Goal: Information Seeking & Learning: Learn about a topic

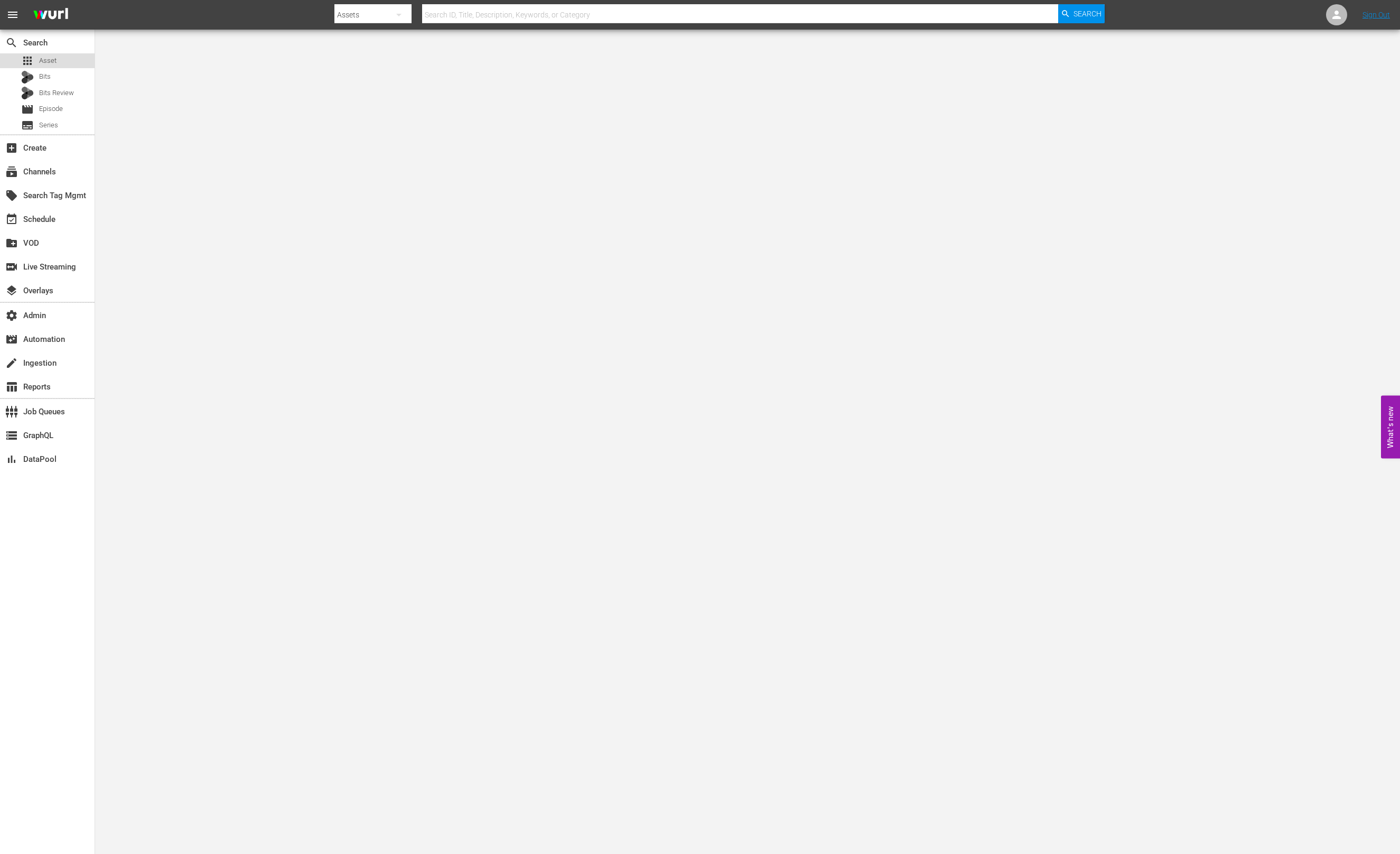
click at [57, 61] on div "apps Asset" at bounding box center [47, 61] width 95 height 15
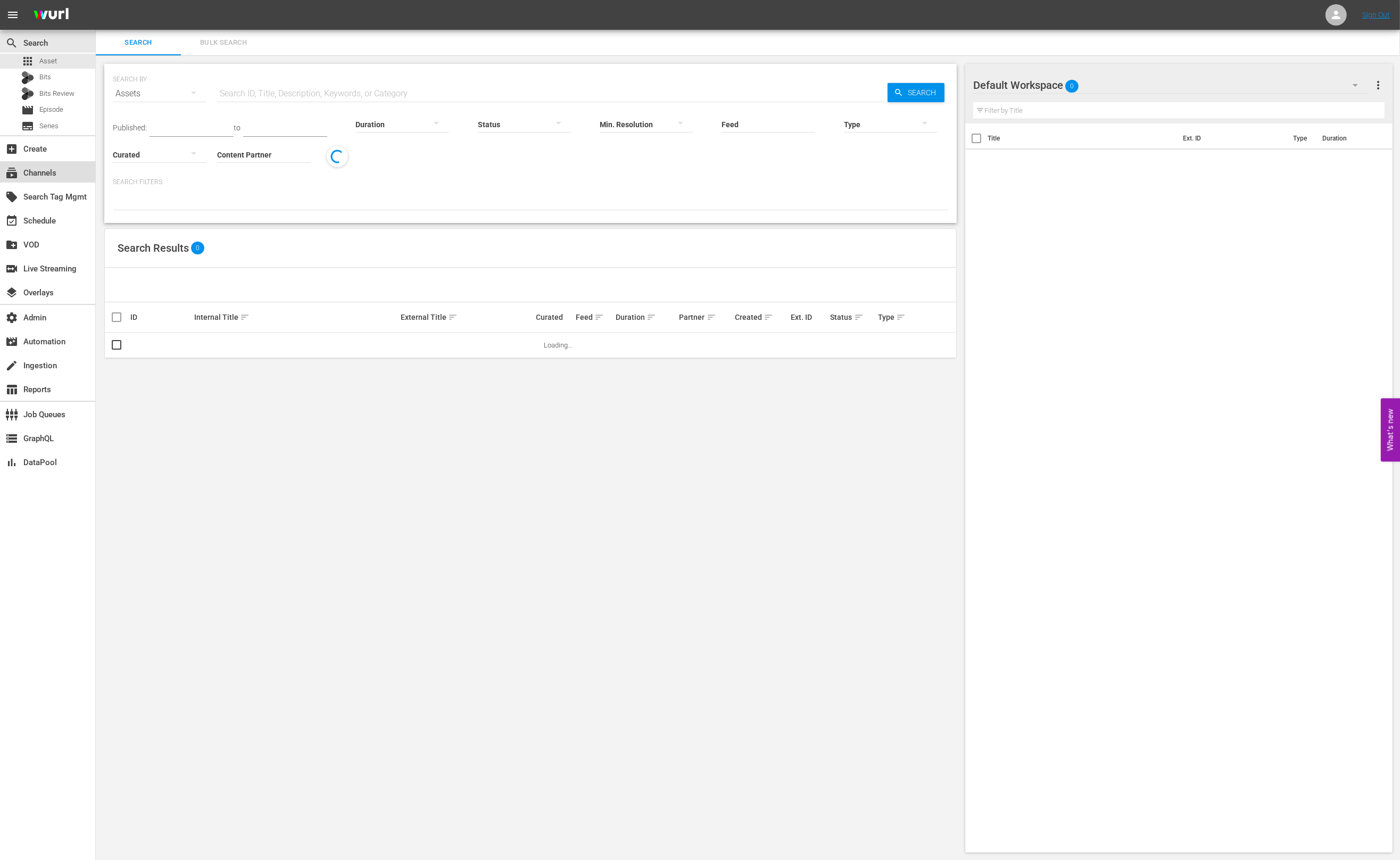
click at [37, 167] on div "subscriptions Channels" at bounding box center [30, 171] width 60 height 10
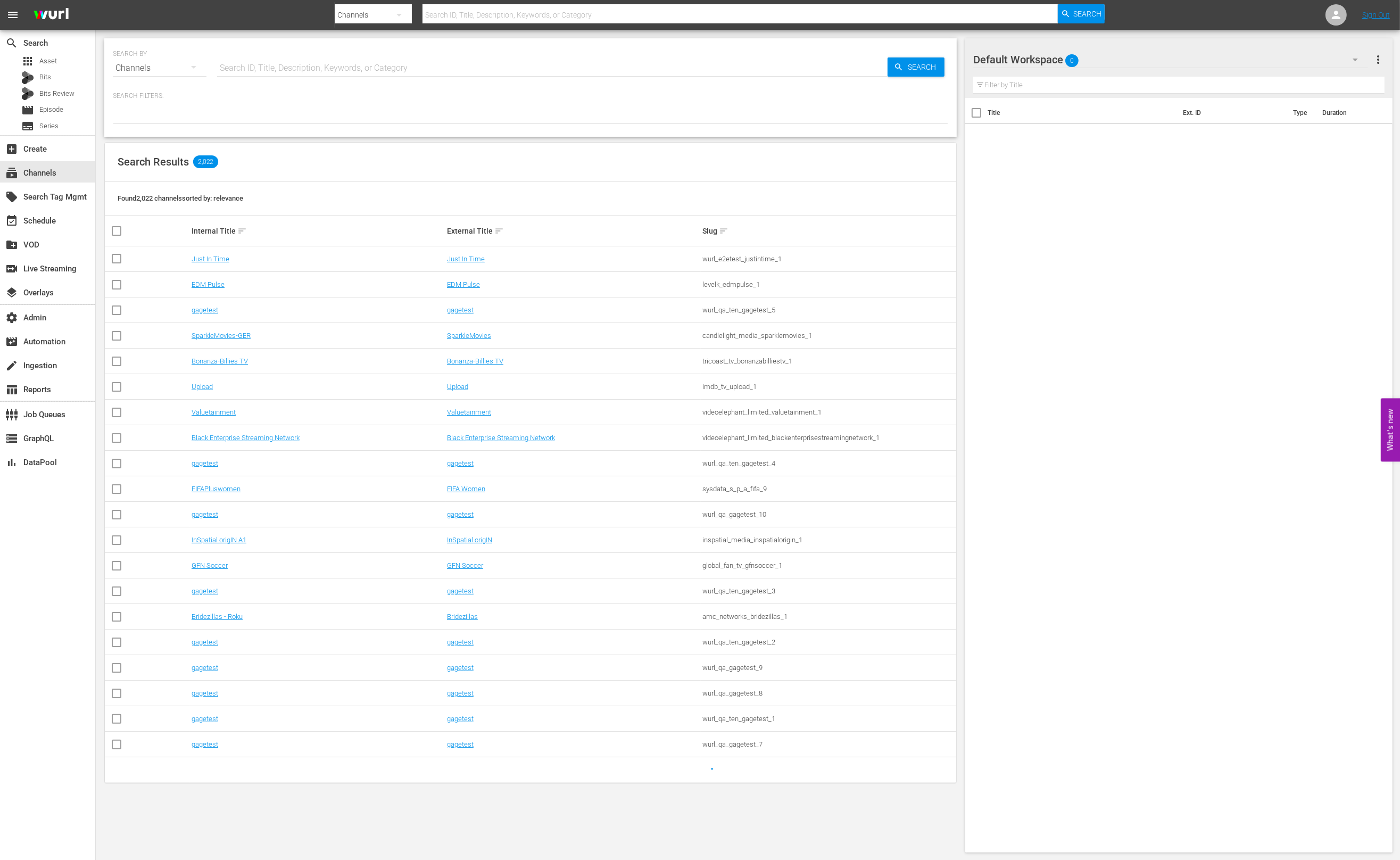
drag, startPoint x: 298, startPoint y: 66, endPoint x: 305, endPoint y: 71, distance: 8.6
click at [298, 66] on input "text" at bounding box center [553, 68] width 671 height 26
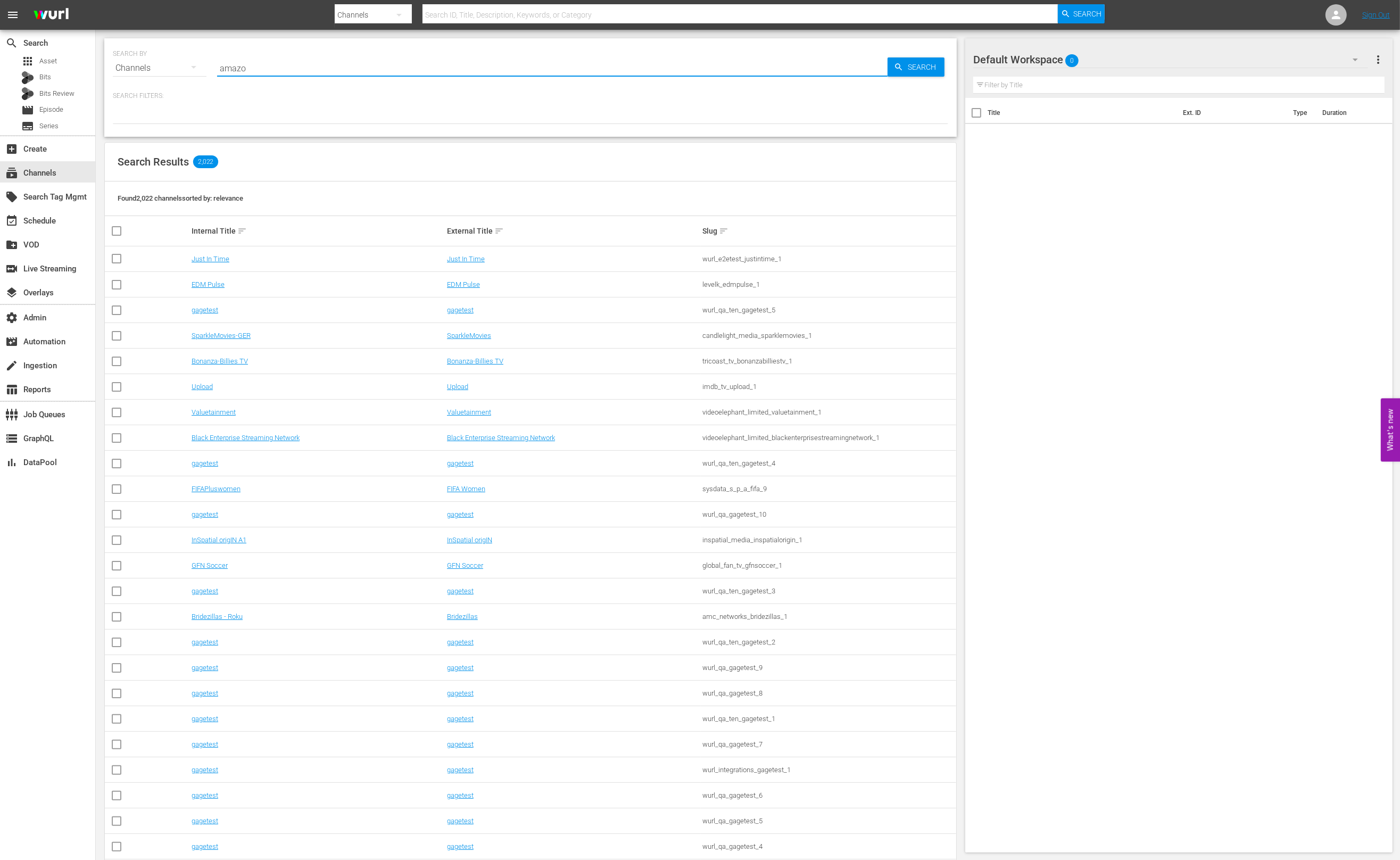
type input "amazon"
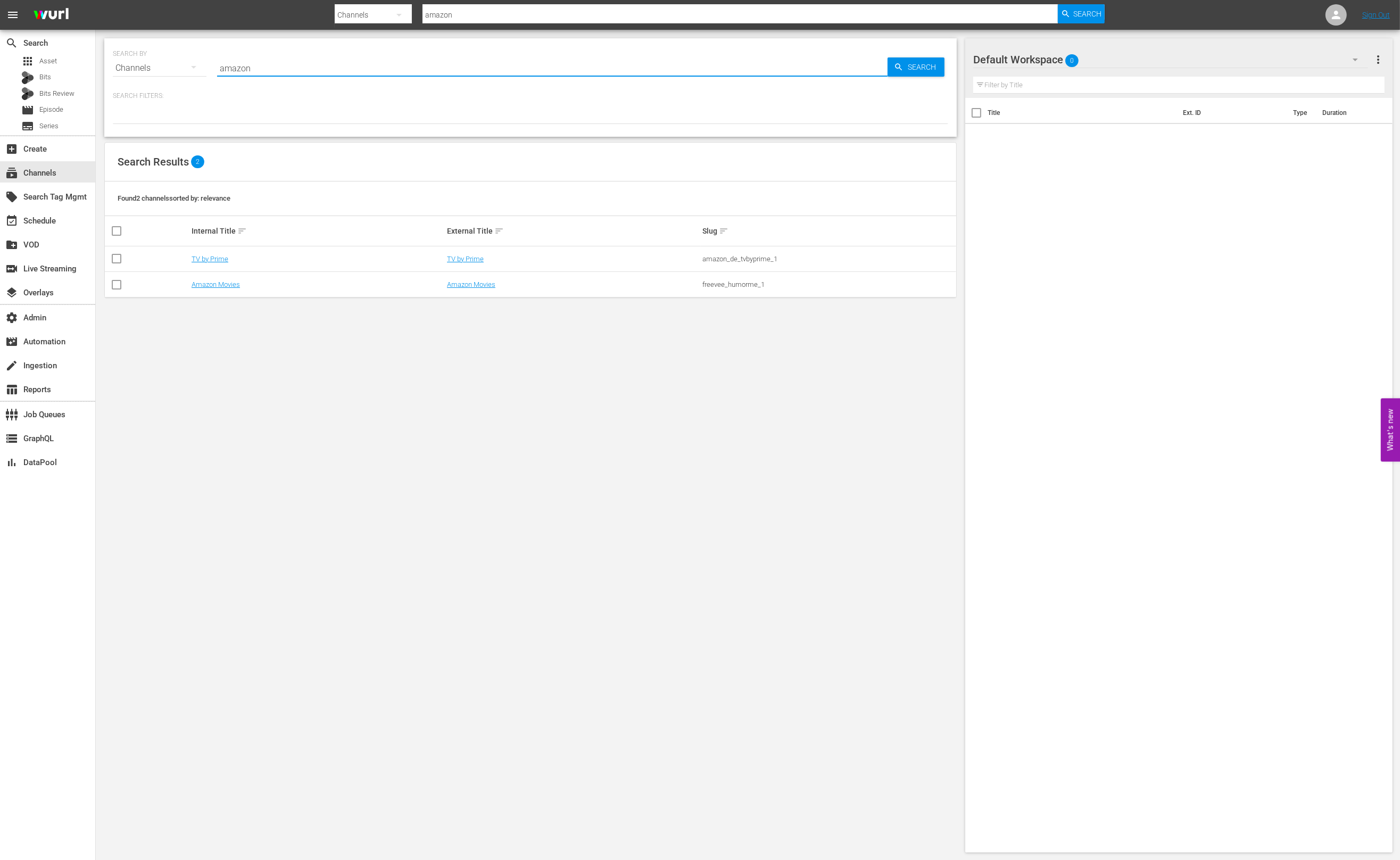
type input "amazon_de_tvbyprime_1"
click at [415, 423] on div "SEARCH BY Search By Channels Search ID, Title, Description, Keywords, or Catego…" at bounding box center [531, 445] width 870 height 831
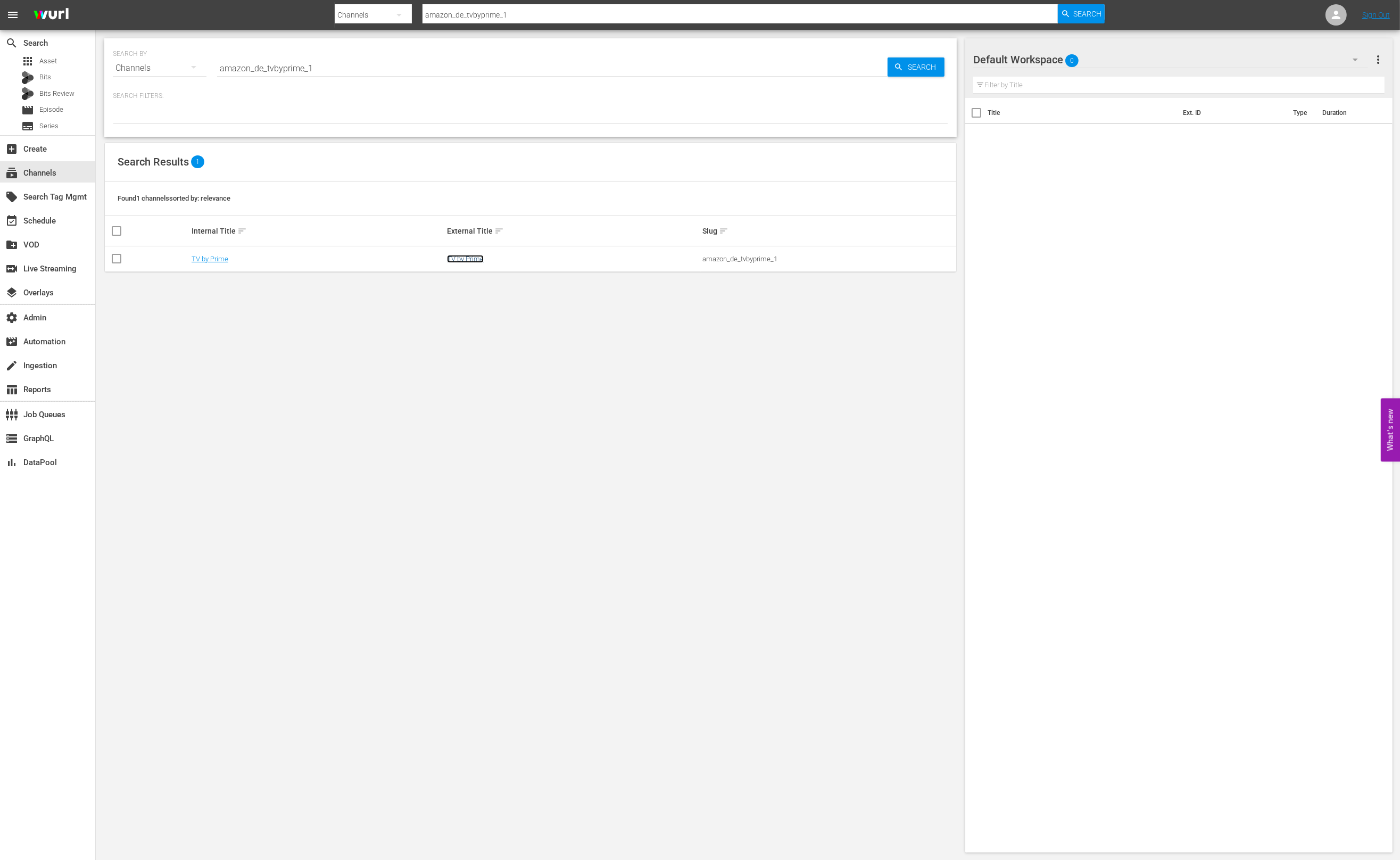
click at [464, 258] on link "TV by Prime" at bounding box center [465, 259] width 37 height 8
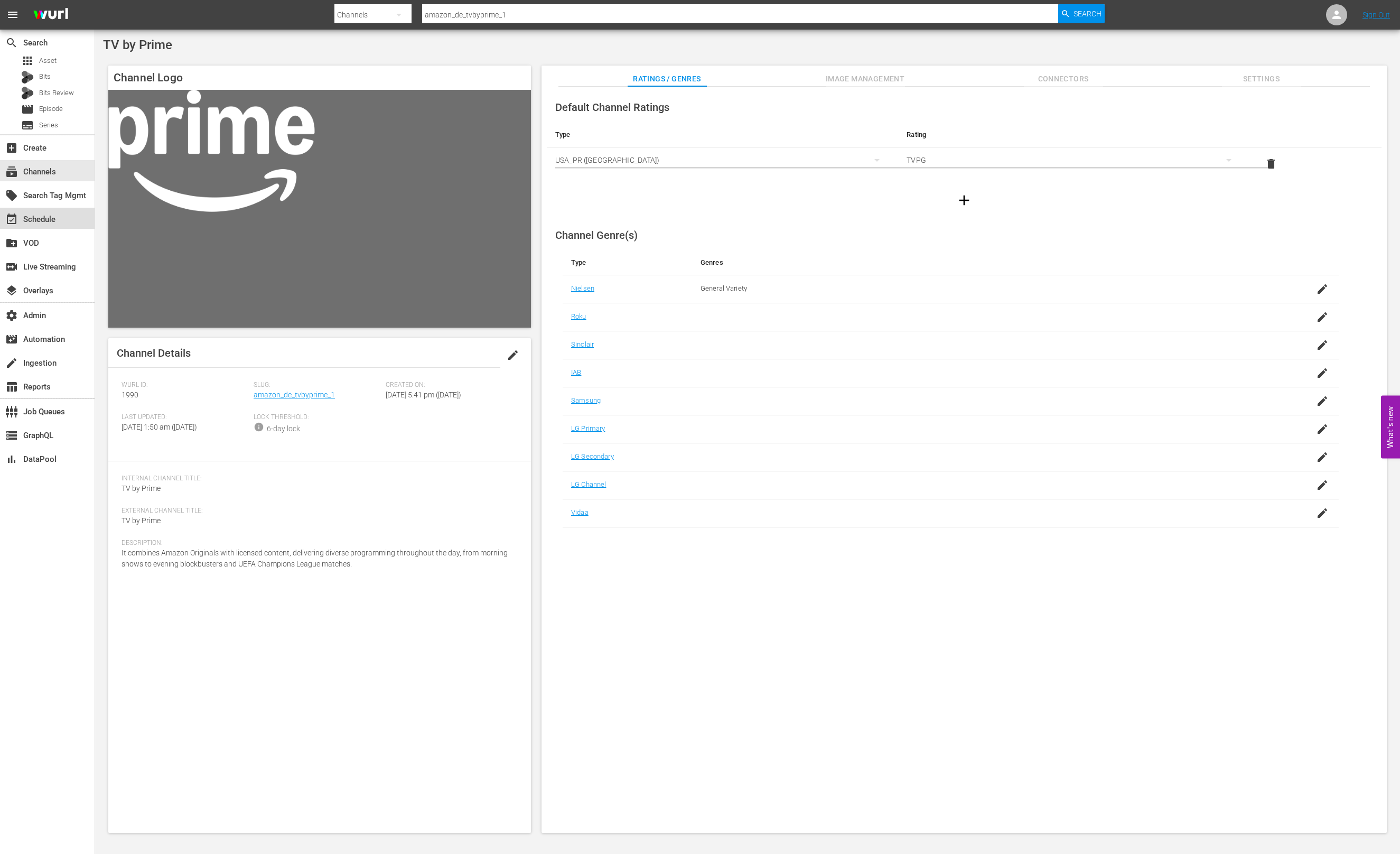
click at [64, 218] on div "event_available Schedule" at bounding box center [47, 218] width 95 height 21
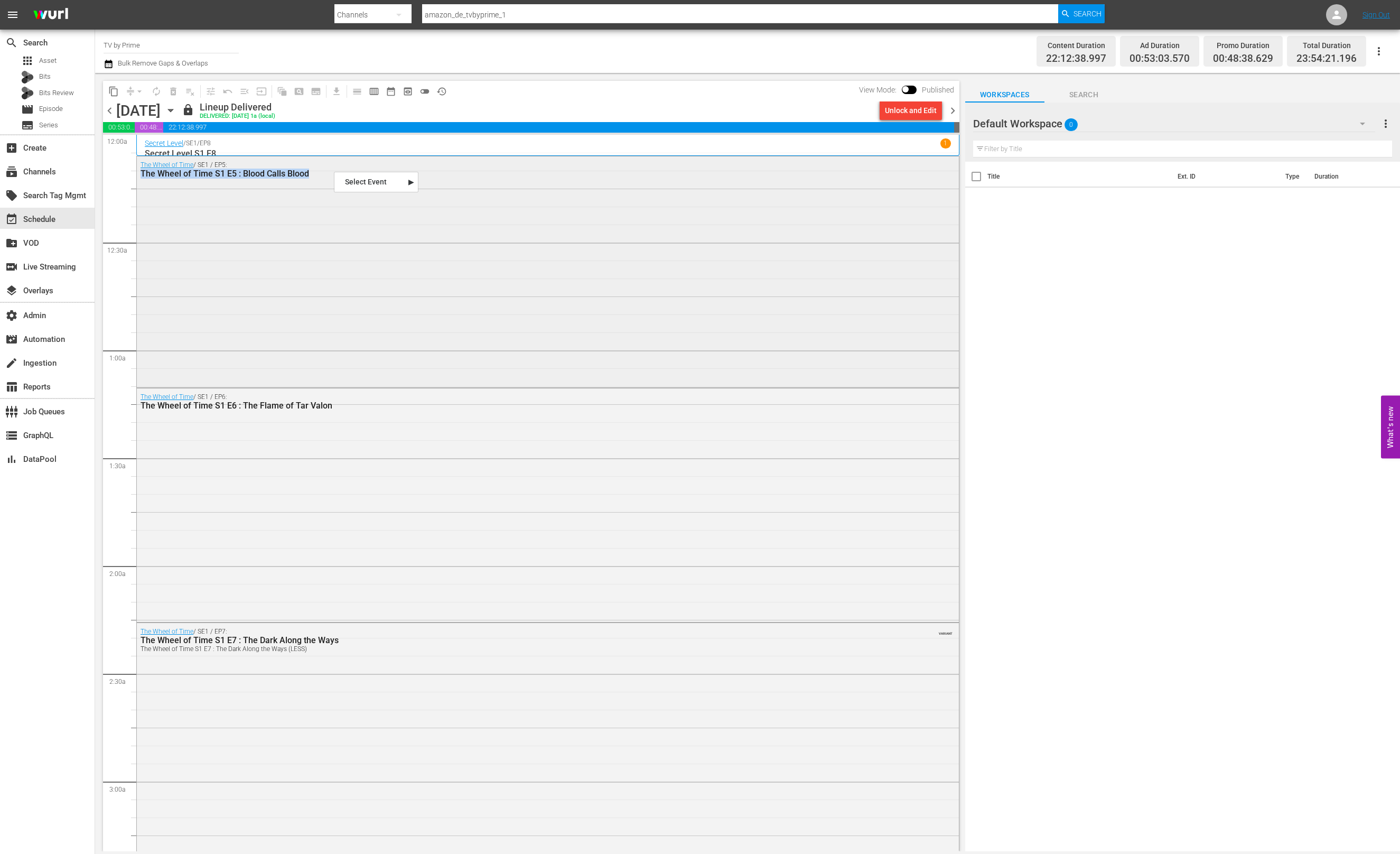
drag, startPoint x: 334, startPoint y: 171, endPoint x: 142, endPoint y: 174, distance: 192.0
copy div "The Wheel of Time S1 E5 : Blood Calls Blood"
drag, startPoint x: 332, startPoint y: 171, endPoint x: 137, endPoint y: 174, distance: 195.0
click at [137, 174] on div "The Wheel of Time / SE1 / EP5: The Wheel of Time S1 E5 : Blood Calls Blood" at bounding box center [548, 170] width 822 height 26
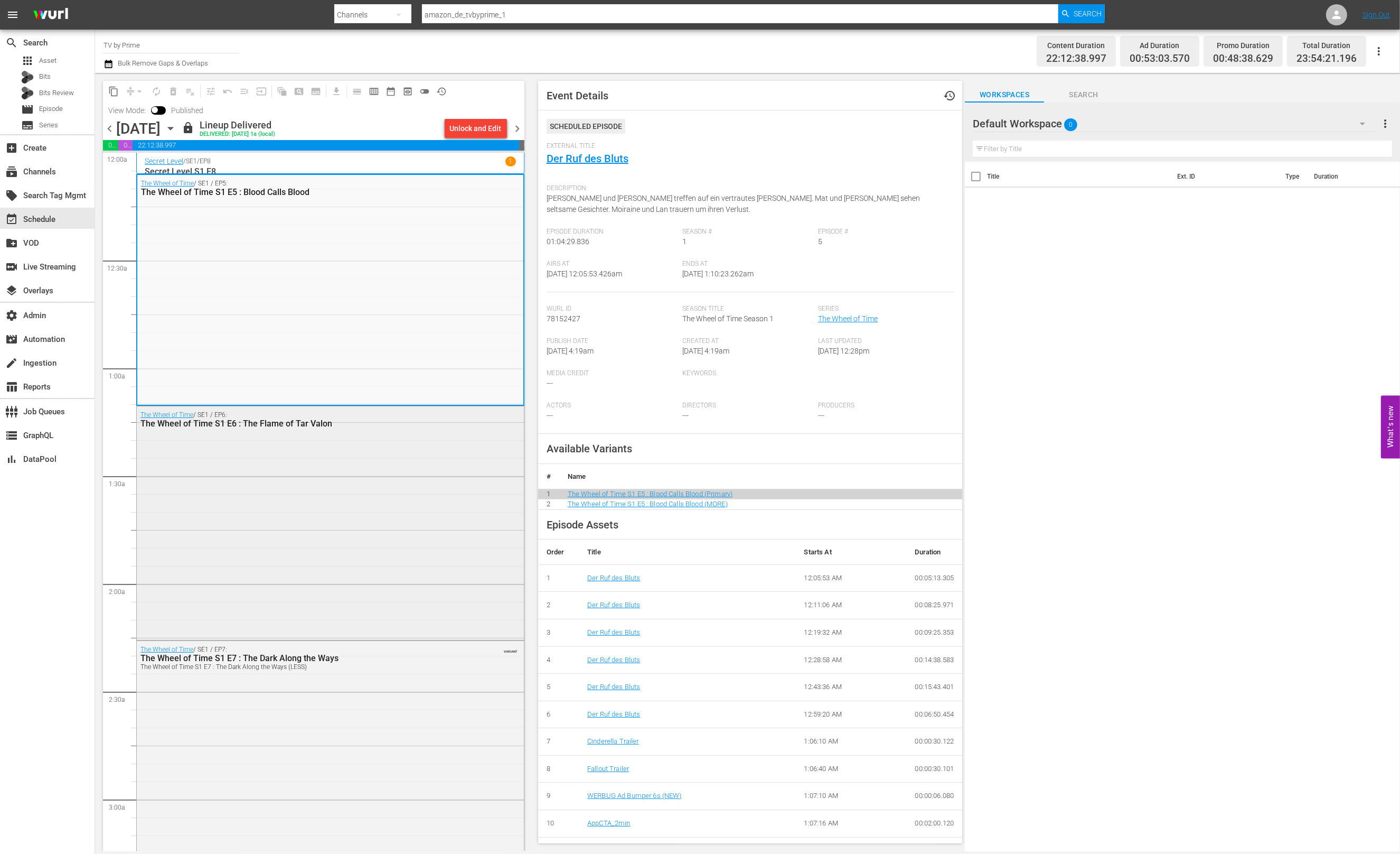
click at [282, 530] on div "The Wheel of Time / SE1 / EP6: The Wheel of Time S1 E6 : The Flame of Tar Valon" at bounding box center [331, 522] width 387 height 232
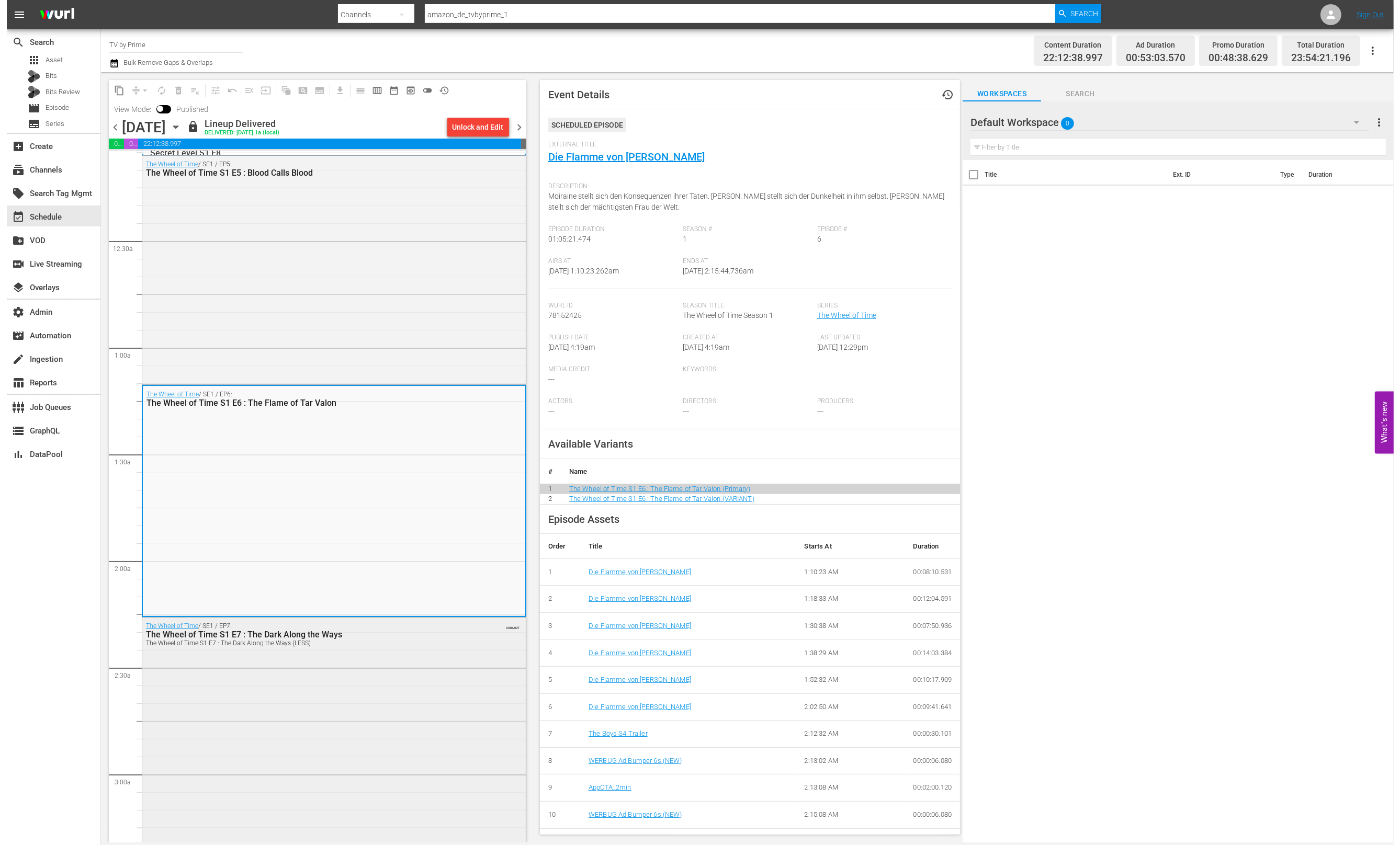
scroll to position [25, 0]
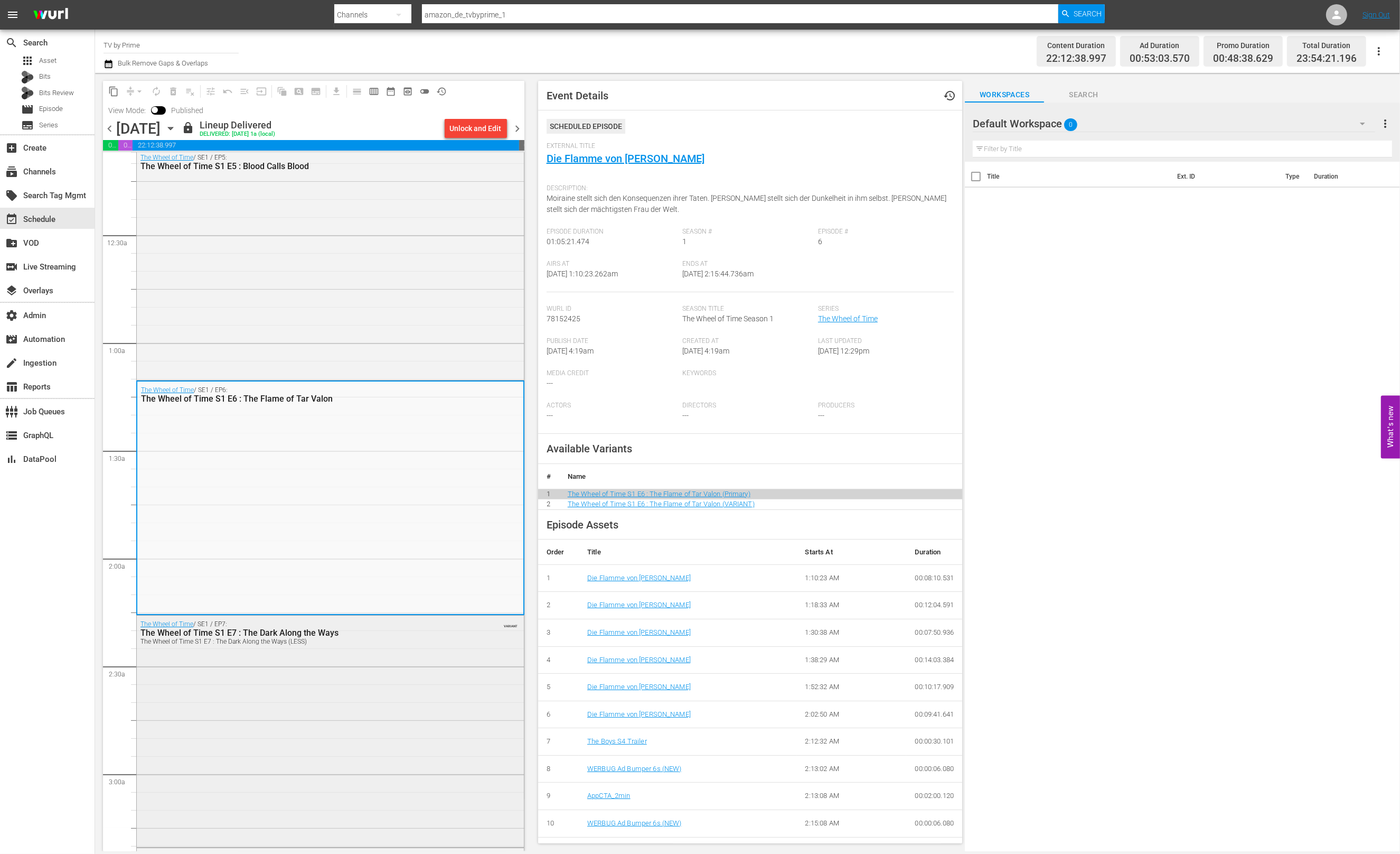
click at [347, 647] on div "The Wheel of Time / SE1 / EP7: The Wheel of Time S1 E7 : The Dark Along the Way…" at bounding box center [331, 632] width 387 height 33
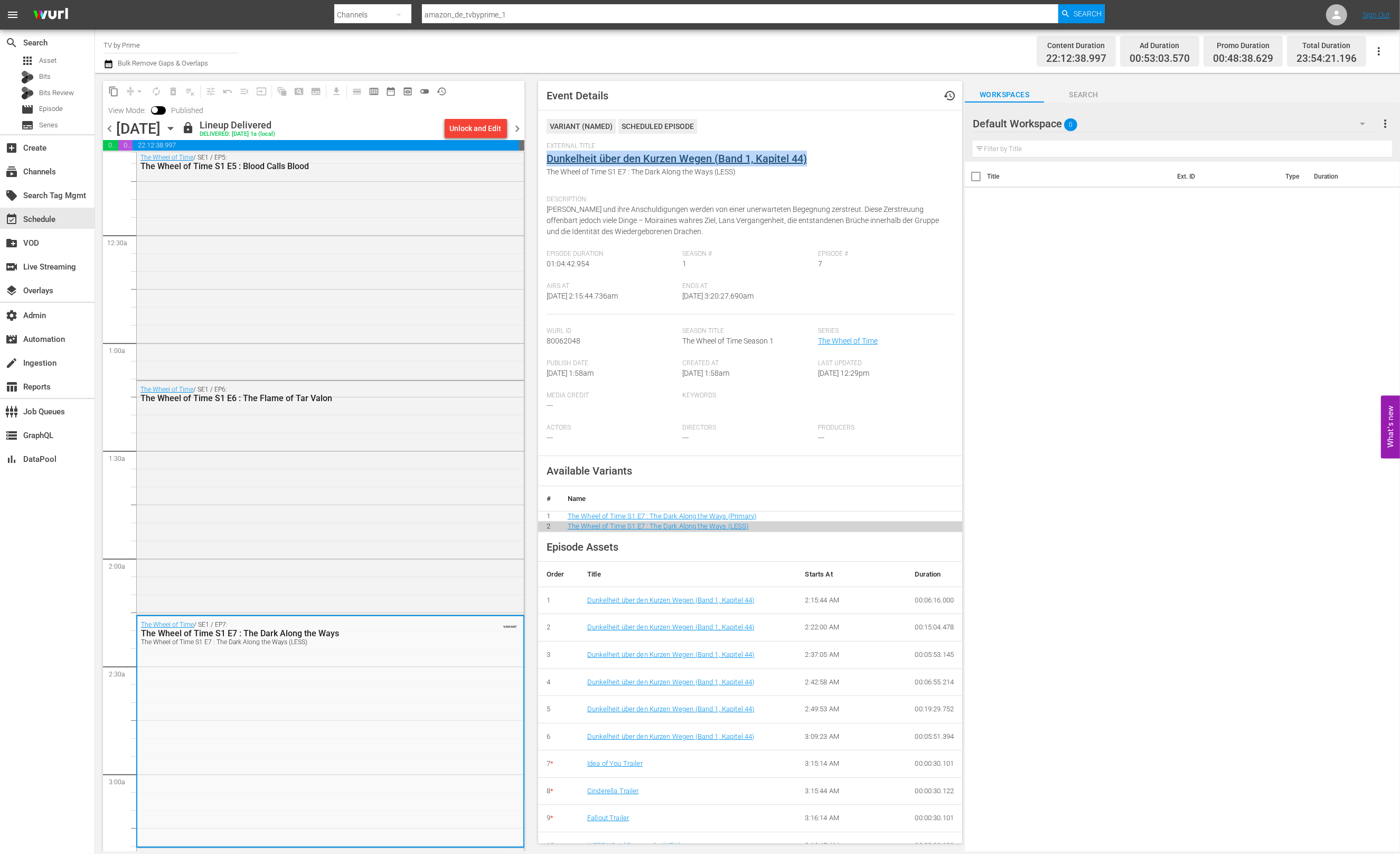
copy link "Dunkelheit über den Kurzen Wegen (Band 1, Kapitel 44)"
drag, startPoint x: 846, startPoint y: 157, endPoint x: 548, endPoint y: 164, distance: 298.1
click at [548, 164] on div "External Title Dunkelheit über den Kurzen Wegen (Band 1, Kapitel 44) The Wheel …" at bounding box center [750, 166] width 408 height 48
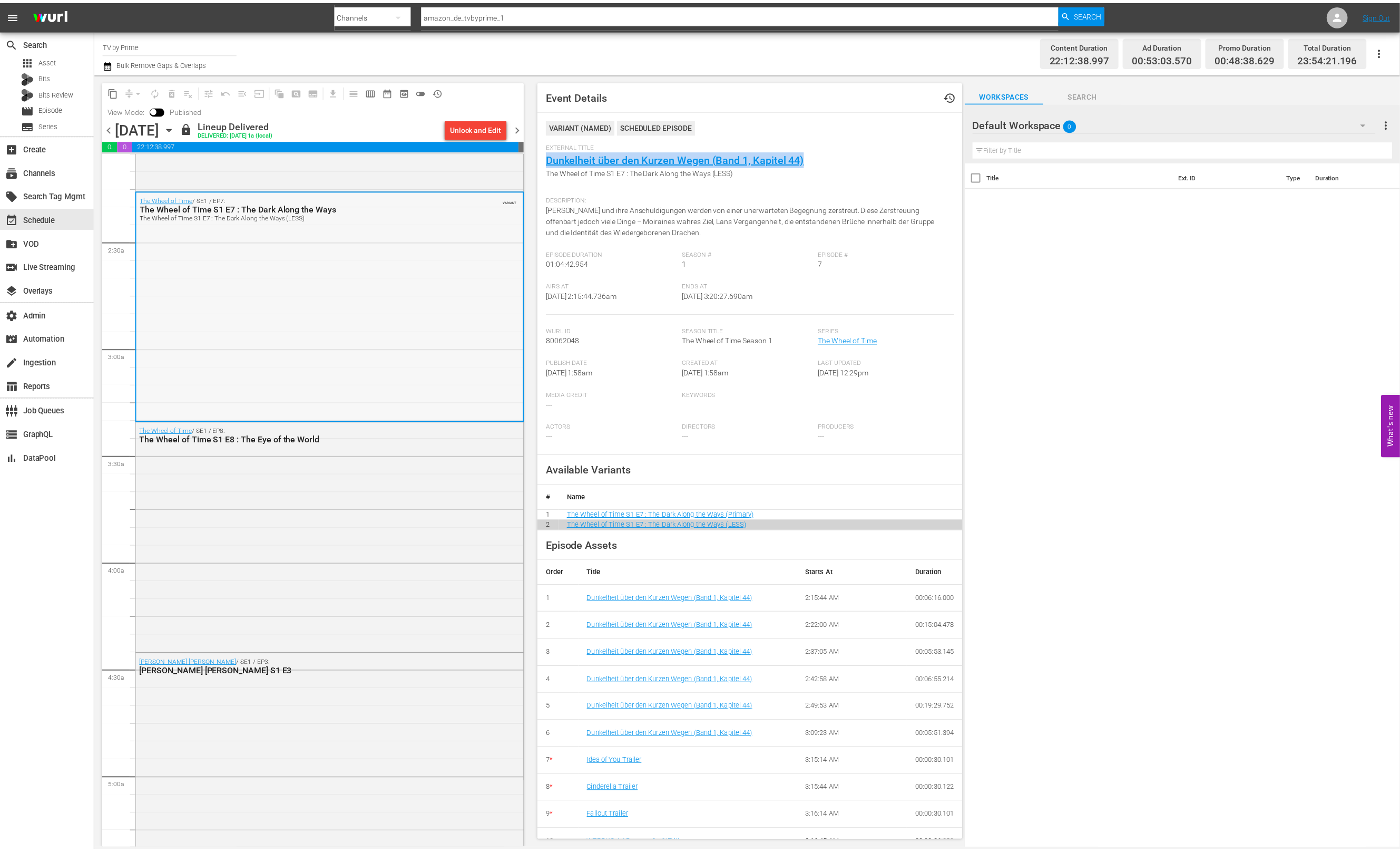
scroll to position [0, 0]
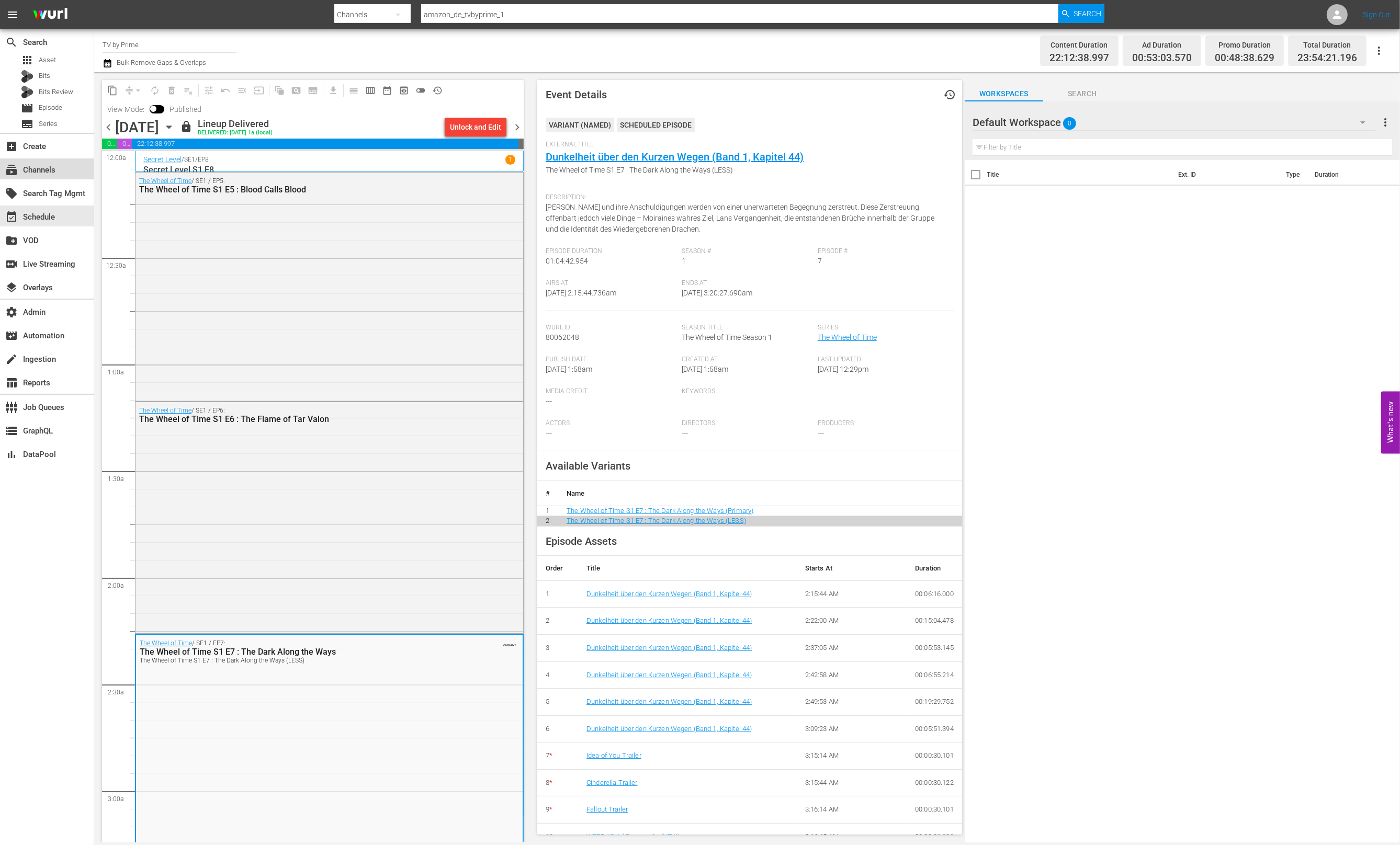
click at [62, 172] on div "subscriptions Channels" at bounding box center [46, 168] width 94 height 21
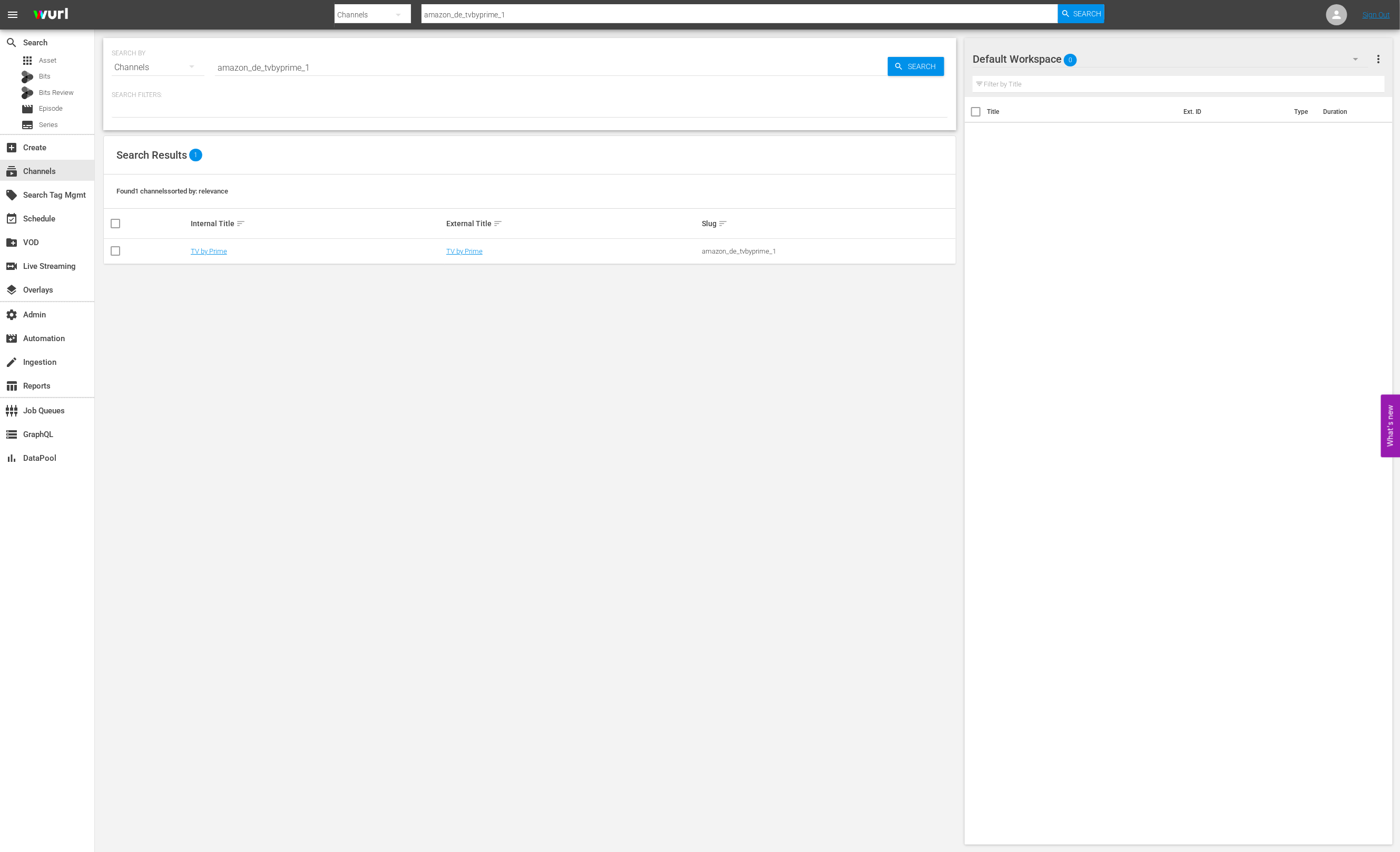
click at [753, 254] on div "amazon_de_tvbyprime_1" at bounding box center [828, 251] width 252 height 8
copy div "amazon_de_tvbyprime_1"
click at [747, 249] on div "amazon_de_tvbyprime_1" at bounding box center [828, 251] width 252 height 8
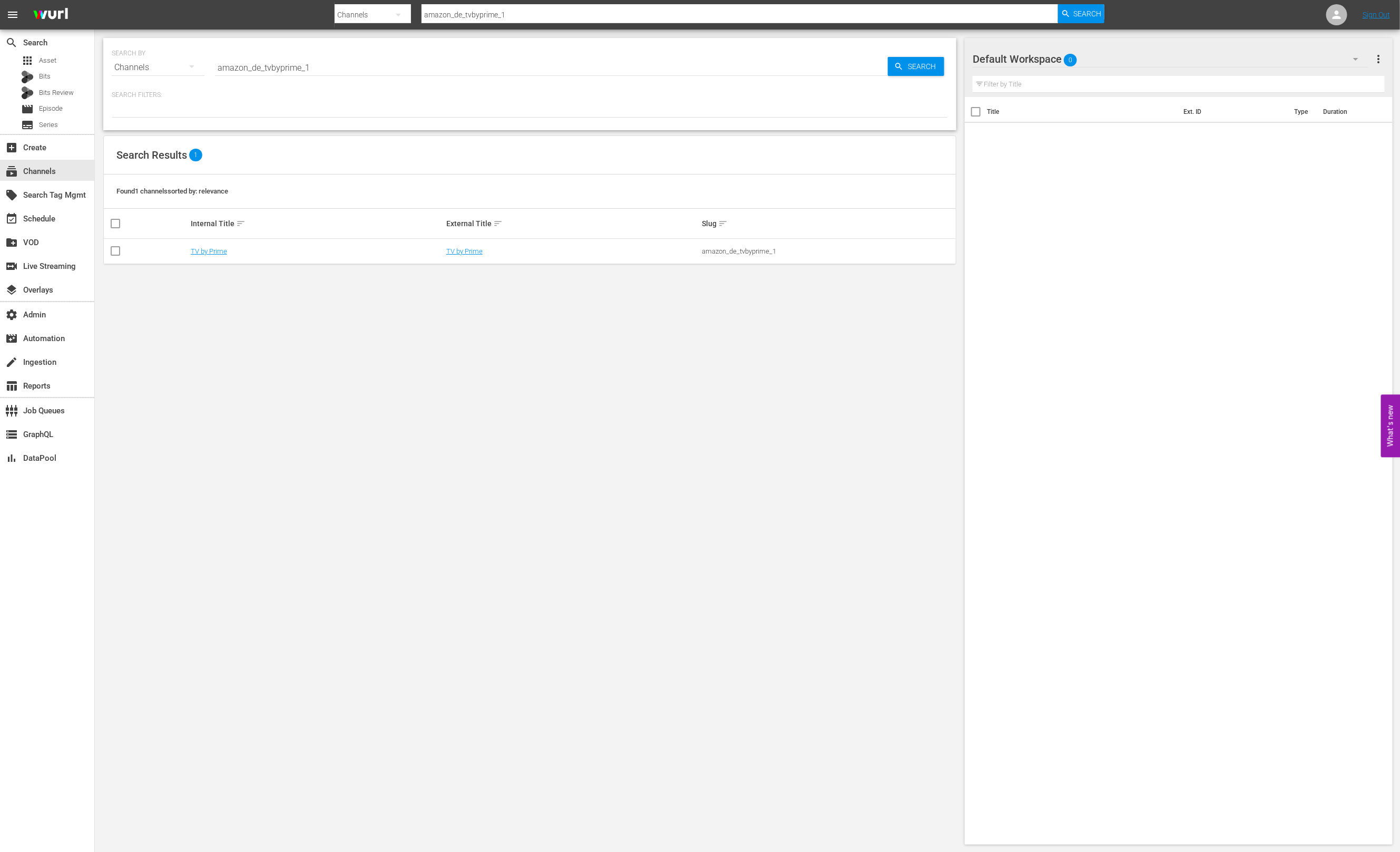
click at [613, 382] on div "SEARCH BY Search By Channels Search ID, Title, Description, Keywords, or Catego…" at bounding box center [530, 441] width 870 height 823
click at [273, 126] on div "SEARCH BY Search By Channels Search ID, Title, Description, Keywords, or Catego…" at bounding box center [530, 84] width 853 height 92
click at [69, 55] on div "apps Asset" at bounding box center [47, 61] width 94 height 15
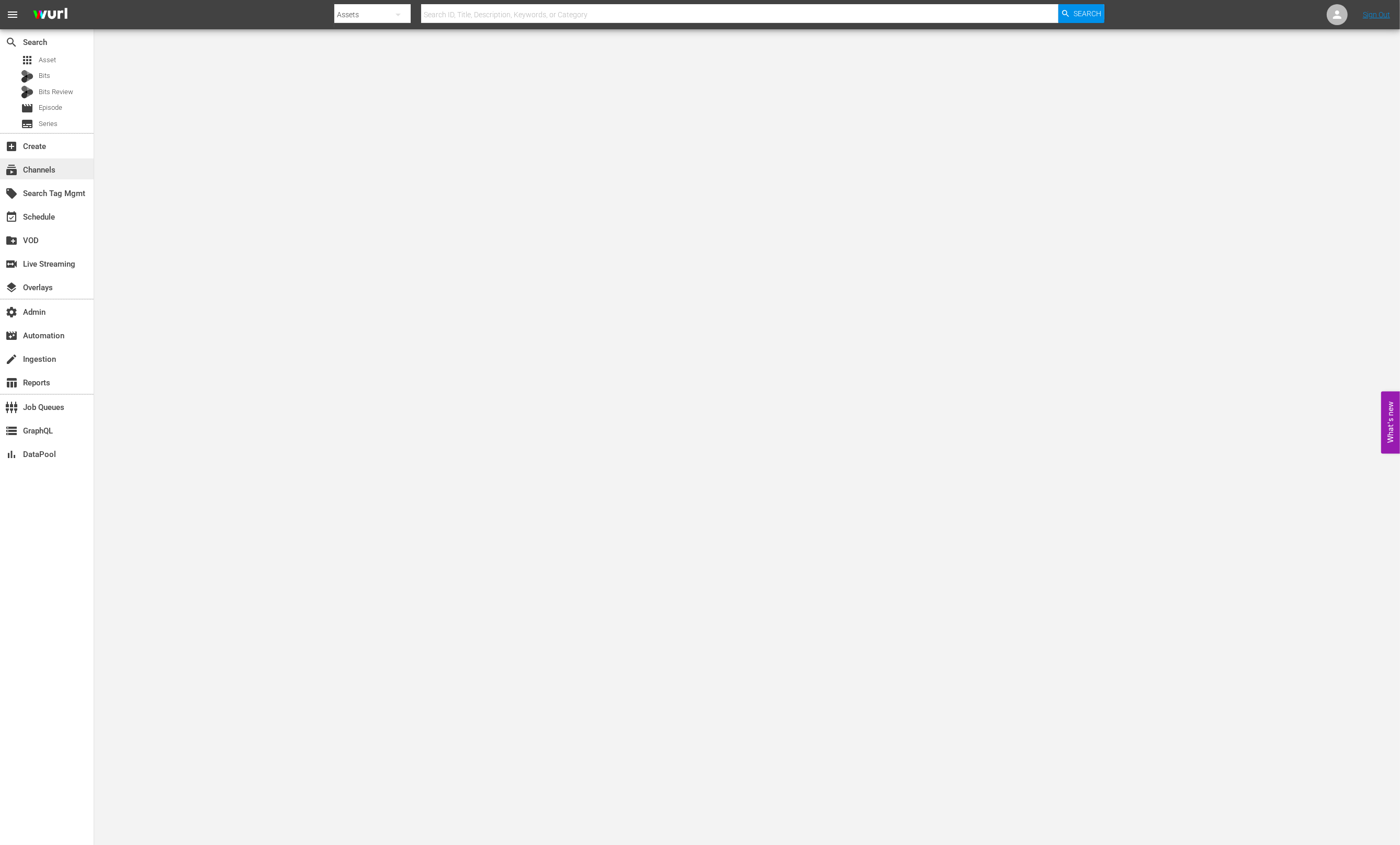
click at [59, 167] on div "subscriptions Channels" at bounding box center [46, 168] width 94 height 21
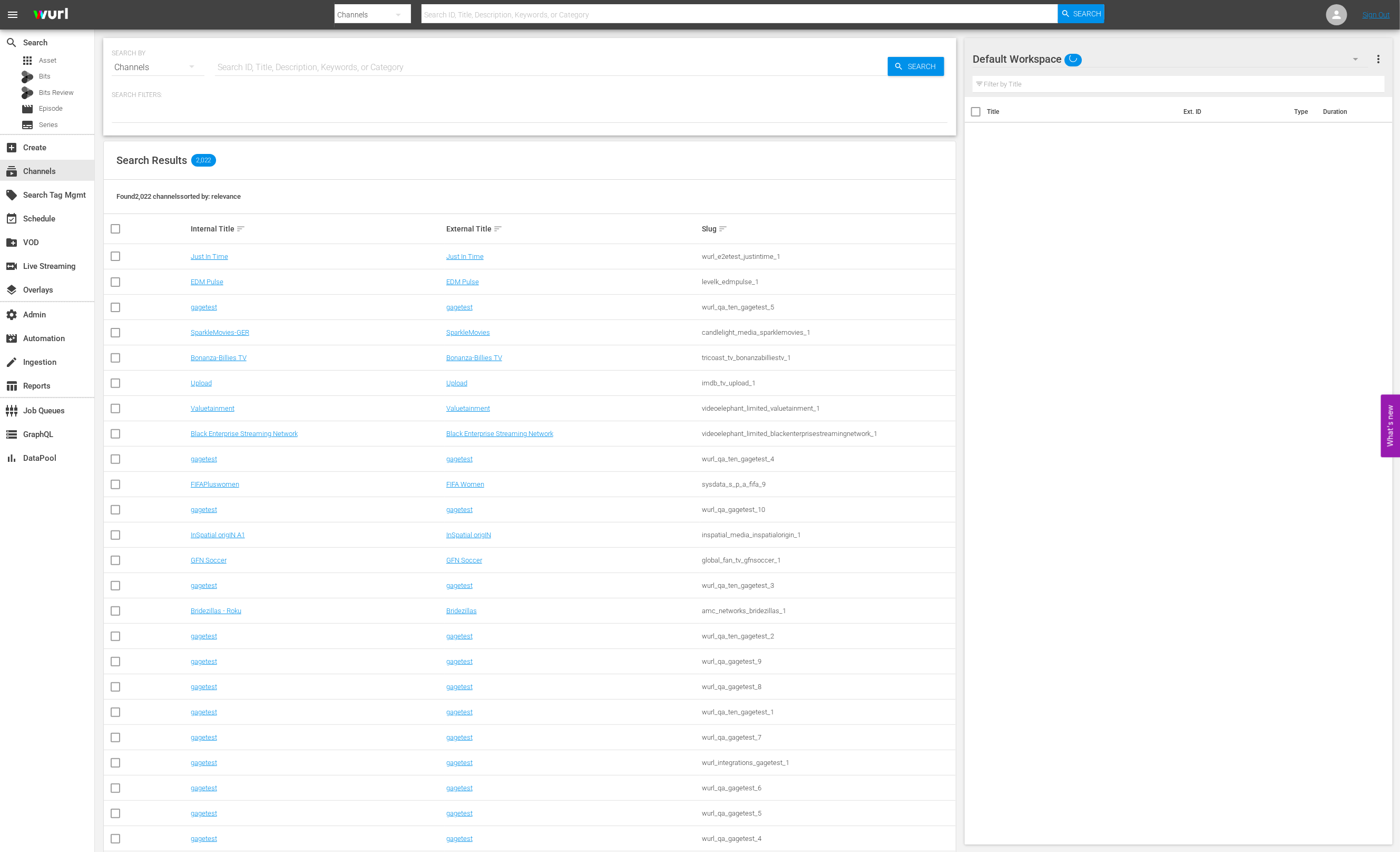
click at [278, 65] on input "text" at bounding box center [552, 67] width 673 height 25
paste input "WFTS"
type input "WFTS"
drag, startPoint x: 908, startPoint y: 68, endPoint x: 825, endPoint y: 68, distance: 83.0
click at [908, 68] on span "Search" at bounding box center [924, 66] width 40 height 19
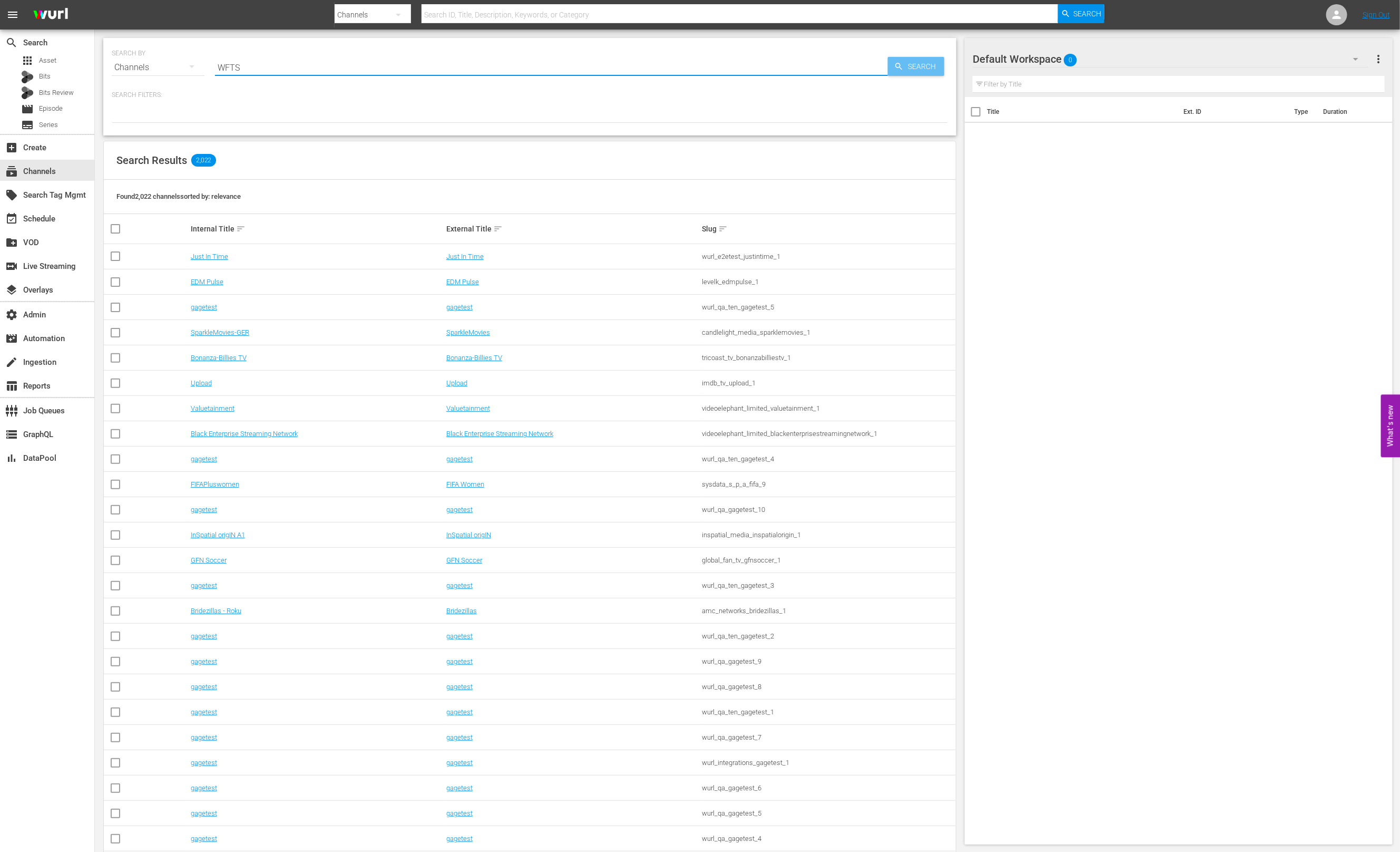
type input "WFTS"
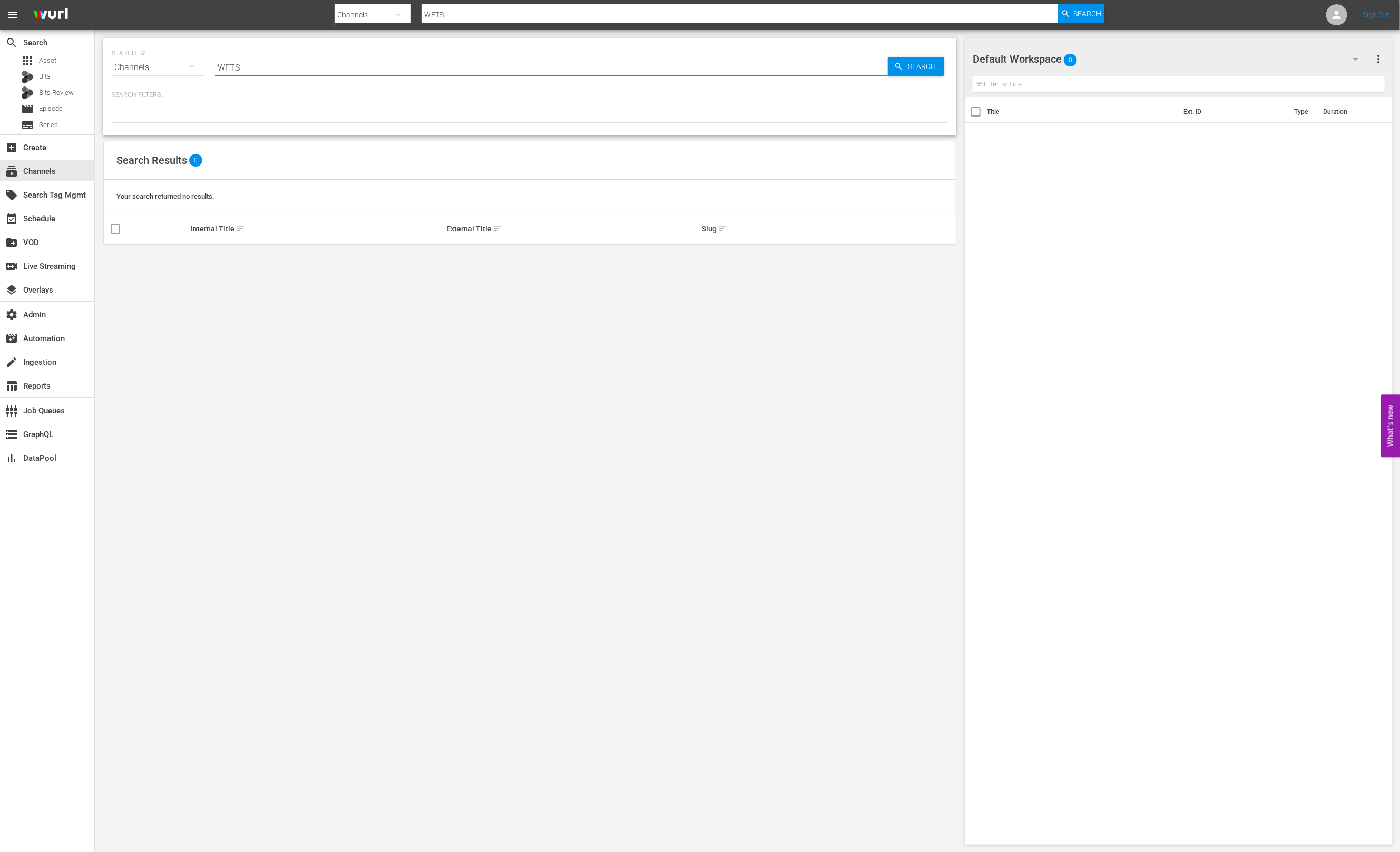
click at [326, 68] on input "WFTS" at bounding box center [552, 67] width 673 height 25
click at [364, 74] on input "WFTS" at bounding box center [552, 67] width 673 height 25
type input "W"
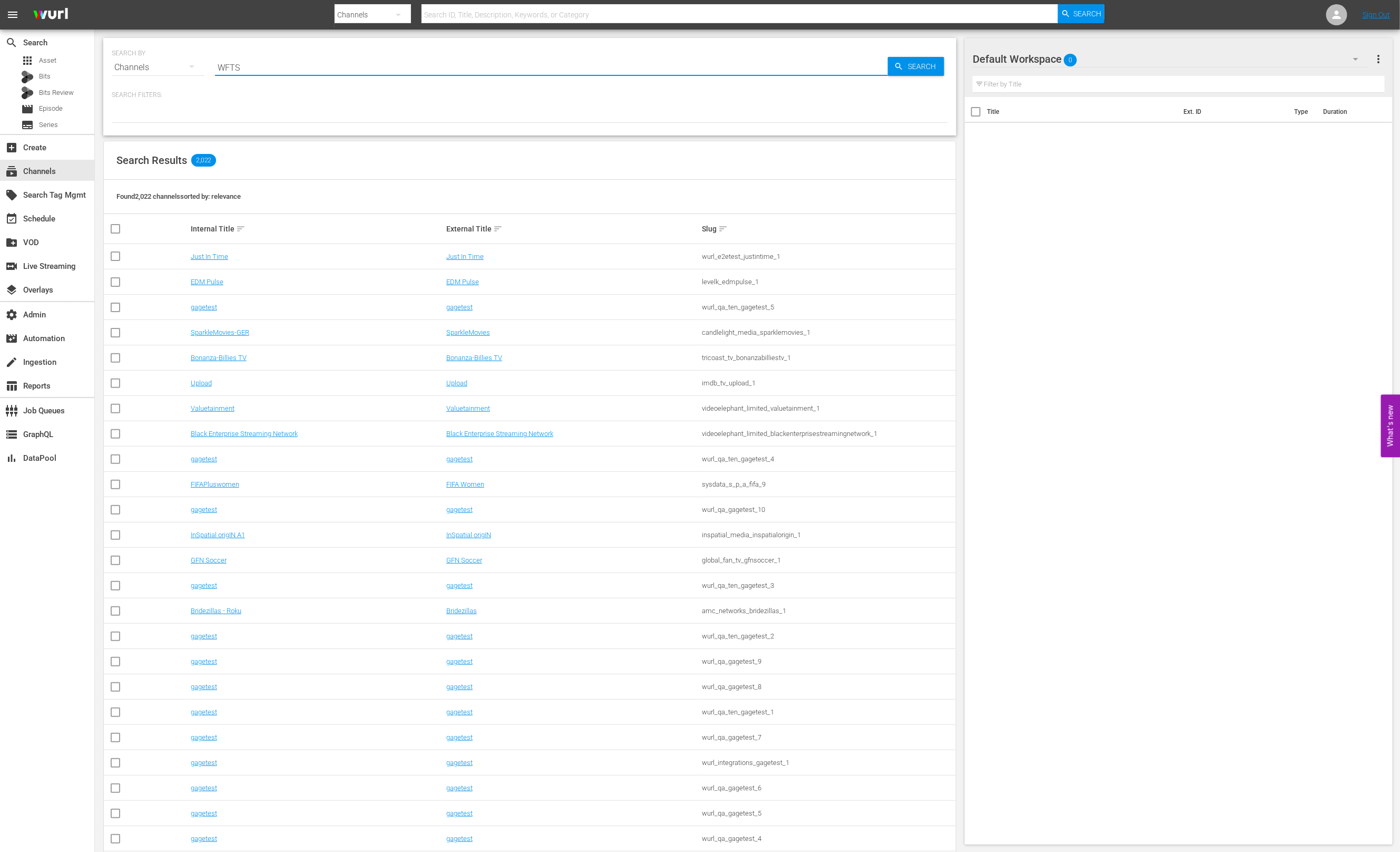
type input "WFTS"
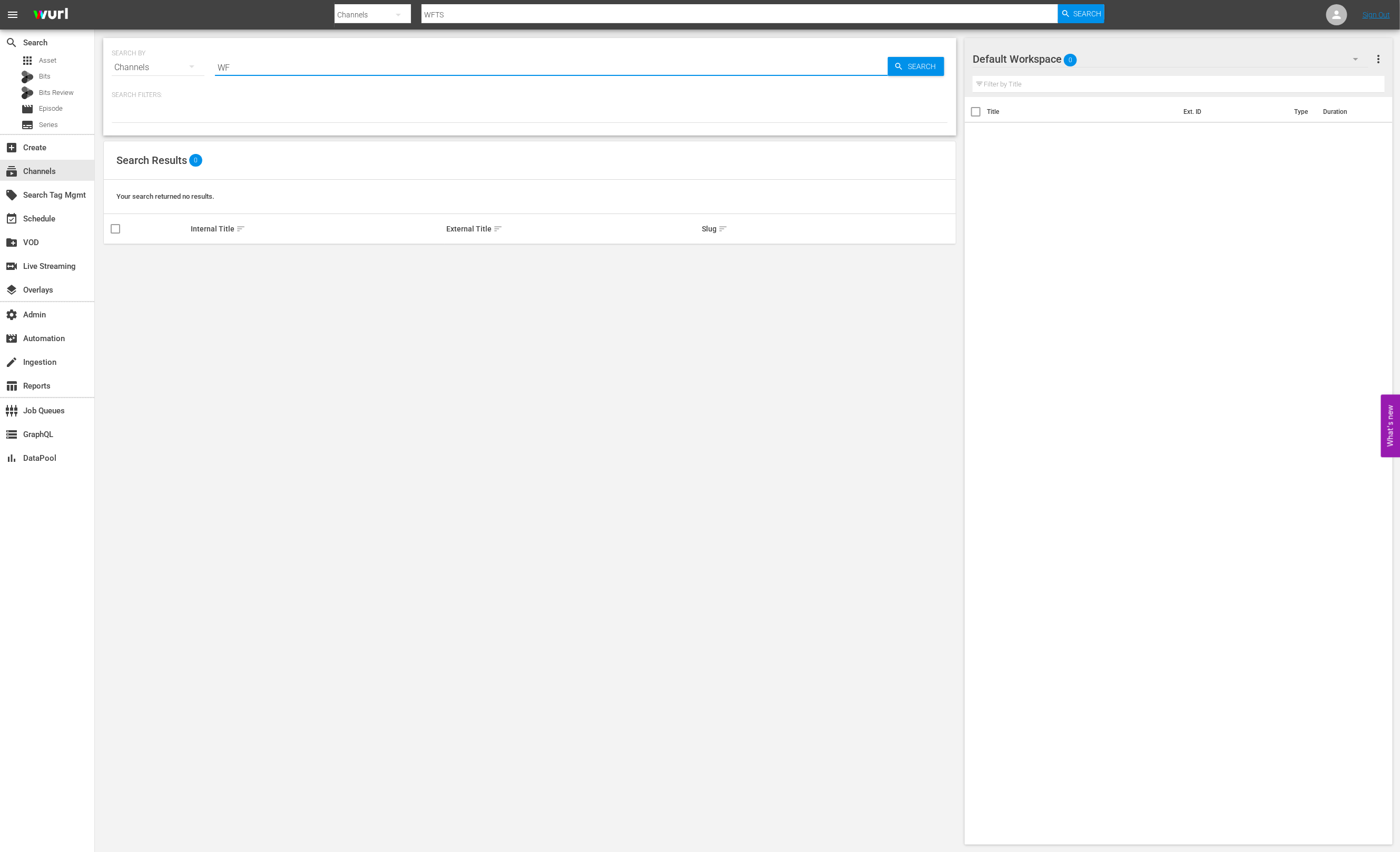
type input "W"
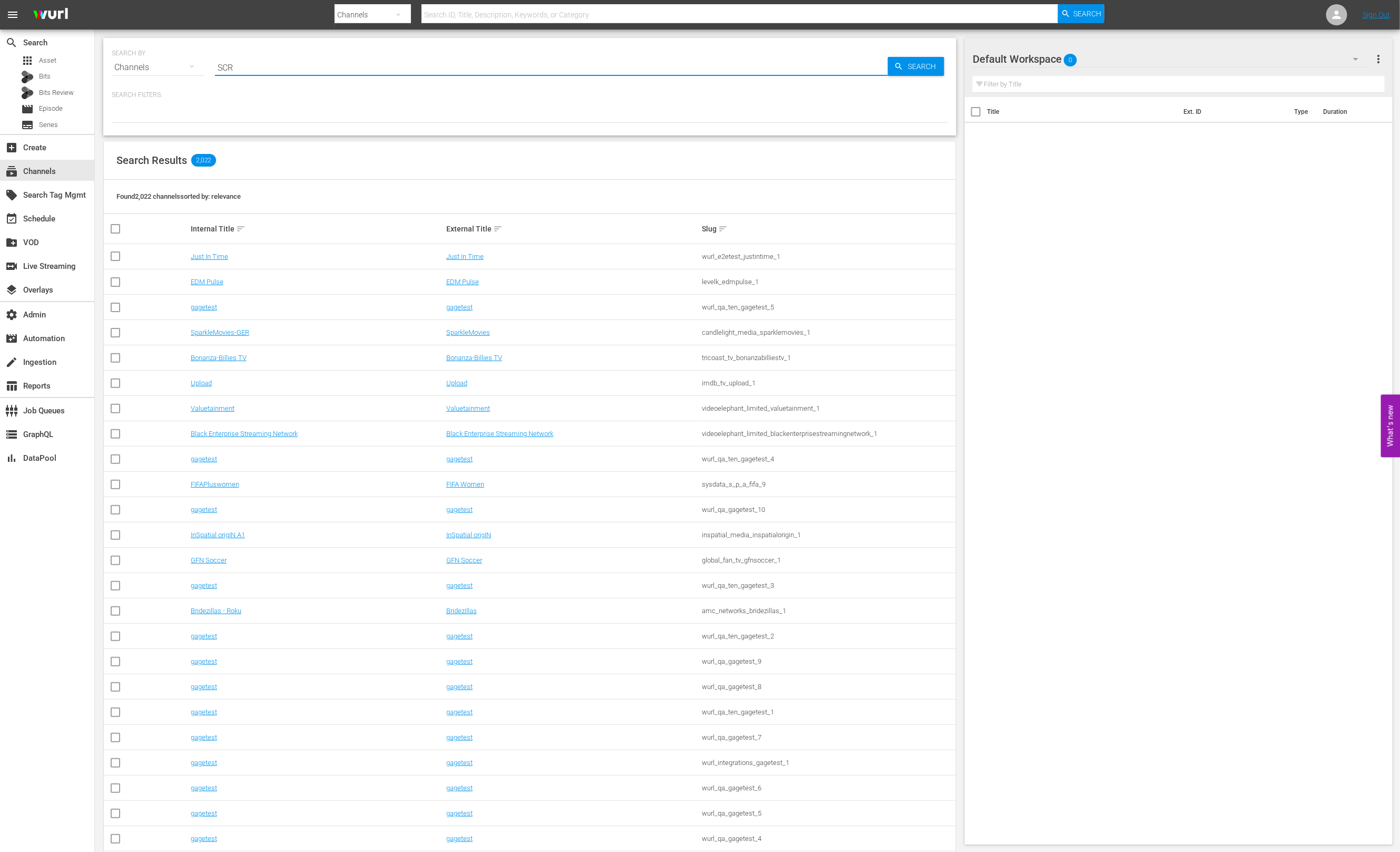
type input "SCRI"
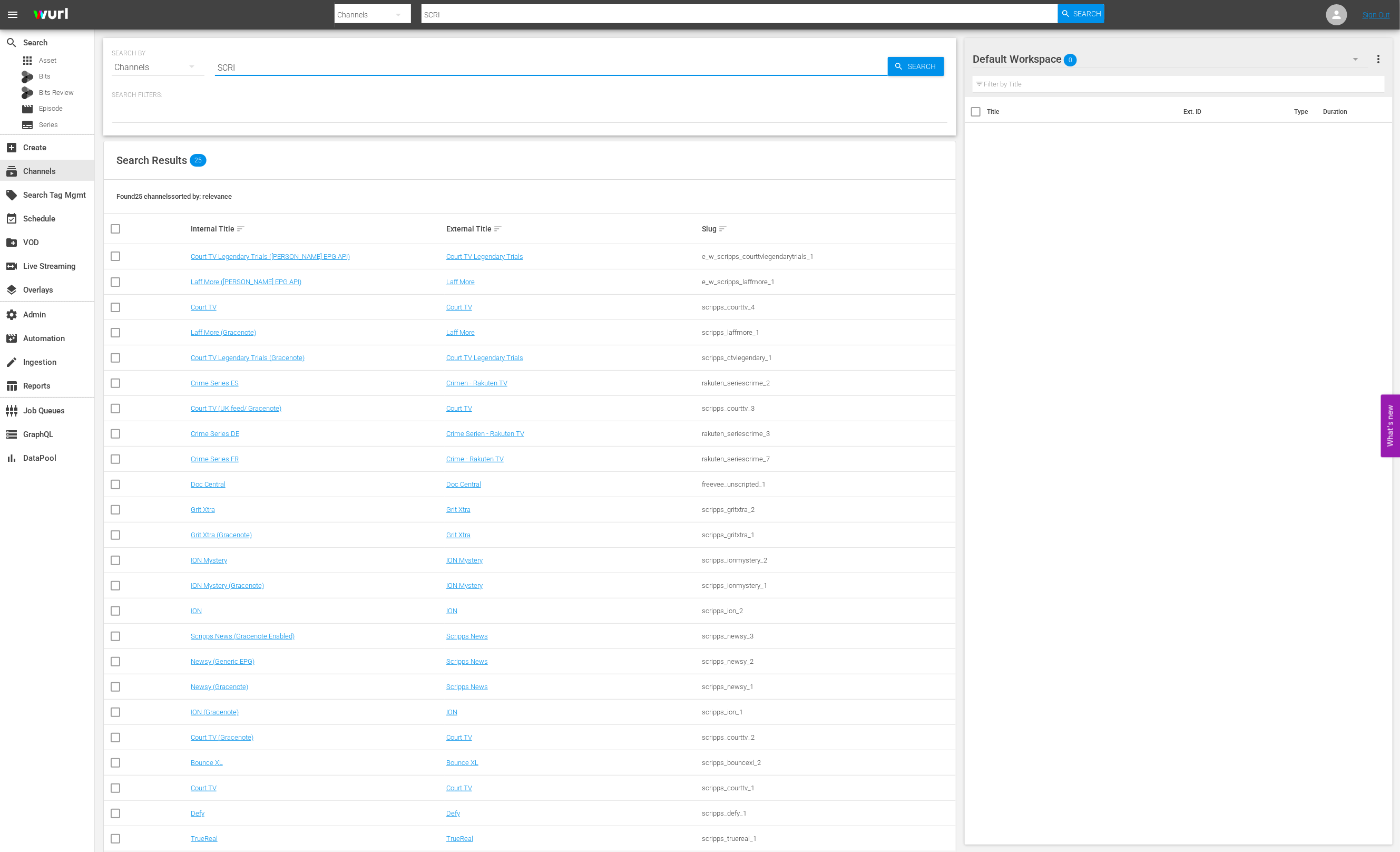
type input "scripps"
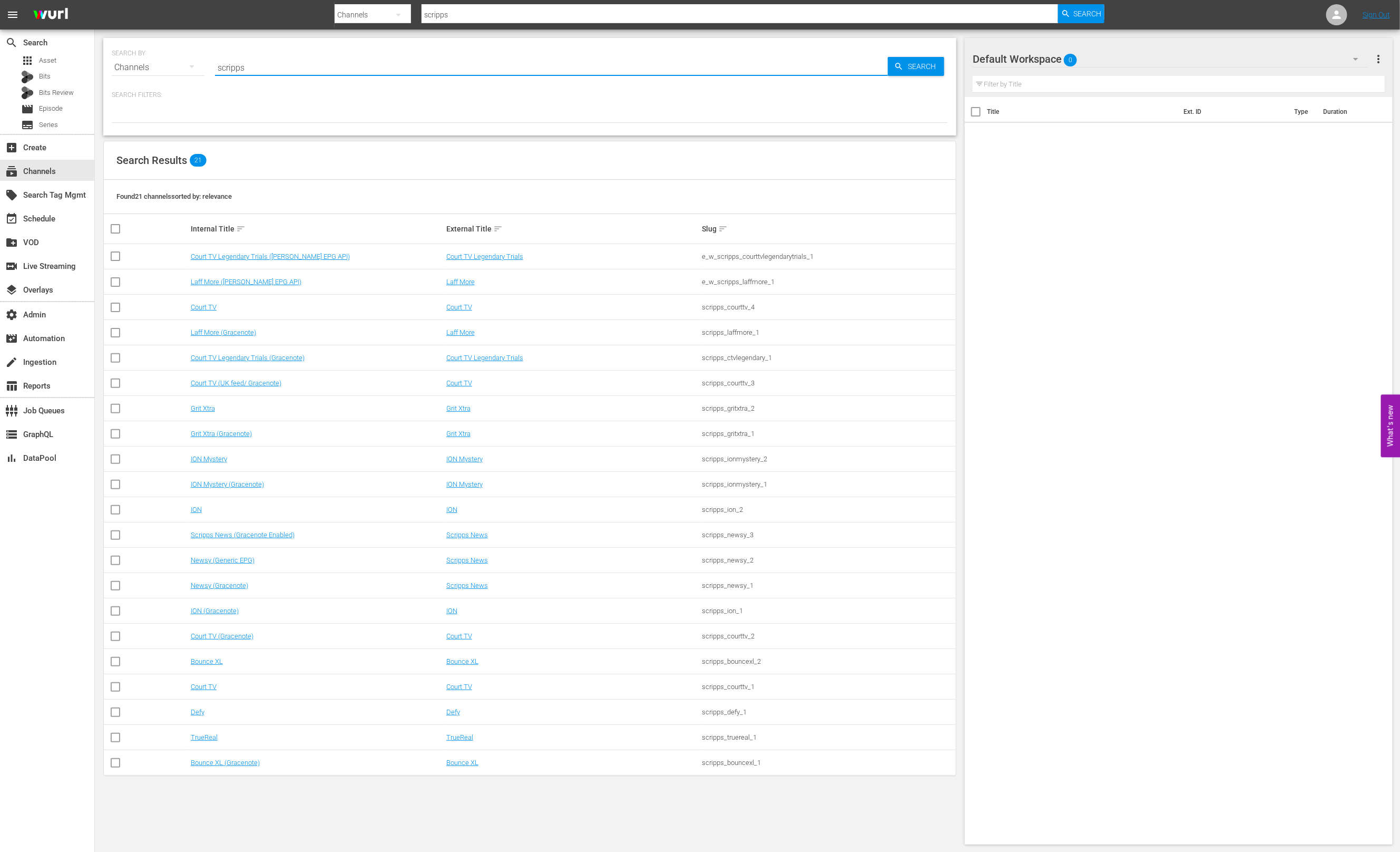
click at [455, 15] on input "scripps" at bounding box center [740, 14] width 637 height 25
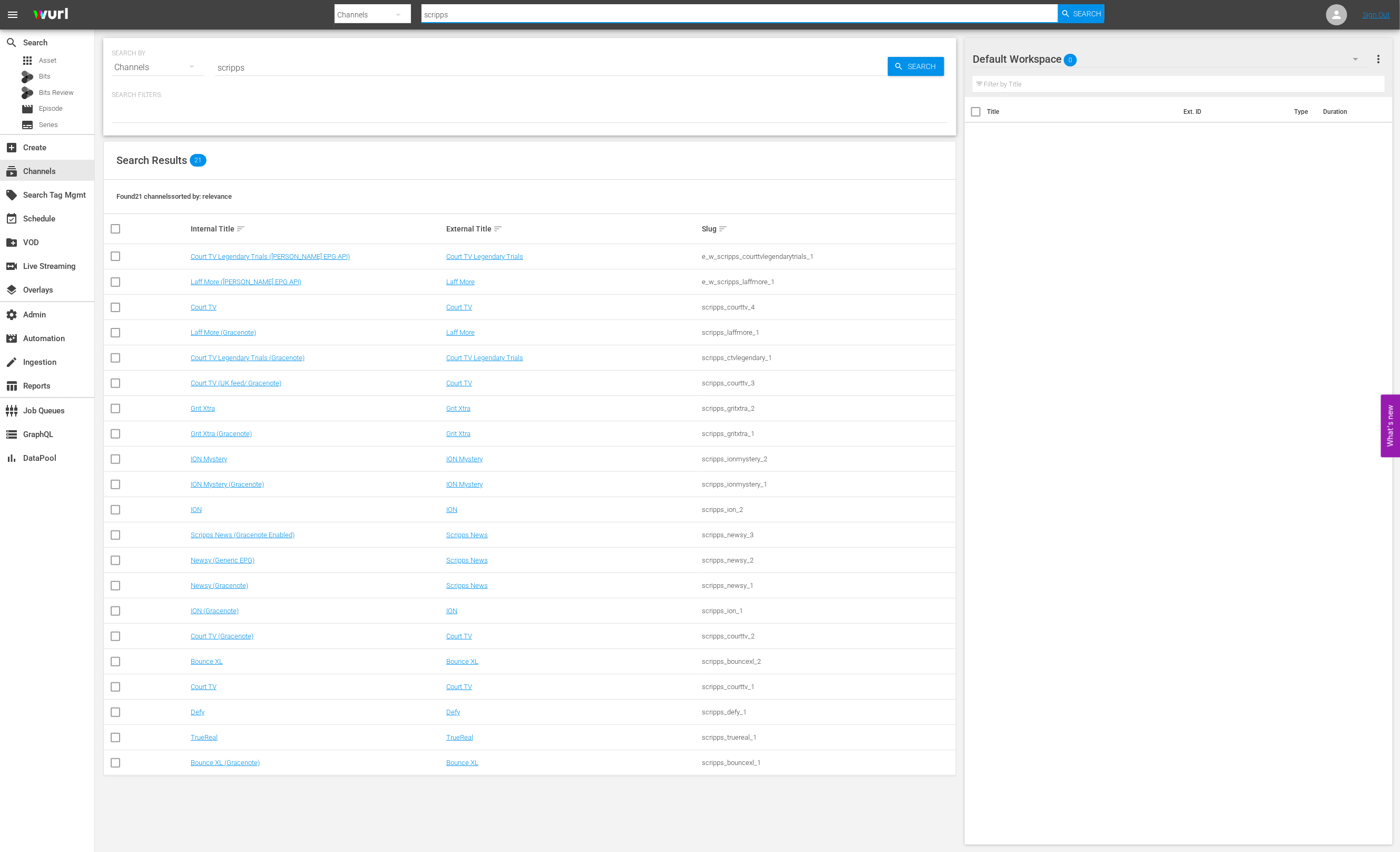
click at [455, 15] on input "scripps" at bounding box center [740, 14] width 637 height 25
paste input "WFTS"
type input "WFTS"
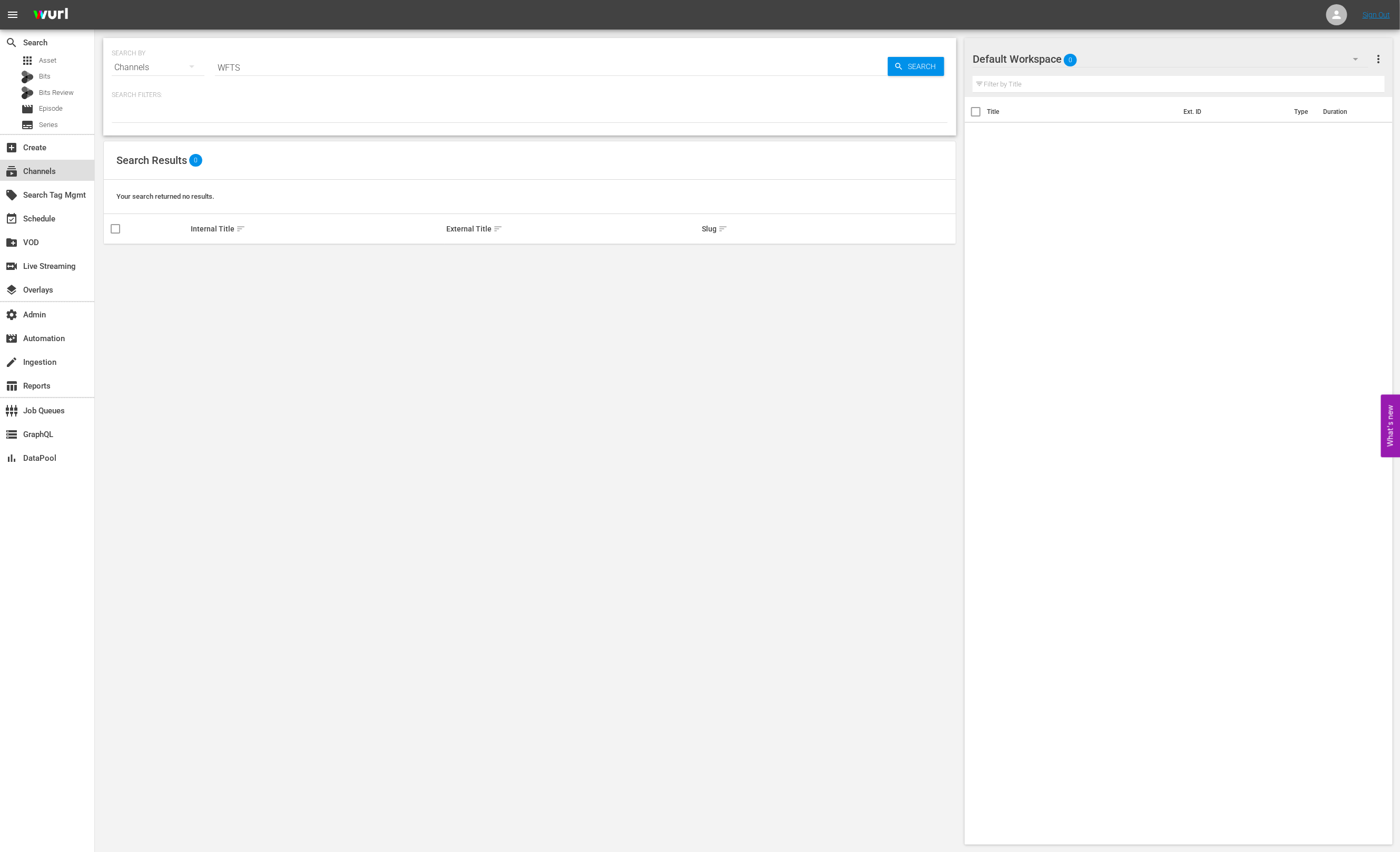
click at [67, 163] on div "subscriptions Channels" at bounding box center [47, 170] width 94 height 21
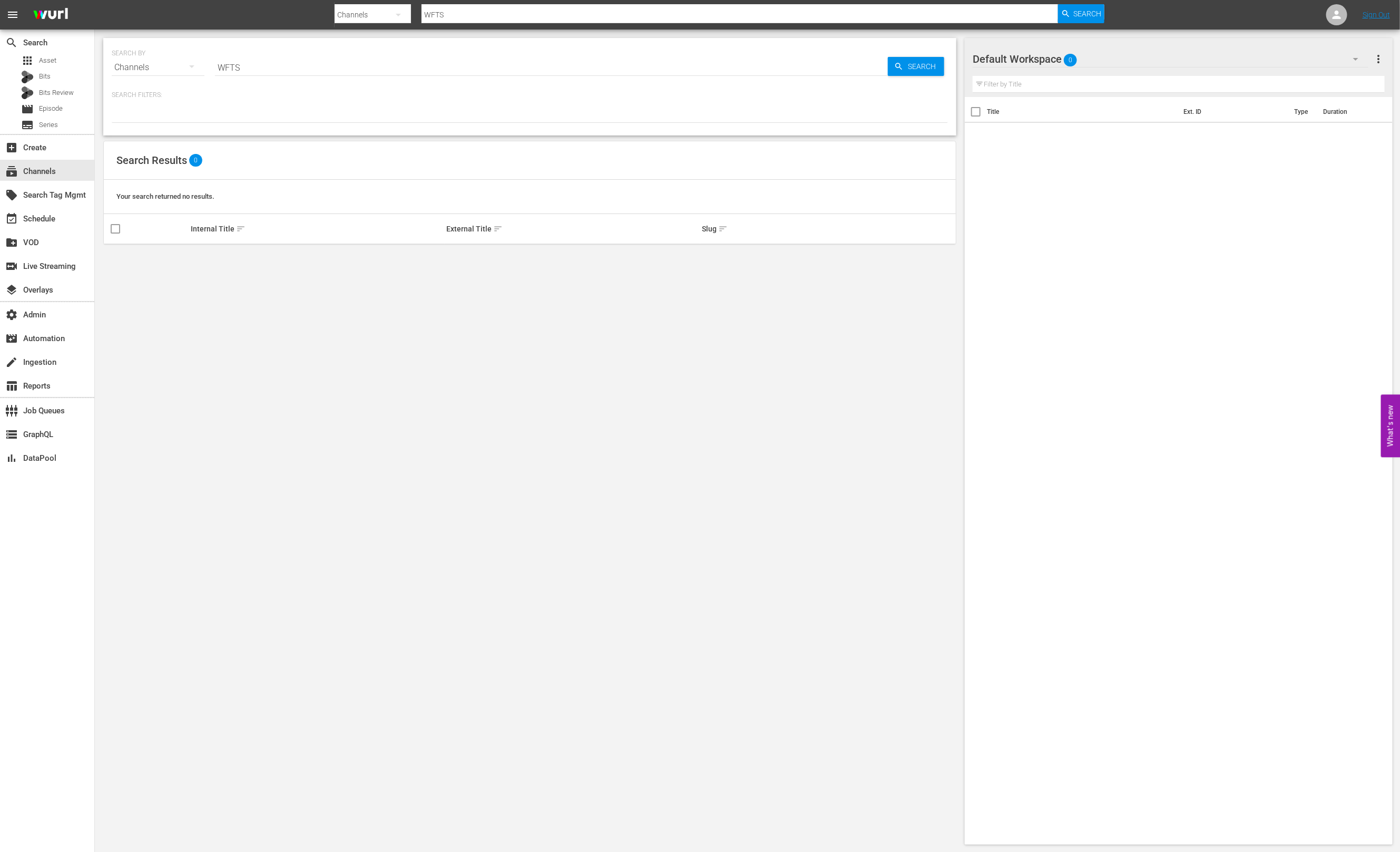
click at [327, 78] on input "WFTS" at bounding box center [552, 67] width 673 height 25
click at [325, 74] on input "WFTS" at bounding box center [552, 67] width 673 height 25
click at [326, 74] on input "WFTS" at bounding box center [552, 67] width 673 height 25
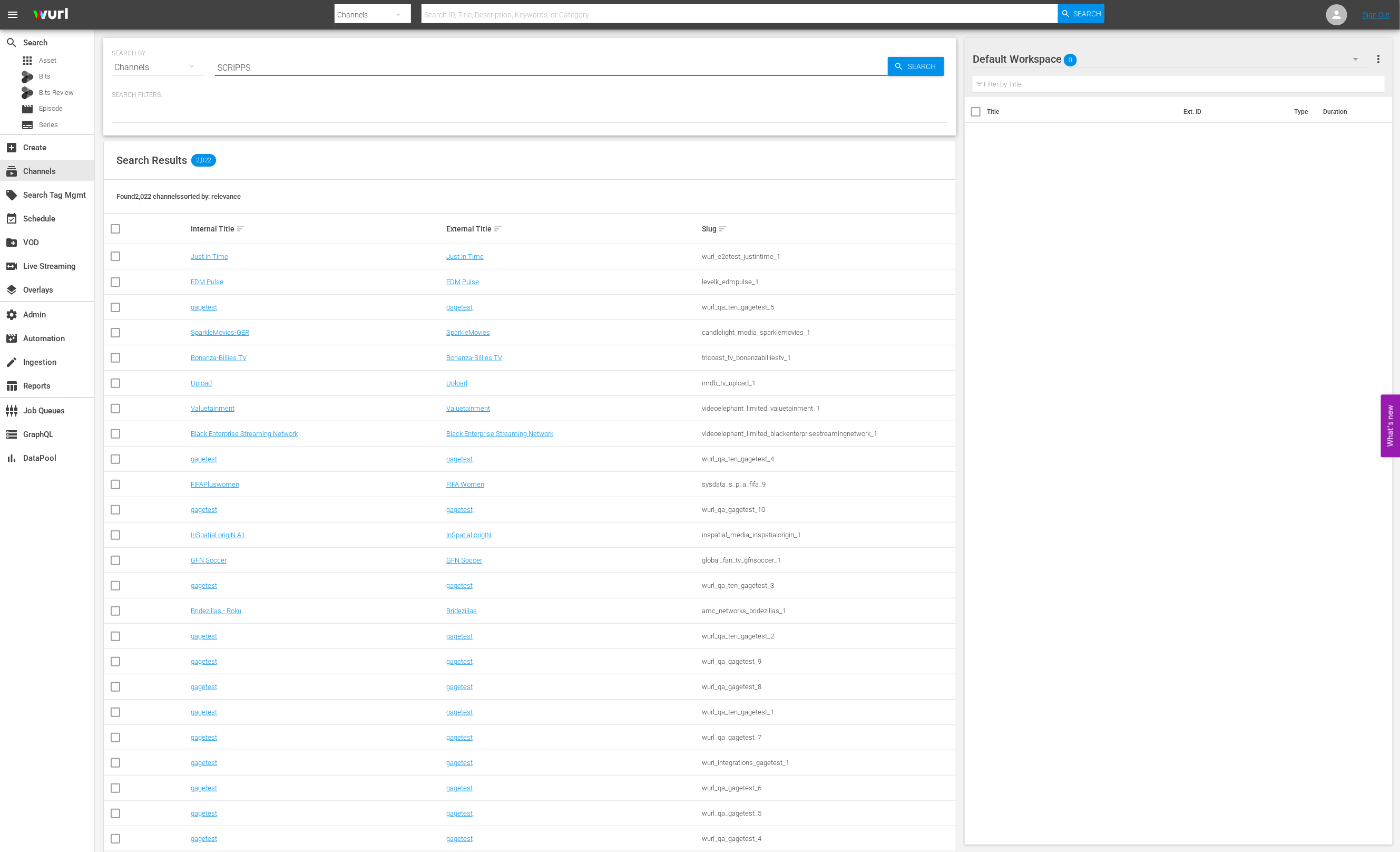
type input "SCRIPPS"
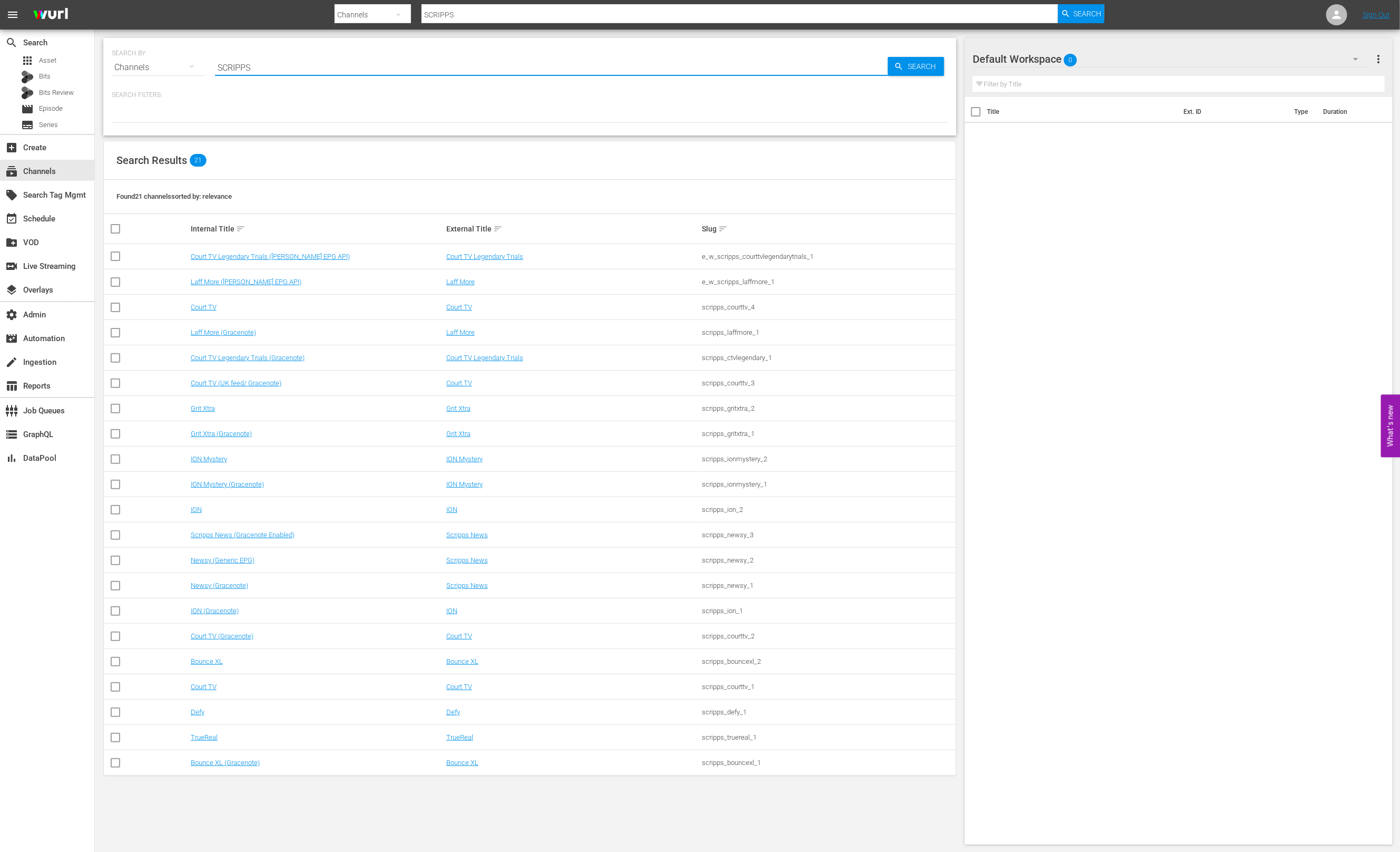
click at [965, 251] on div "Title Ext. ID Type Duration" at bounding box center [1179, 469] width 428 height 743
click at [307, 66] on input "SCRIPPS" at bounding box center [552, 67] width 673 height 25
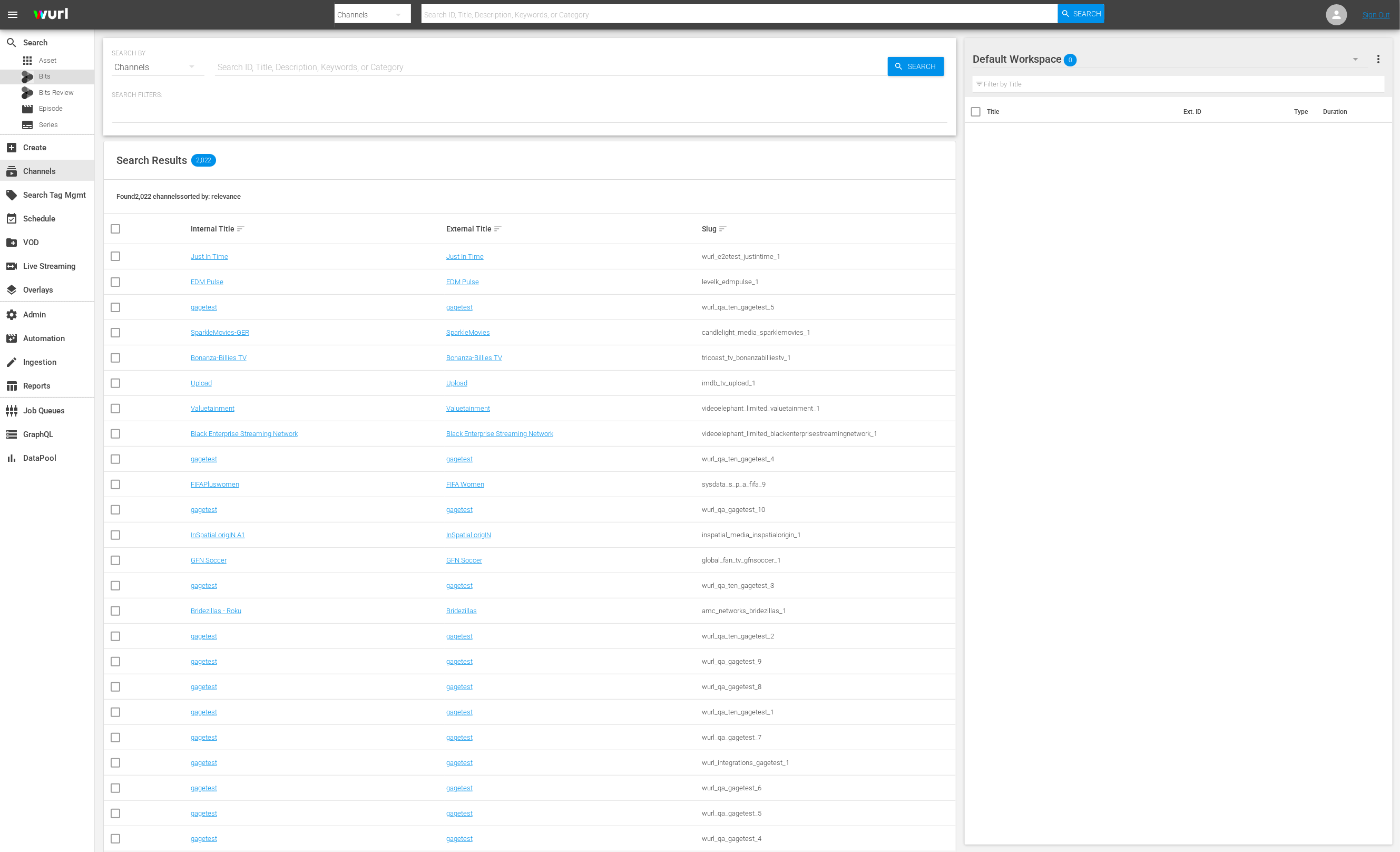
click at [44, 79] on span "Bits" at bounding box center [45, 76] width 12 height 10
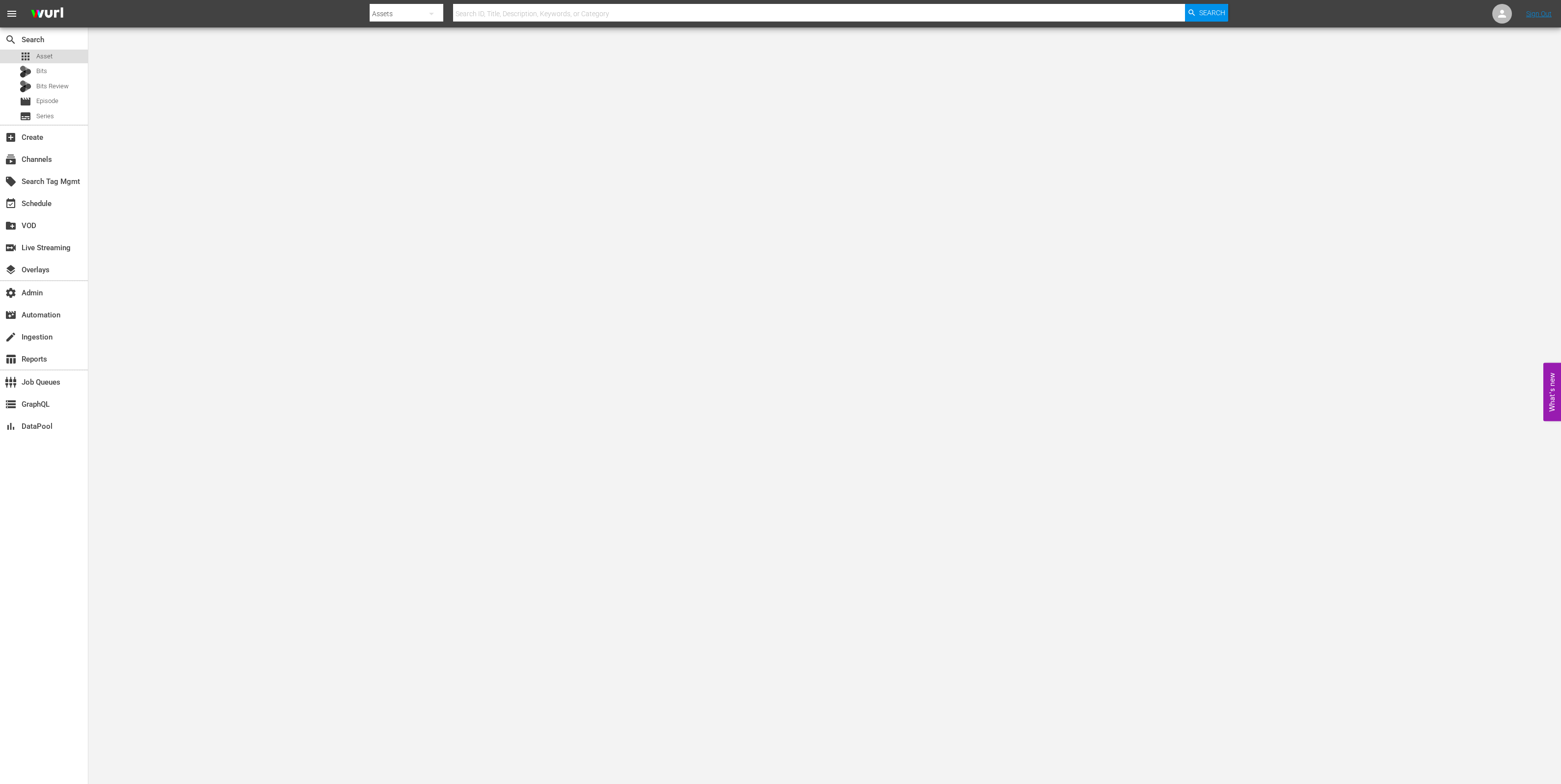
click at [52, 59] on div "apps Asset" at bounding box center [44, 56] width 88 height 14
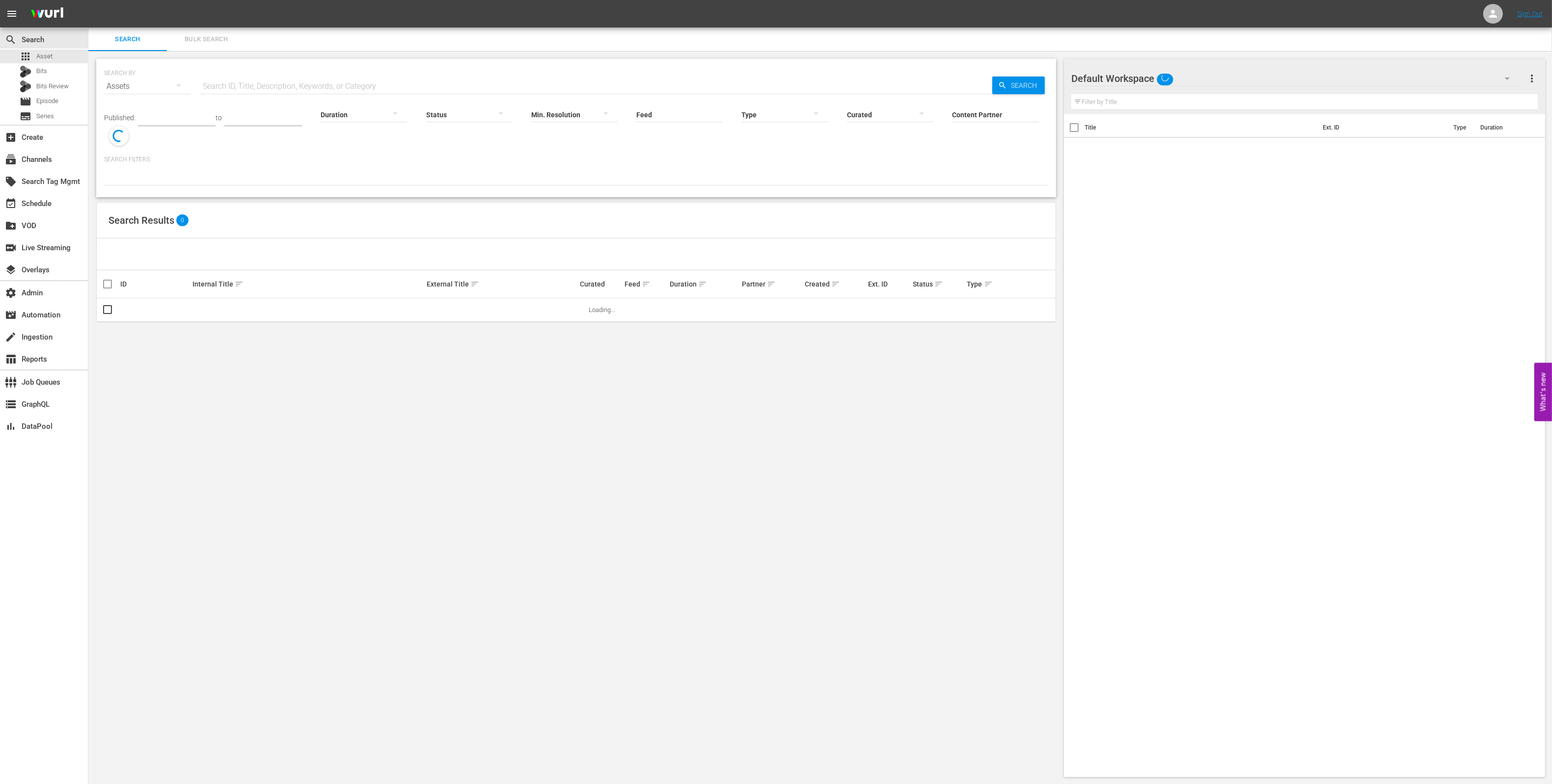
click at [336, 88] on input "text" at bounding box center [596, 86] width 792 height 24
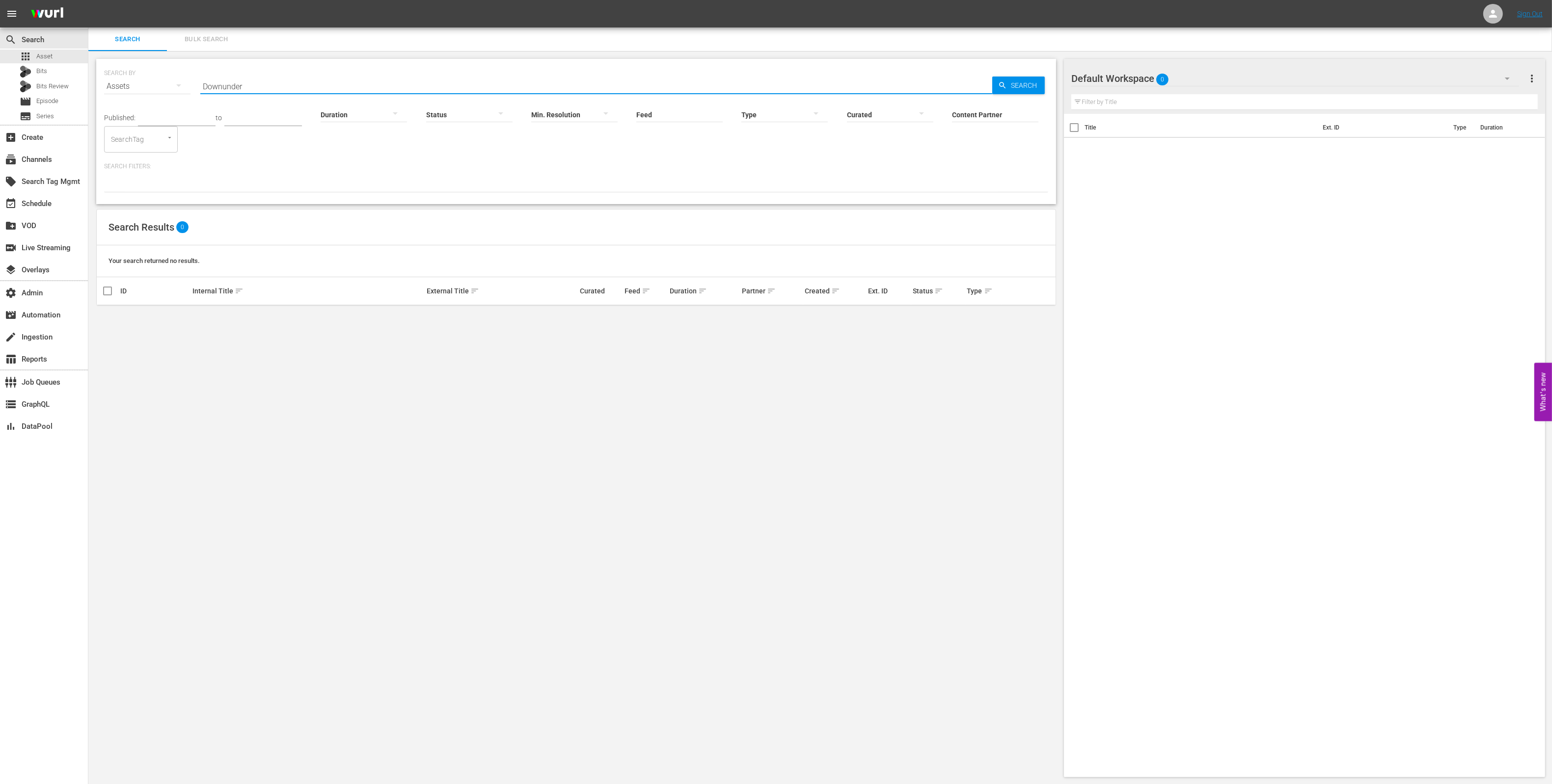
type input "Downunder"
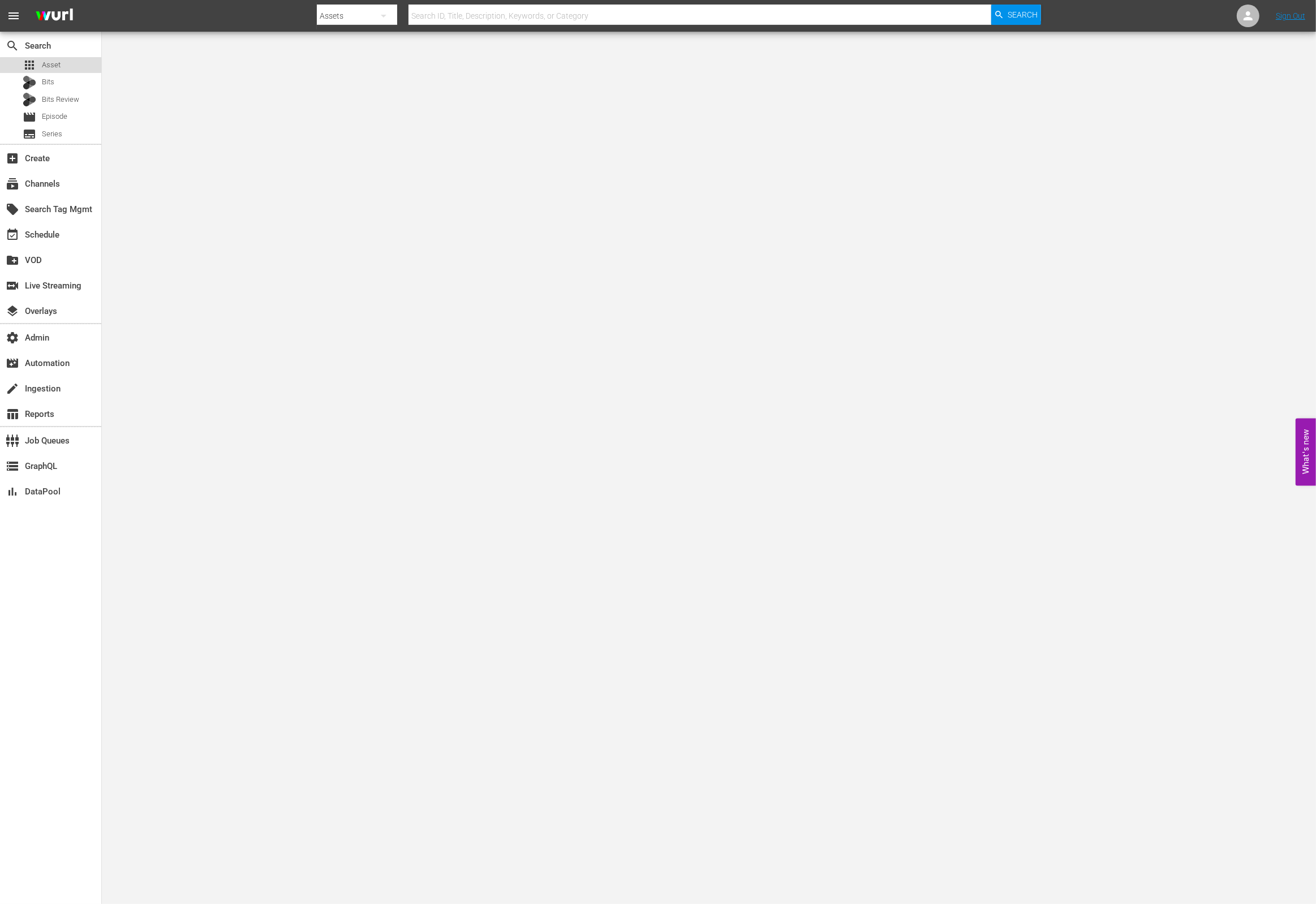
click at [76, 71] on div "apps Asset" at bounding box center [50, 65] width 101 height 16
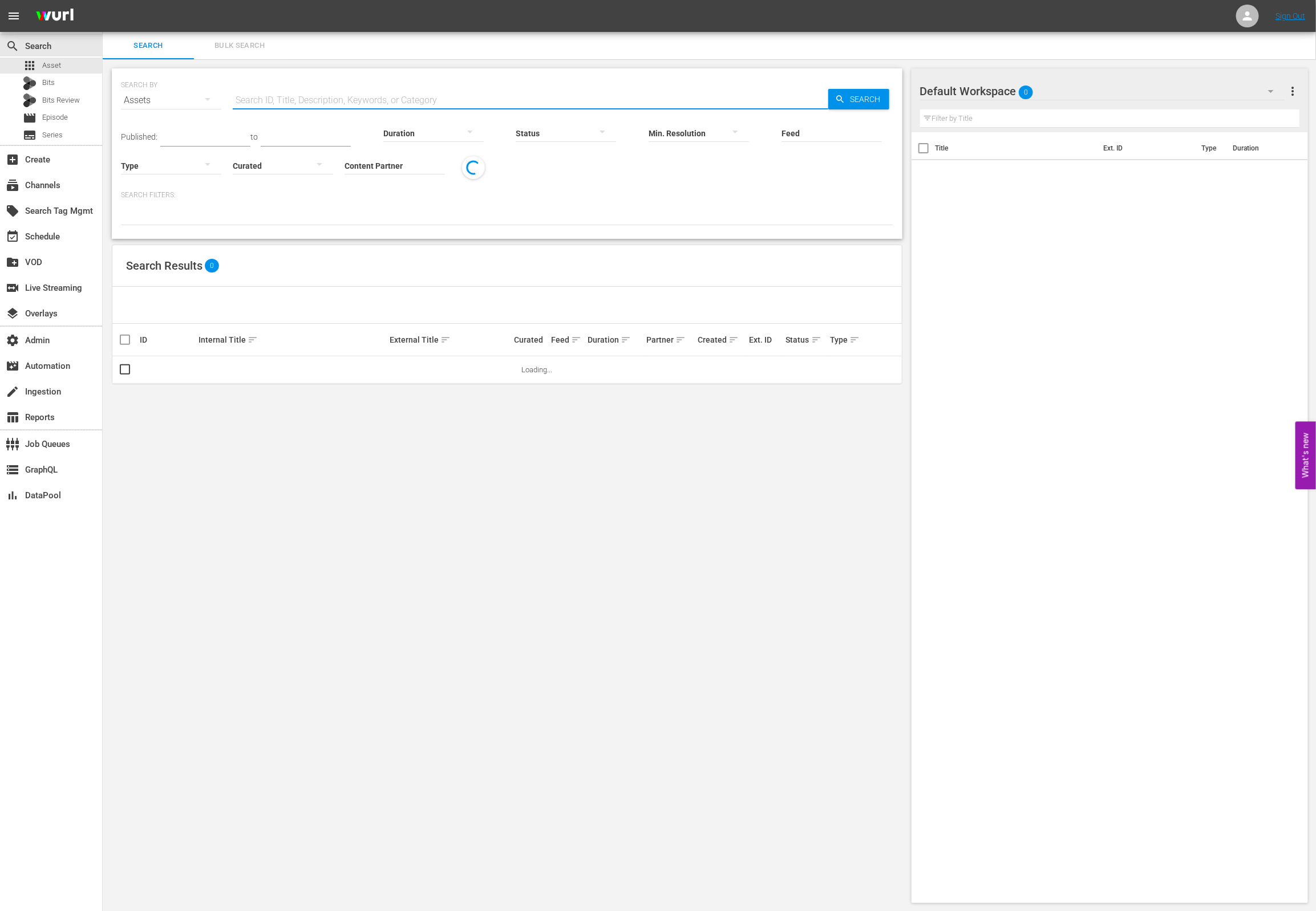
click at [276, 99] on input "text" at bounding box center [531, 100] width 596 height 27
paste input "vidaa_sysdata_s_p_a_fifa_3_fr_hls_wfo"
type input "vidaa_sysdata_s_p_a_fifa_3_fr_hls_wfo"
click at [55, 187] on div "subscriptions Channels" at bounding box center [32, 184] width 64 height 11
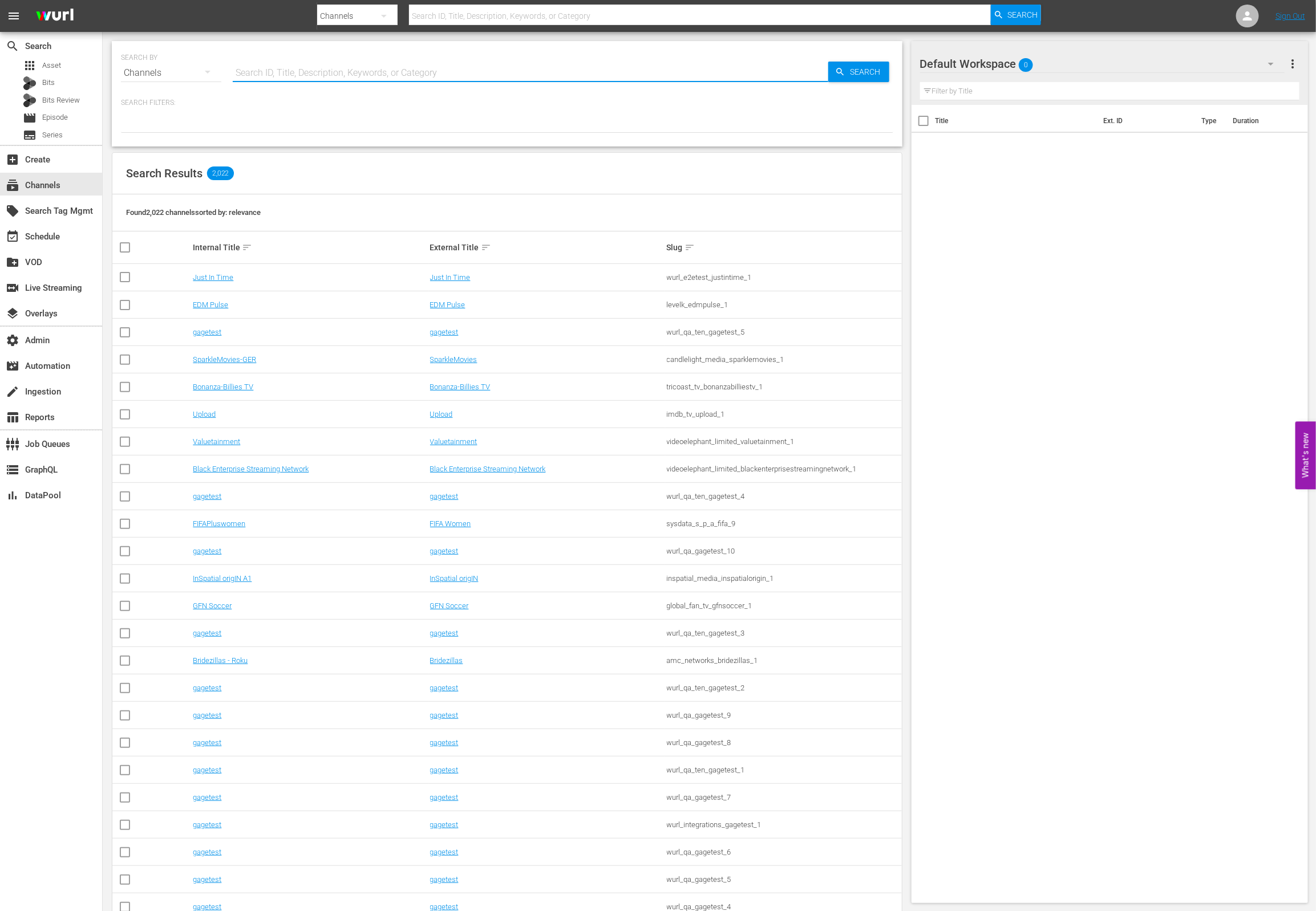
drag, startPoint x: 356, startPoint y: 70, endPoint x: 435, endPoint y: 70, distance: 79.0
click at [356, 70] on input "text" at bounding box center [531, 73] width 596 height 27
click at [558, 70] on input "text" at bounding box center [531, 73] width 596 height 27
paste input "vidaa_sysdata_s_p_a_fifa_3_fr_hls_wfo"
type input "vidaa_sysdata_s_p_a_fifa_3_fr_hls_wfo"
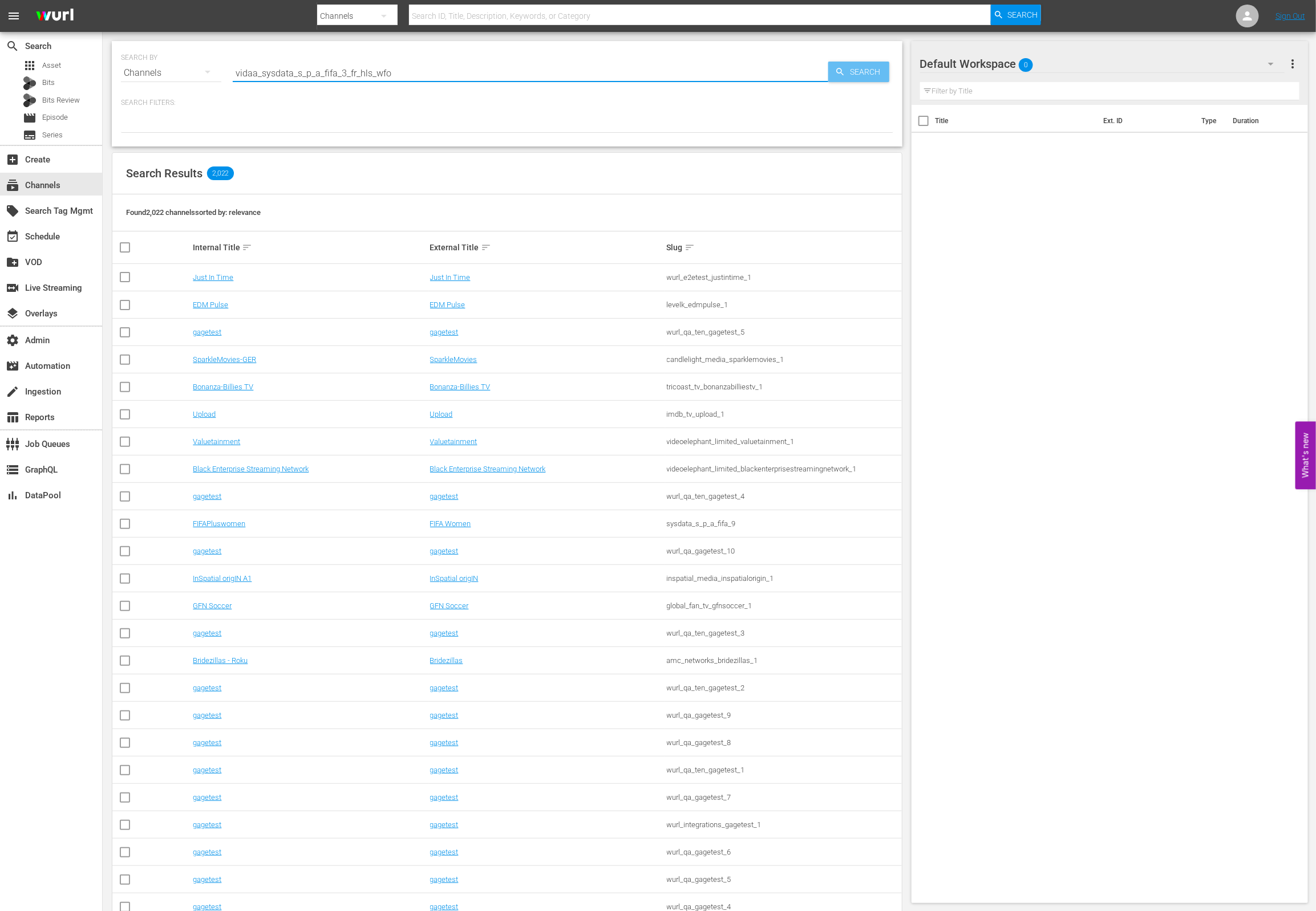
drag, startPoint x: 840, startPoint y: 70, endPoint x: 752, endPoint y: 94, distance: 91.2
click at [841, 70] on icon "button" at bounding box center [840, 72] width 11 height 11
type input "vidaa_sysdata_s_p_a_fifa_3_fr_hls_wfo"
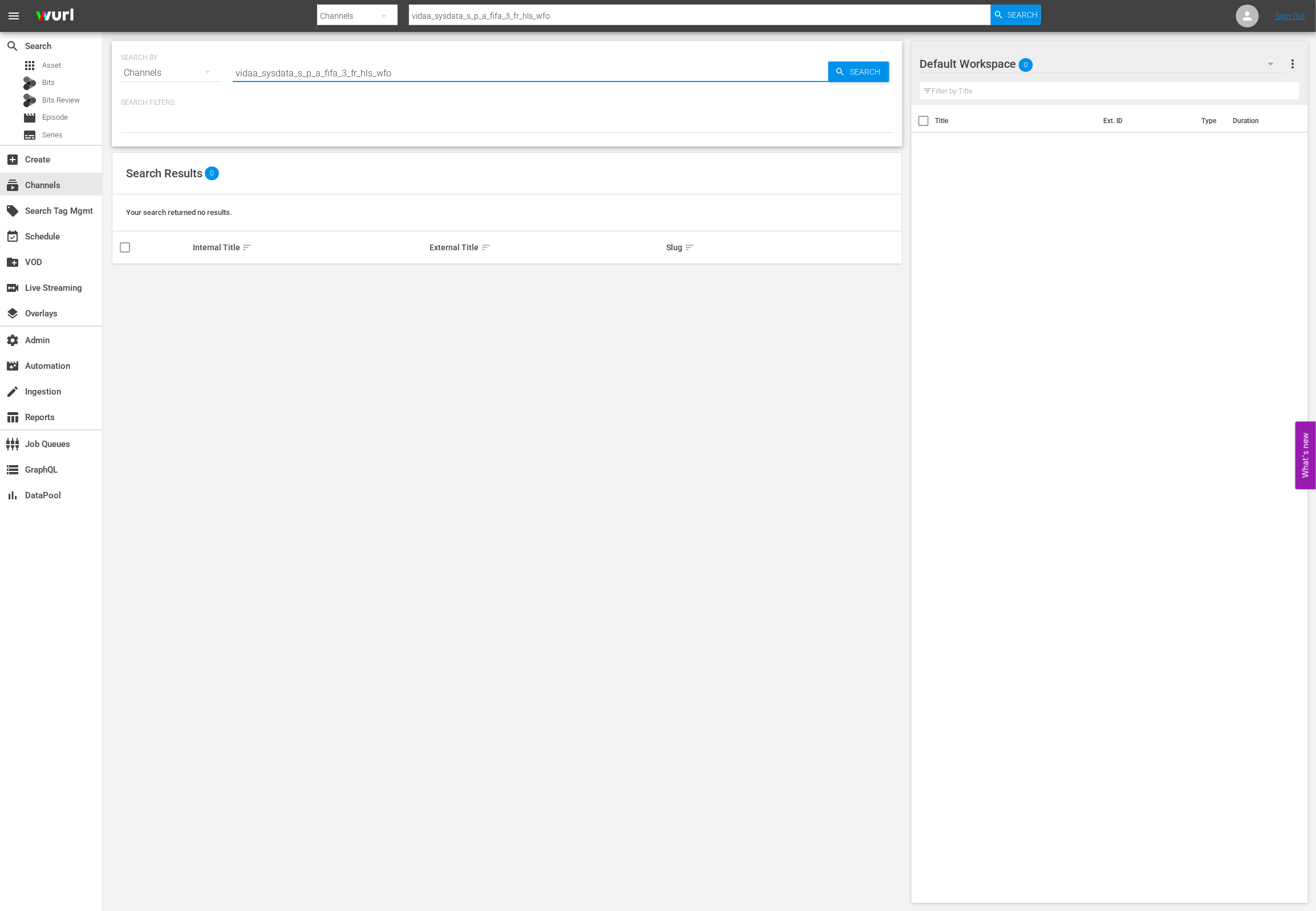
click at [234, 68] on input "vidaa_sysdata_s_p_a_fifa_3_fr_hls_wfo" at bounding box center [531, 73] width 596 height 27
drag, startPoint x: 413, startPoint y: 73, endPoint x: 332, endPoint y: 79, distance: 81.2
click at [411, 73] on input "vidaa_sysdata_s_p_a_fifa_3_fr_hls_wfo" at bounding box center [531, 73] width 596 height 27
click at [325, 77] on input "vidaa_sysdata_s_p_a_fifa_3_fr_hls_wfo" at bounding box center [531, 73] width 596 height 27
drag, startPoint x: 318, startPoint y: 76, endPoint x: 194, endPoint y: 78, distance: 124.0
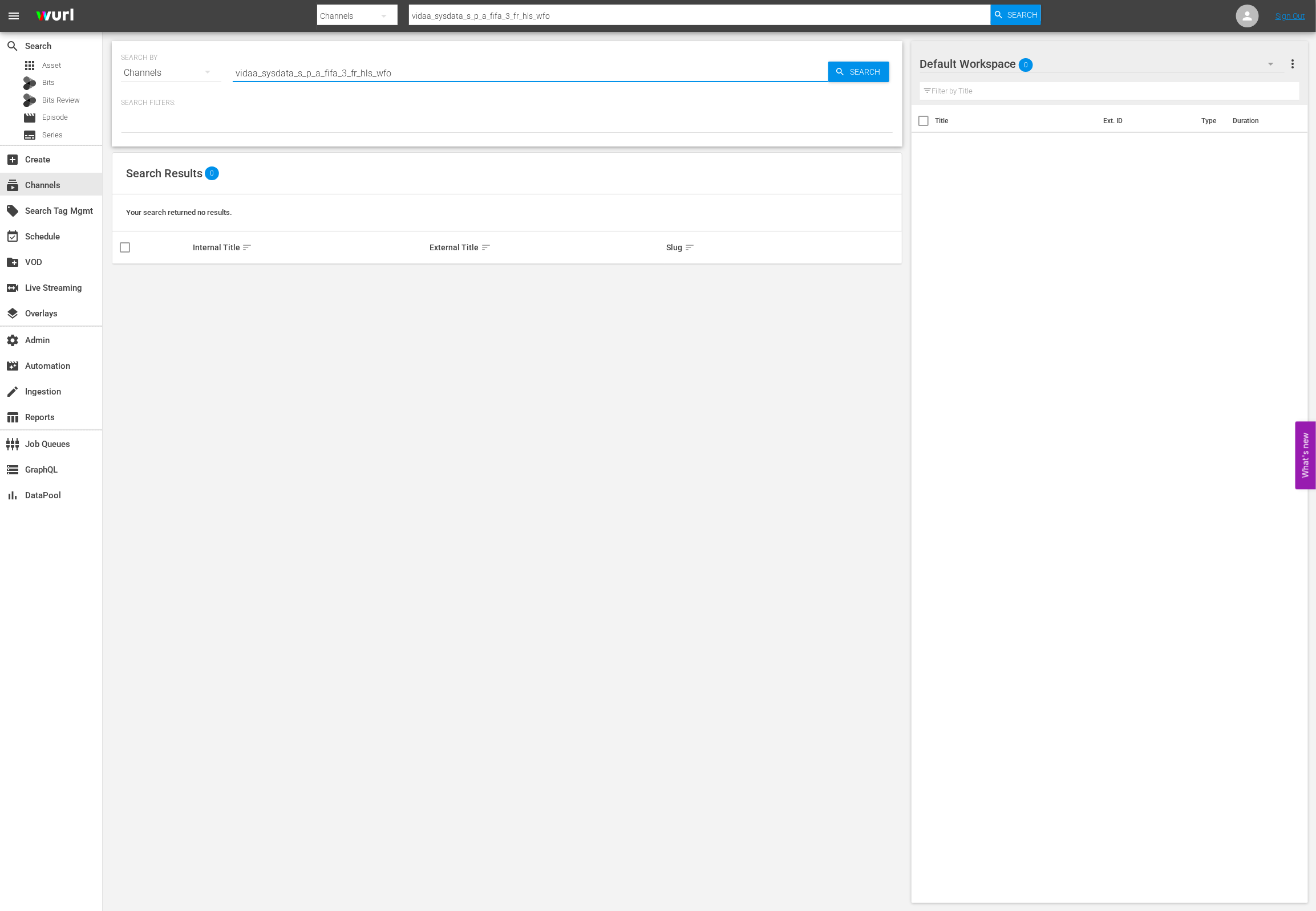
click at [194, 78] on div "SEARCH BY Search By Channels Search ID, Title, Description, Keywords, or Catego…" at bounding box center [507, 66] width 772 height 41
type input "v"
type input "FIFA"
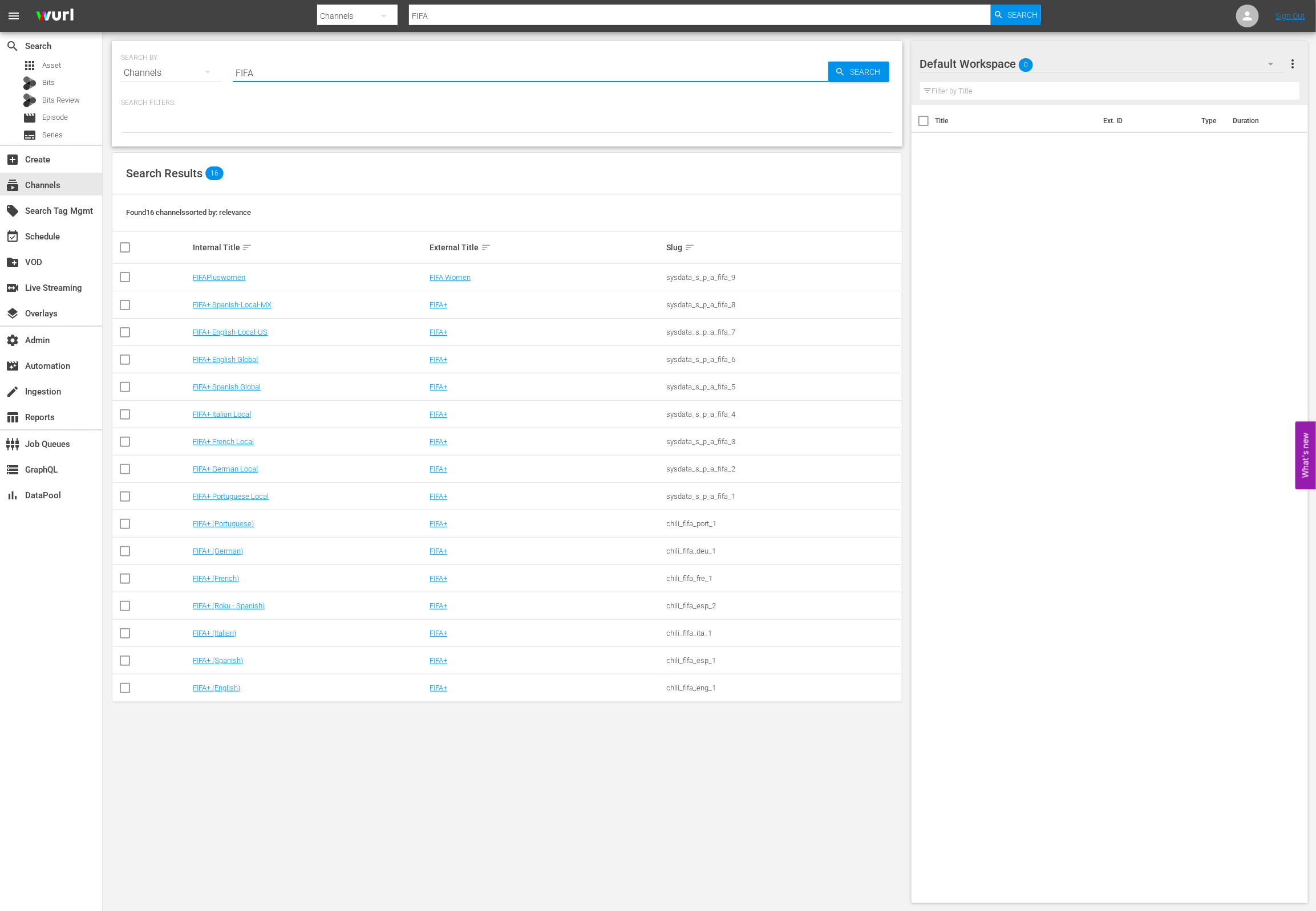
click at [408, 599] on td "FIFA+ (Roku - Spanish)" at bounding box center [309, 606] width 237 height 27
drag, startPoint x: 426, startPoint y: 772, endPoint x: 432, endPoint y: 760, distance: 13.4
click at [427, 772] on div "SEARCH BY Search By Channels Search ID, Title, Description, Keywords, or Catego…" at bounding box center [507, 472] width 809 height 881
click at [431, 446] on link "FIFA+" at bounding box center [439, 441] width 18 height 8
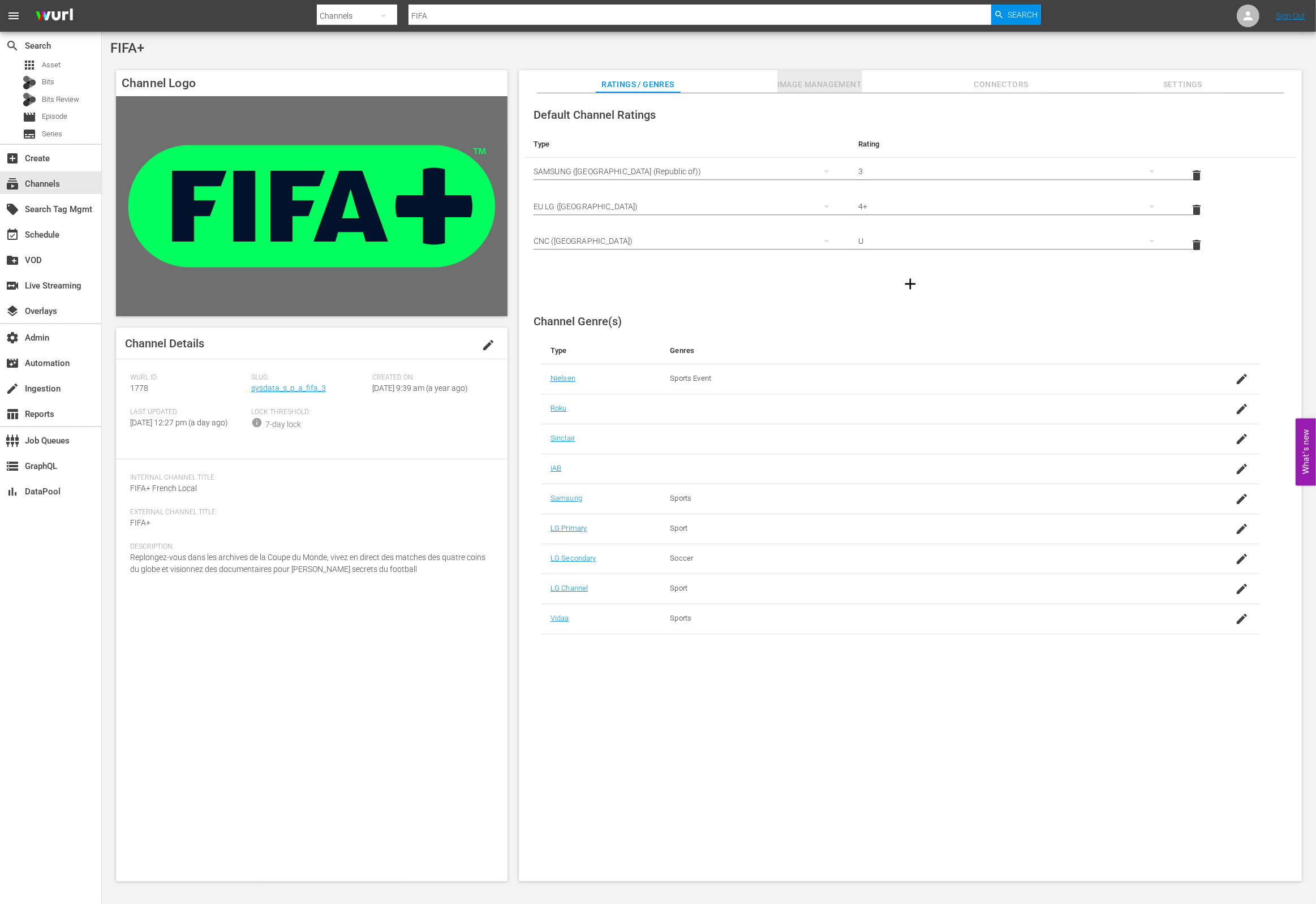
click at [839, 86] on span "Image Management" at bounding box center [820, 85] width 85 height 14
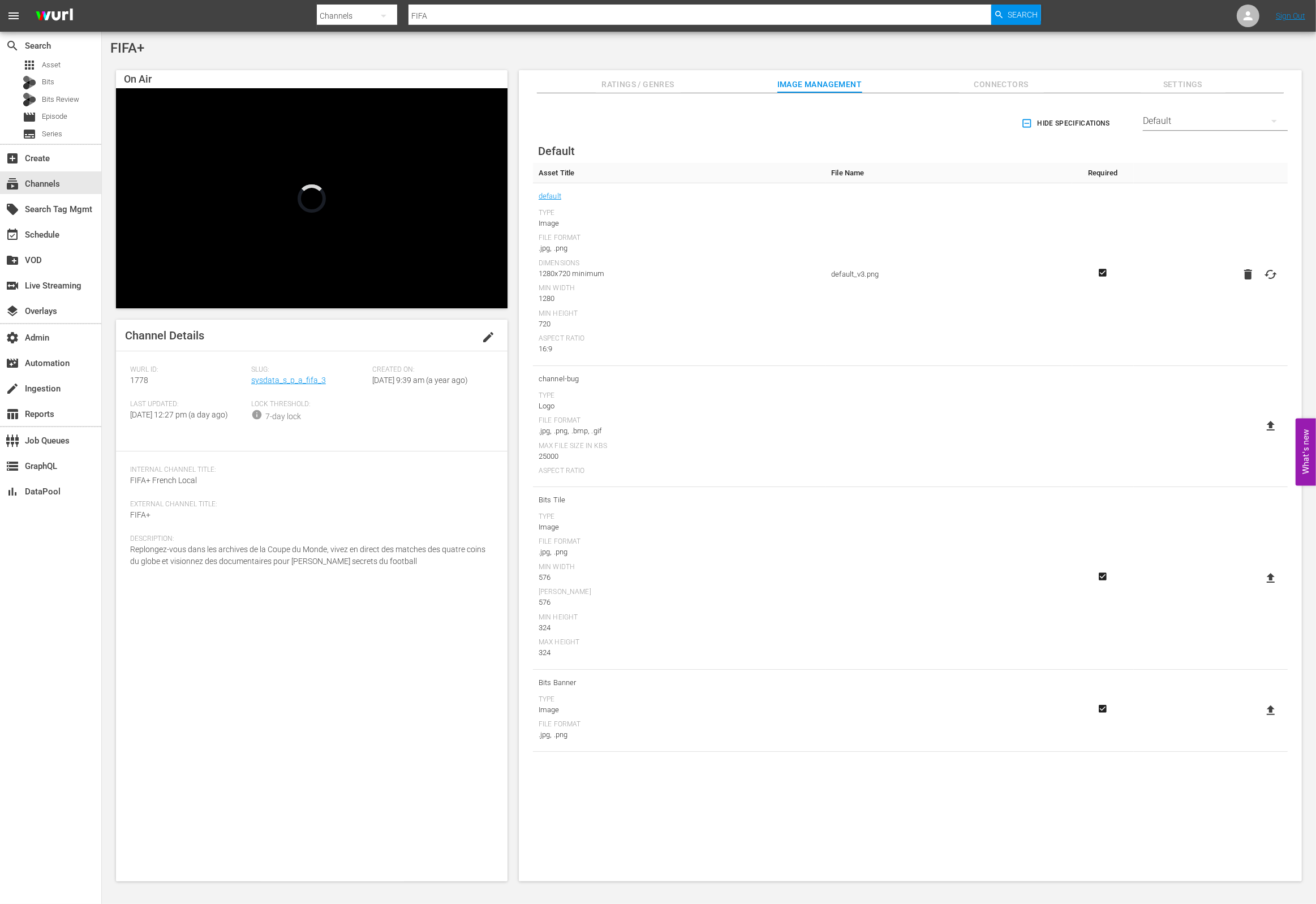
click at [1160, 124] on div "Default" at bounding box center [1215, 121] width 145 height 31
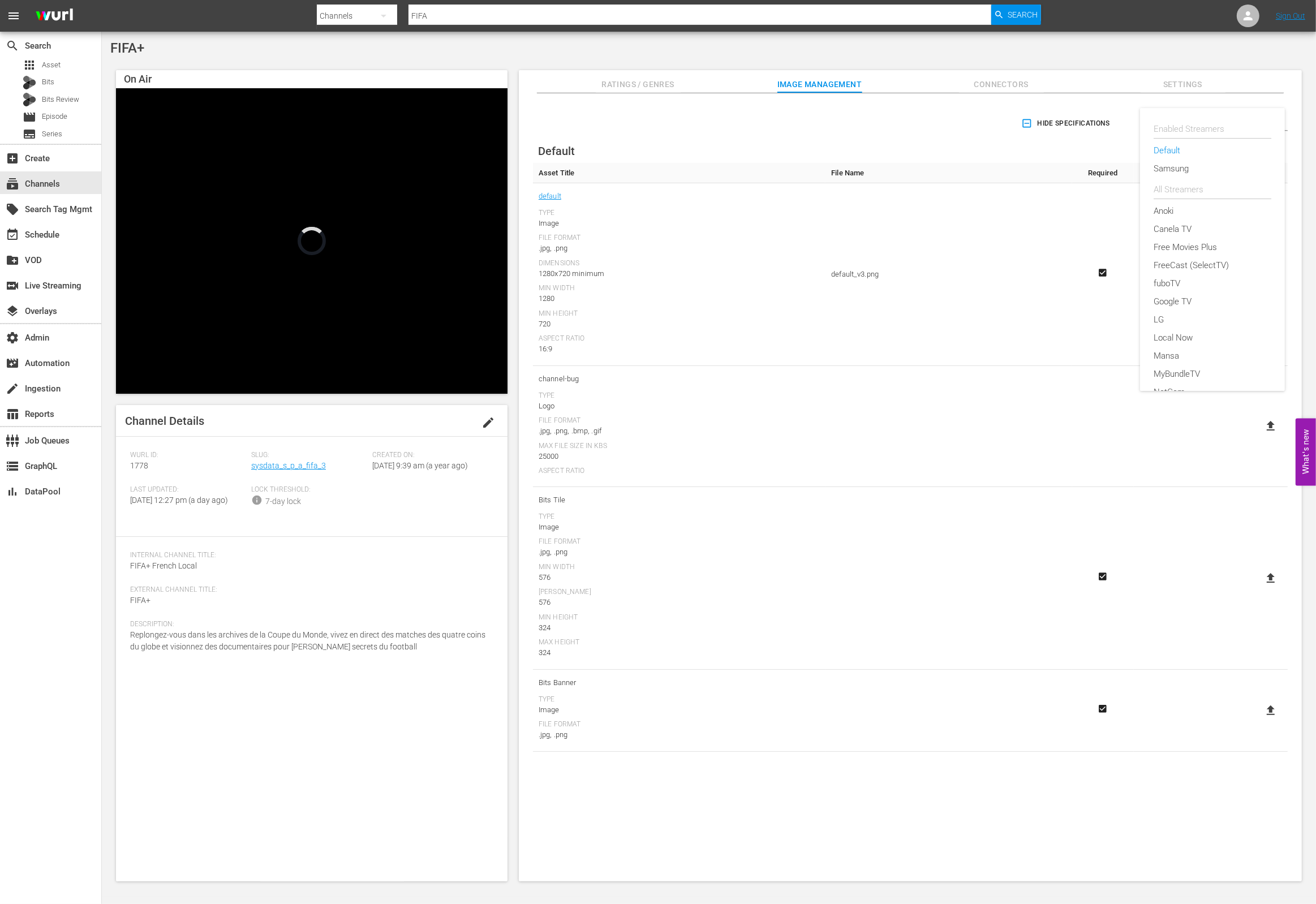
scroll to position [436, 0]
click at [1205, 298] on div "VIDAA" at bounding box center [1213, 300] width 117 height 18
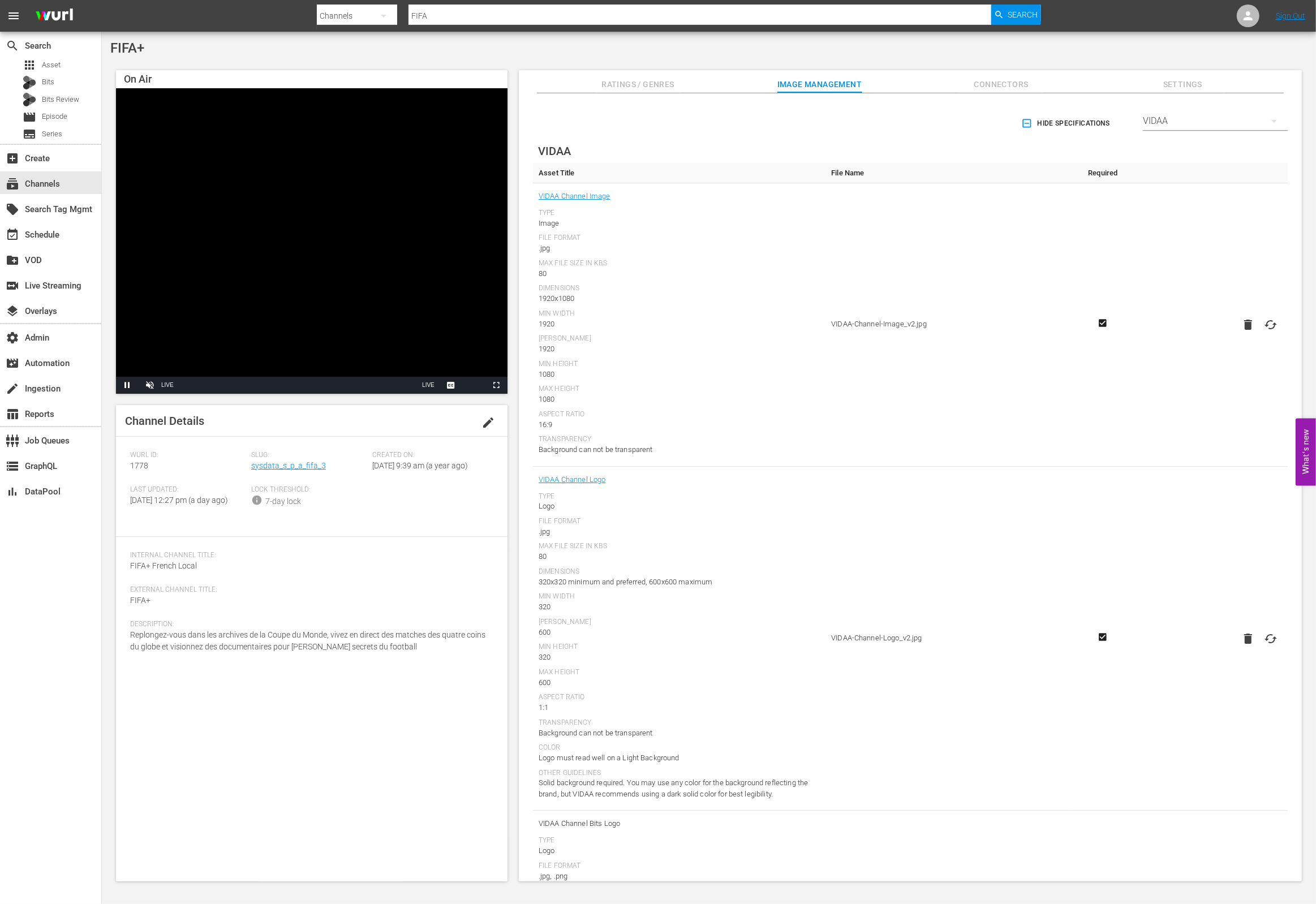
click at [1271, 328] on icon at bounding box center [1271, 324] width 13 height 9
click at [1260, 335] on input "file" at bounding box center [1259, 335] width 1 height 1
drag, startPoint x: 1190, startPoint y: 491, endPoint x: 1222, endPoint y: 410, distance: 87.1
click at [1190, 491] on td at bounding box center [1211, 639] width 154 height 344
click at [955, 329] on td "VIDAA-Channel-Image_v2.jpg" at bounding box center [949, 325] width 247 height 284
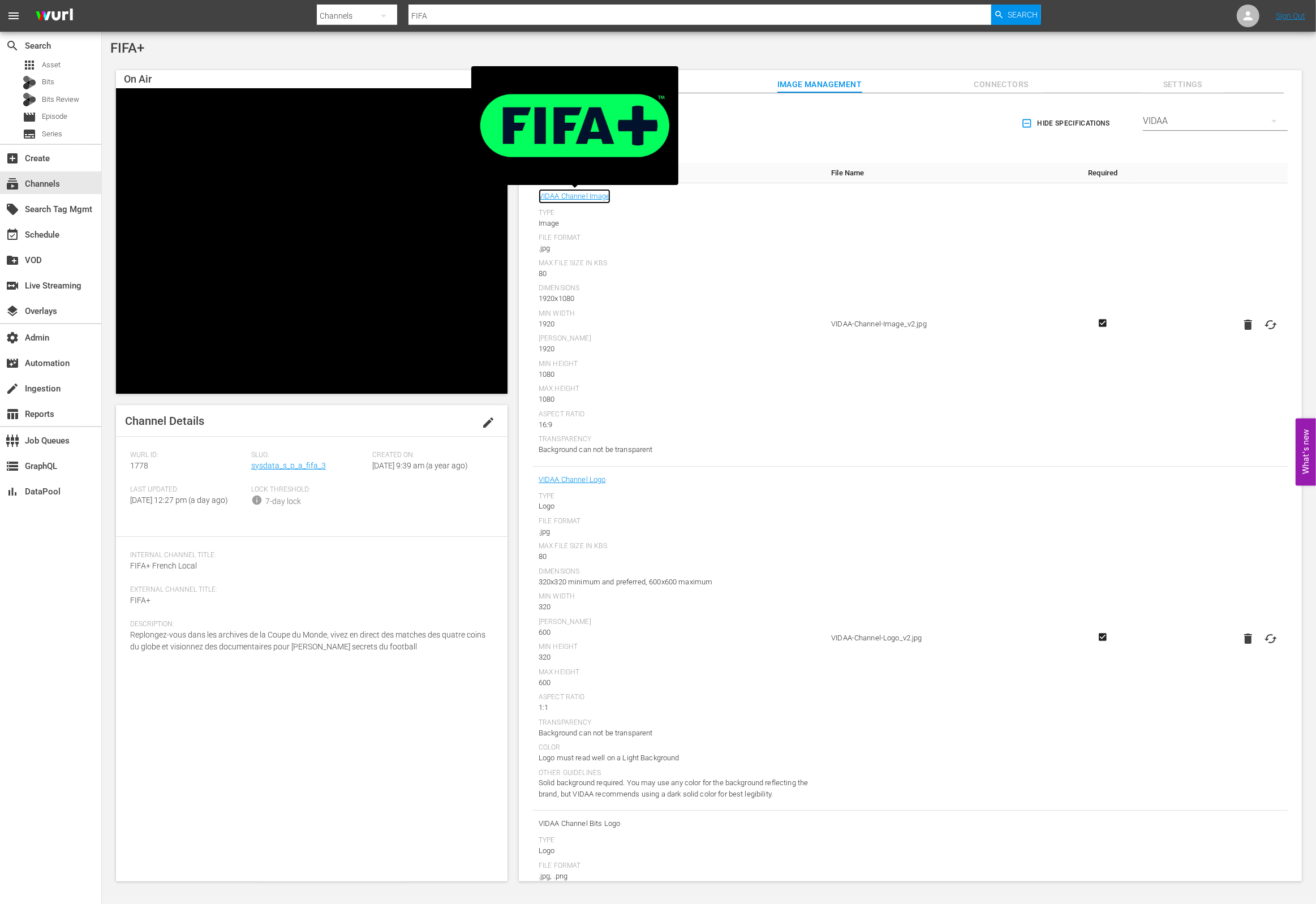
click at [591, 198] on link "VIDAA Channel Image" at bounding box center [574, 196] width 72 height 15
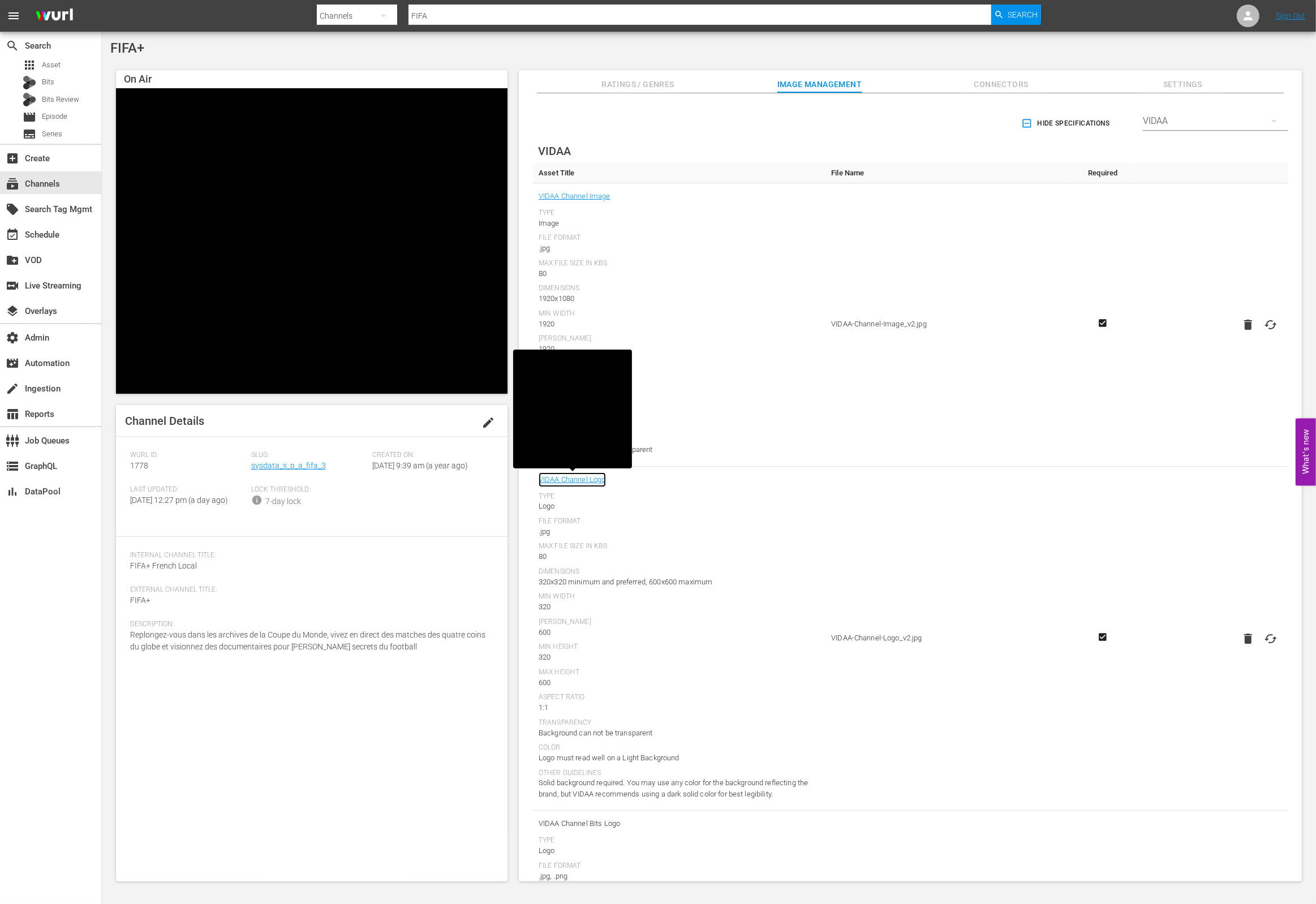
click at [591, 476] on link "VIDAA Channel Logo" at bounding box center [572, 479] width 67 height 15
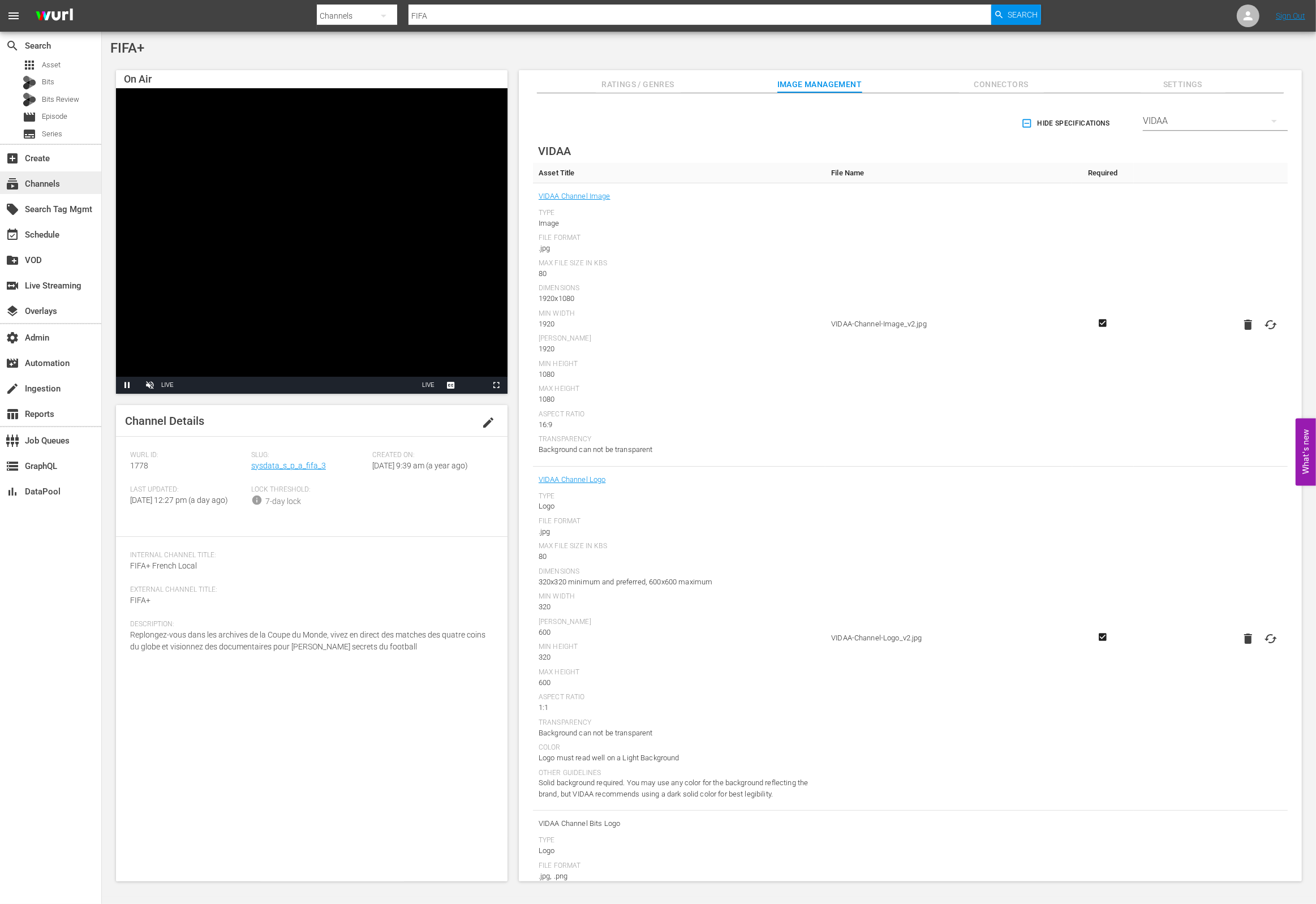
click at [49, 183] on div "subscriptions Channels" at bounding box center [31, 182] width 64 height 10
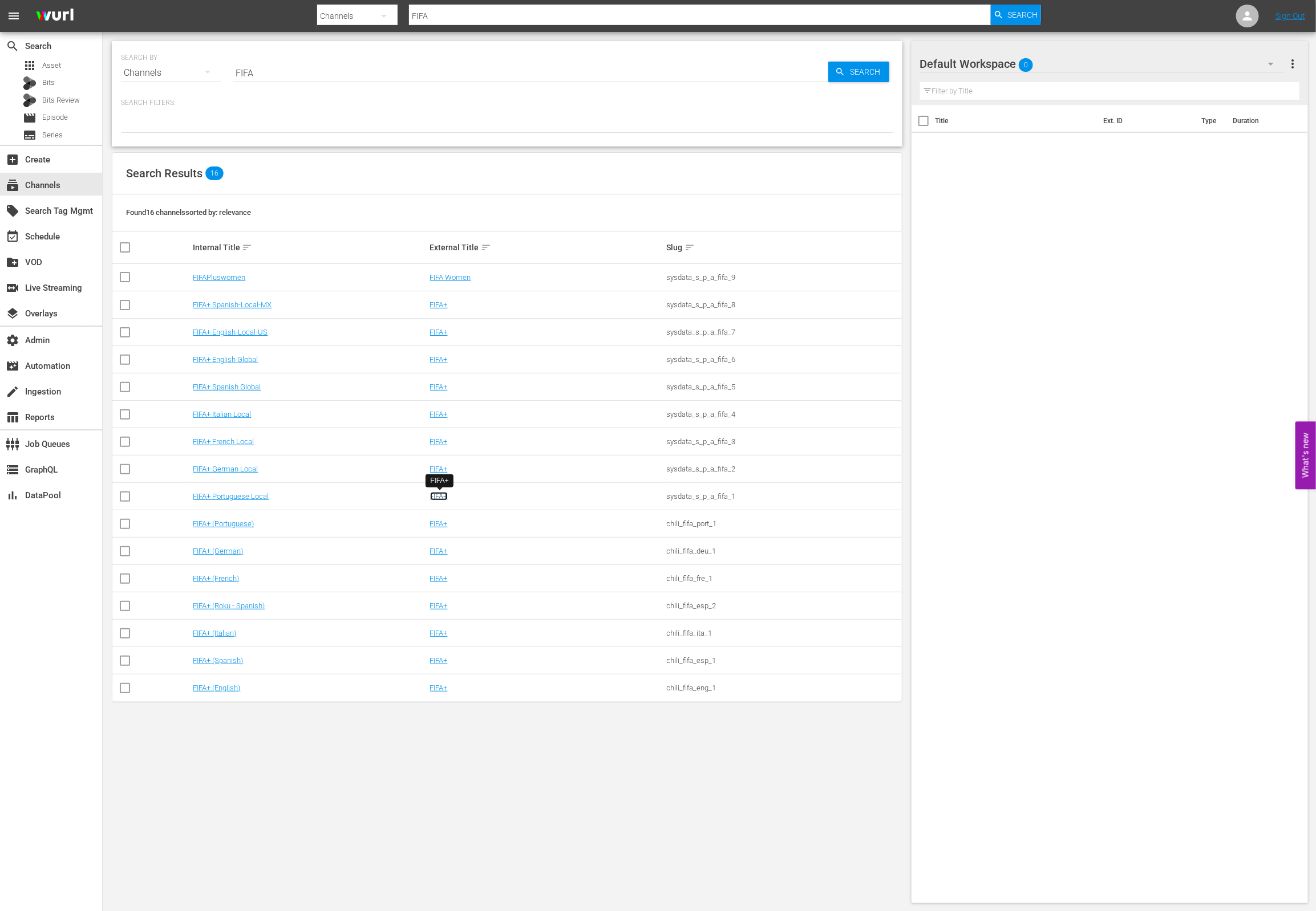
click at [443, 495] on link "FIFA+" at bounding box center [439, 496] width 18 height 8
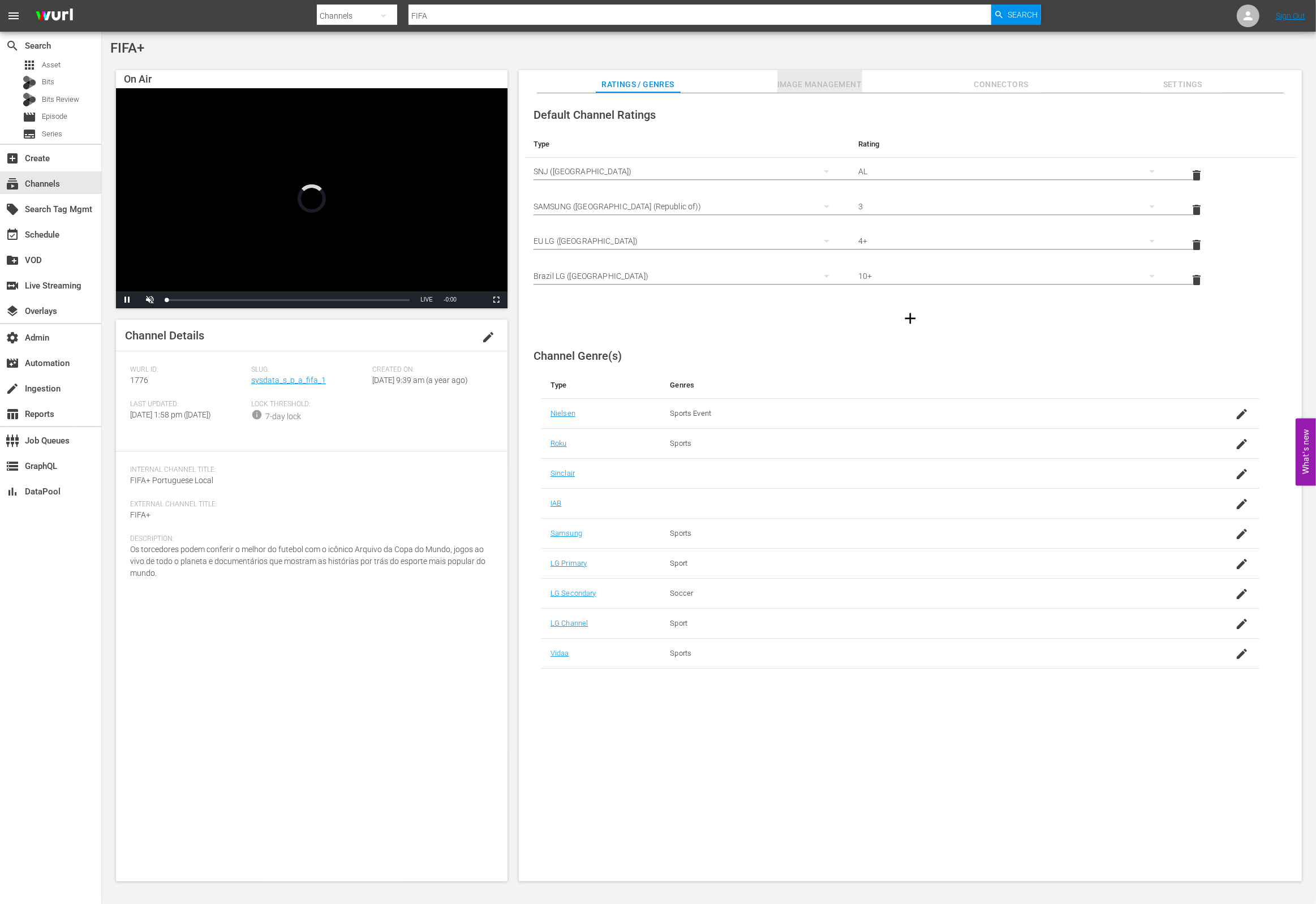
click at [829, 86] on span "Image Management" at bounding box center [820, 85] width 85 height 14
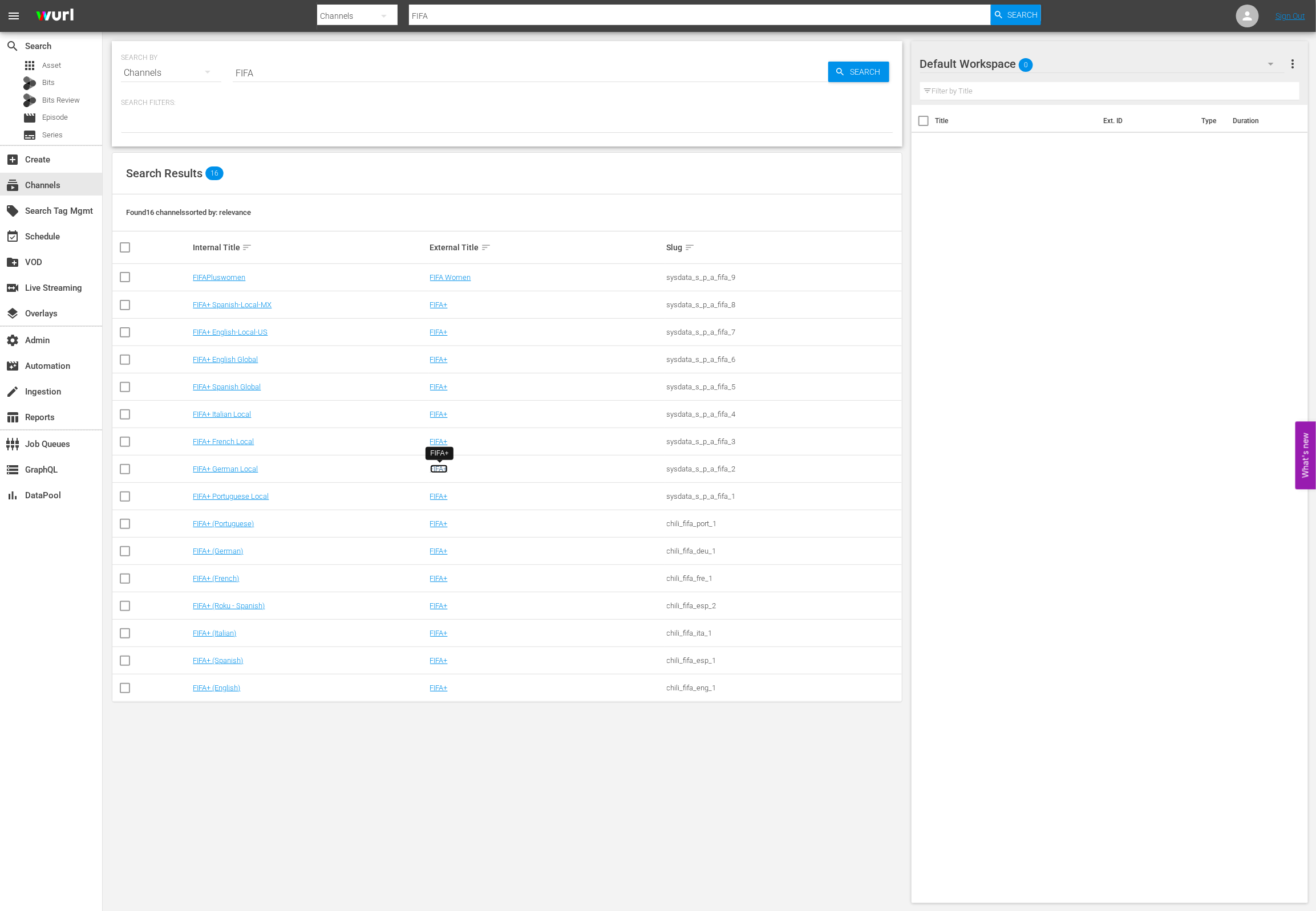
click at [440, 471] on link "FIFA+" at bounding box center [439, 469] width 18 height 8
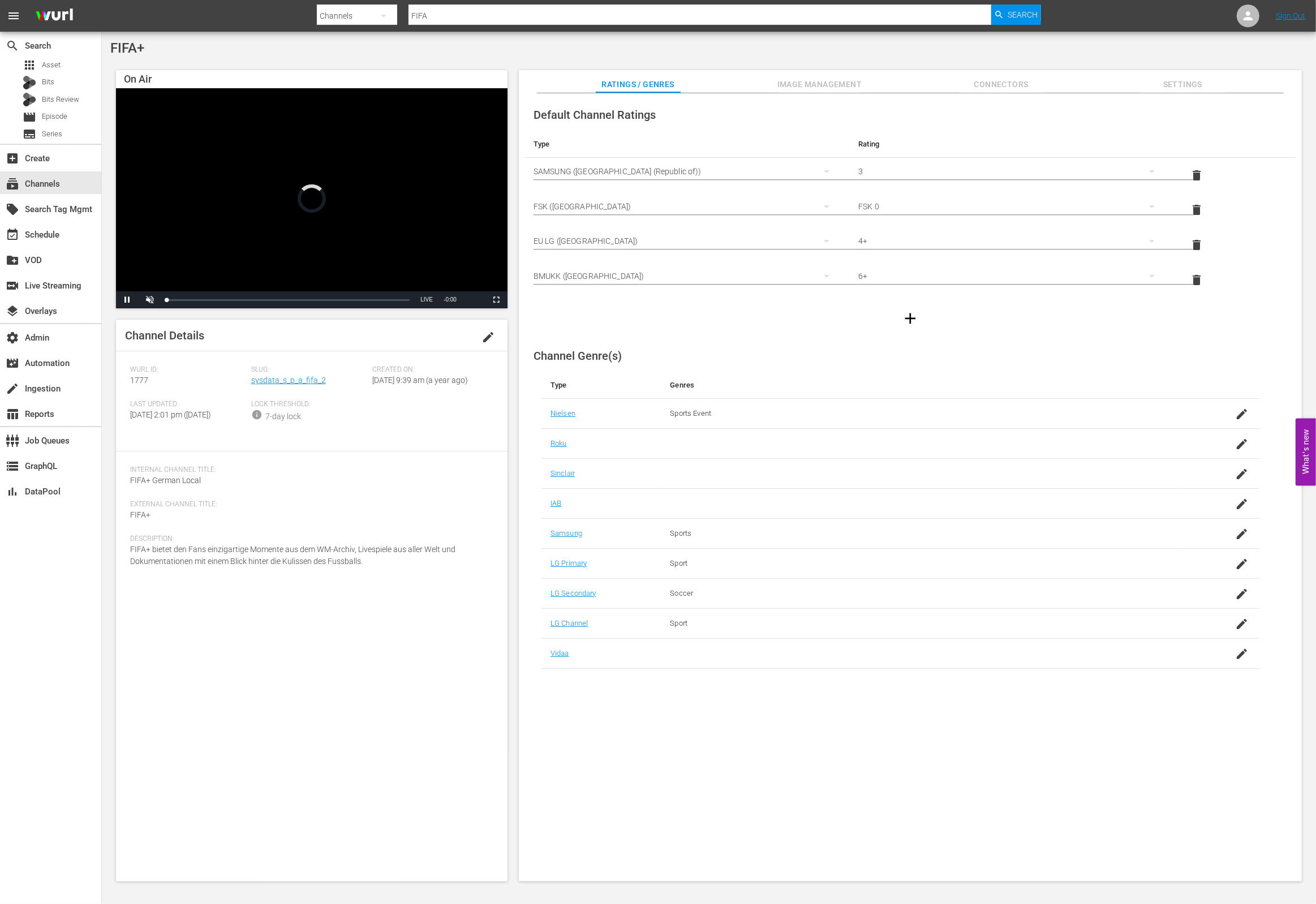
click at [803, 78] on span "Image Management" at bounding box center [820, 85] width 85 height 14
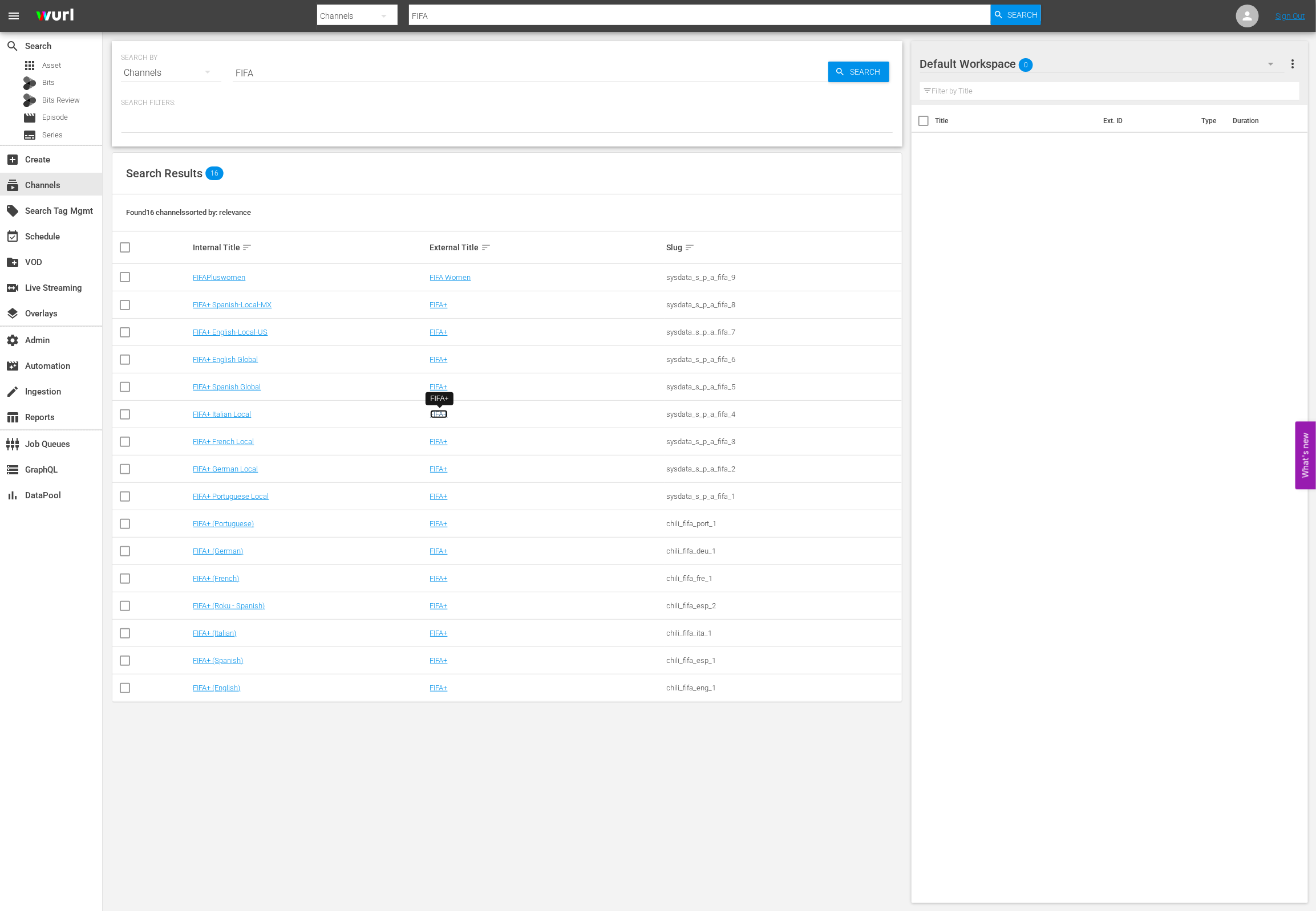
click at [444, 418] on link "FIFA+" at bounding box center [439, 414] width 18 height 8
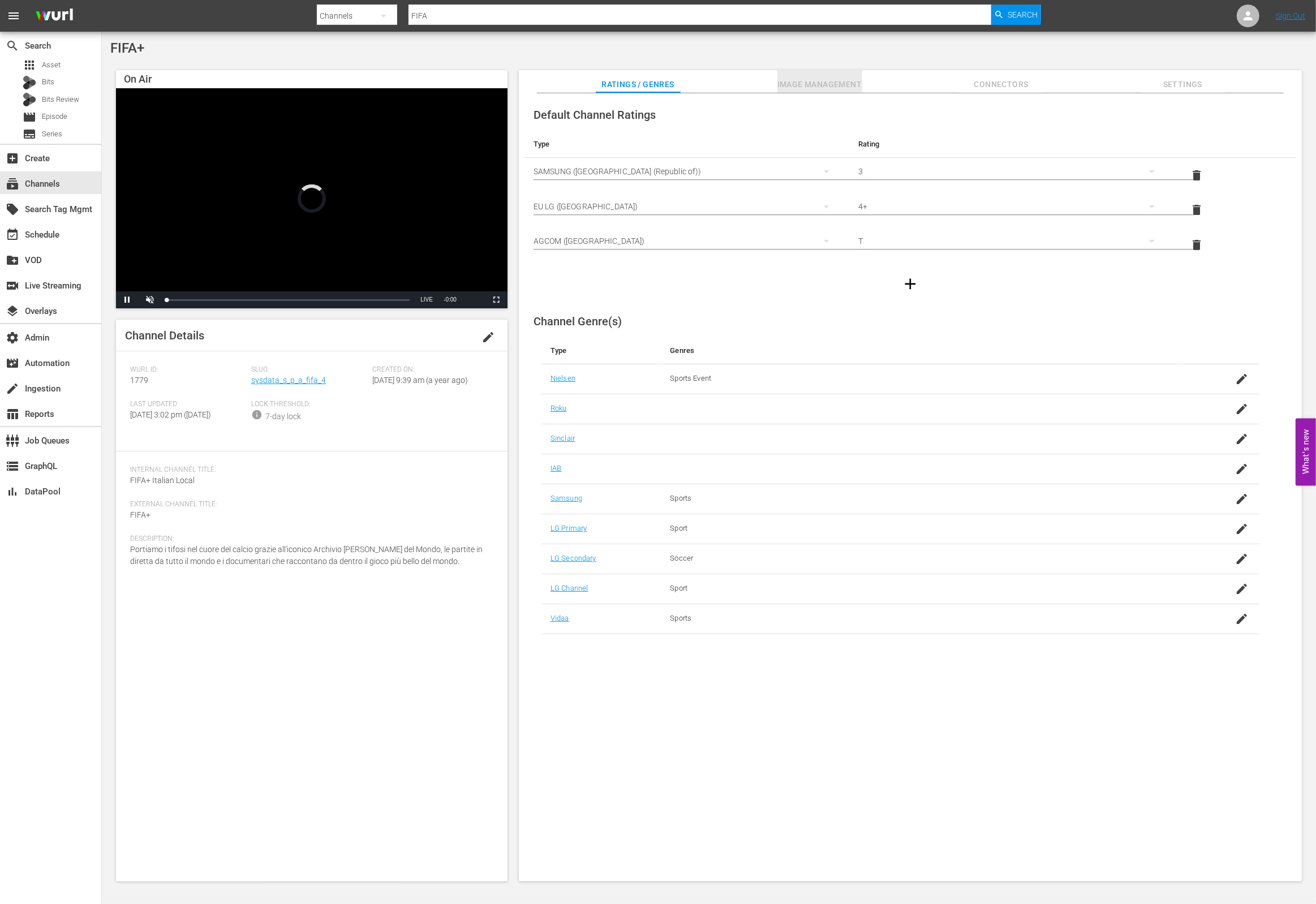
click at [854, 80] on span "Image Management" at bounding box center [820, 85] width 85 height 14
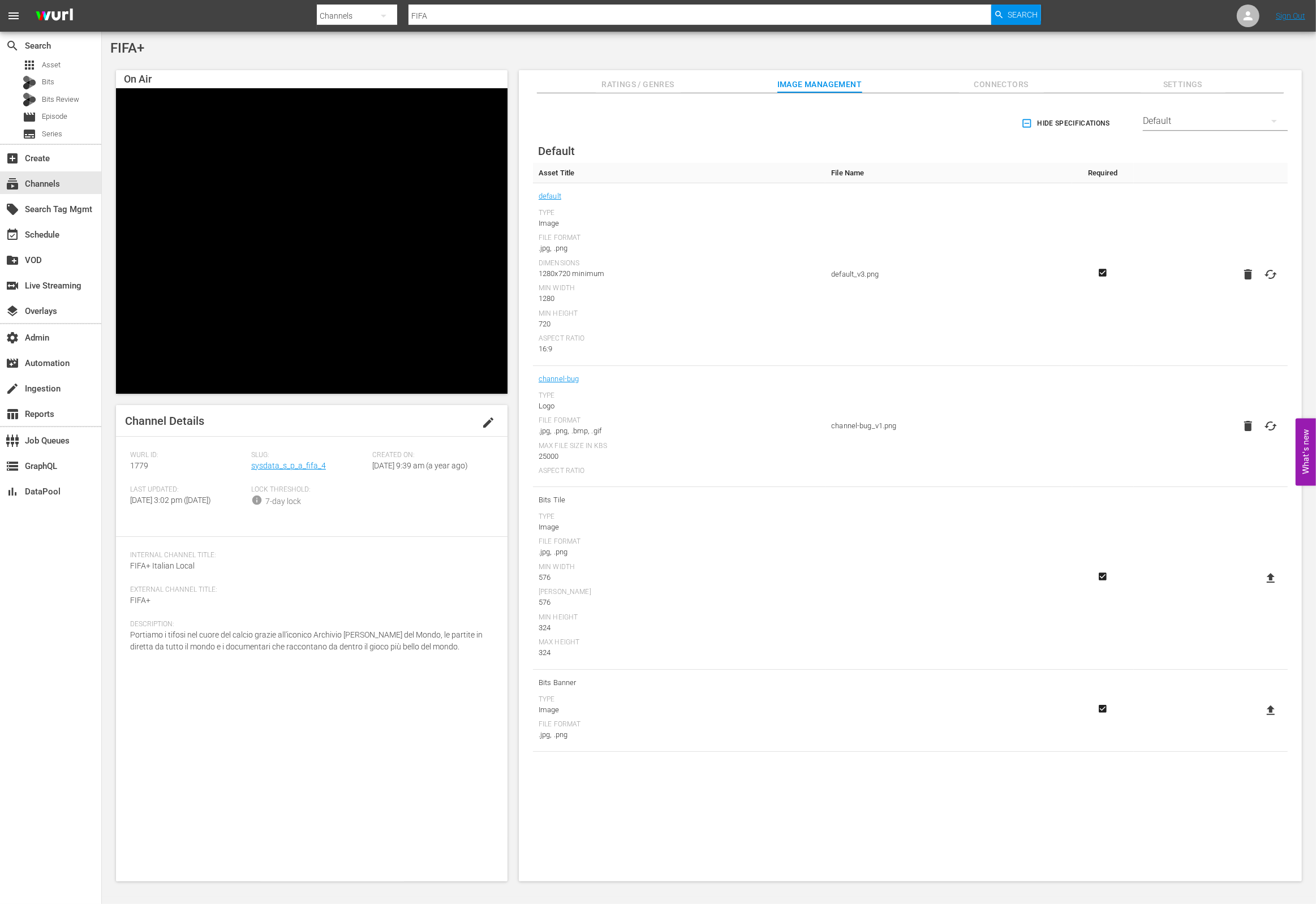
click at [1166, 117] on div "Default" at bounding box center [1215, 121] width 145 height 31
click at [1176, 299] on div "VIDAA" at bounding box center [1213, 300] width 117 height 18
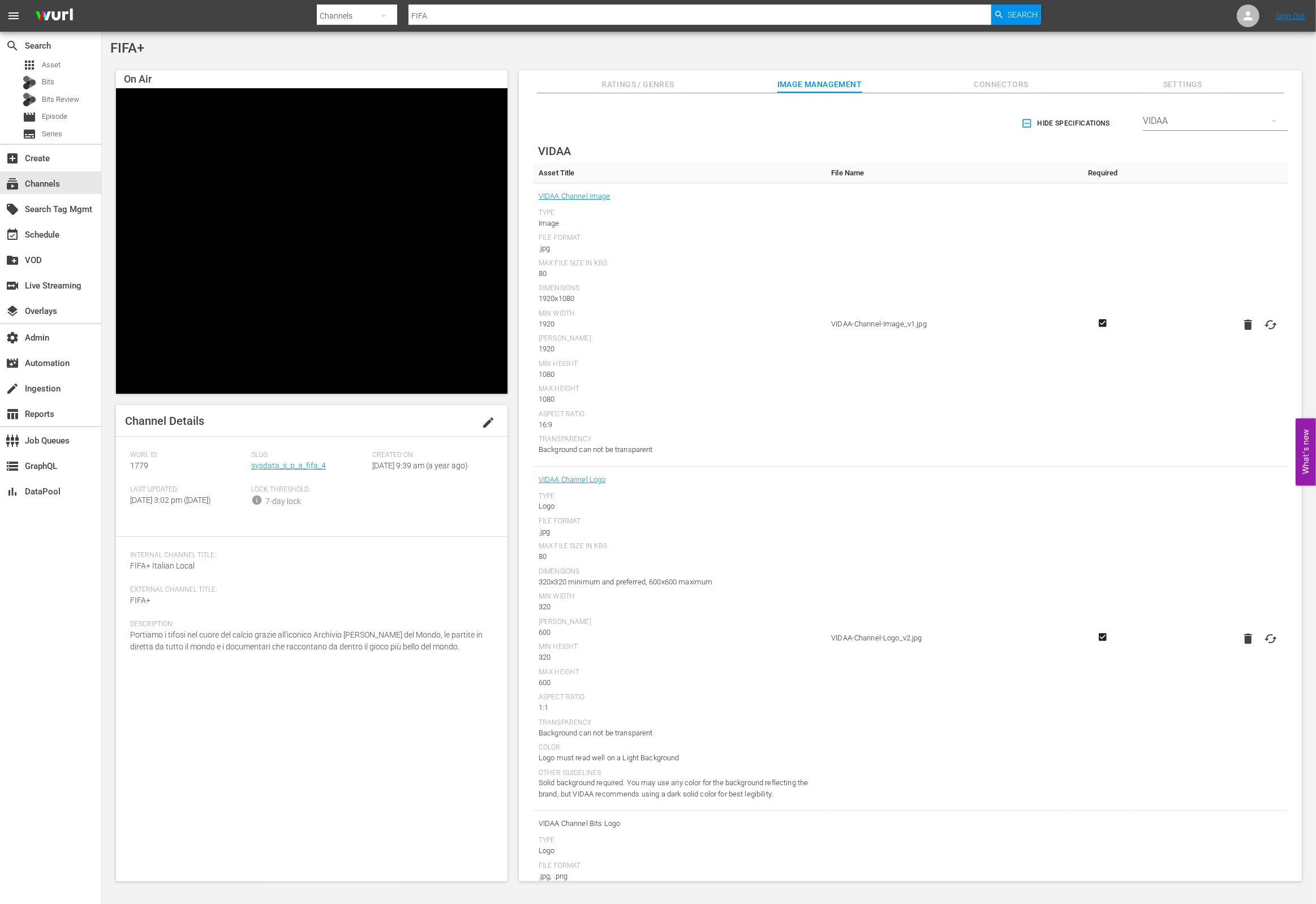
click at [1273, 326] on icon at bounding box center [1271, 324] width 13 height 13
click at [1260, 335] on input "file" at bounding box center [1259, 335] width 1 height 1
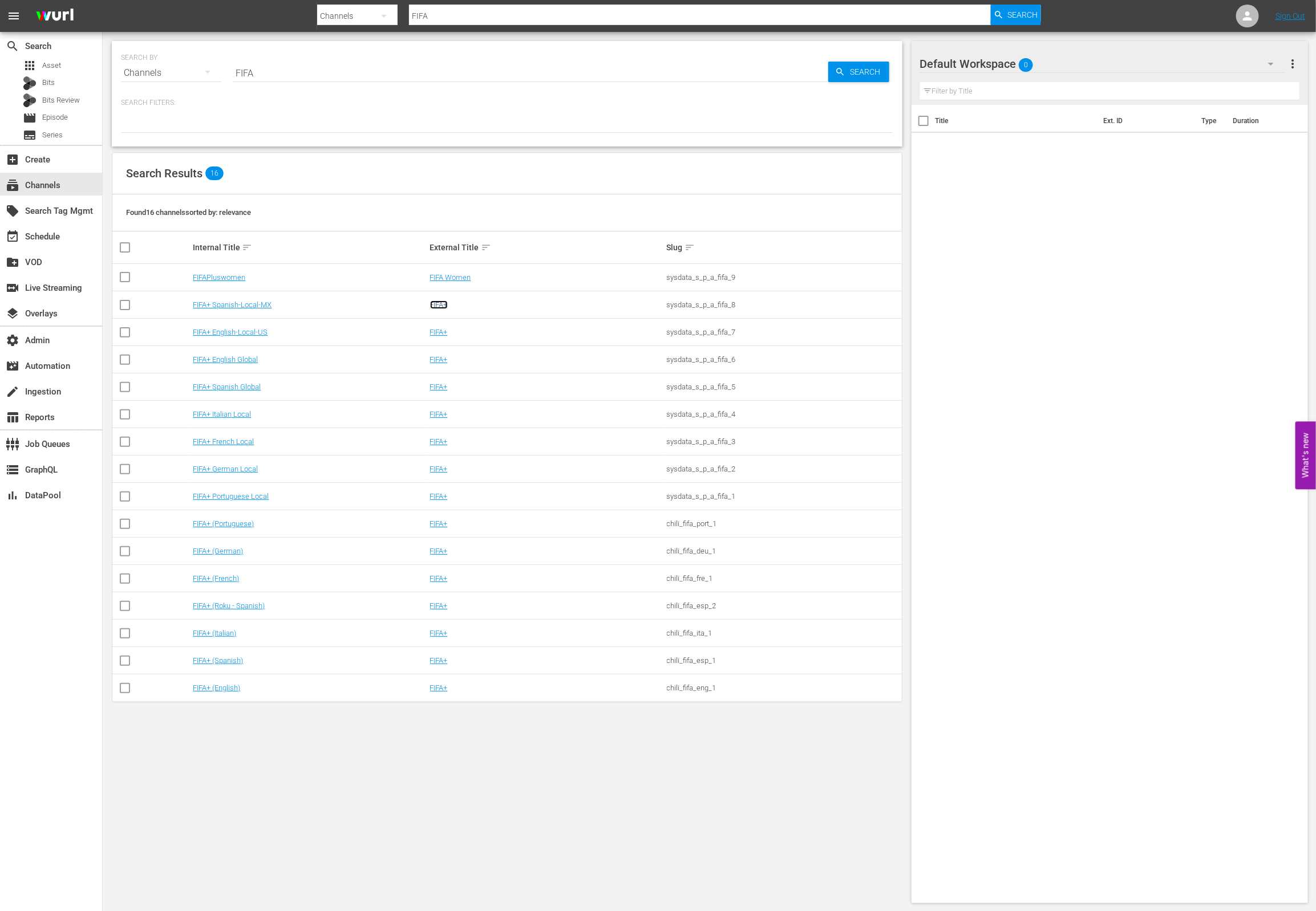
click at [443, 301] on link "FIFA+" at bounding box center [439, 305] width 18 height 8
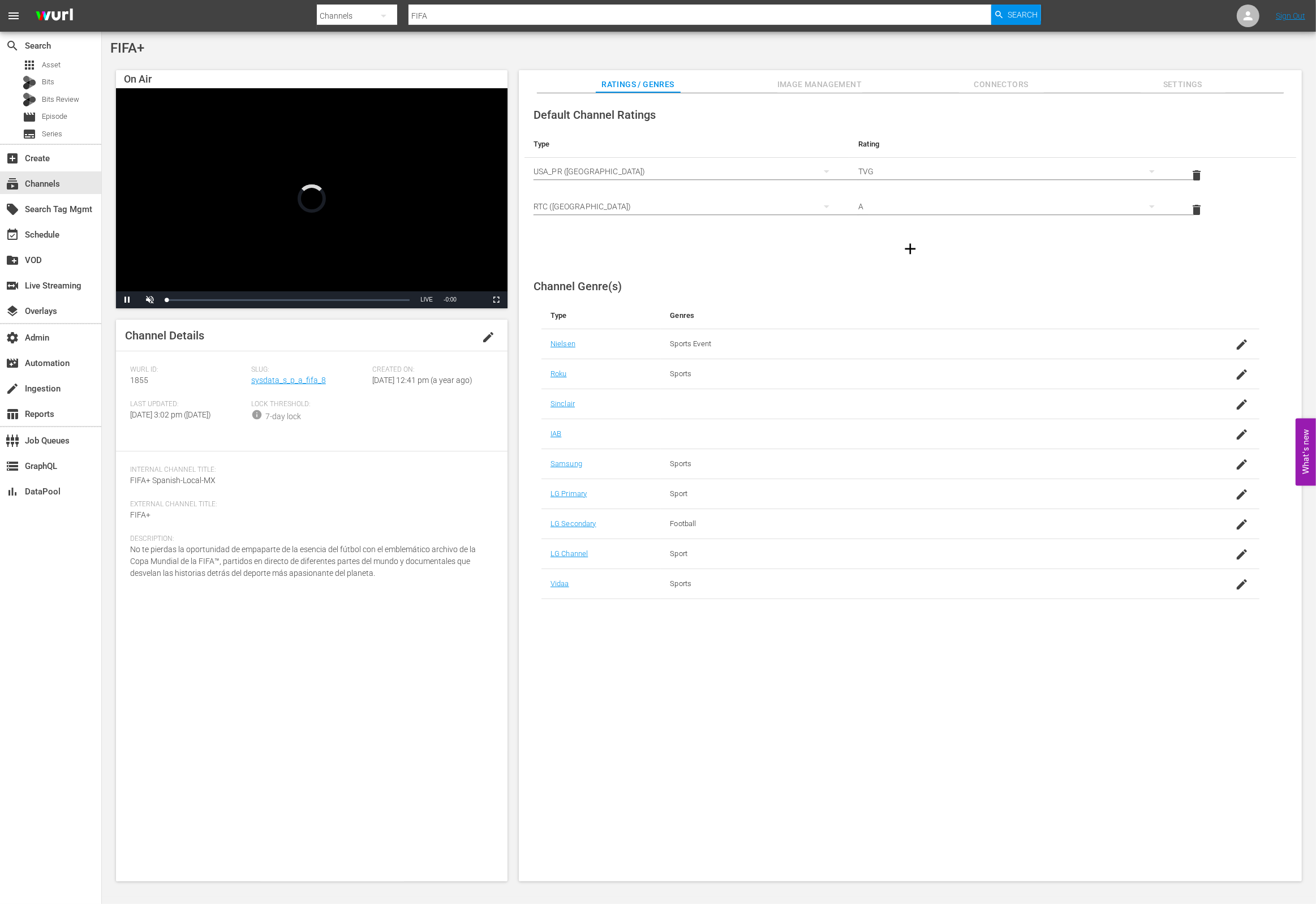
click at [809, 80] on span "Image Management" at bounding box center [820, 85] width 85 height 14
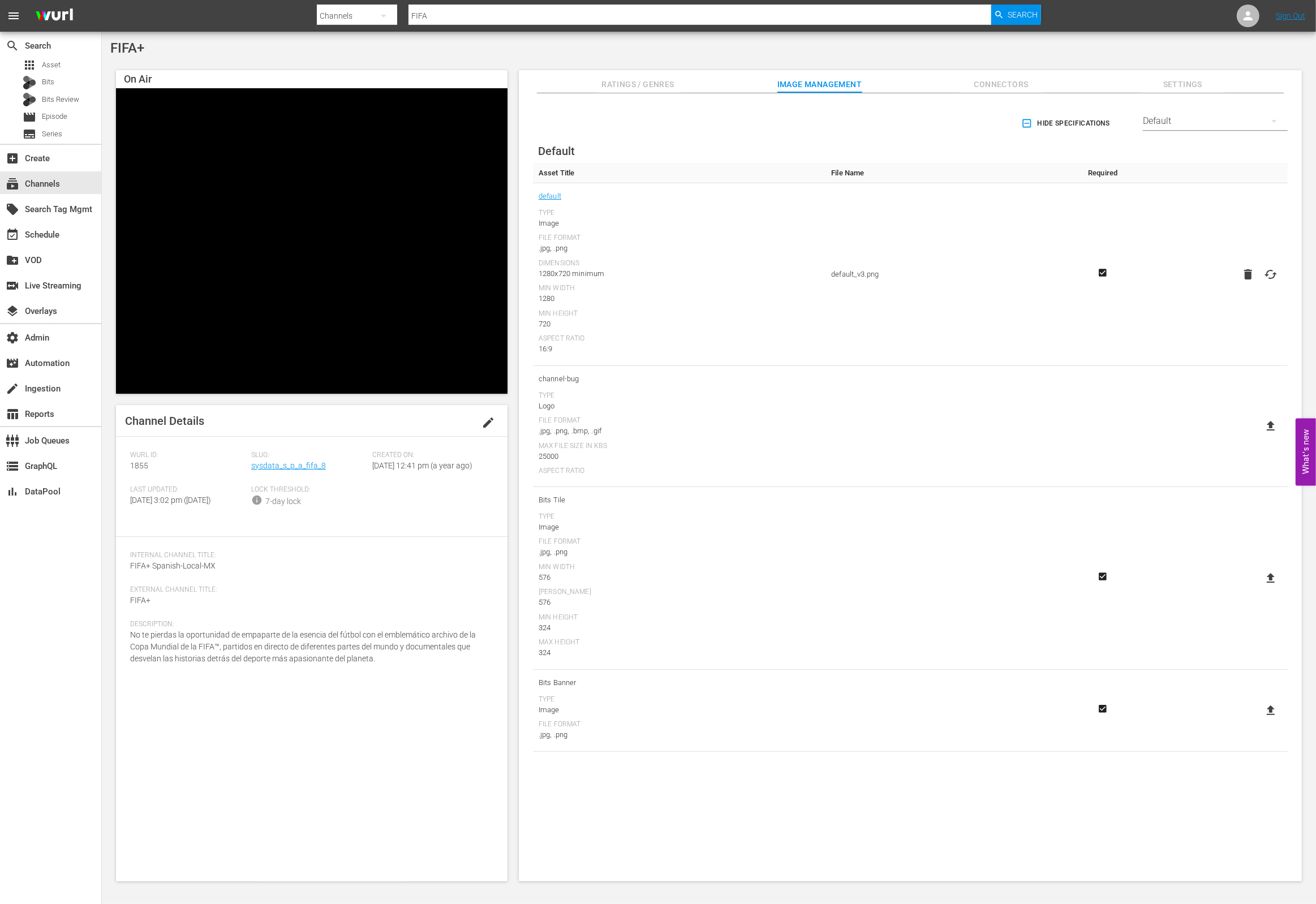
click at [1169, 121] on div "Default" at bounding box center [1215, 121] width 145 height 31
drag, startPoint x: 849, startPoint y: 265, endPoint x: 536, endPoint y: 156, distance: 331.4
click at [837, 263] on div "Enabled Streamers Default VIDAA All Streamers Anoki Canela TV Free Movies Plus …" at bounding box center [658, 452] width 1316 height 904
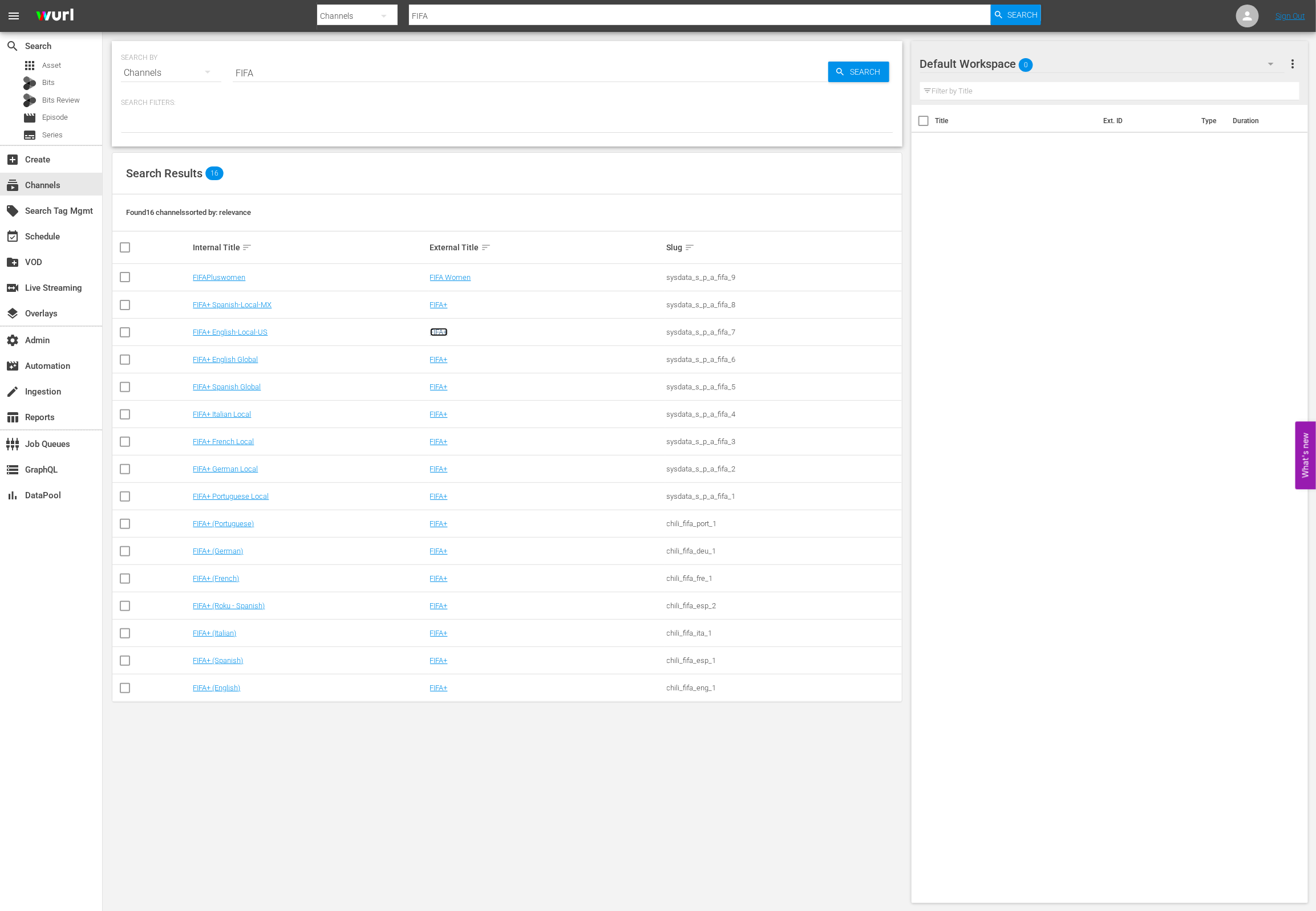
click at [443, 334] on link "FIFA+" at bounding box center [439, 332] width 18 height 8
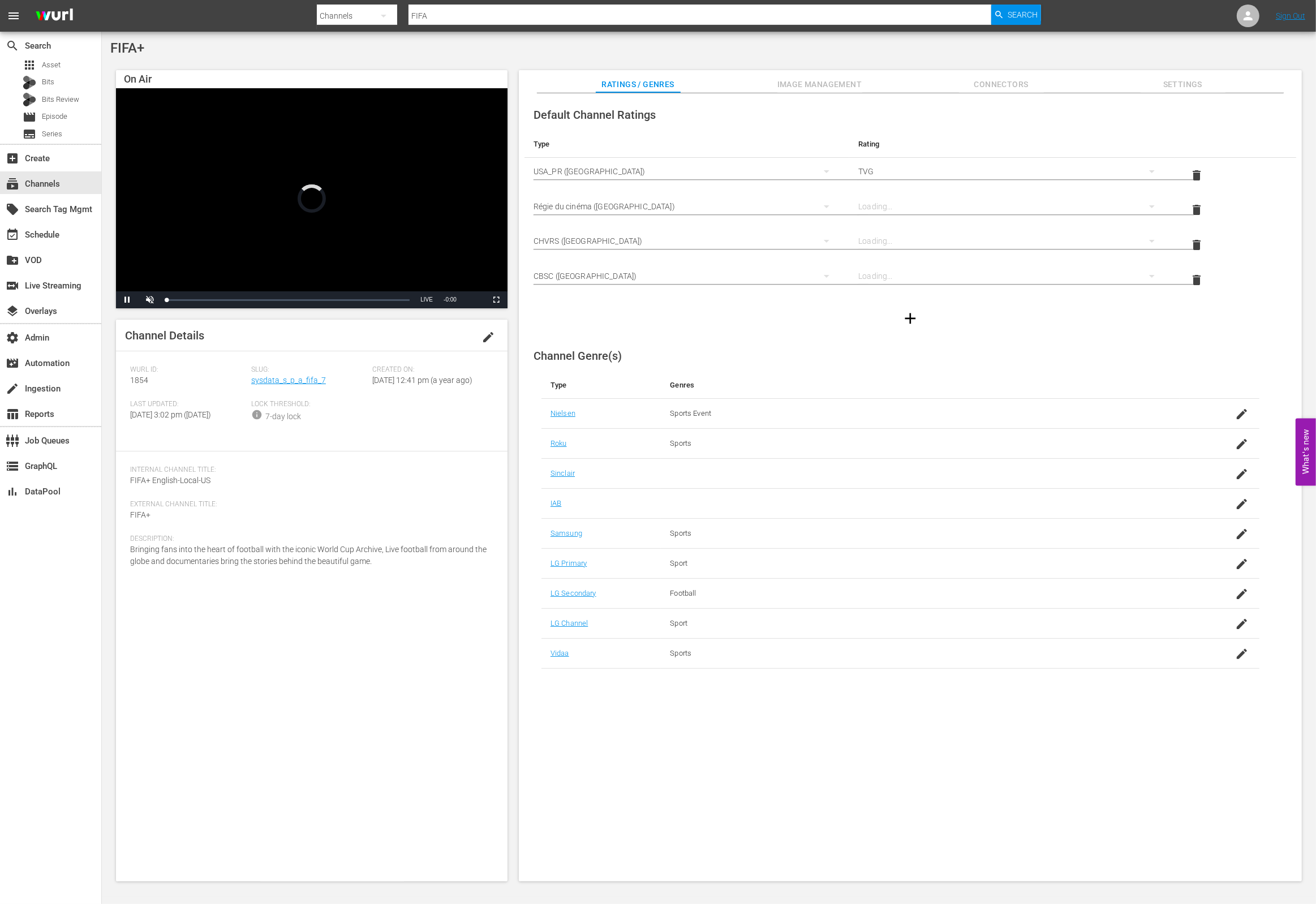
click at [851, 85] on span "Image Management" at bounding box center [820, 85] width 85 height 14
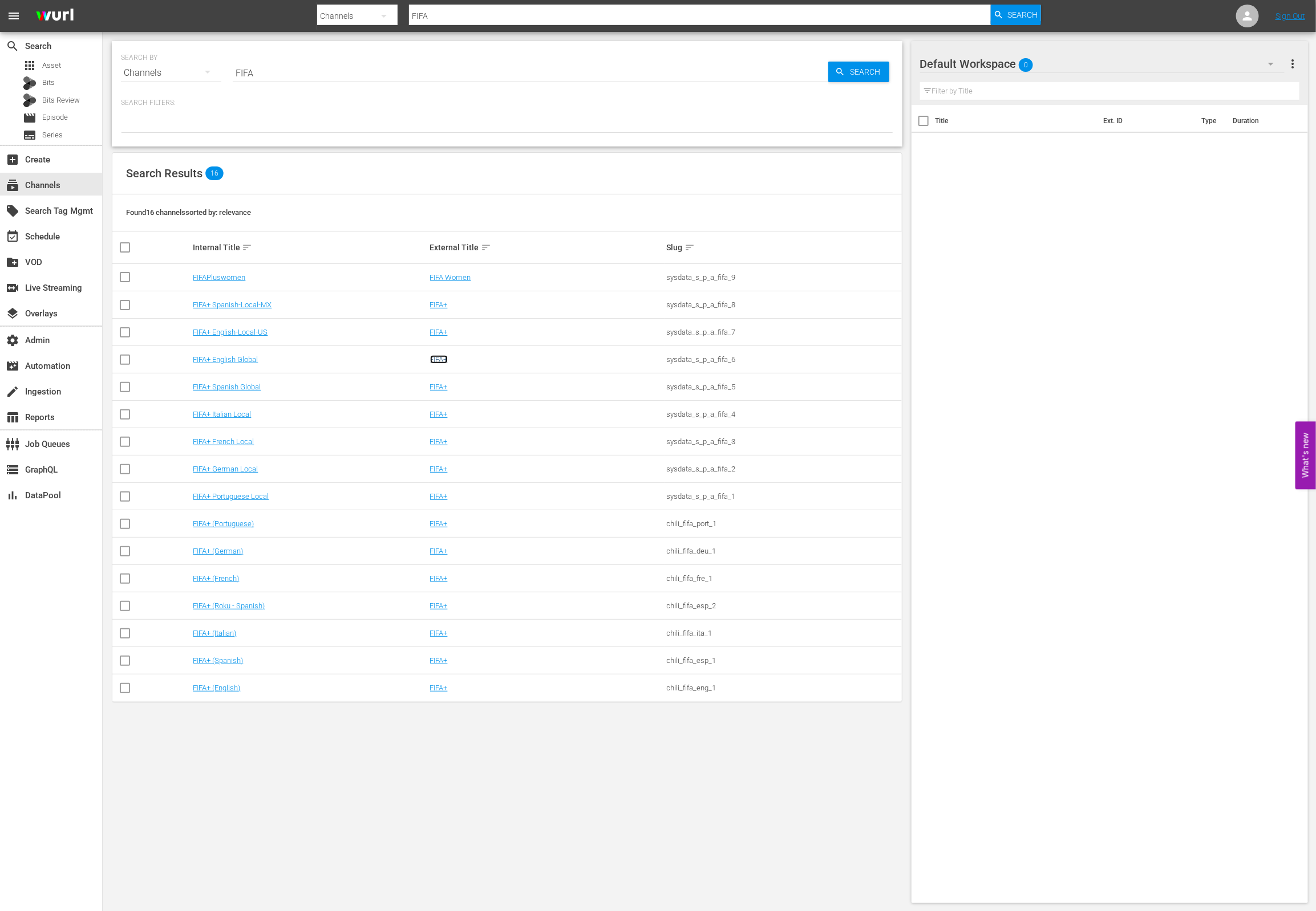
click at [440, 360] on link "FIFA+" at bounding box center [439, 360] width 18 height 8
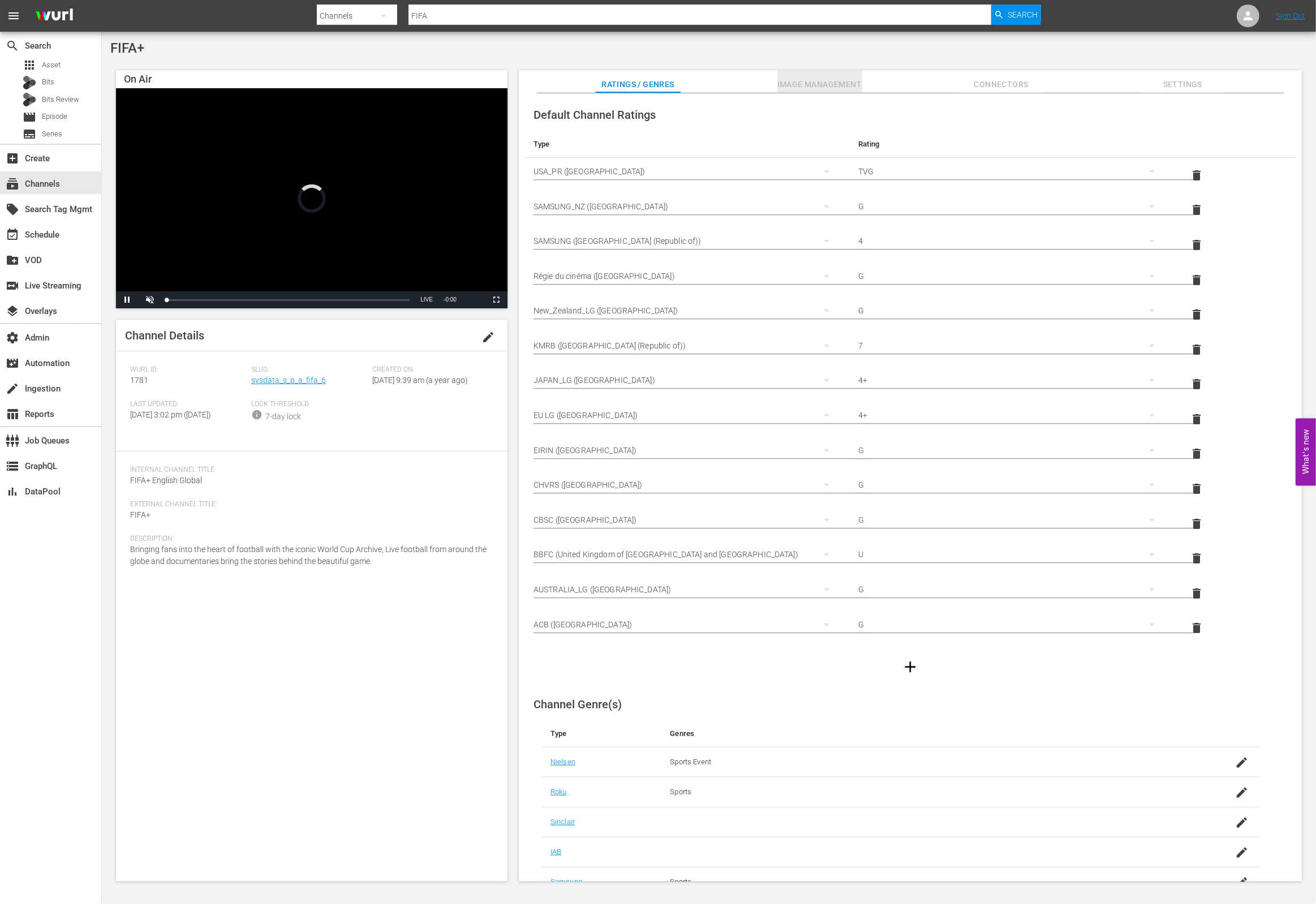
click at [814, 79] on span "Image Management" at bounding box center [820, 85] width 85 height 14
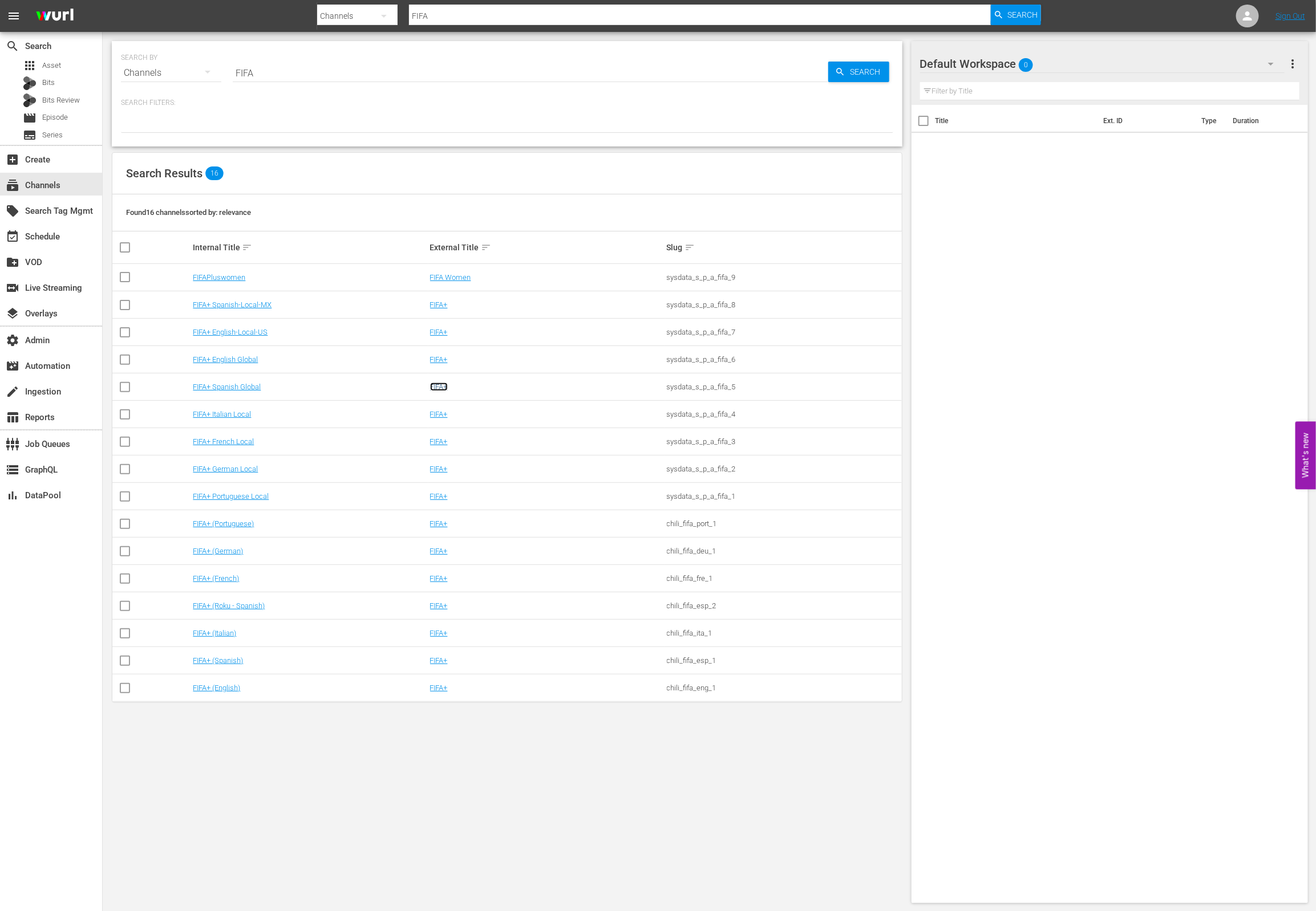
click at [446, 387] on link "FIFA+" at bounding box center [439, 387] width 18 height 8
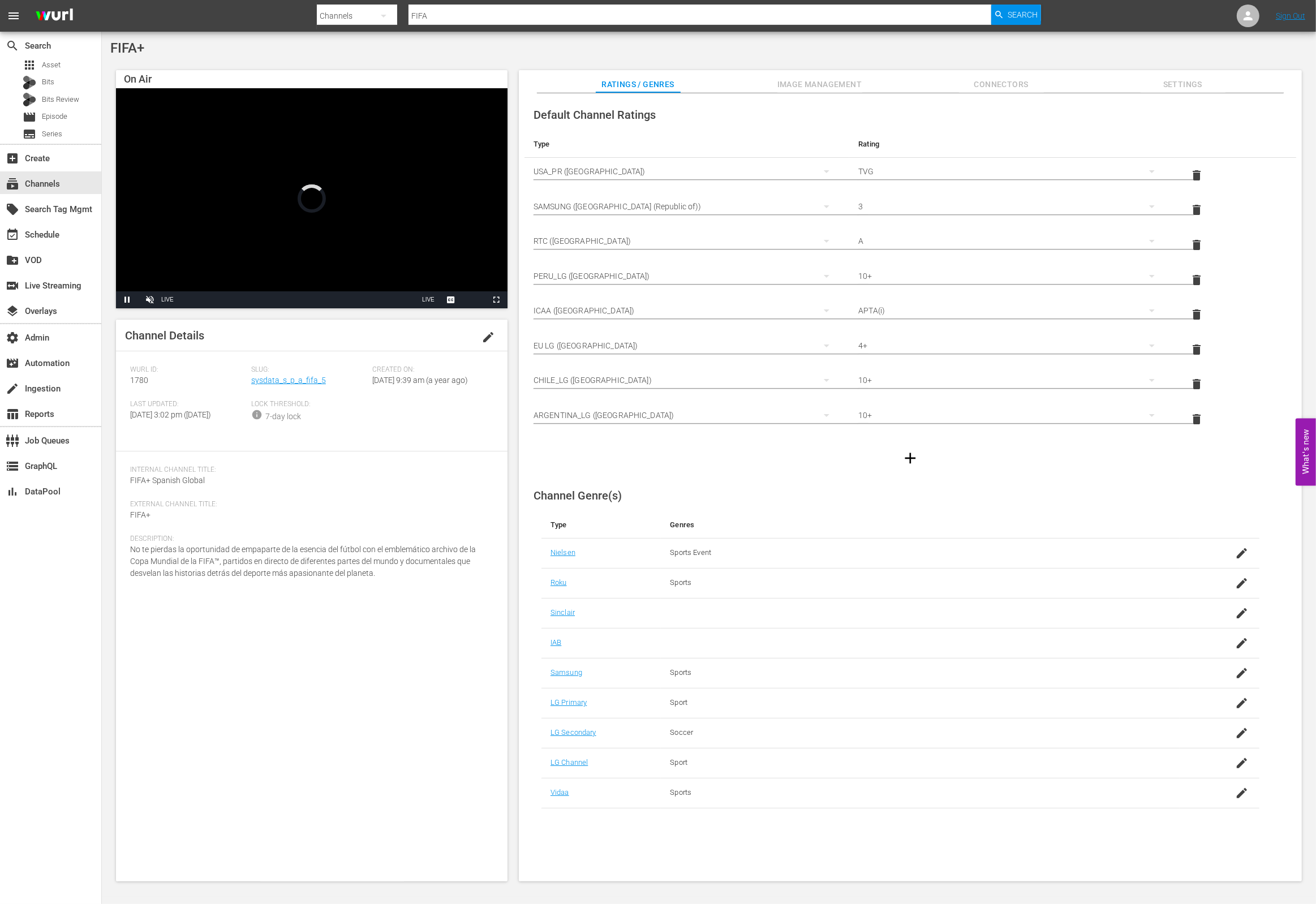
click at [826, 91] on span "Image Management" at bounding box center [820, 85] width 85 height 14
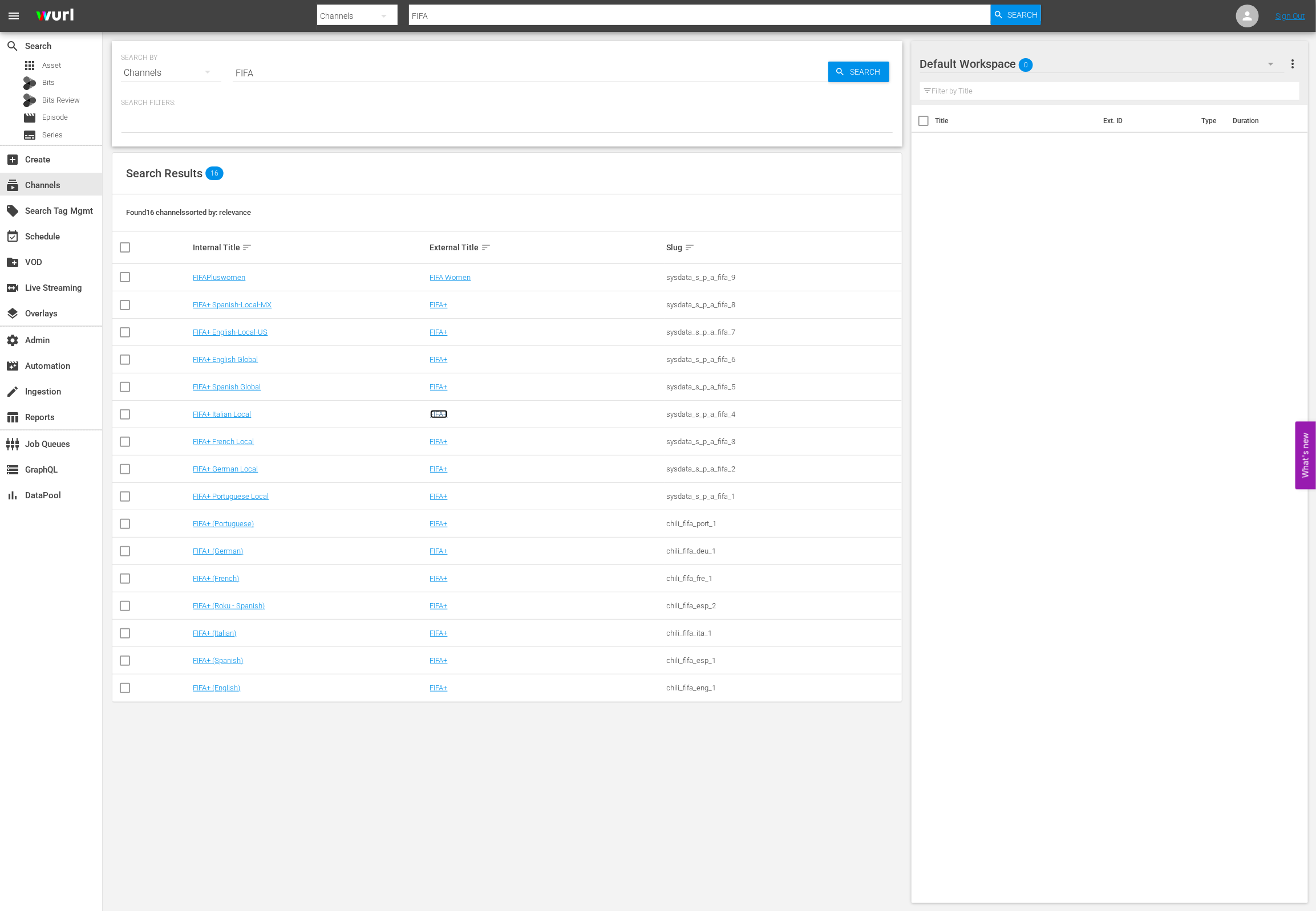
click at [437, 416] on link "FIFA+" at bounding box center [439, 414] width 18 height 8
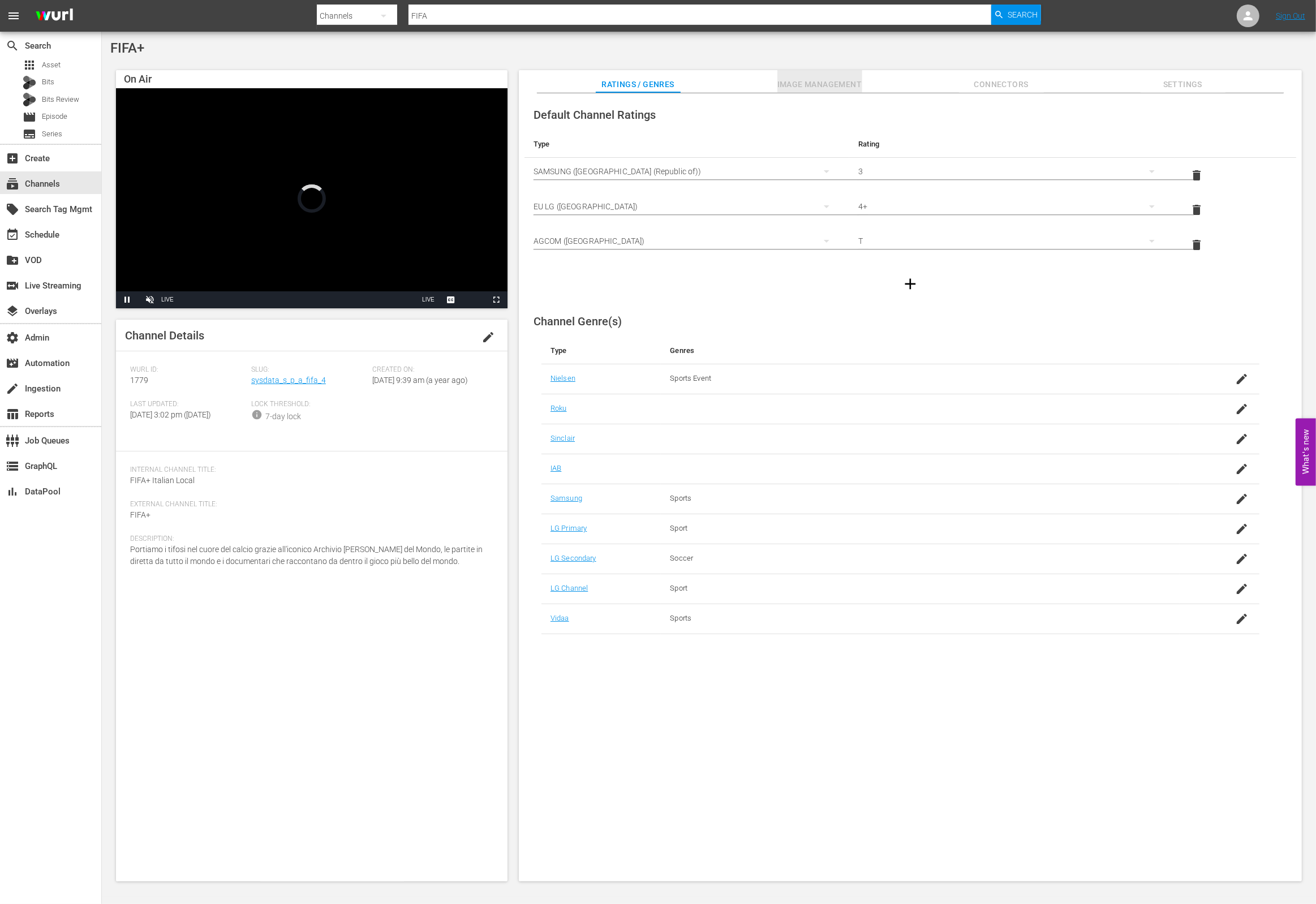
click at [845, 89] on span "Image Management" at bounding box center [820, 85] width 85 height 14
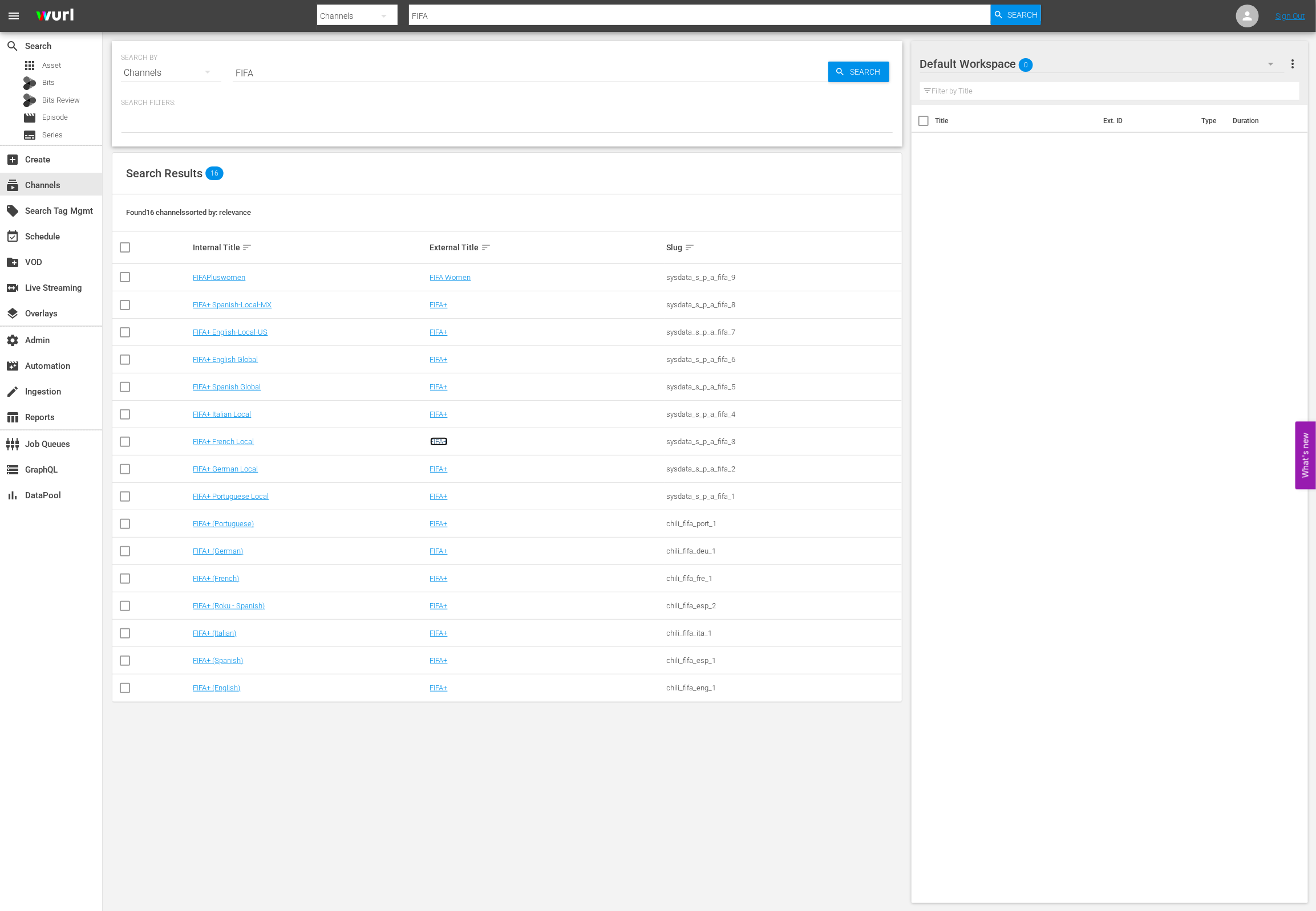
click at [435, 446] on link "FIFA+" at bounding box center [439, 441] width 18 height 8
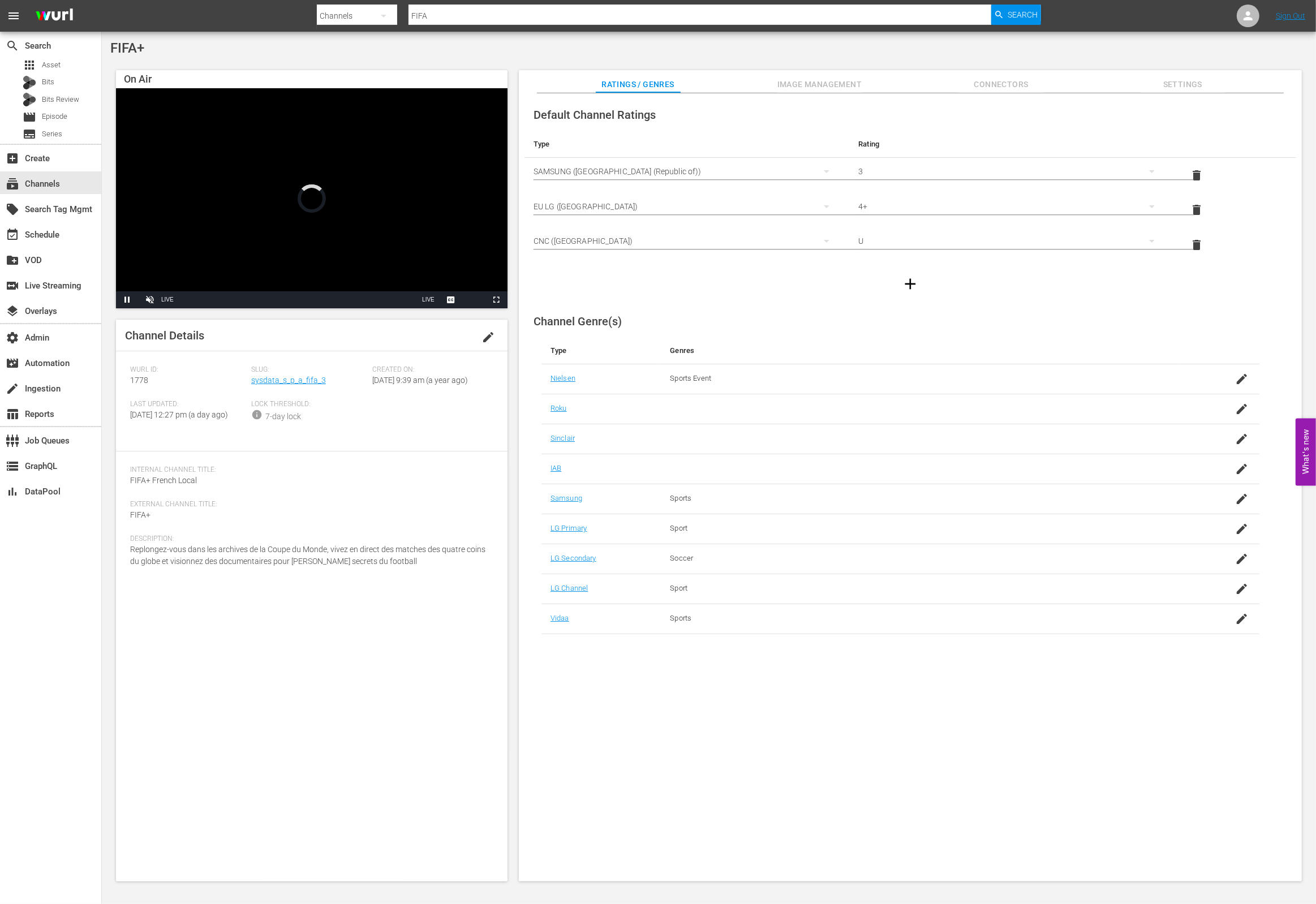
click at [826, 81] on span "Image Management" at bounding box center [820, 85] width 85 height 14
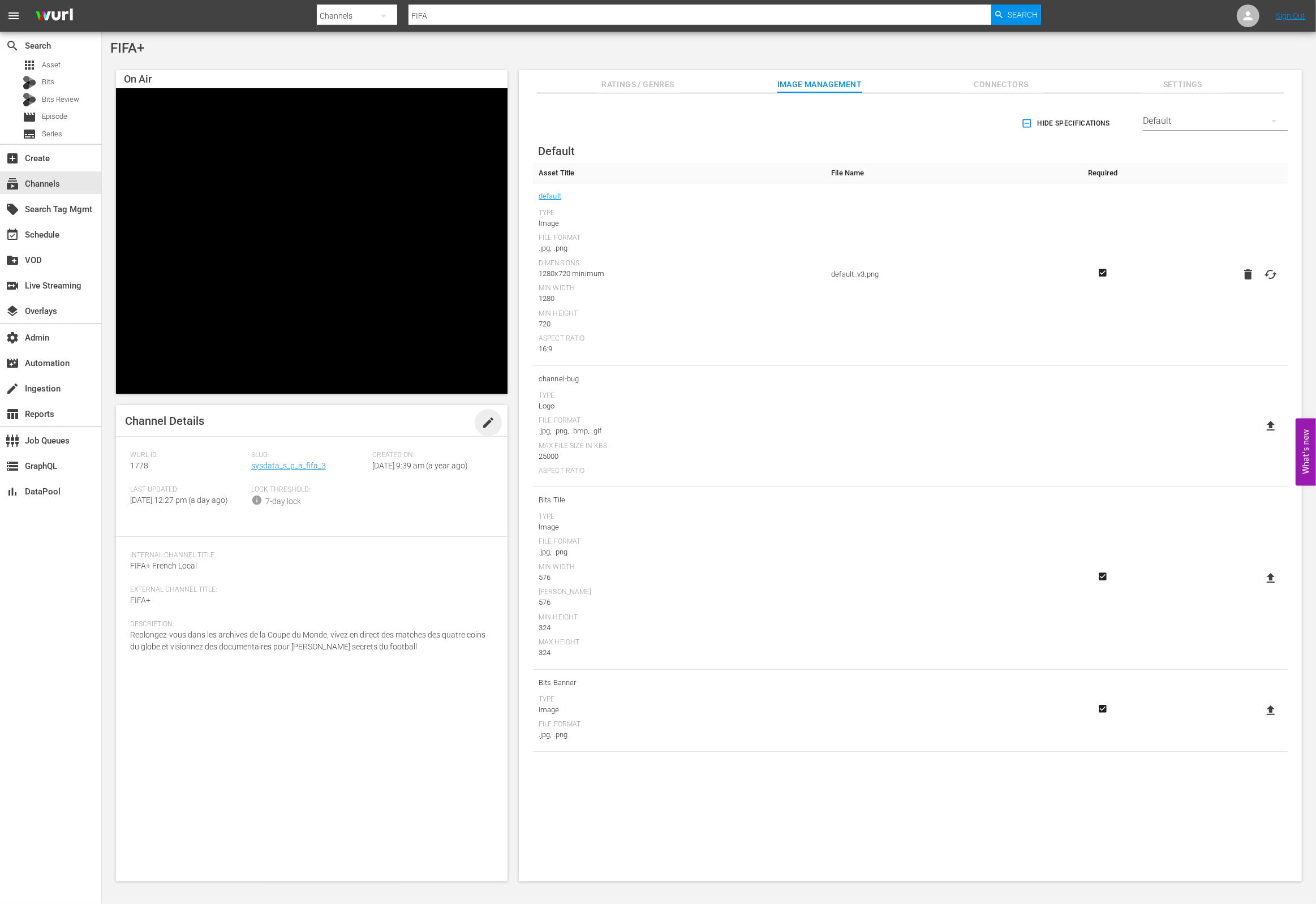
click at [484, 420] on span "edit" at bounding box center [488, 422] width 13 height 13
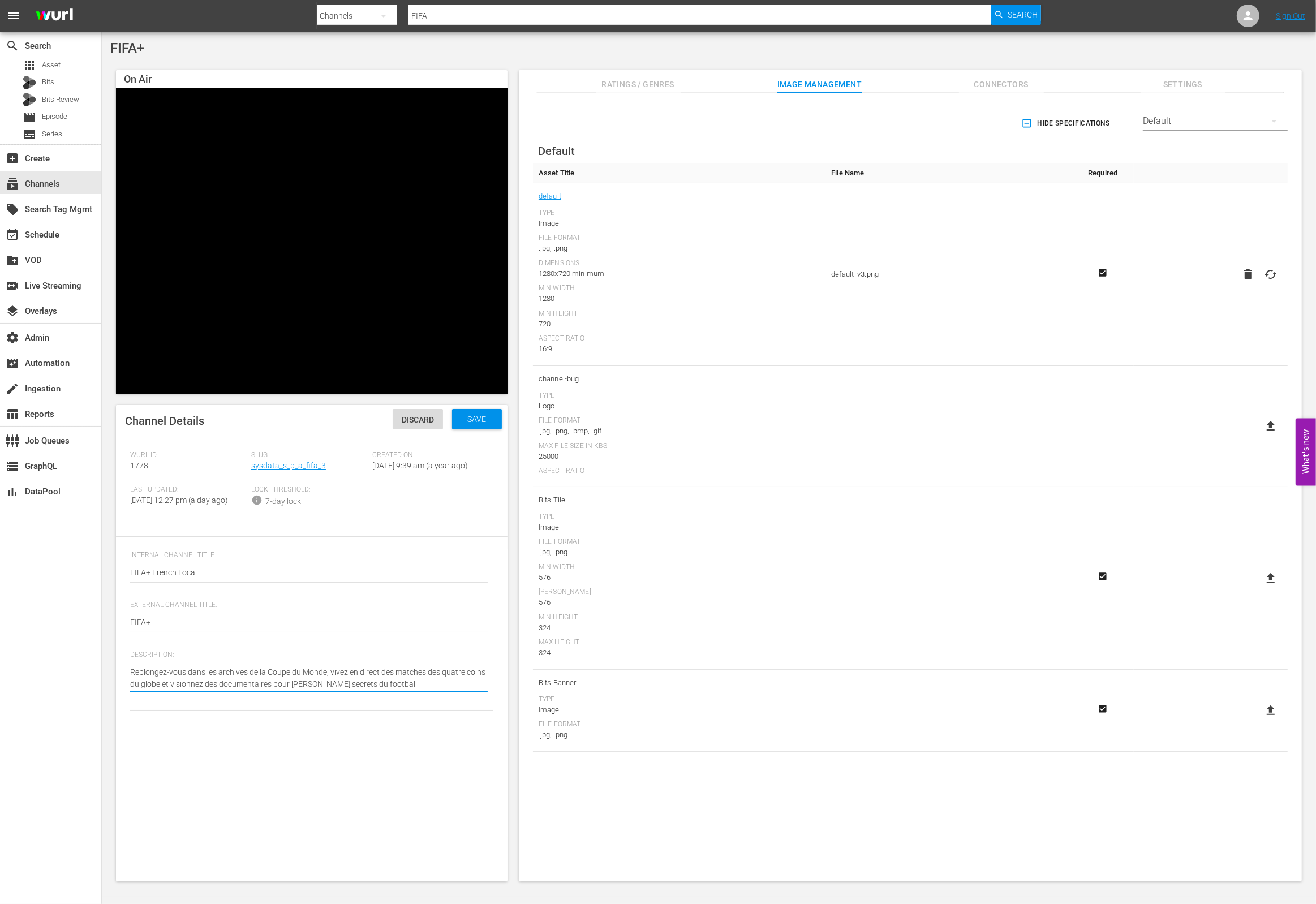
type textarea "Replongez-vous dans les archives de la Coupe du Monde, vivez en direct des matc…"
click at [487, 423] on div "Save" at bounding box center [476, 419] width 50 height 20
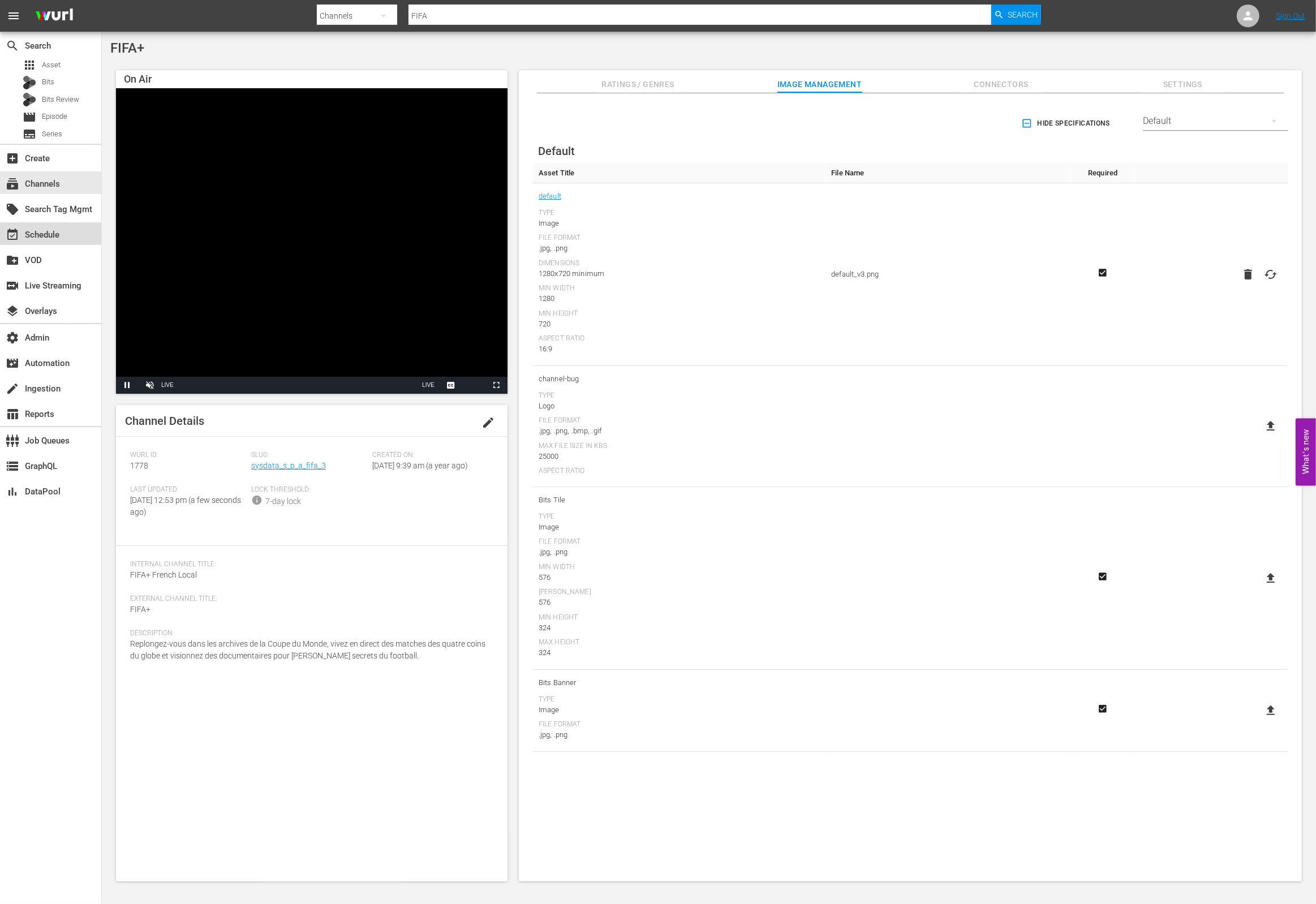
click at [67, 239] on div "event_available Schedule" at bounding box center [50, 233] width 101 height 22
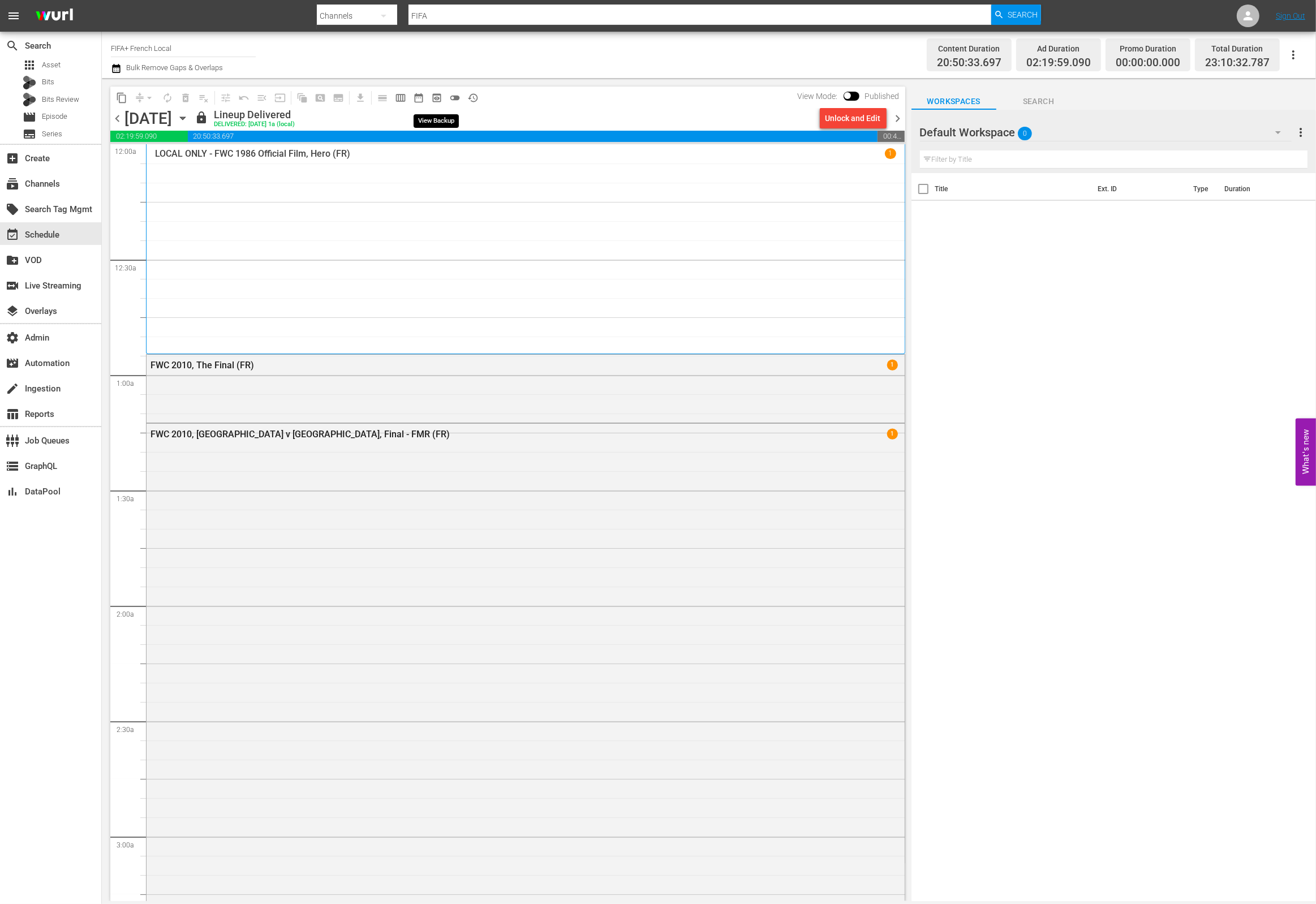
click at [432, 100] on span "preview_outlined" at bounding box center [437, 98] width 11 height 11
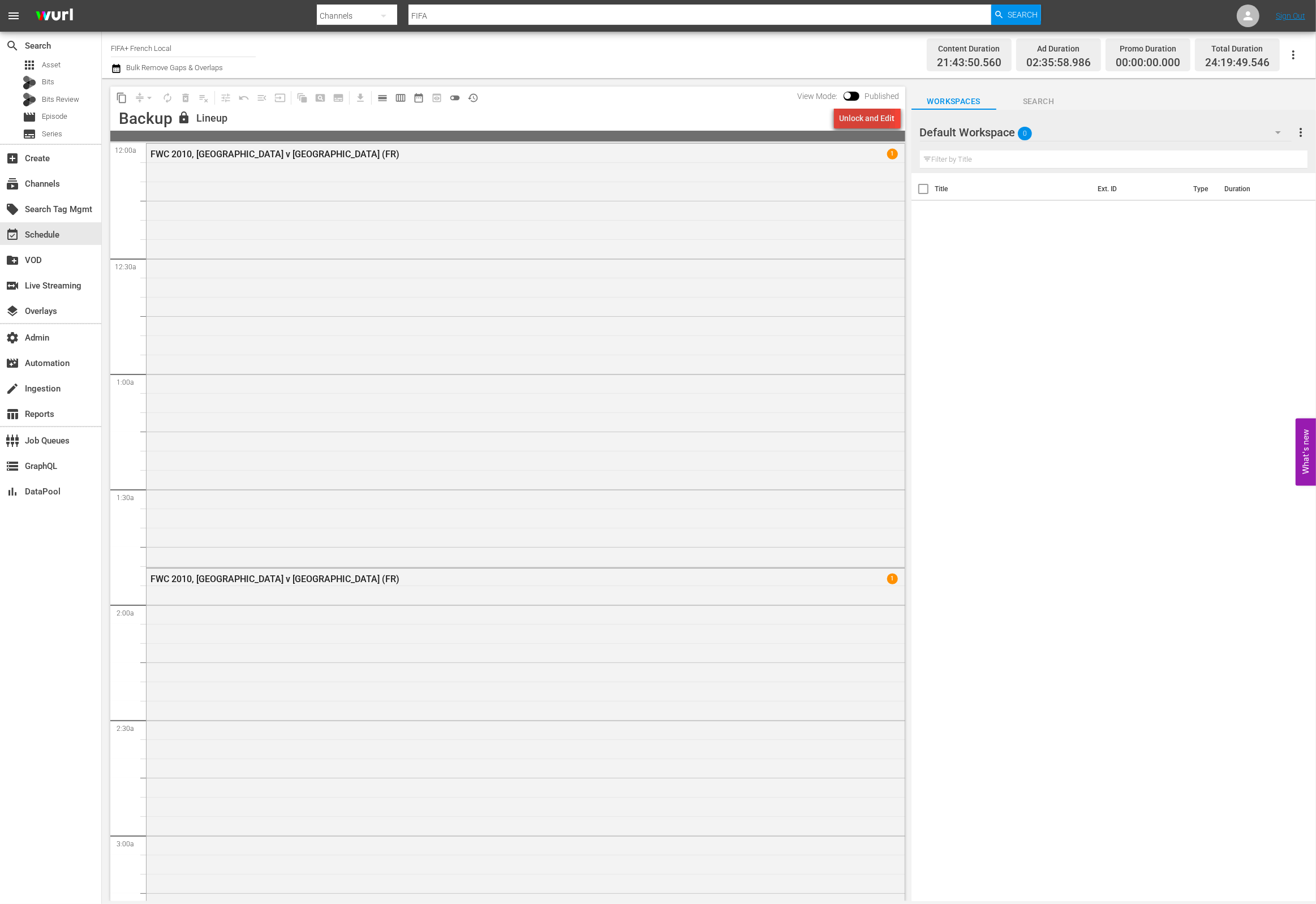
click at [865, 117] on div "Unlock and Edit" at bounding box center [867, 118] width 55 height 20
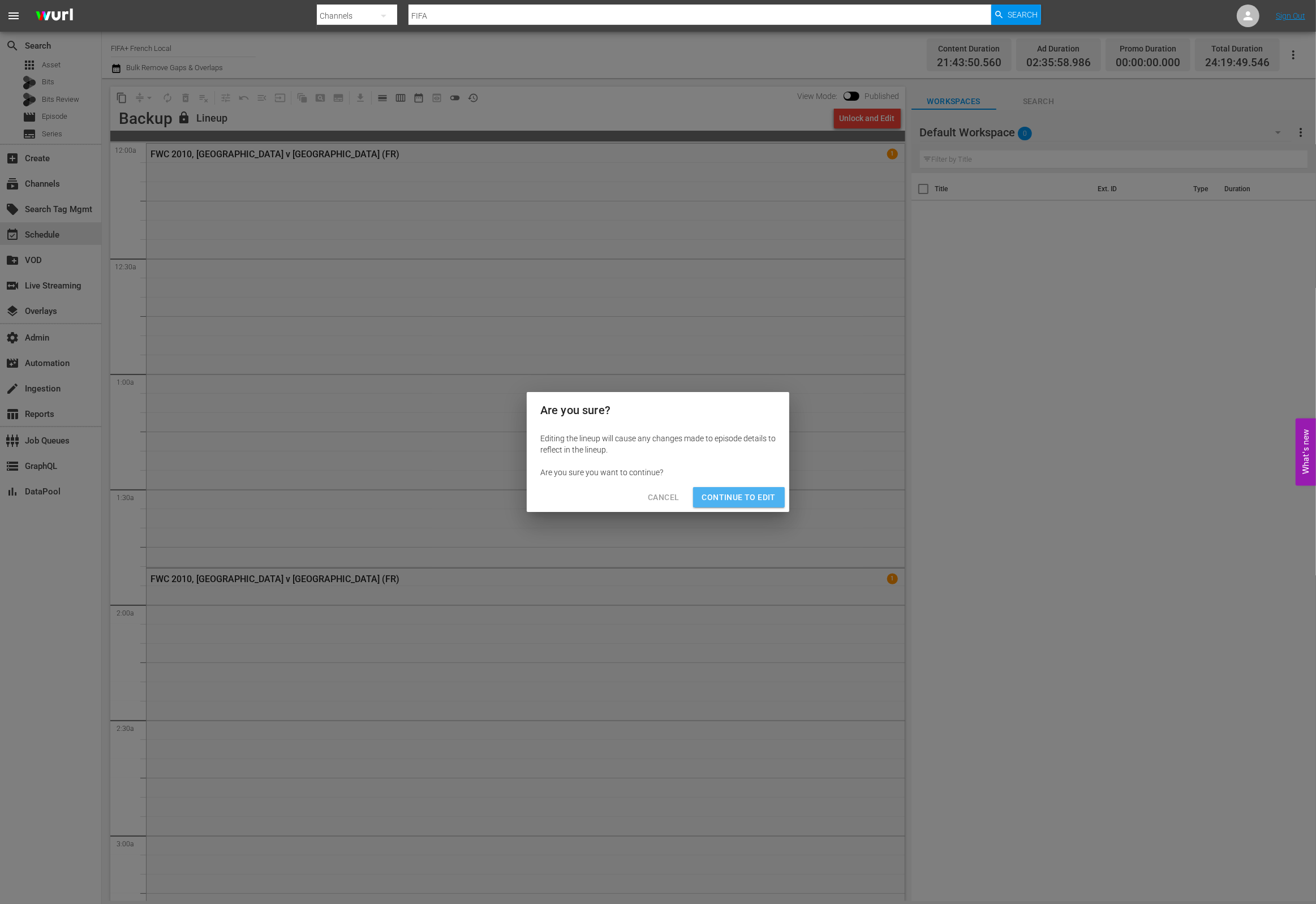
click at [742, 501] on span "Continue to Edit" at bounding box center [738, 497] width 73 height 14
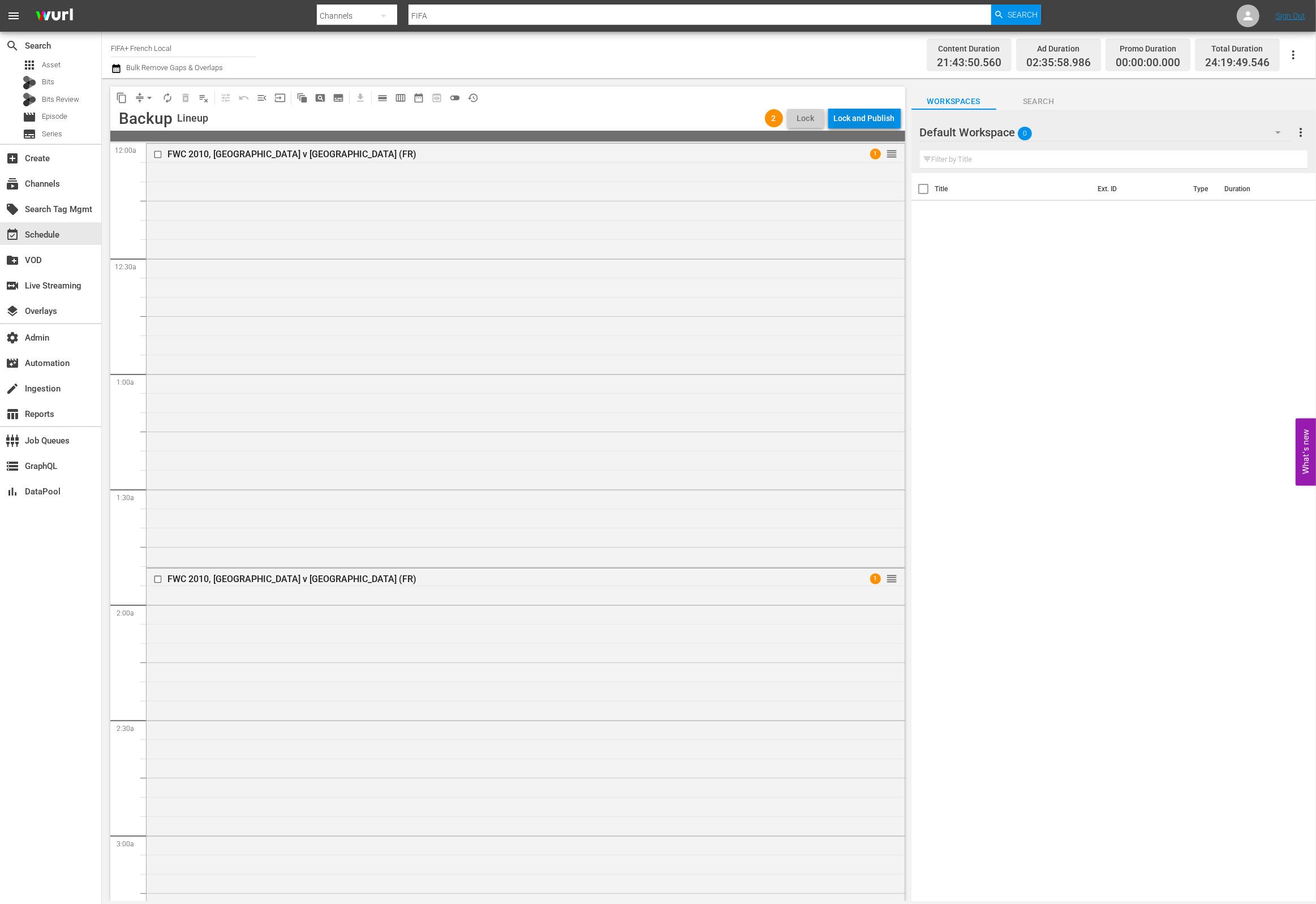
click at [886, 115] on div "Lock and Publish" at bounding box center [864, 118] width 61 height 20
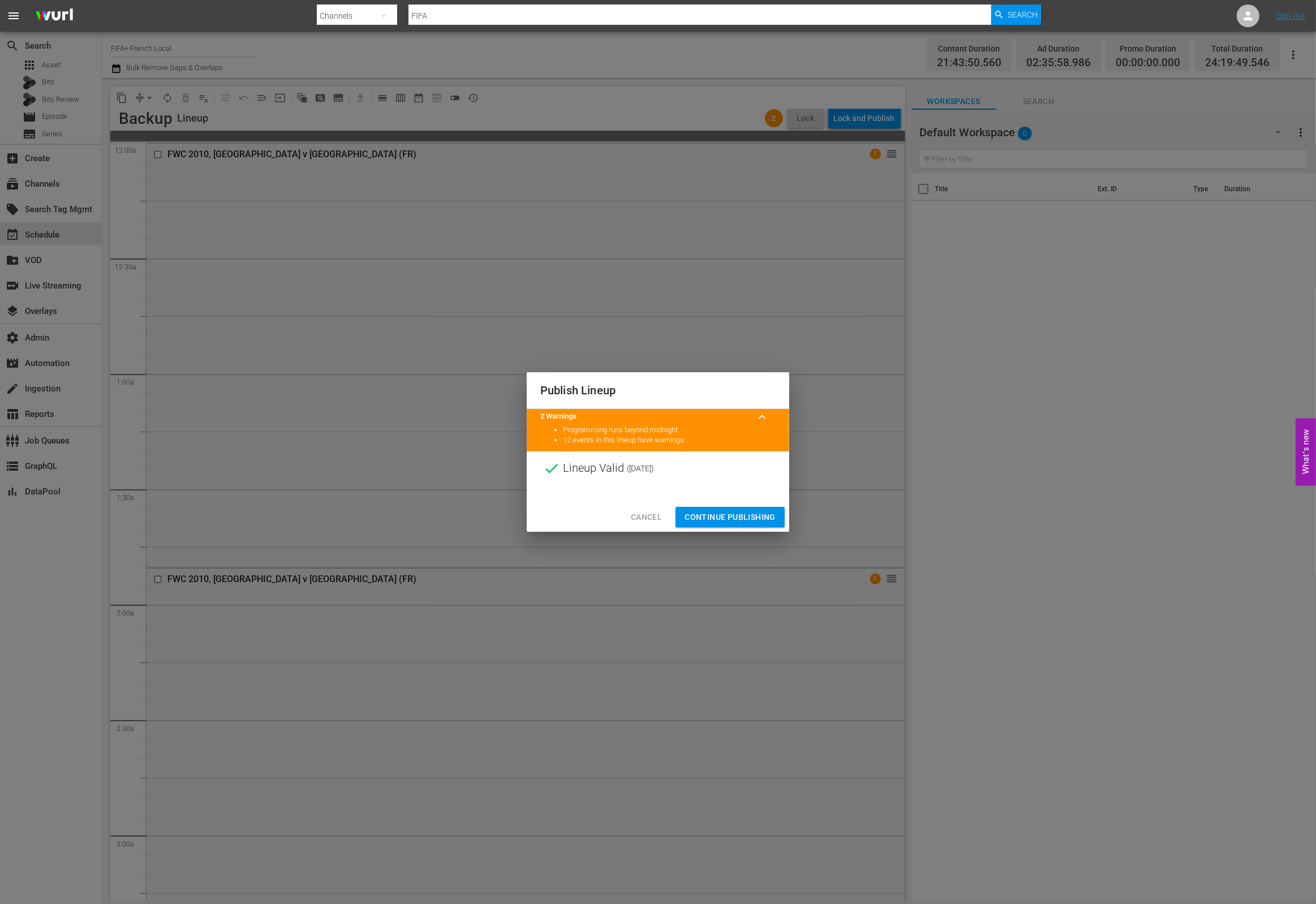
click at [719, 517] on span "Continue Publishing" at bounding box center [730, 518] width 91 height 14
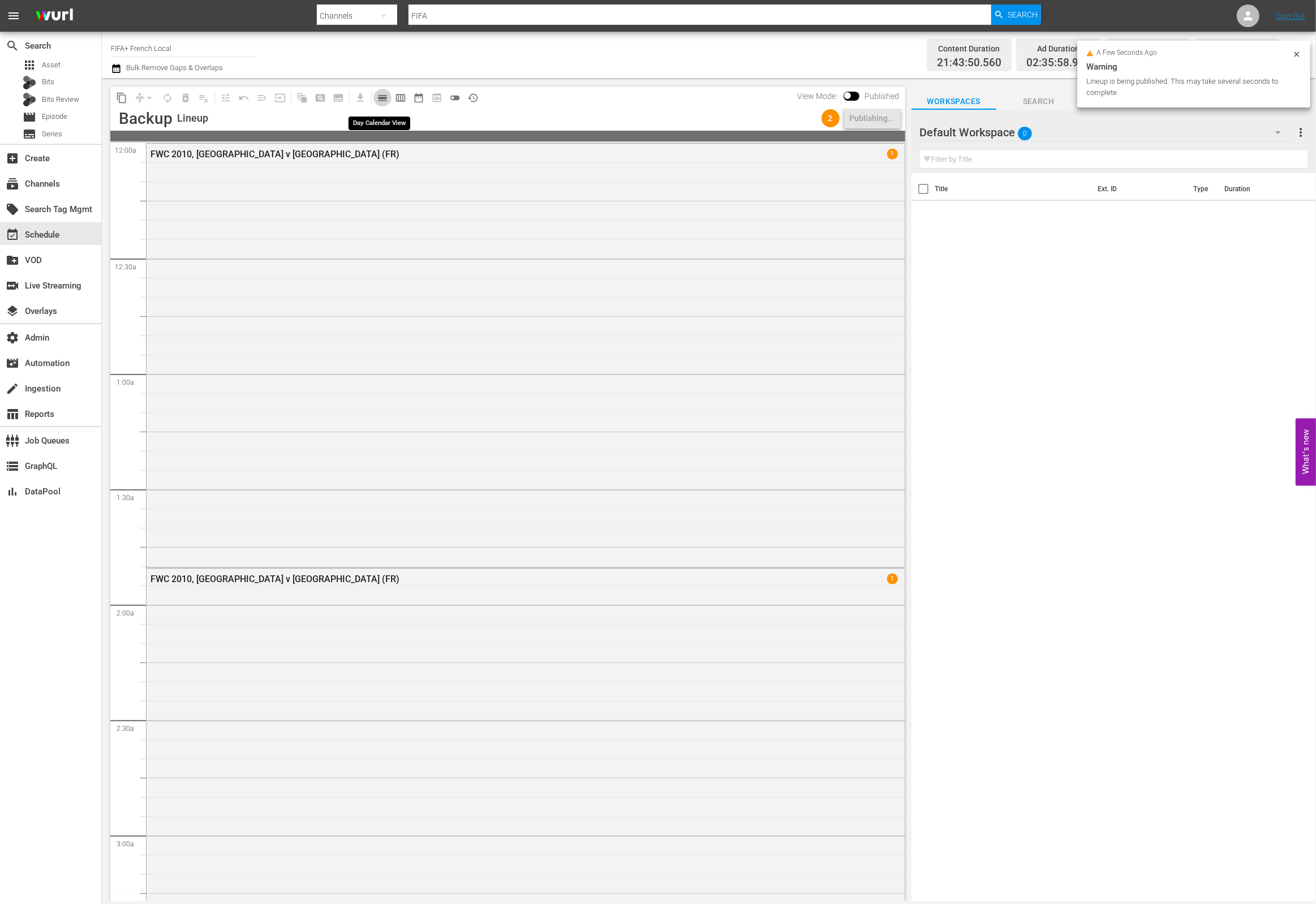
click at [385, 99] on span "calendar_view_day_outlined" at bounding box center [383, 98] width 11 height 11
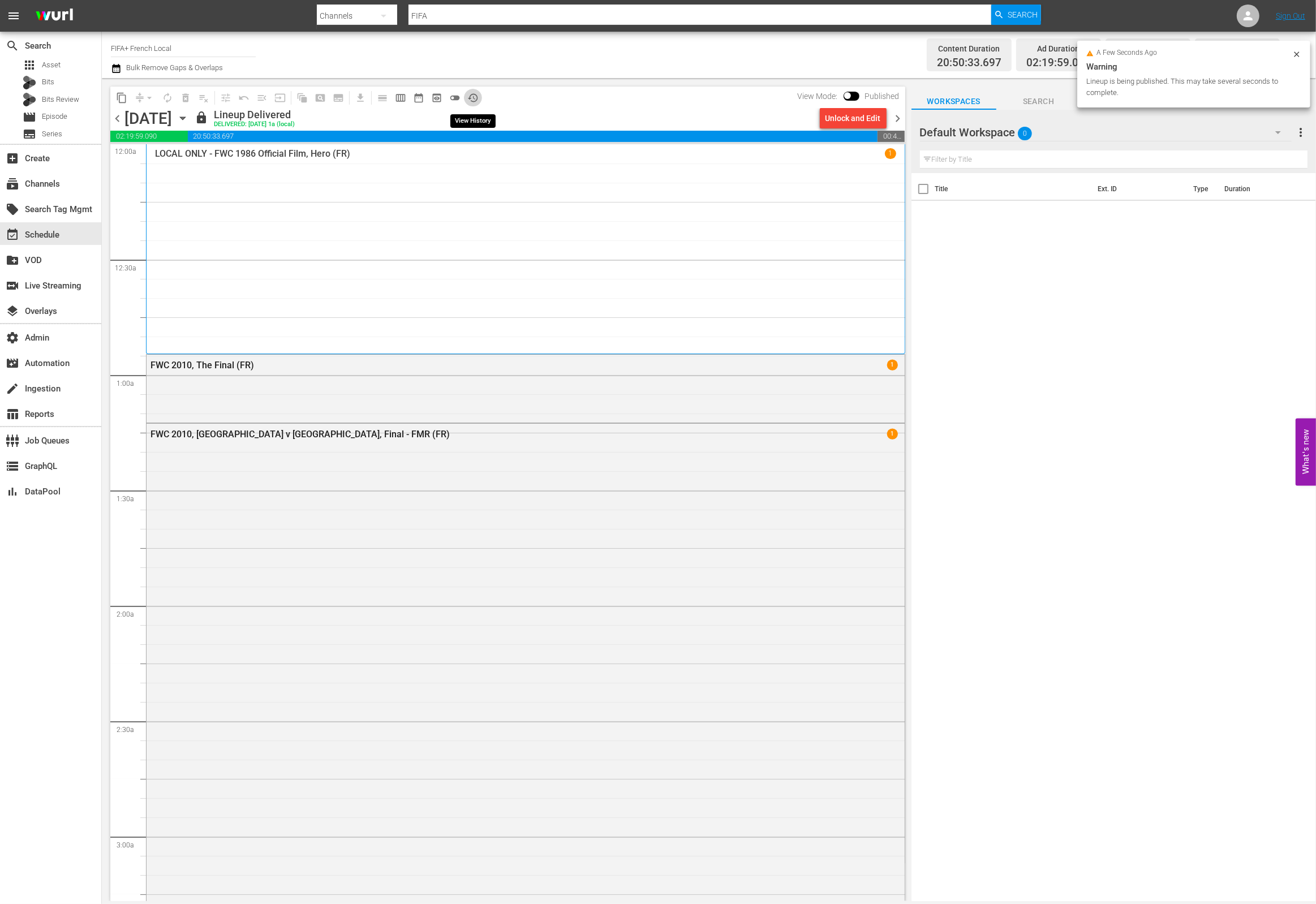
click at [472, 97] on span "history_outlined" at bounding box center [473, 98] width 11 height 11
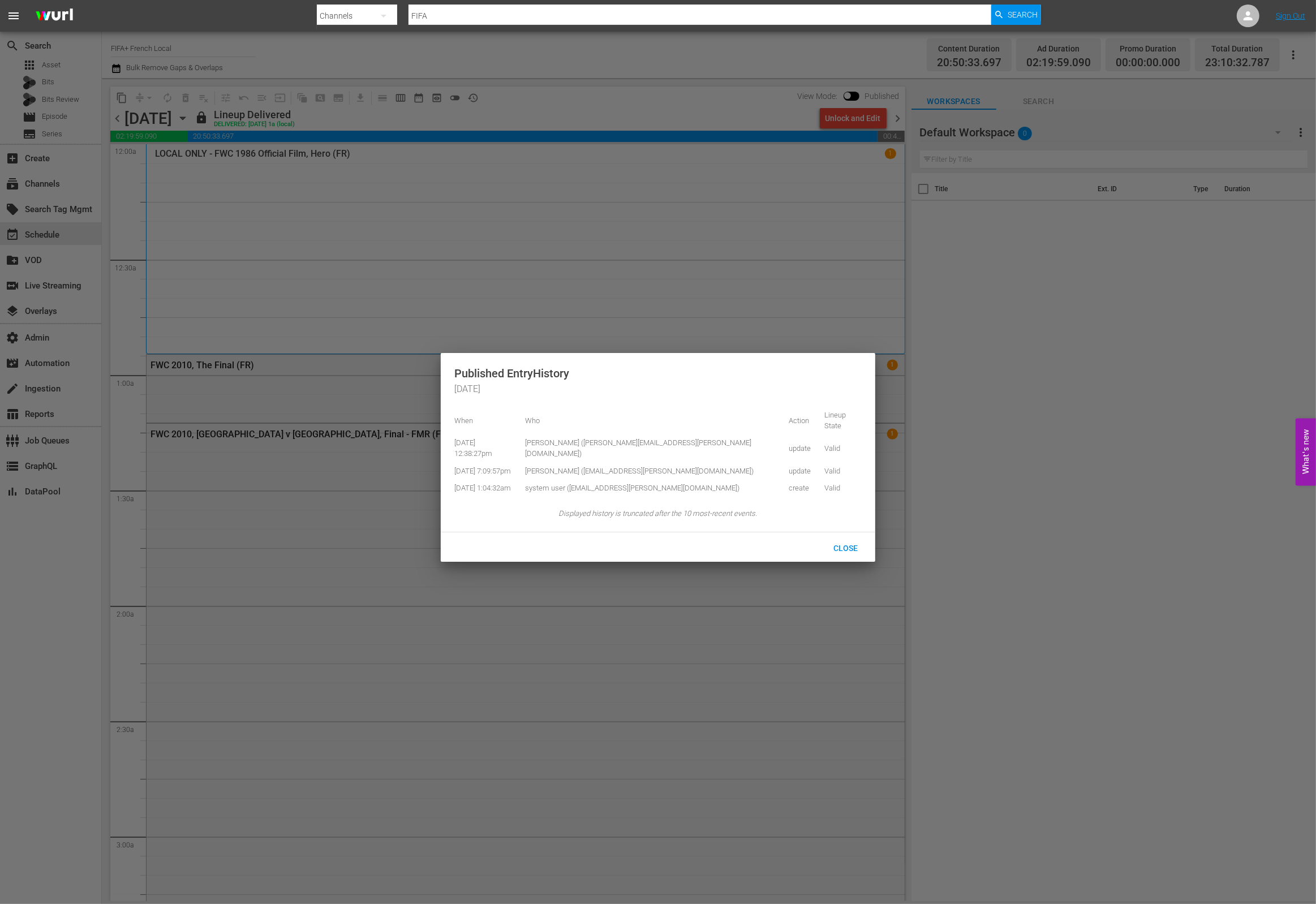
click at [528, 104] on div at bounding box center [658, 452] width 1316 height 904
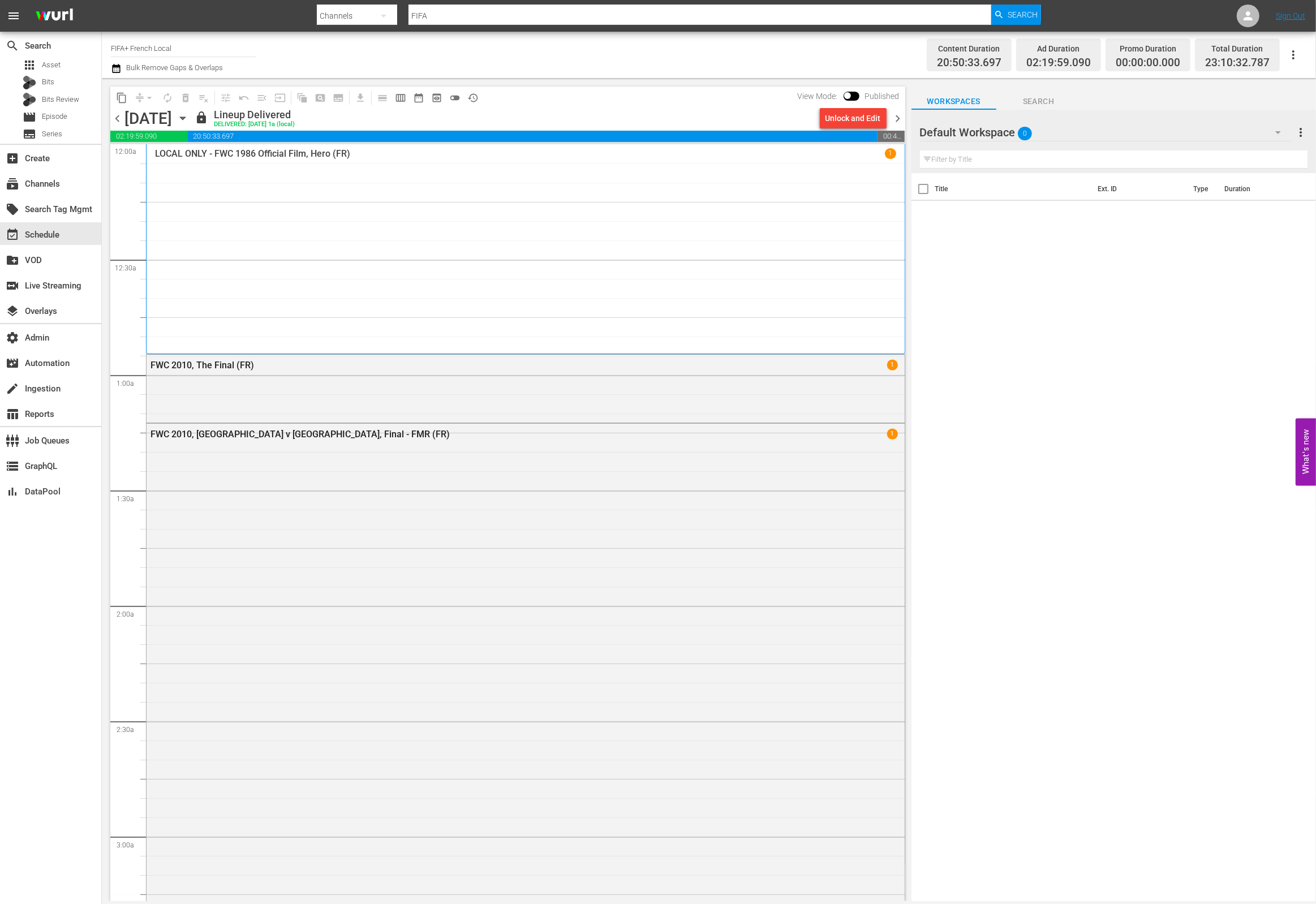
click at [898, 121] on span "chevron_right" at bounding box center [898, 119] width 14 height 14
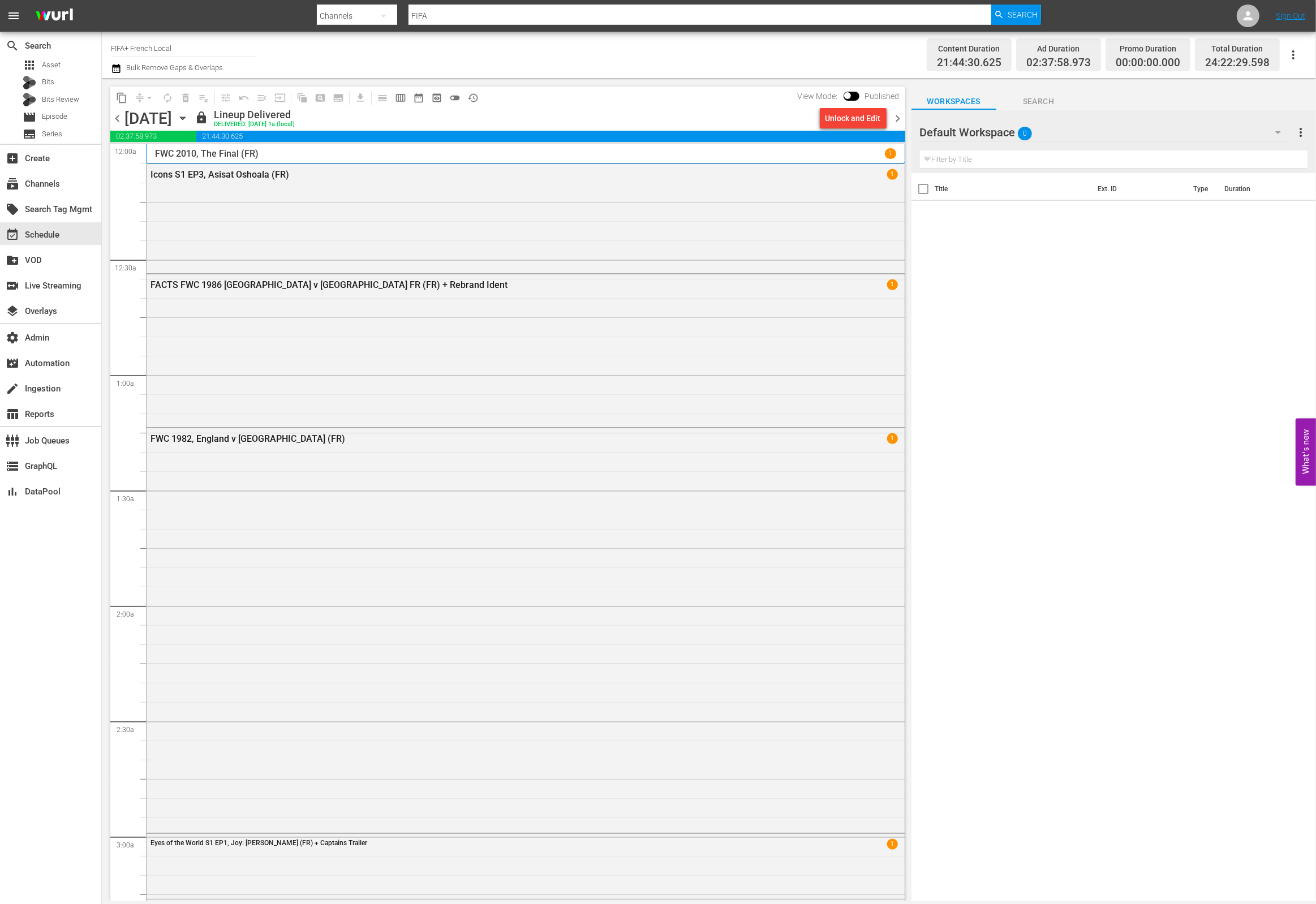
drag, startPoint x: 472, startPoint y: 121, endPoint x: 481, endPoint y: 97, distance: 25.6
click at [472, 117] on div "lock Lineup Delivered DELIVERED: 8/12 @ 1a (local)" at bounding box center [505, 119] width 621 height 20
click at [478, 96] on button "history_outlined" at bounding box center [473, 98] width 18 height 18
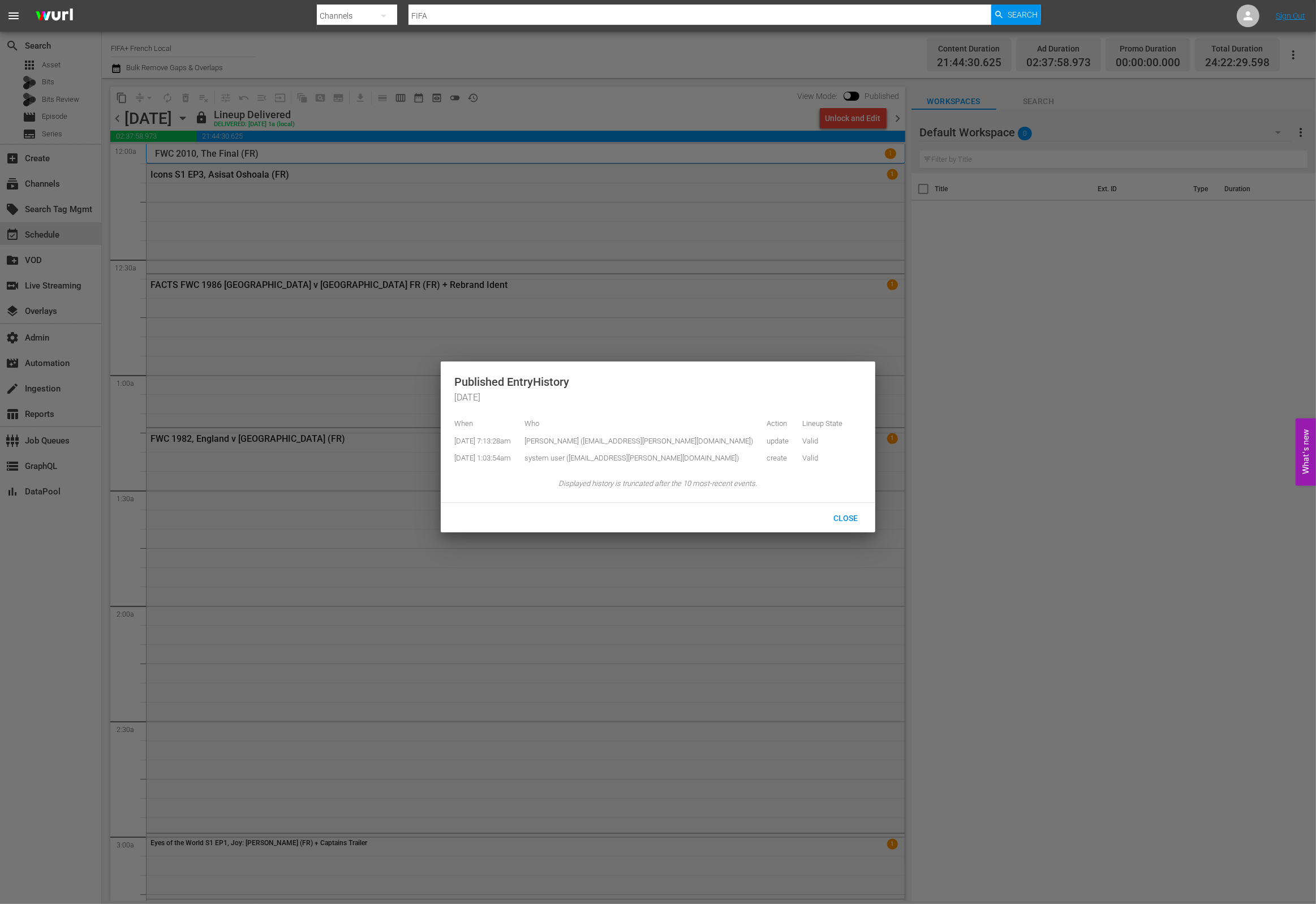
click at [476, 124] on div at bounding box center [658, 452] width 1316 height 904
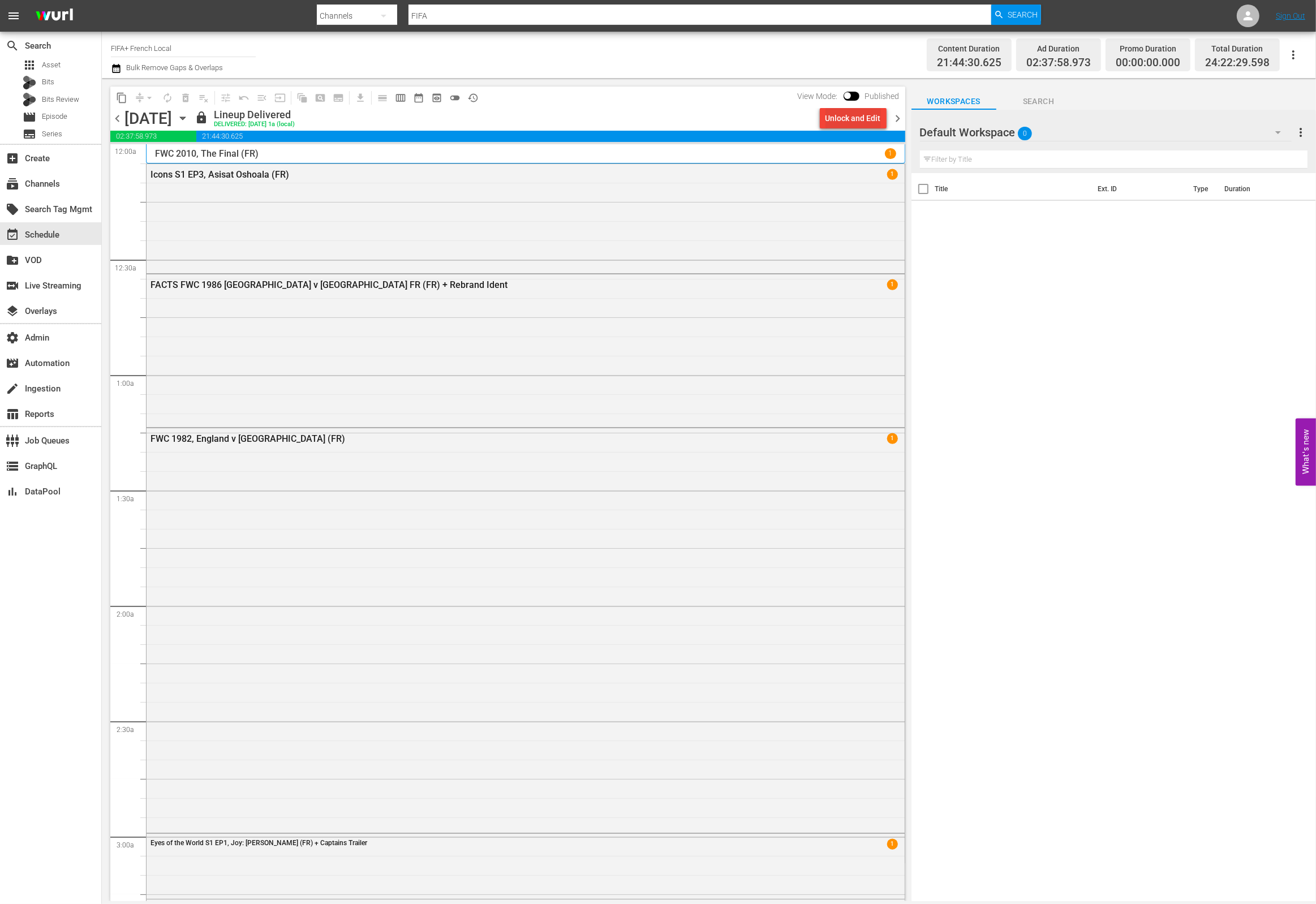
click at [841, 119] on div "Unlock and Edit" at bounding box center [853, 118] width 55 height 20
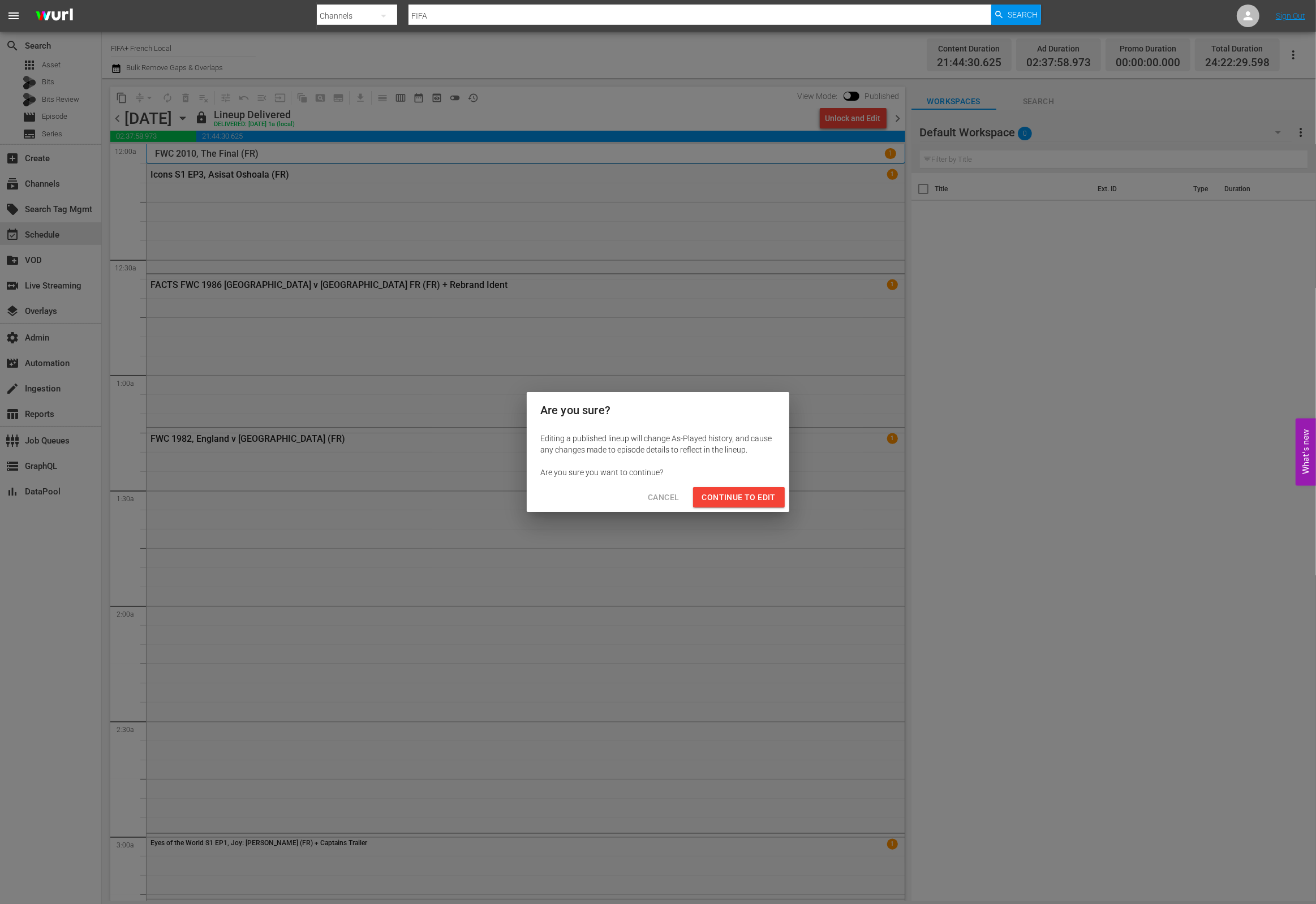
click at [726, 503] on span "Continue to Edit" at bounding box center [738, 497] width 73 height 14
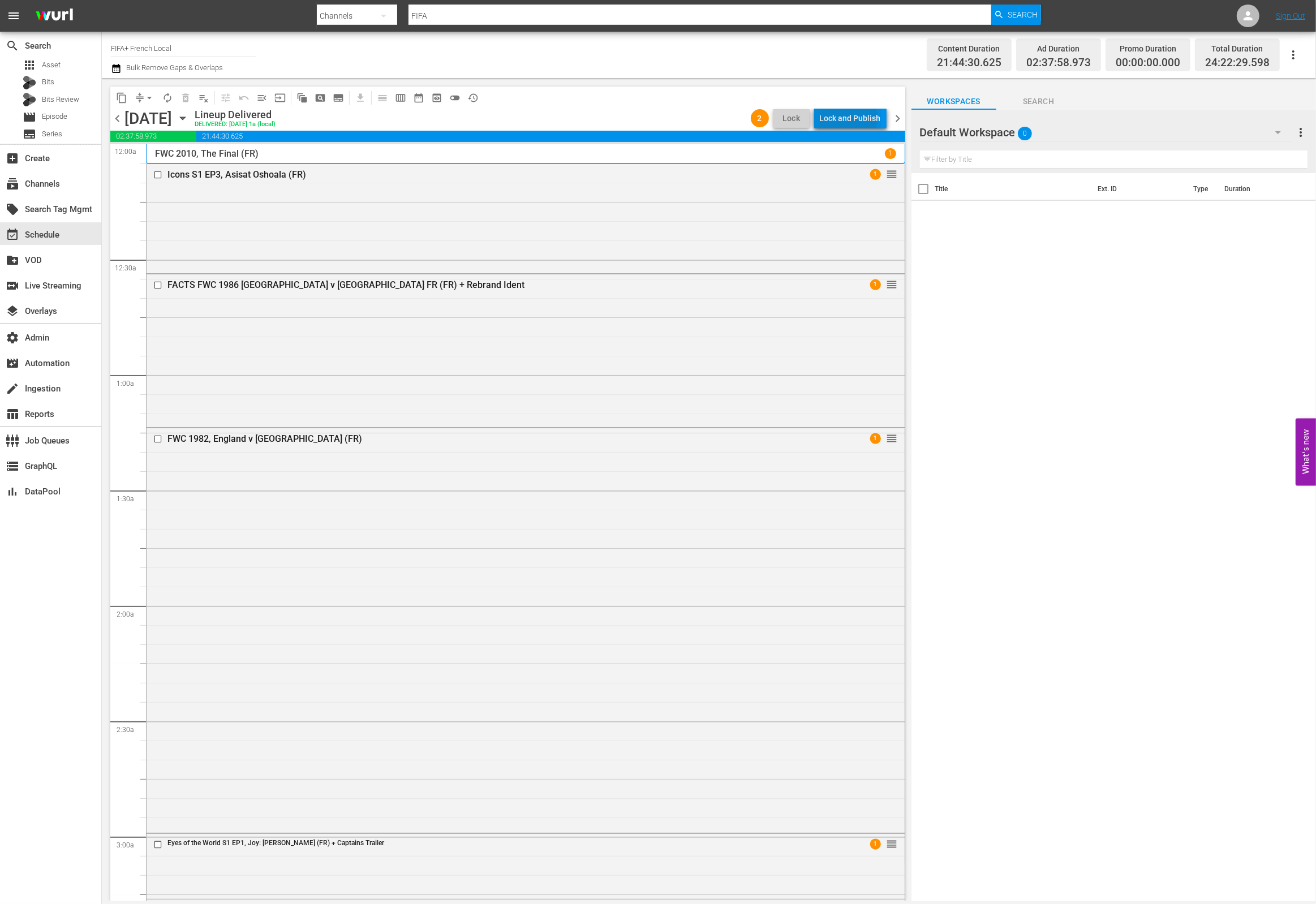
click at [851, 117] on div "Lock and Publish" at bounding box center [850, 118] width 61 height 20
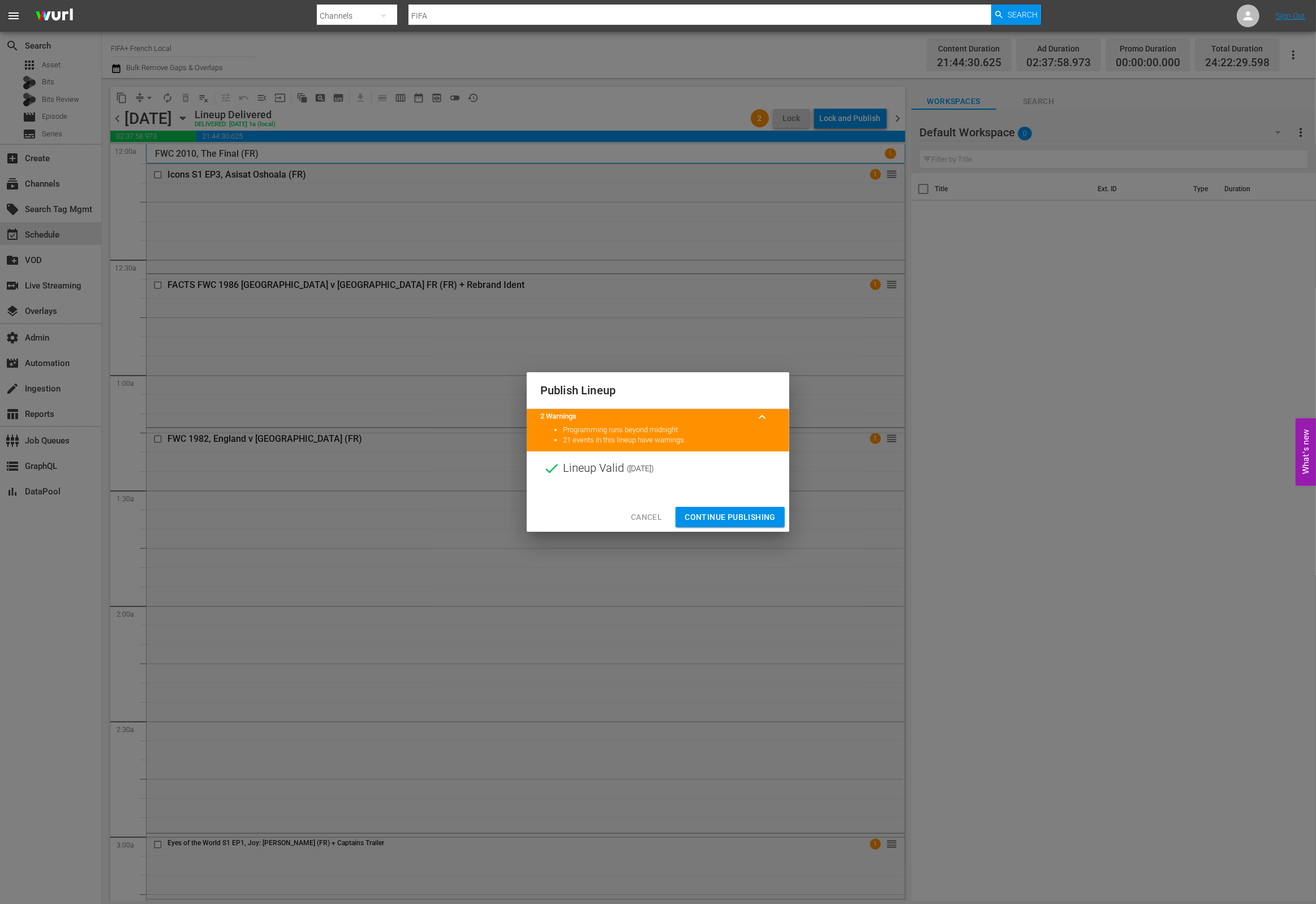
click at [729, 511] on span "Continue Publishing" at bounding box center [730, 518] width 91 height 14
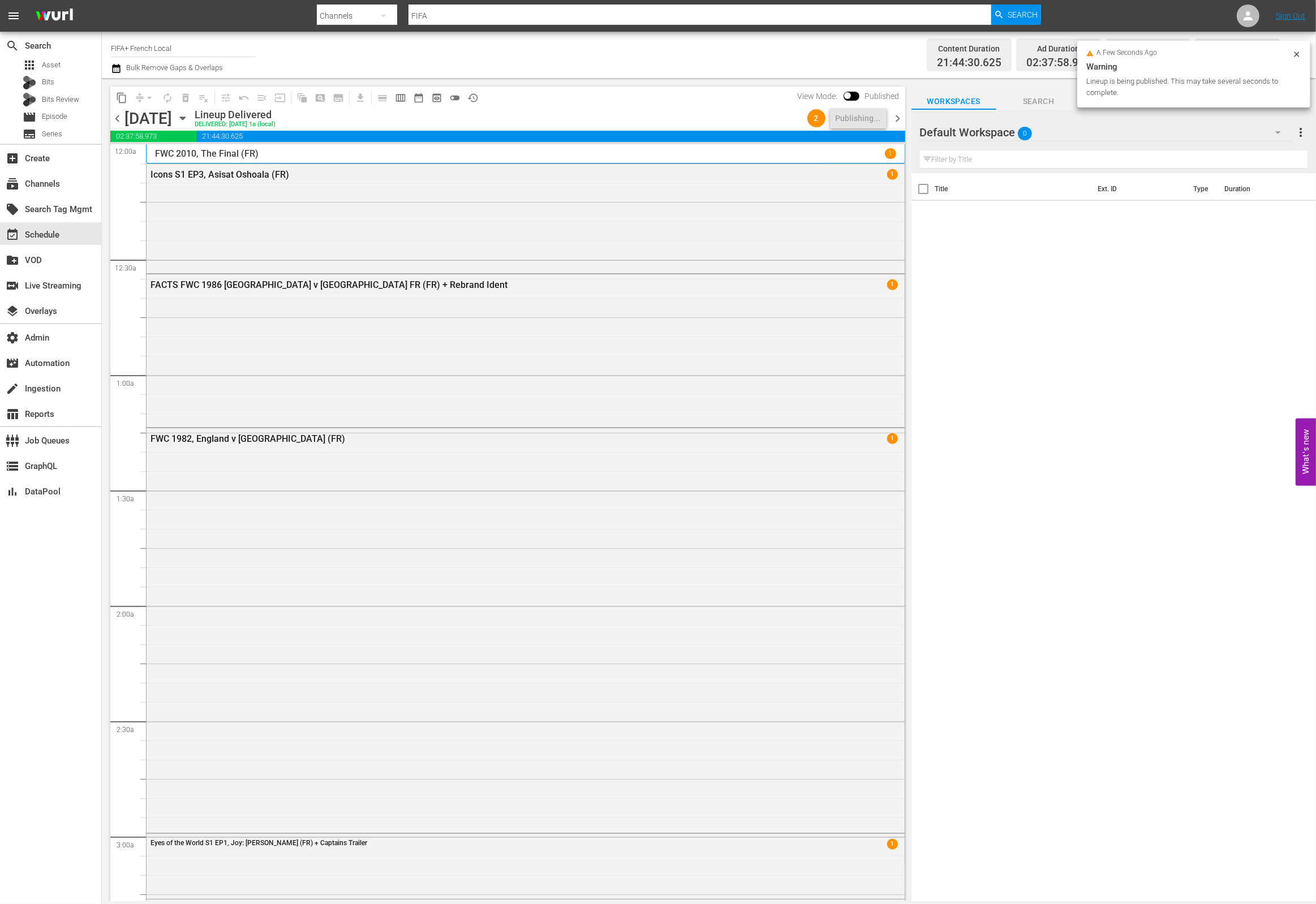
click at [185, 117] on icon "button" at bounding box center [182, 119] width 5 height 3
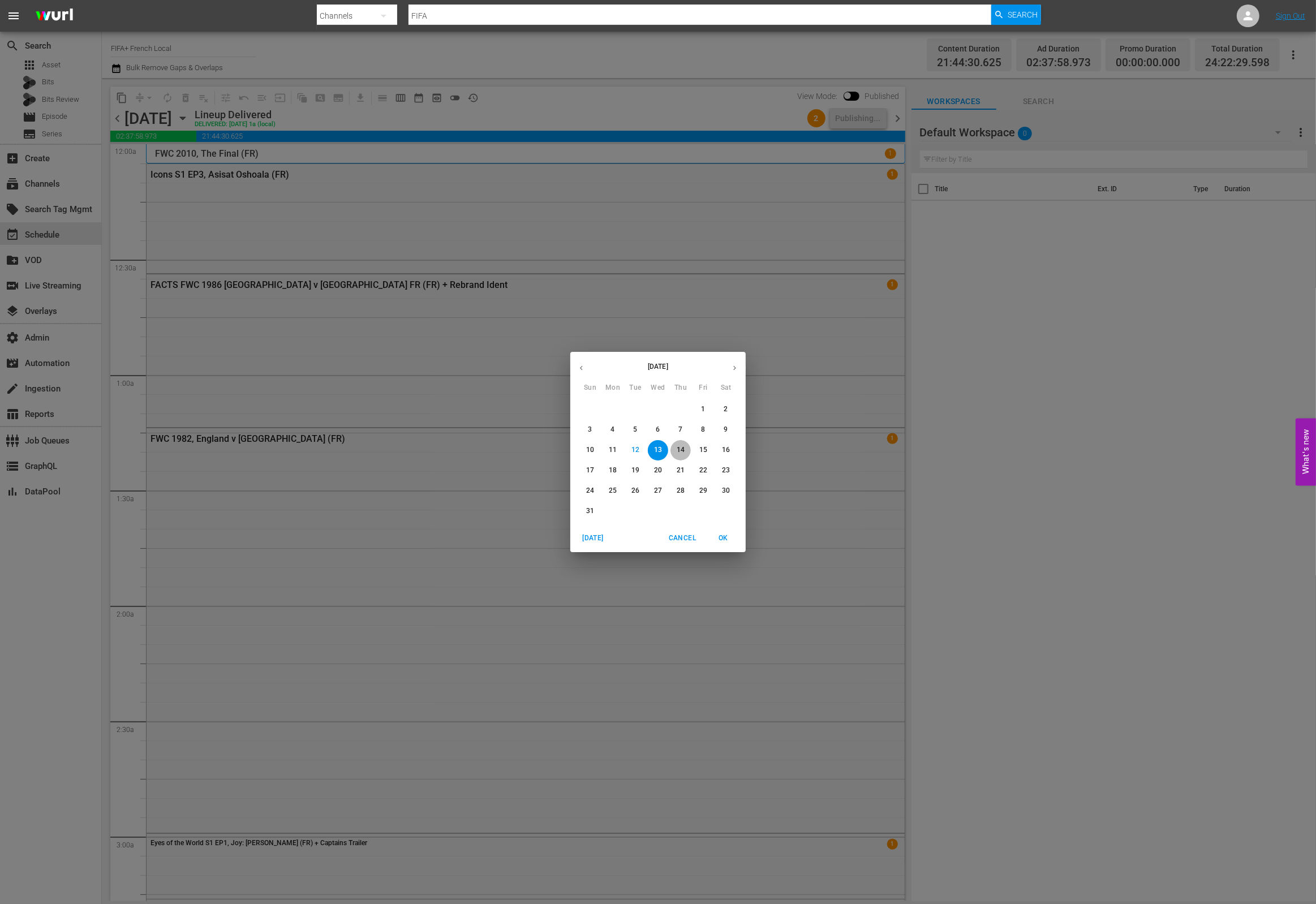
click at [684, 451] on p "14" at bounding box center [680, 451] width 8 height 10
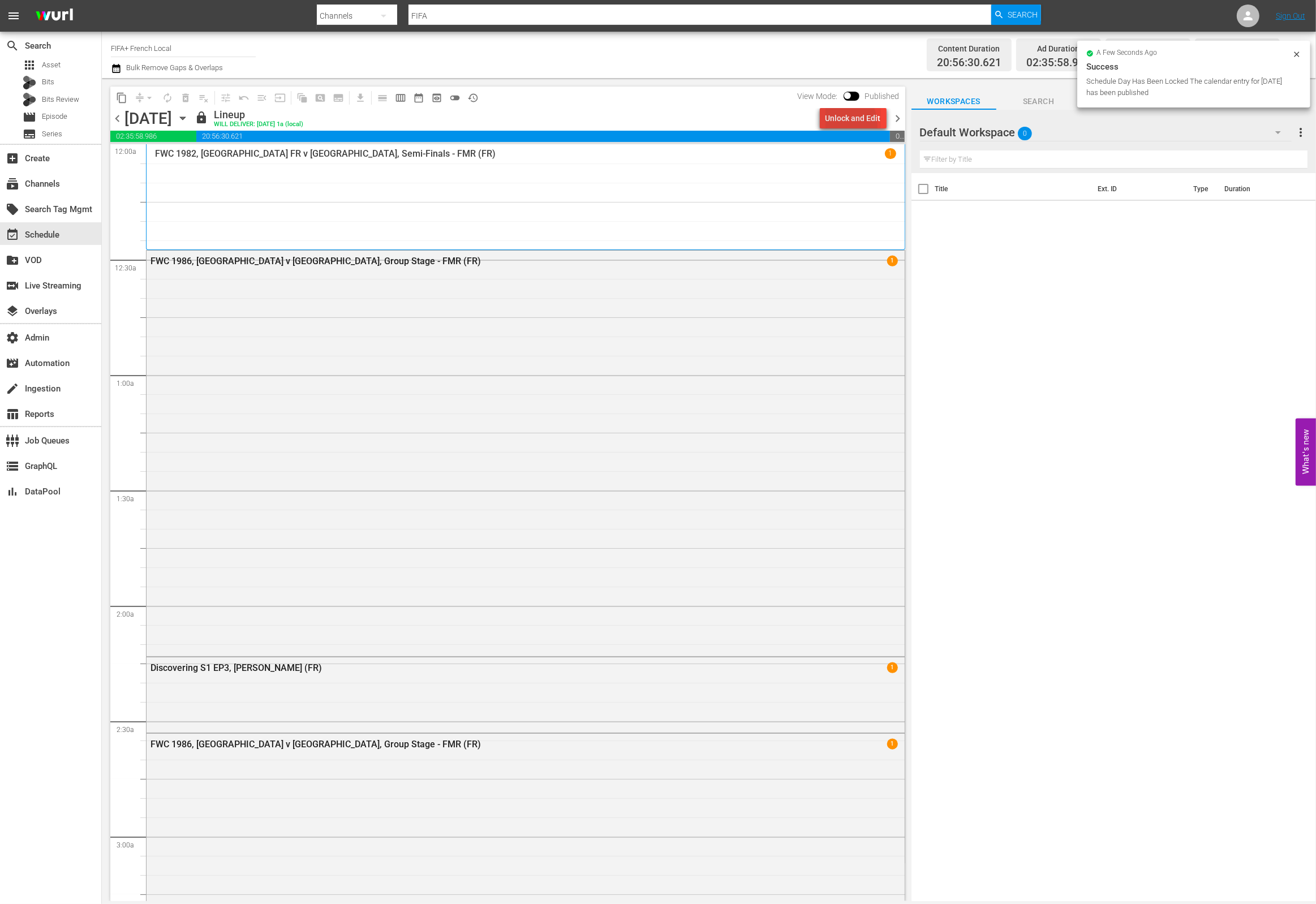
click at [835, 126] on div "Unlock and Edit" at bounding box center [853, 118] width 55 height 20
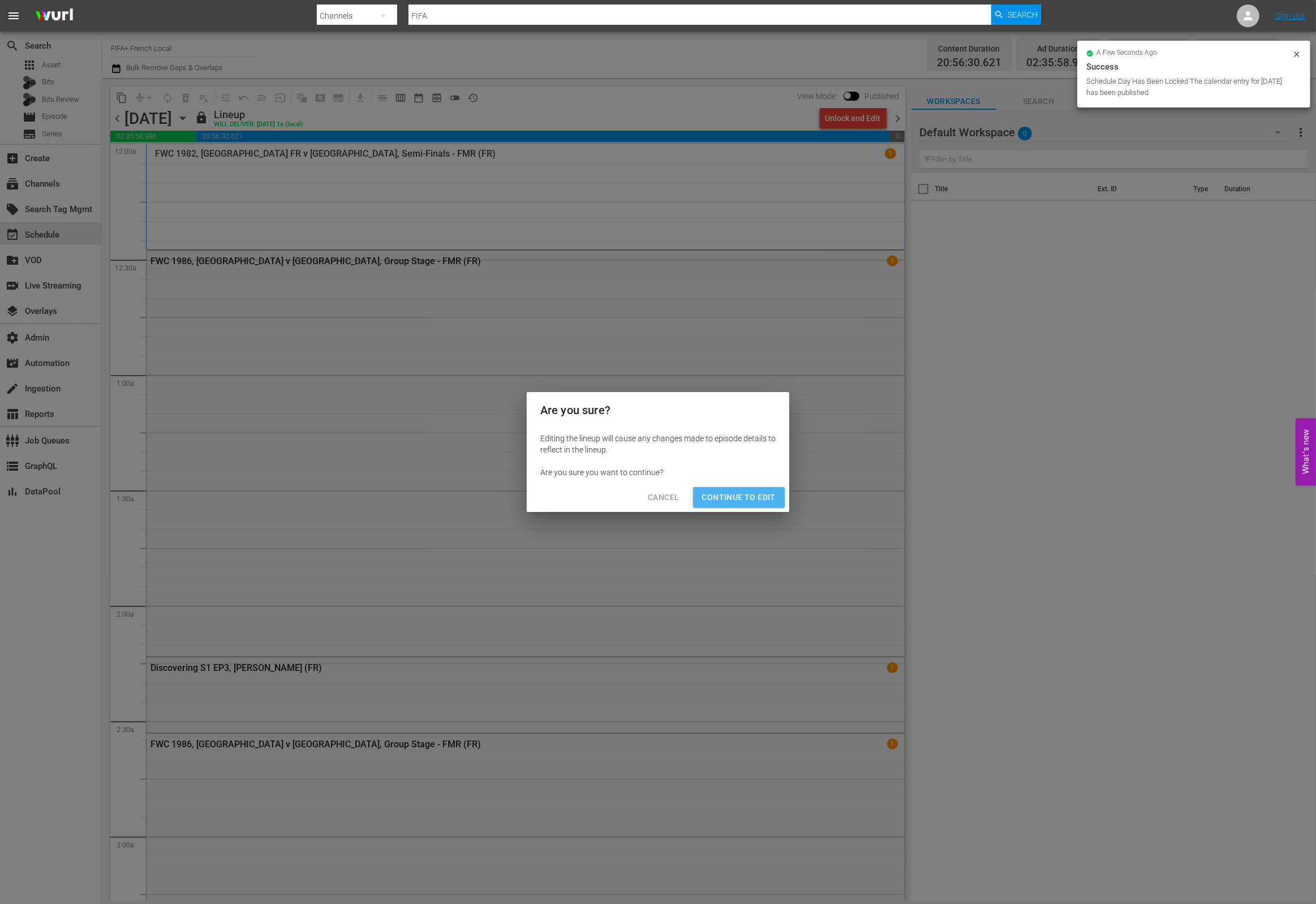
click at [752, 502] on span "Continue to Edit" at bounding box center [738, 497] width 73 height 14
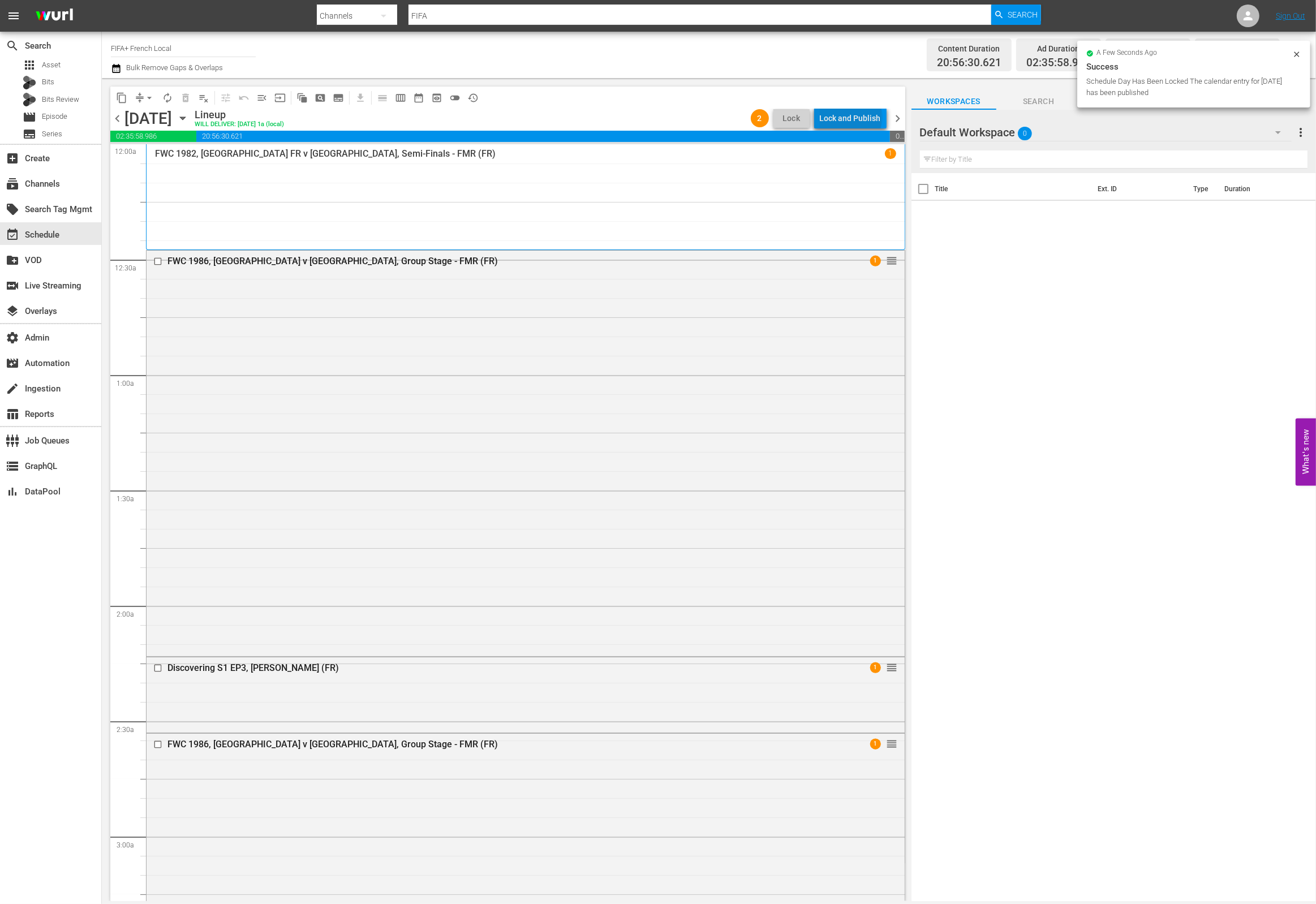
click at [854, 117] on div "Lock and Publish" at bounding box center [850, 118] width 61 height 20
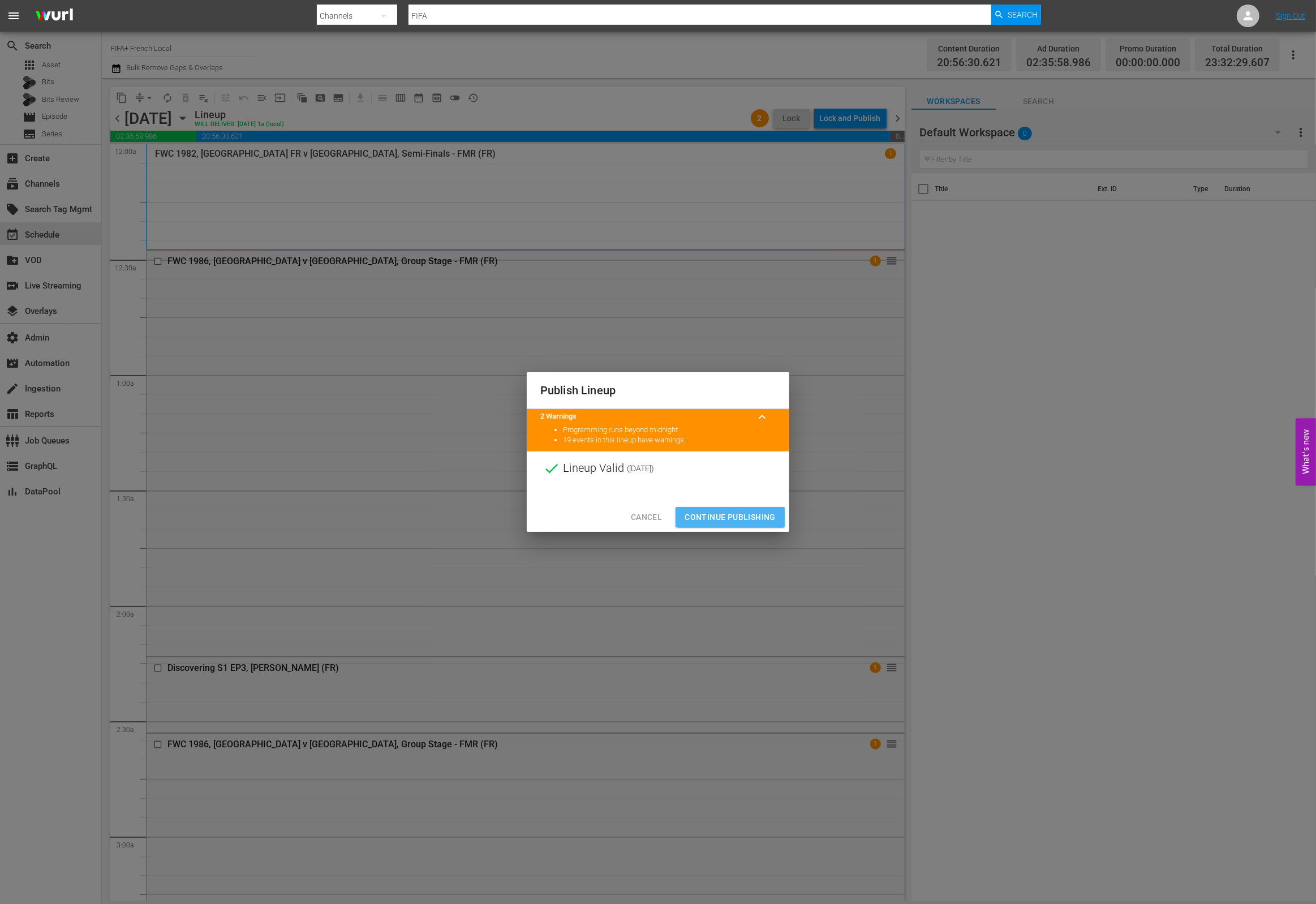
click at [732, 519] on span "Continue Publishing" at bounding box center [730, 518] width 91 height 14
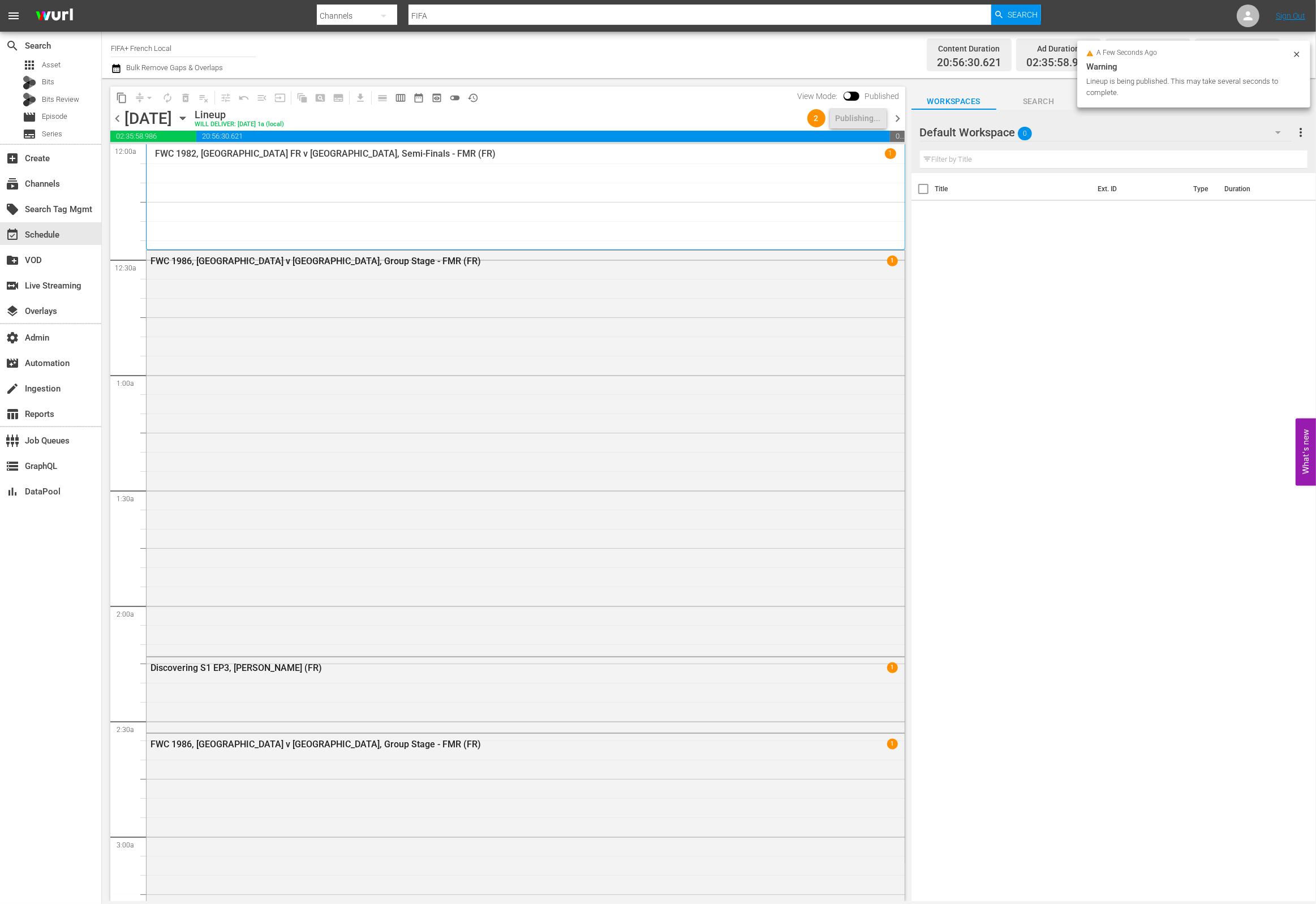
click at [189, 115] on icon "button" at bounding box center [183, 118] width 13 height 13
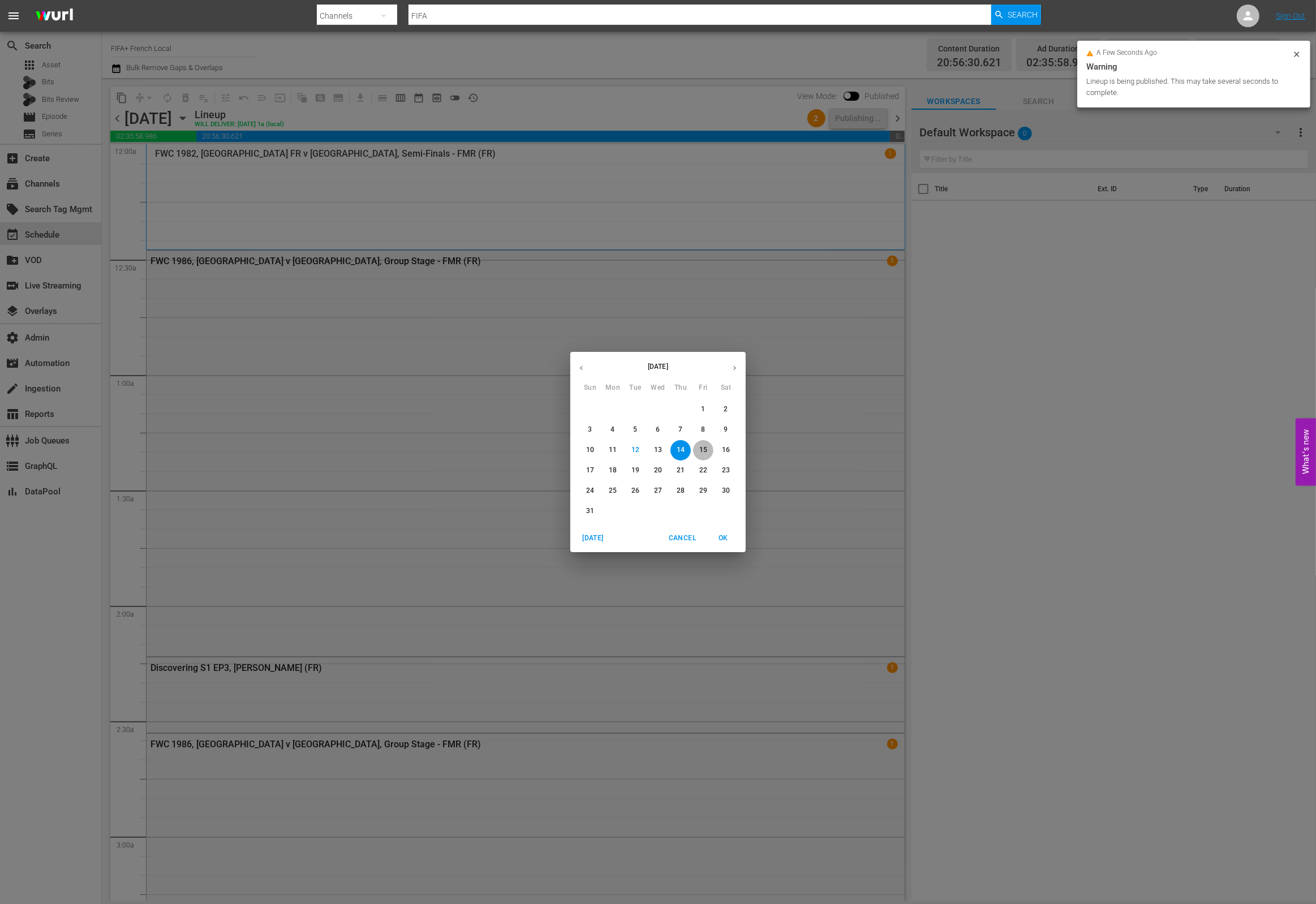
click at [706, 449] on p "15" at bounding box center [703, 451] width 8 height 10
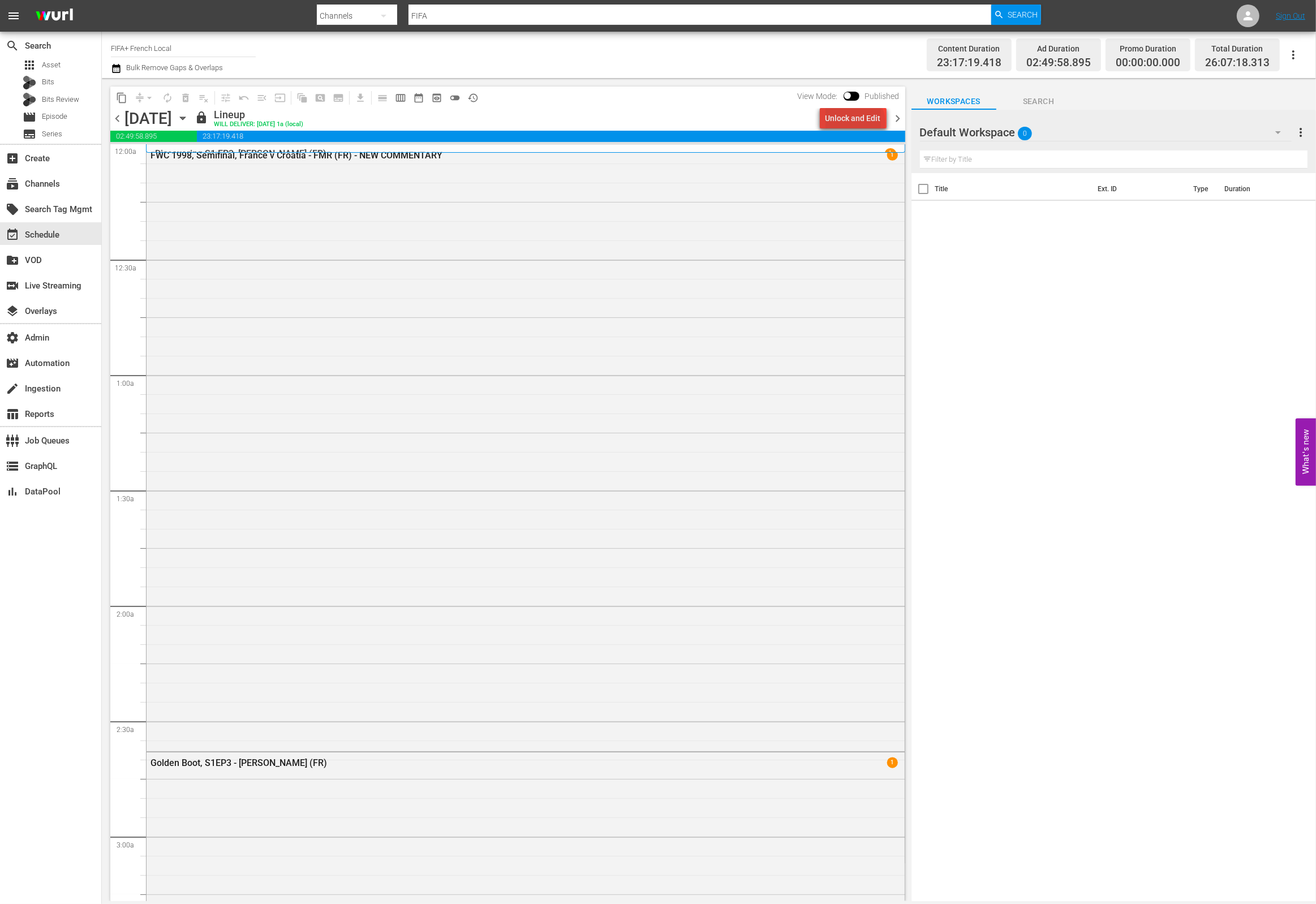
click at [857, 122] on div "Unlock and Edit" at bounding box center [853, 118] width 55 height 20
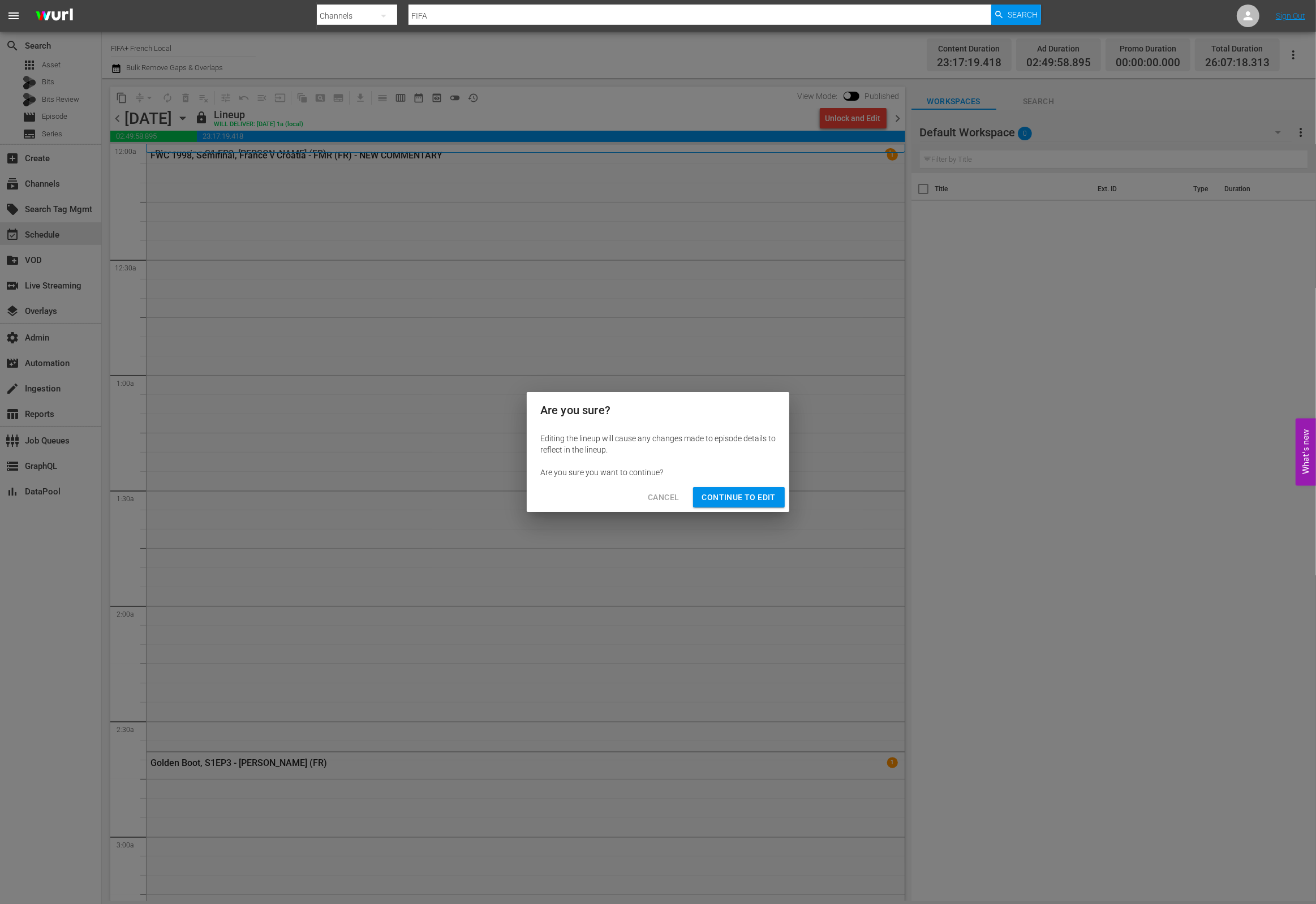
click at [738, 497] on span "Continue to Edit" at bounding box center [738, 497] width 73 height 14
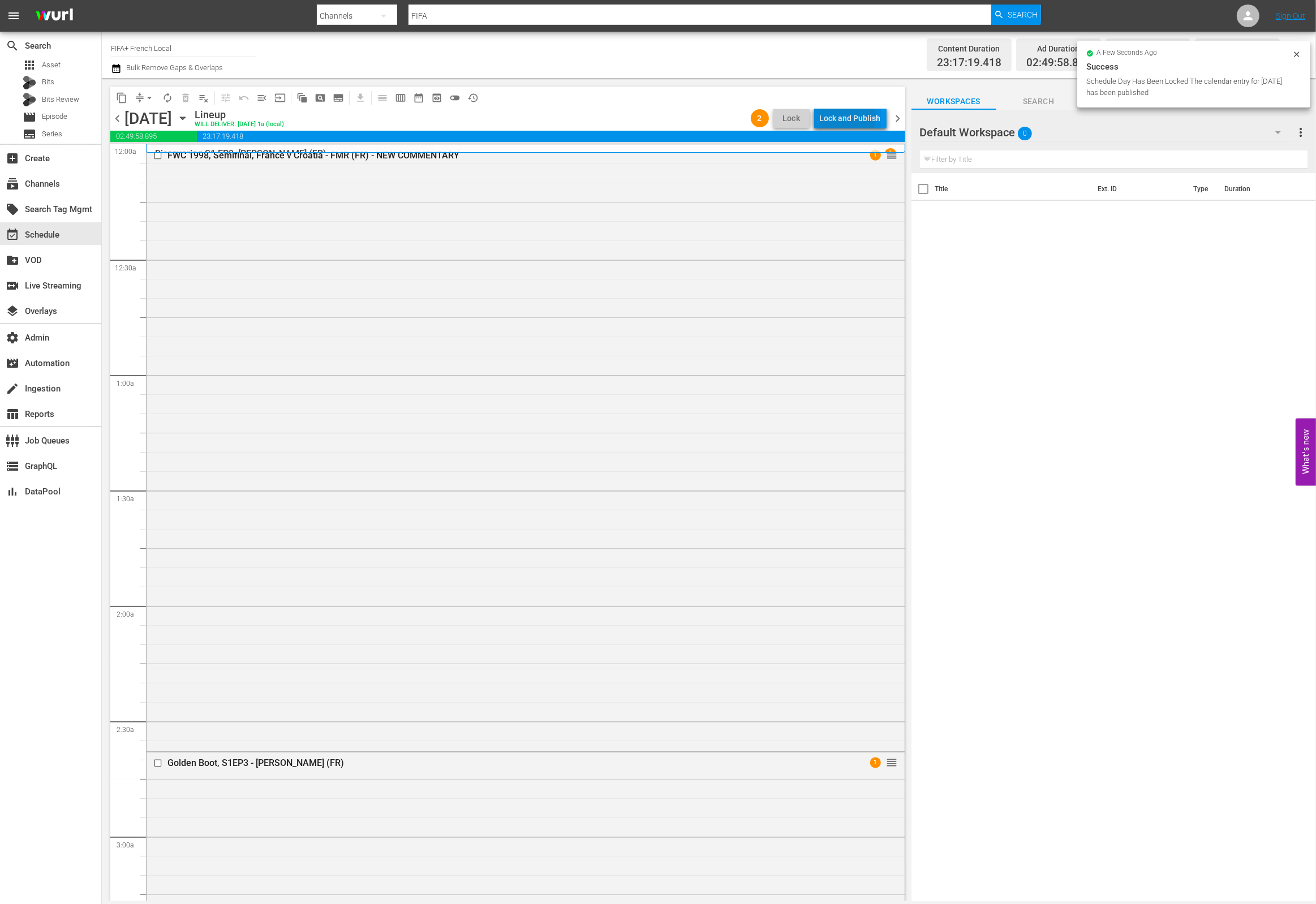
click at [831, 117] on div "Lock and Publish" at bounding box center [850, 118] width 61 height 20
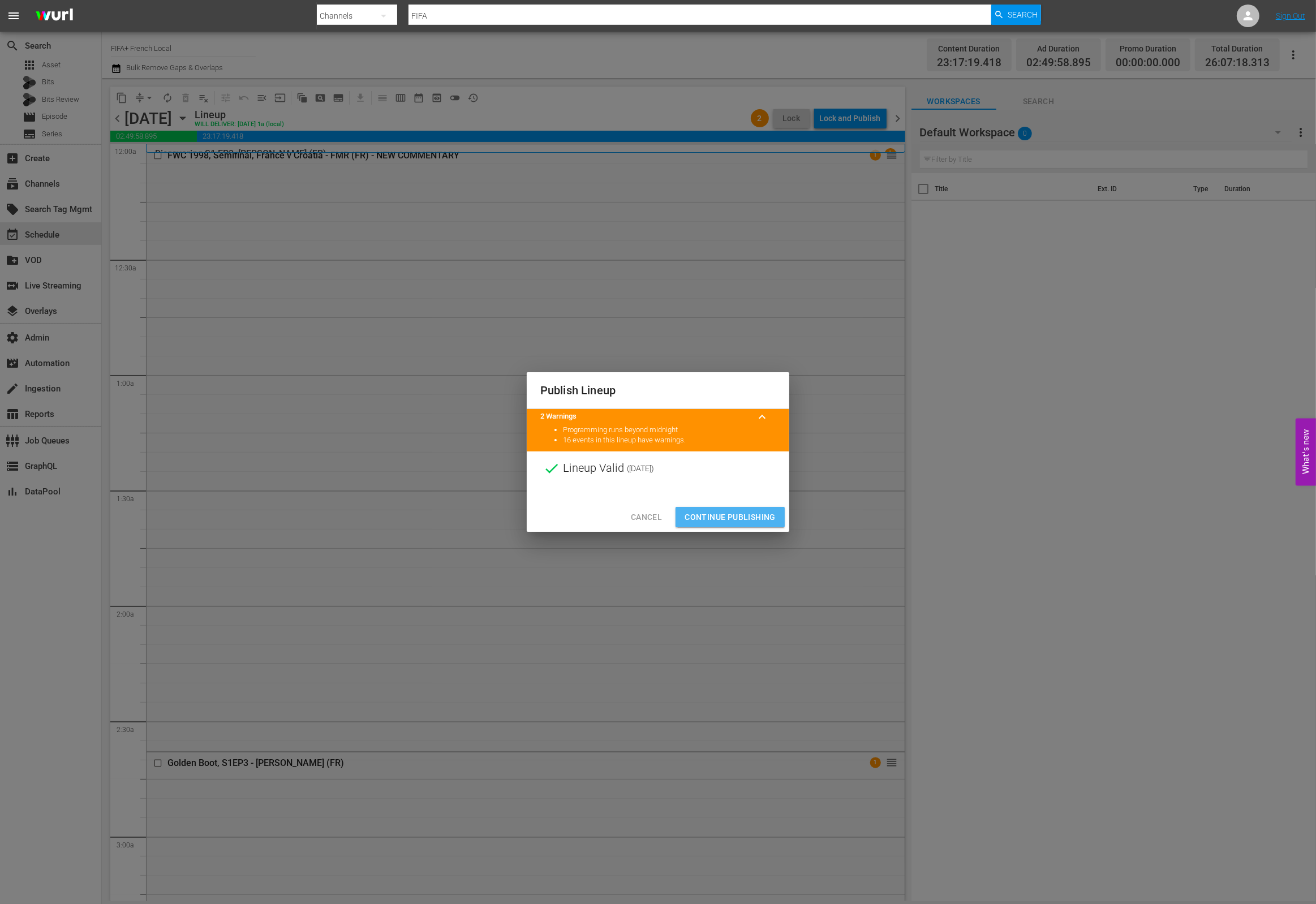
click at [729, 516] on span "Continue Publishing" at bounding box center [730, 518] width 91 height 14
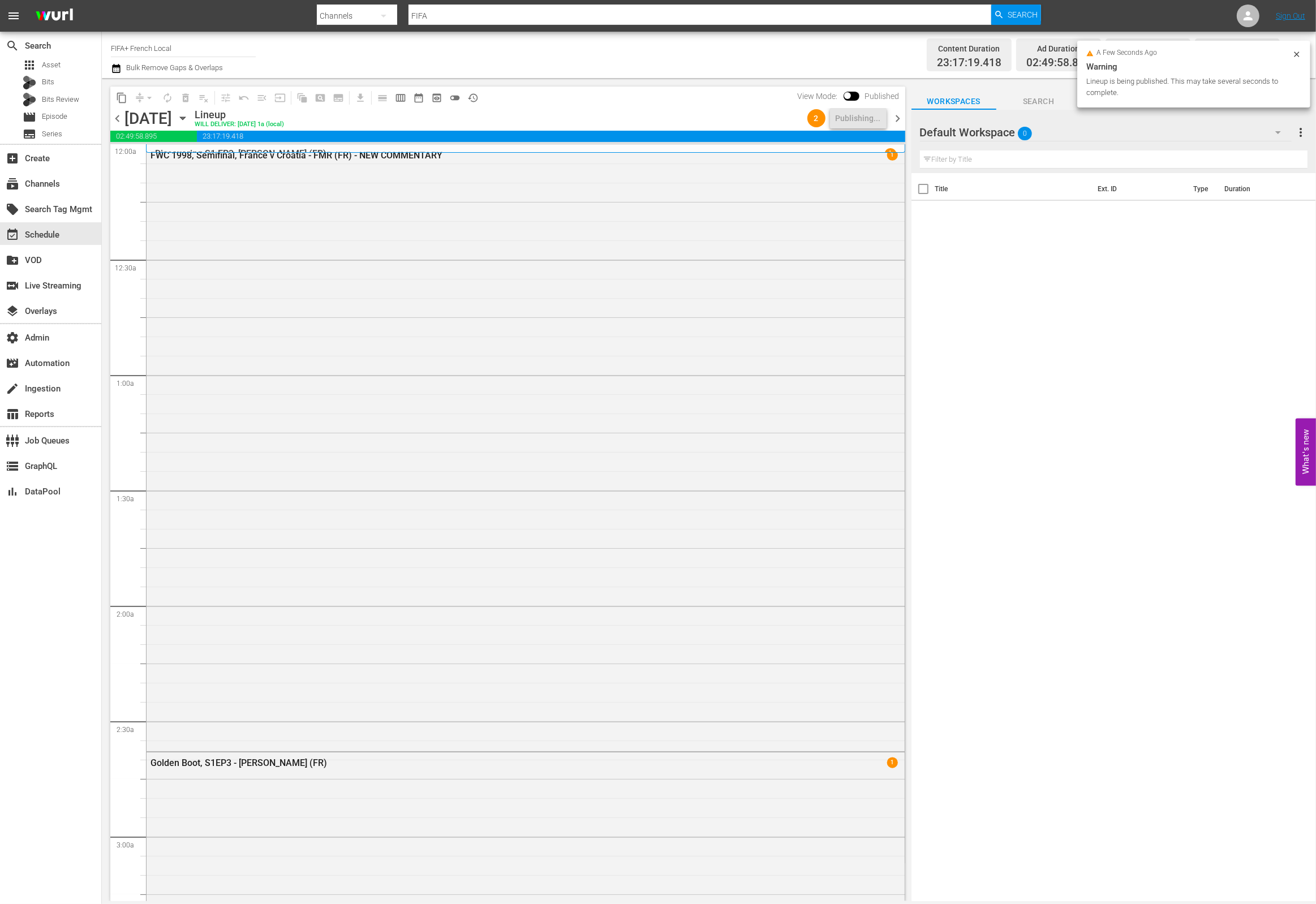
click at [192, 119] on div "Friday, August 15th August 15th" at bounding box center [158, 118] width 67 height 19
click at [185, 117] on icon "button" at bounding box center [182, 119] width 5 height 3
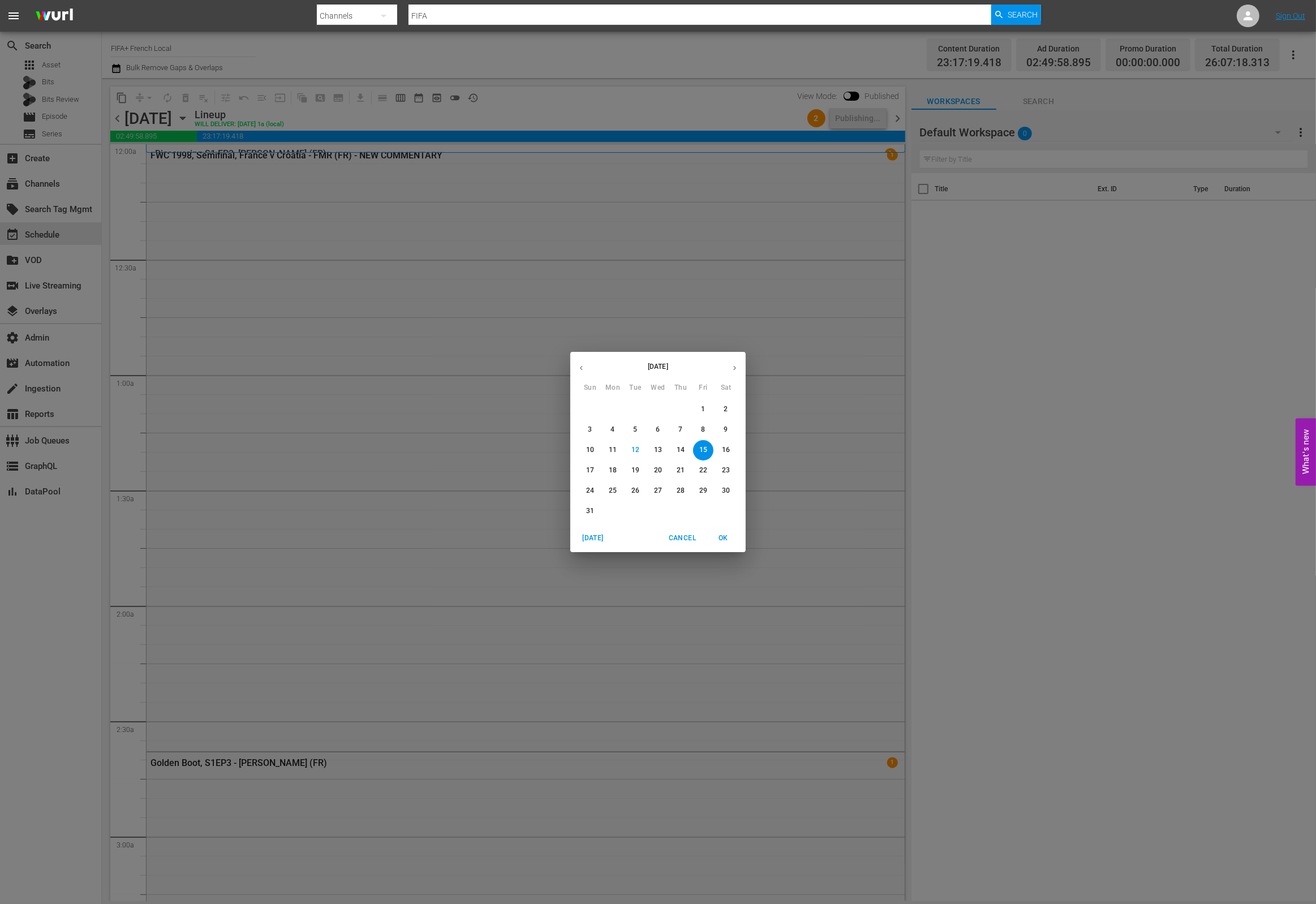
click at [726, 451] on p "16" at bounding box center [726, 451] width 8 height 10
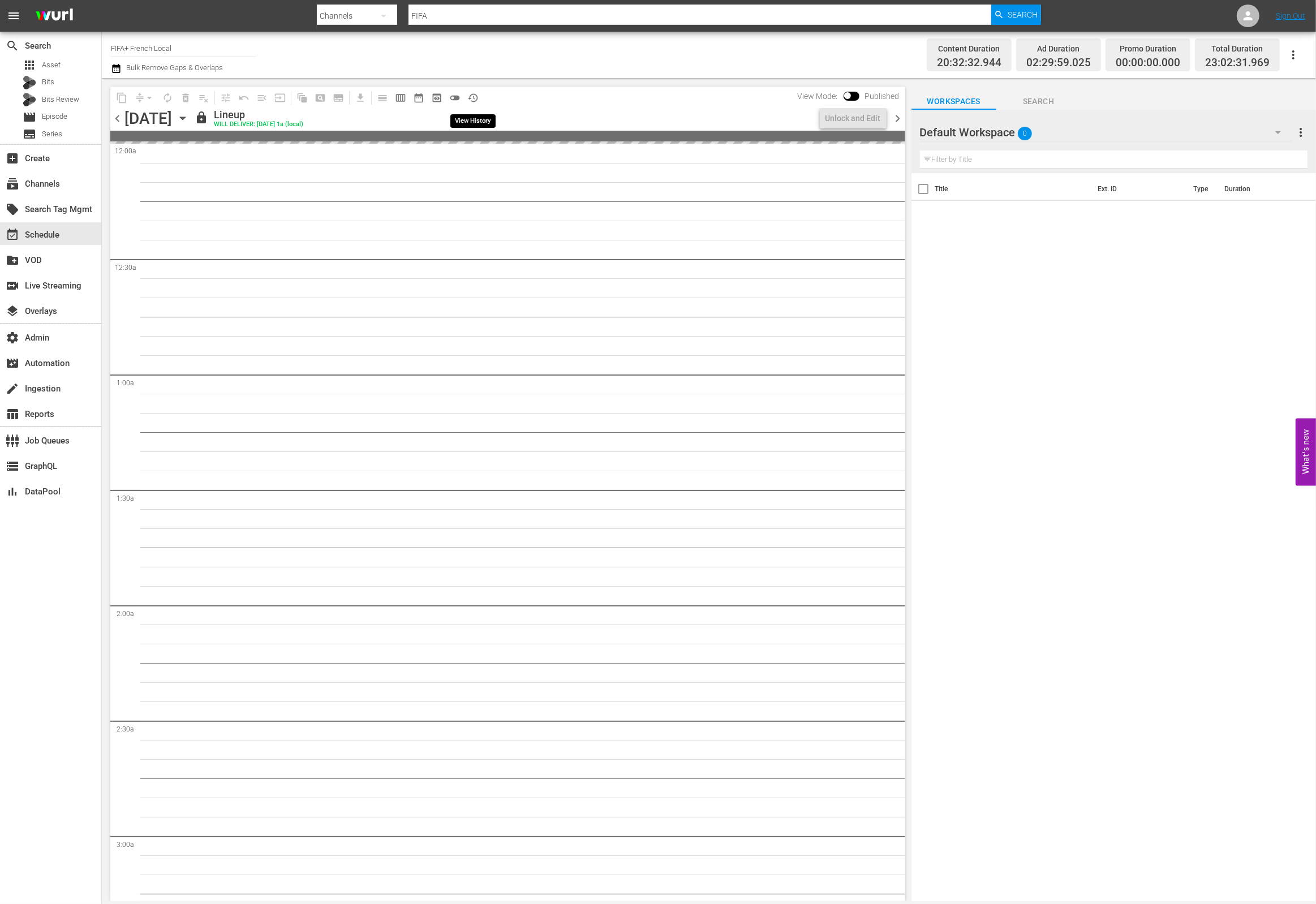
click at [474, 99] on span "history_outlined" at bounding box center [473, 98] width 11 height 11
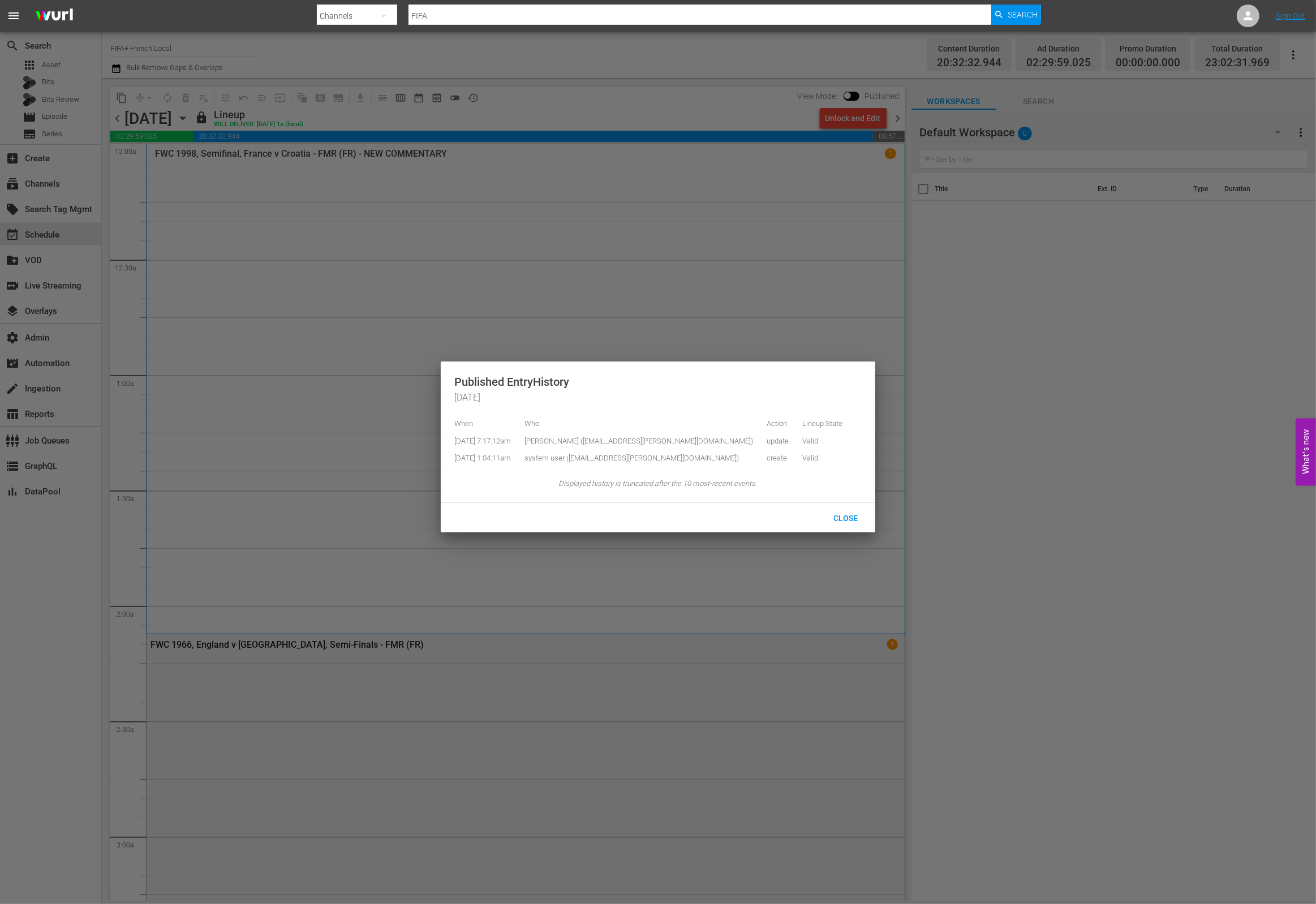
click at [532, 119] on div at bounding box center [658, 452] width 1316 height 904
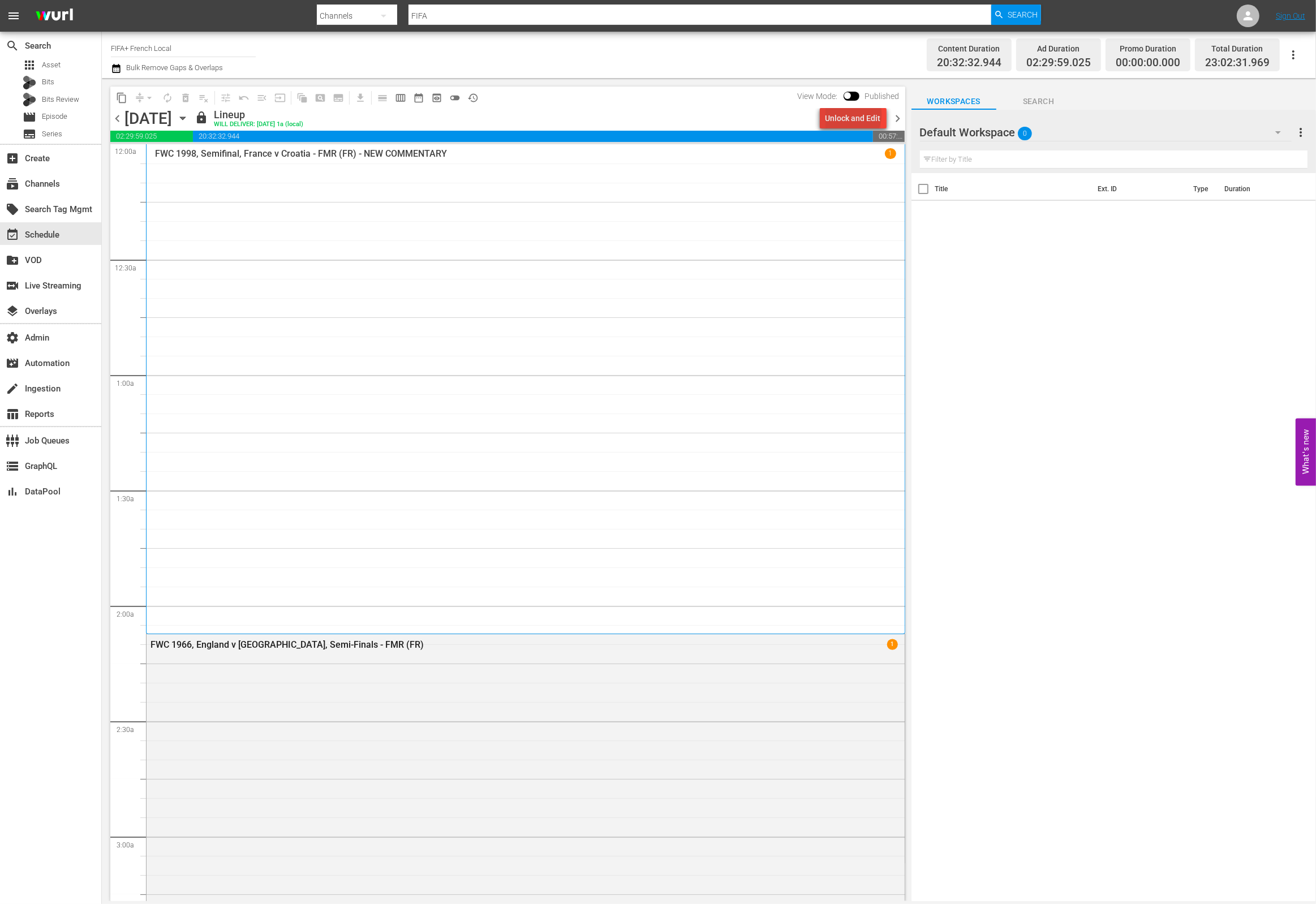
click at [856, 115] on div "Unlock and Edit" at bounding box center [853, 118] width 55 height 20
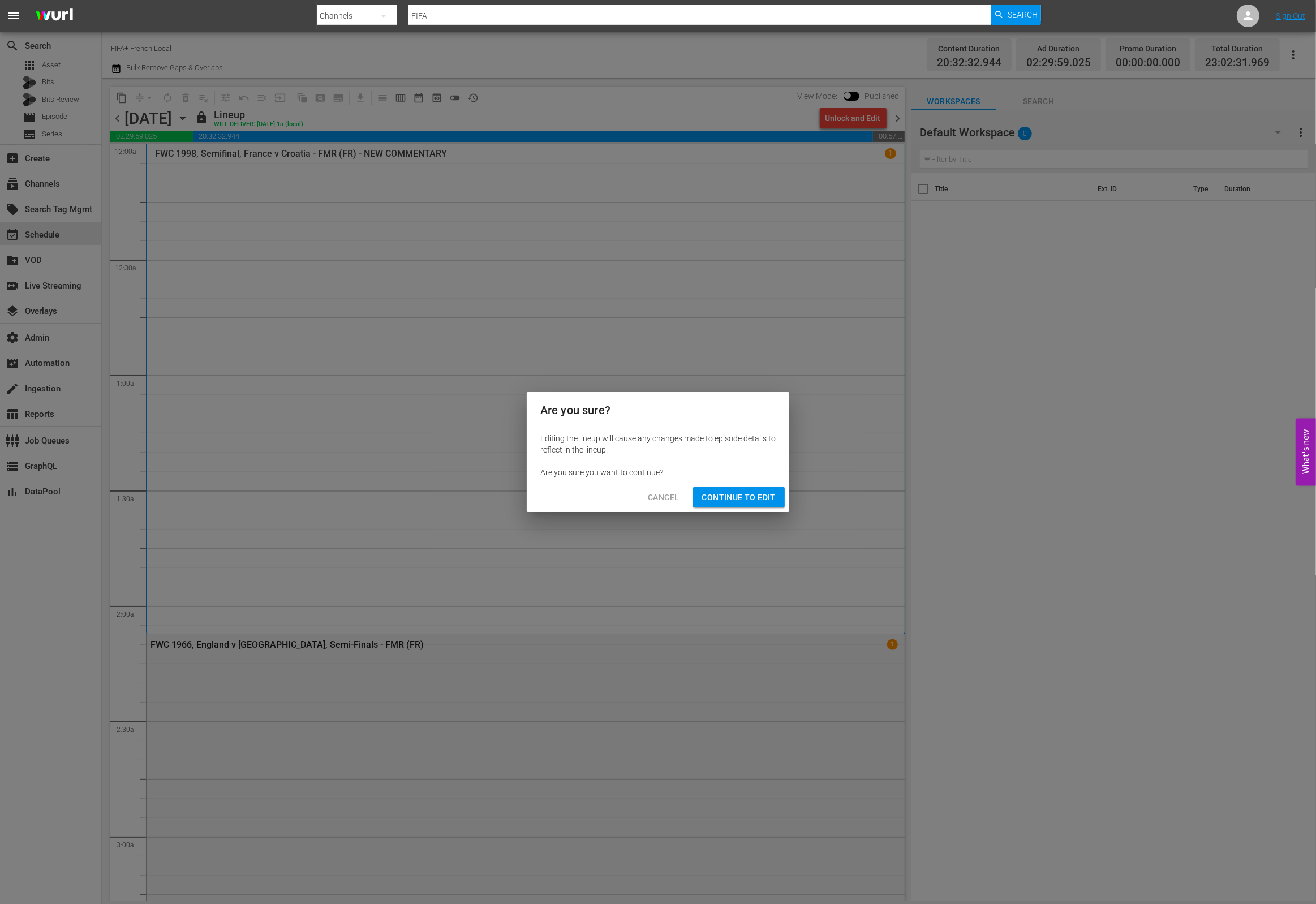
drag, startPoint x: 728, startPoint y: 494, endPoint x: 745, endPoint y: 455, distance: 42.5
click at [728, 493] on span "Continue to Edit" at bounding box center [738, 497] width 73 height 14
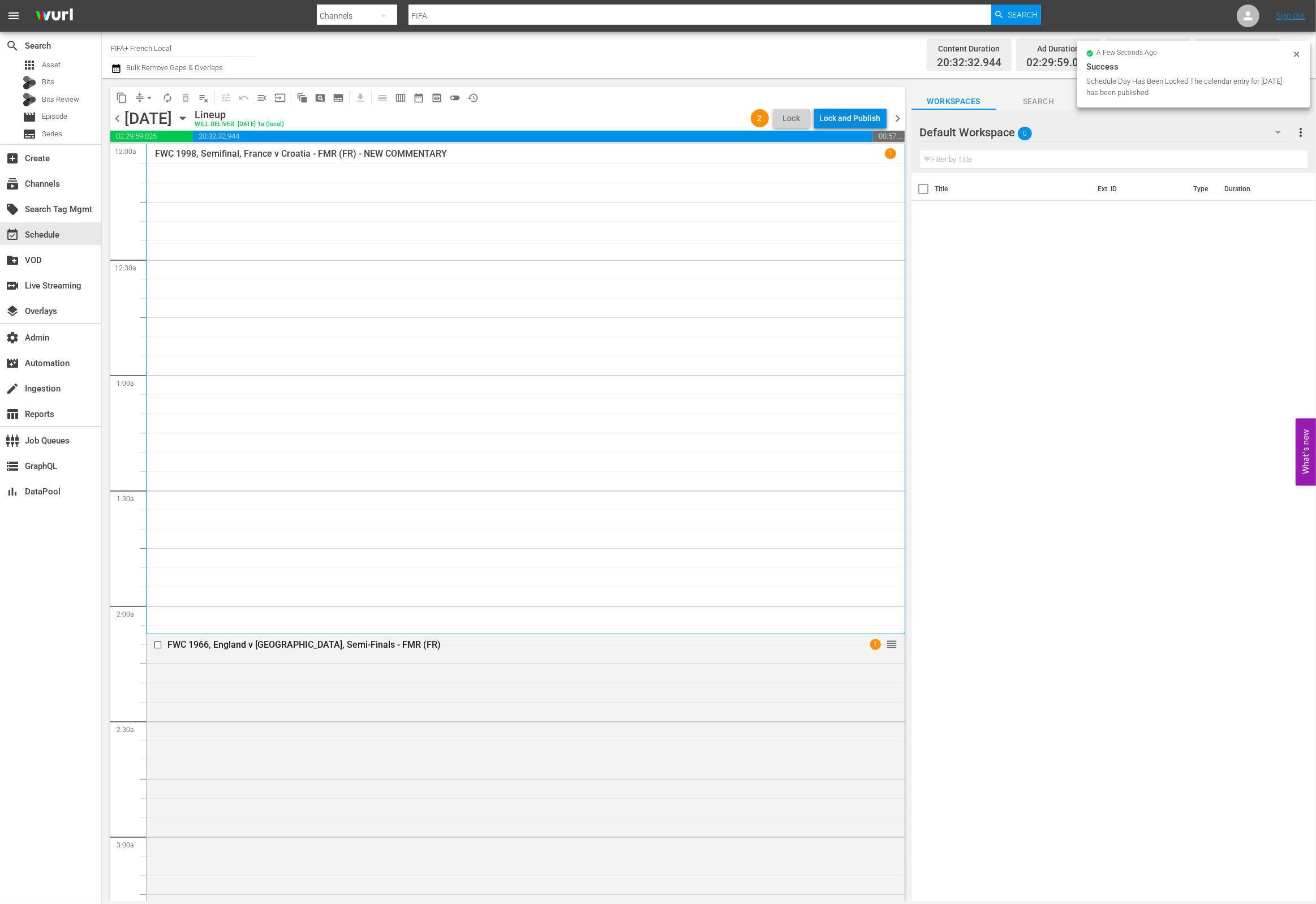
click at [842, 120] on div "Lock and Publish" at bounding box center [850, 118] width 61 height 20
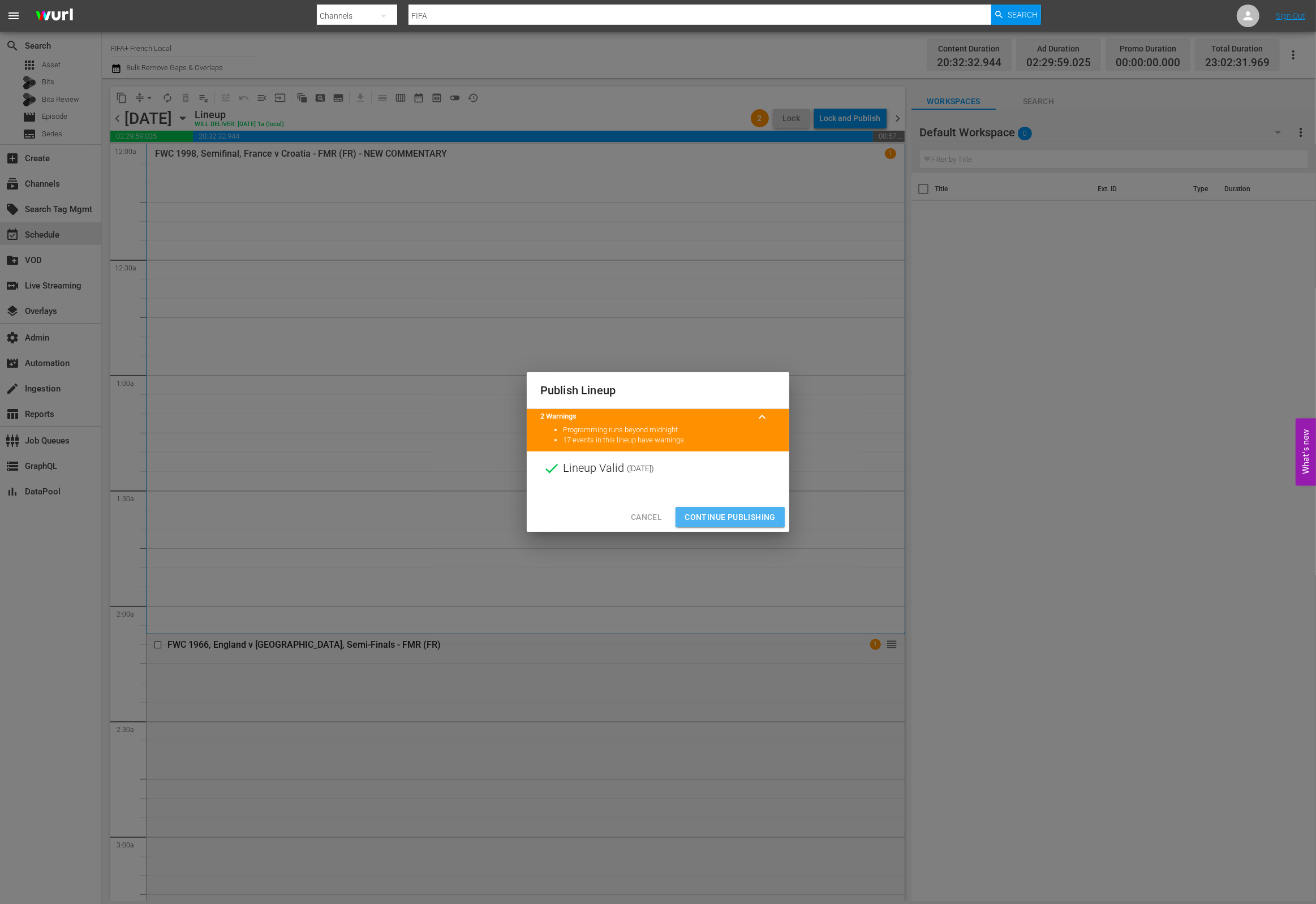
click at [722, 517] on span "Continue Publishing" at bounding box center [730, 518] width 91 height 14
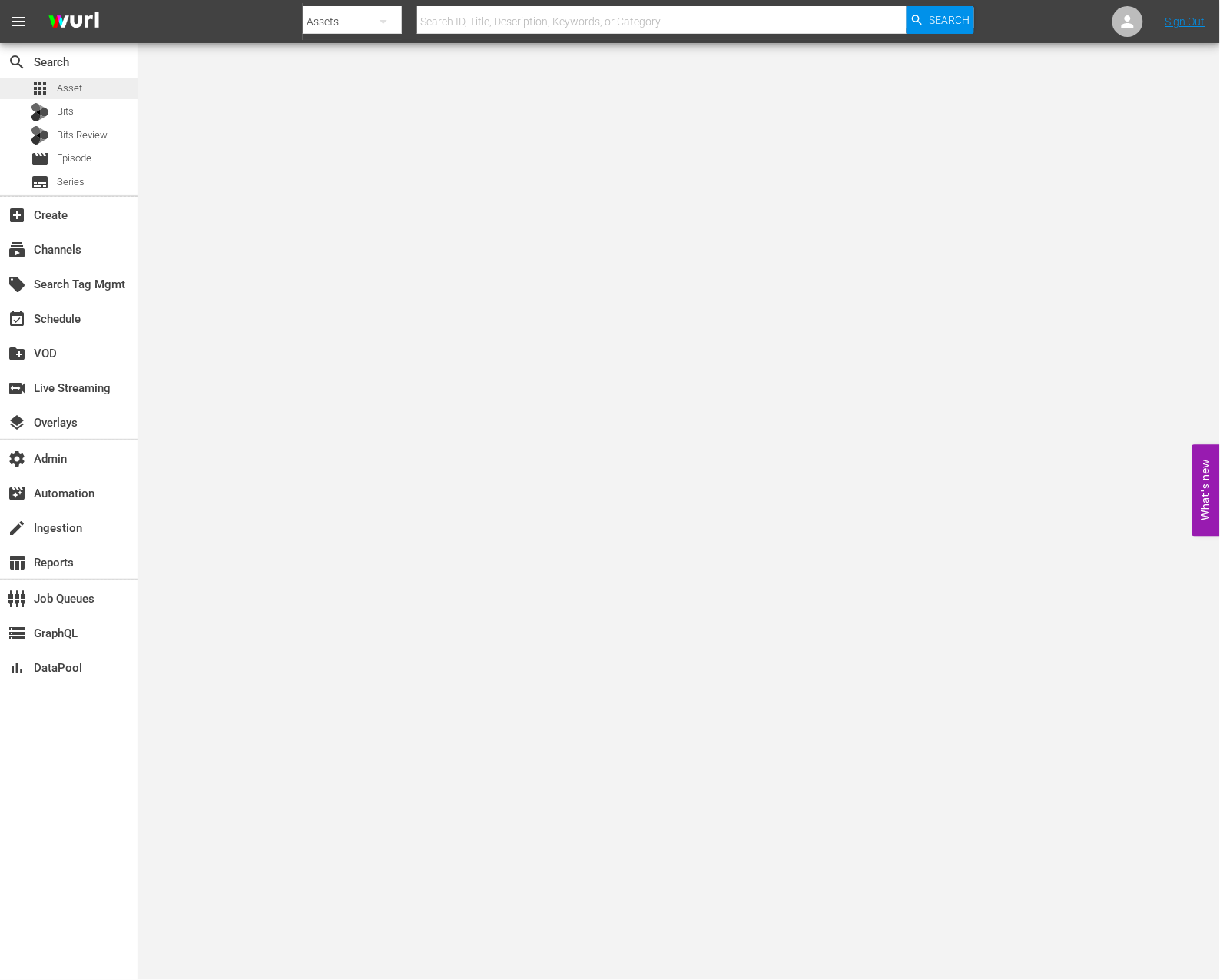
click at [83, 91] on div "apps Asset" at bounding box center [68, 88] width 138 height 22
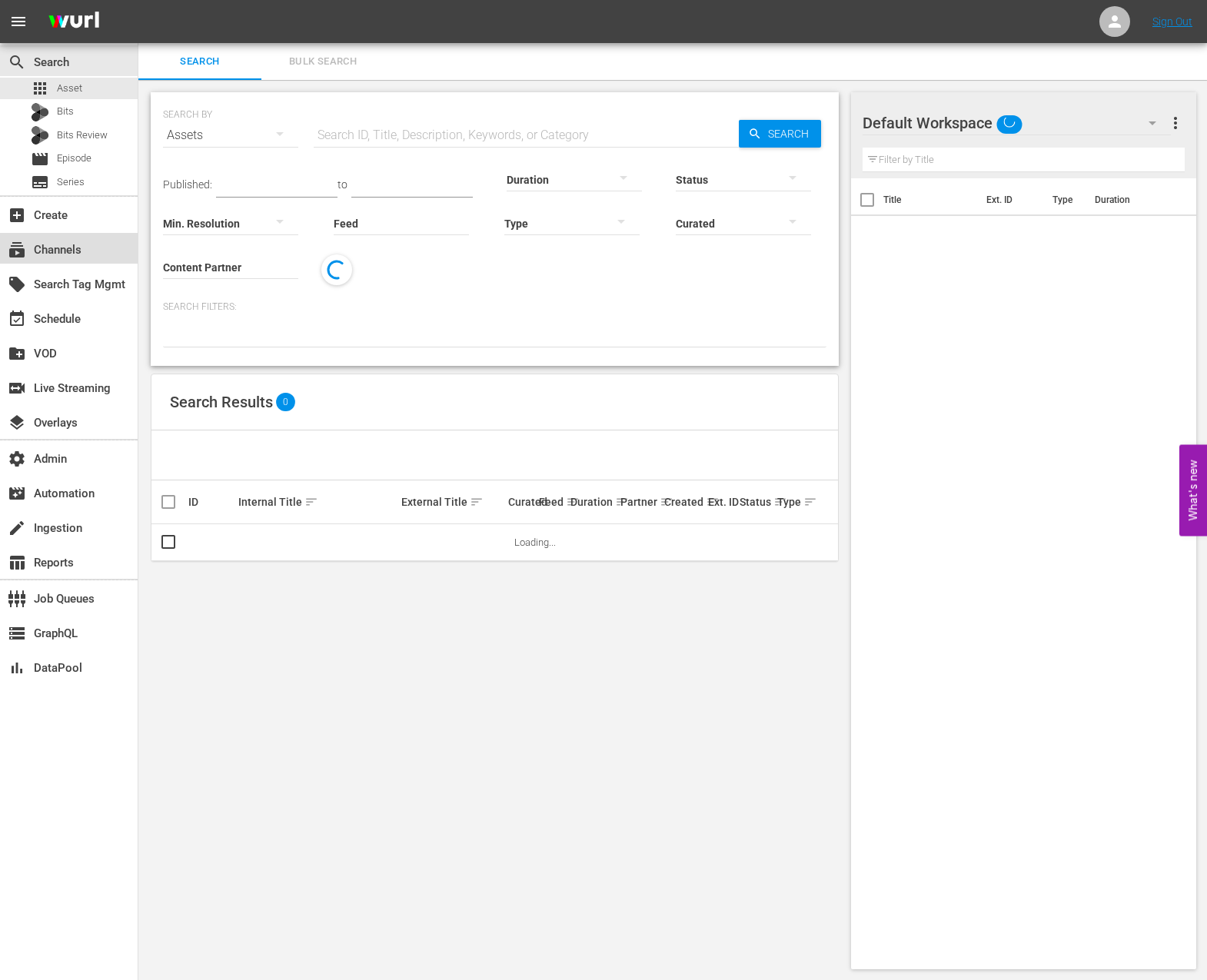
click at [75, 252] on div "subscriptions Channels" at bounding box center [43, 248] width 86 height 14
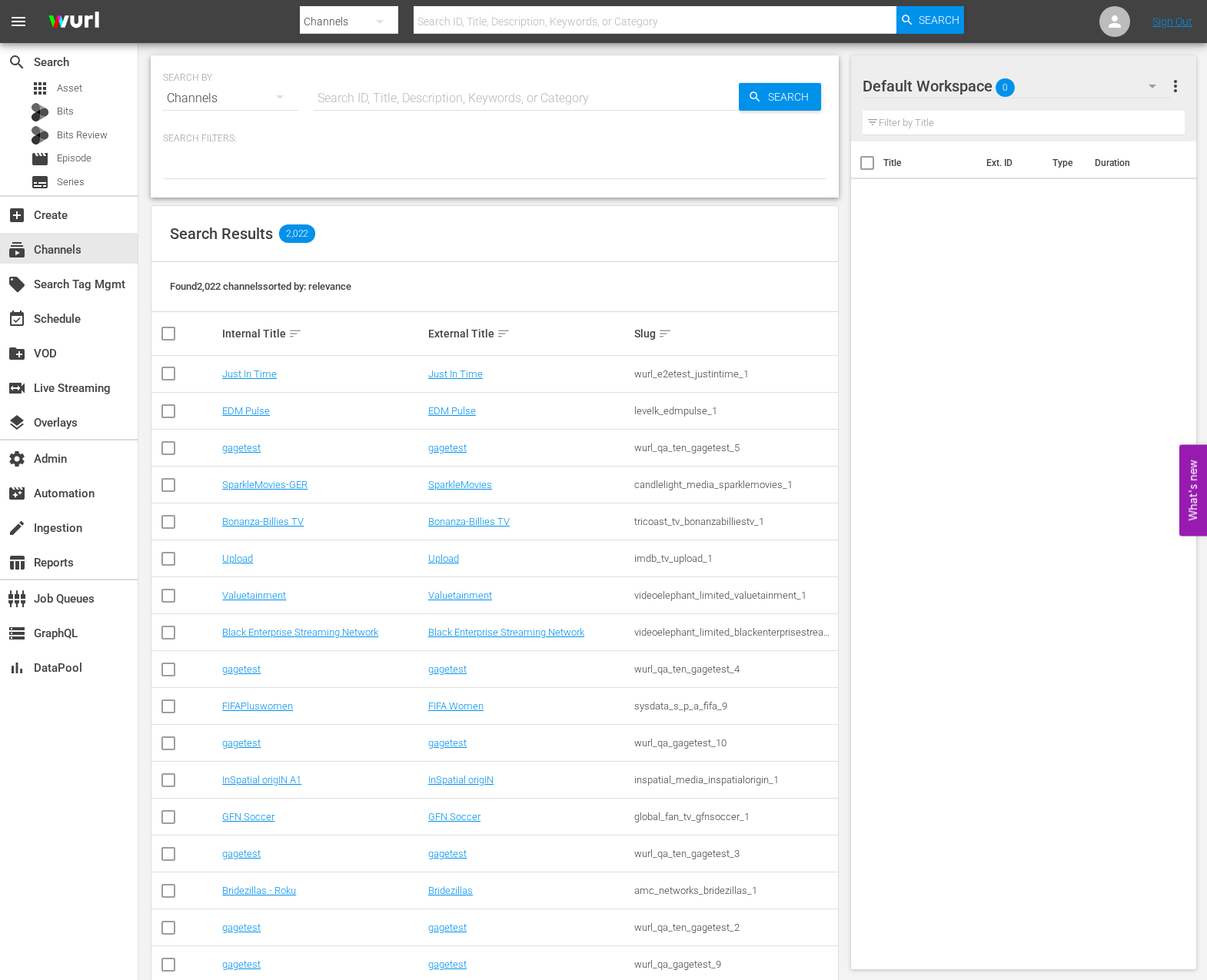
click at [356, 101] on input "text" at bounding box center [527, 98] width 425 height 37
type input "crime"
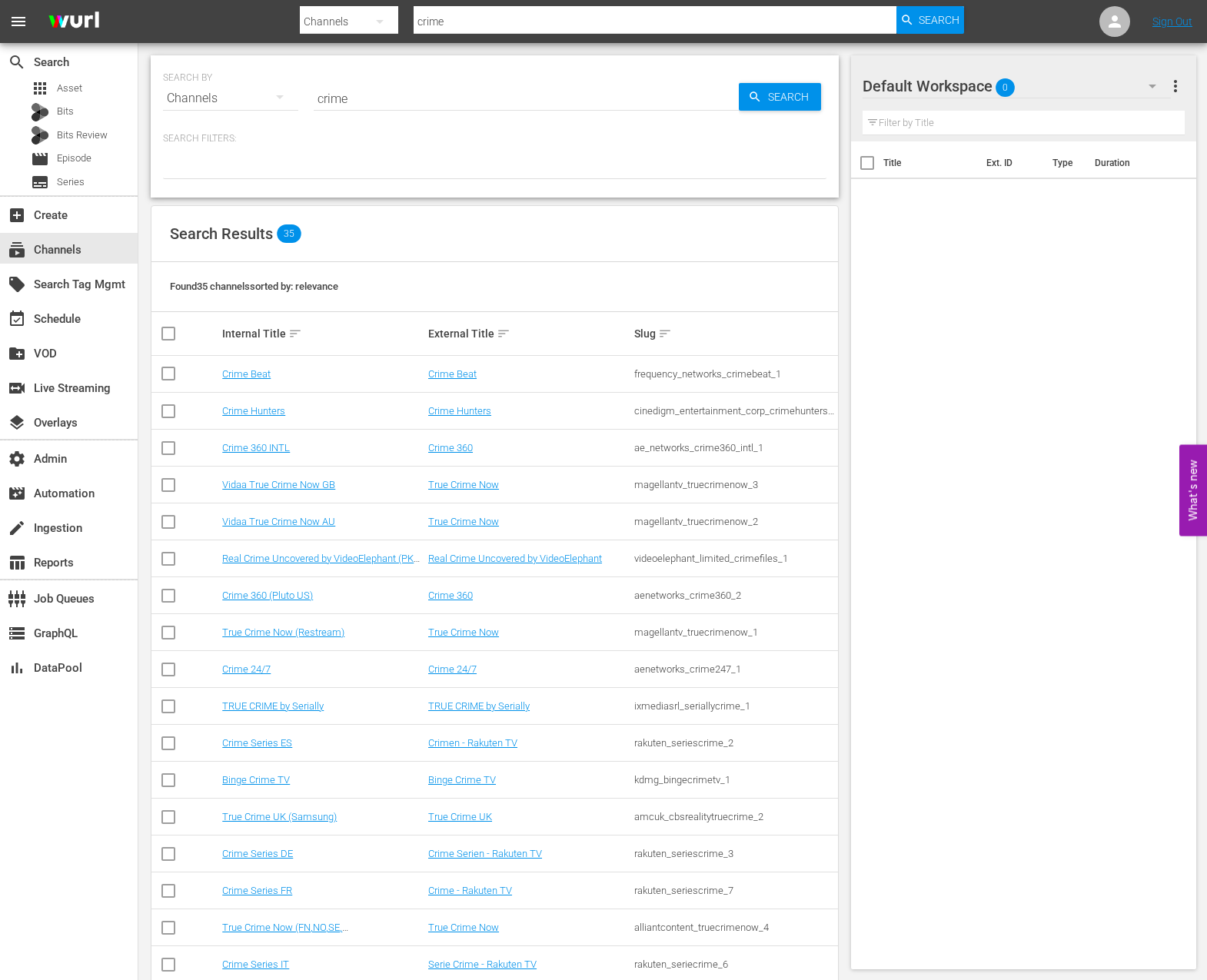
click at [613, 629] on div "True Crime Now" at bounding box center [529, 632] width 201 height 11
click at [415, 95] on input "crime" at bounding box center [527, 98] width 425 height 37
type input "crime and punishment"
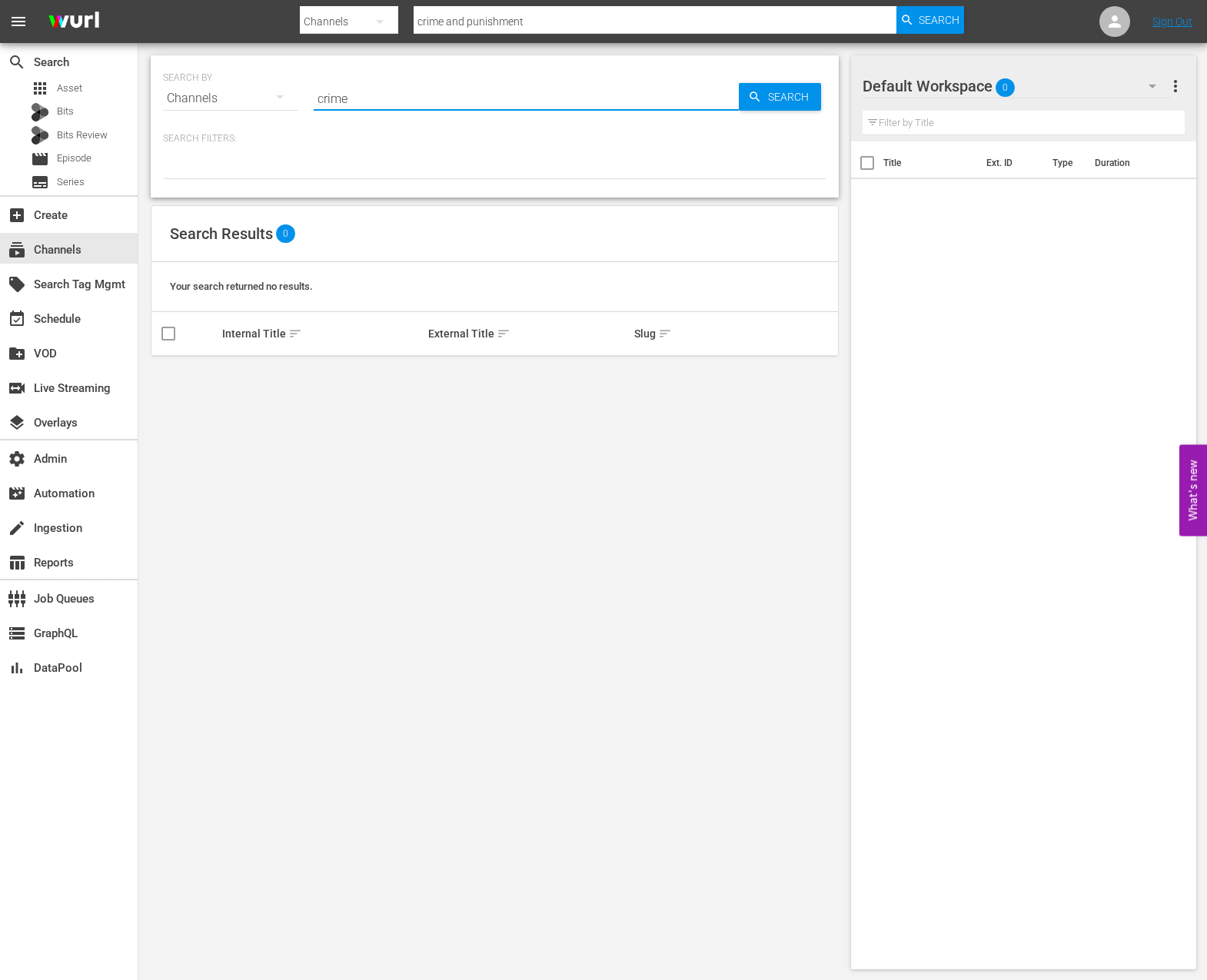
type input "crime"
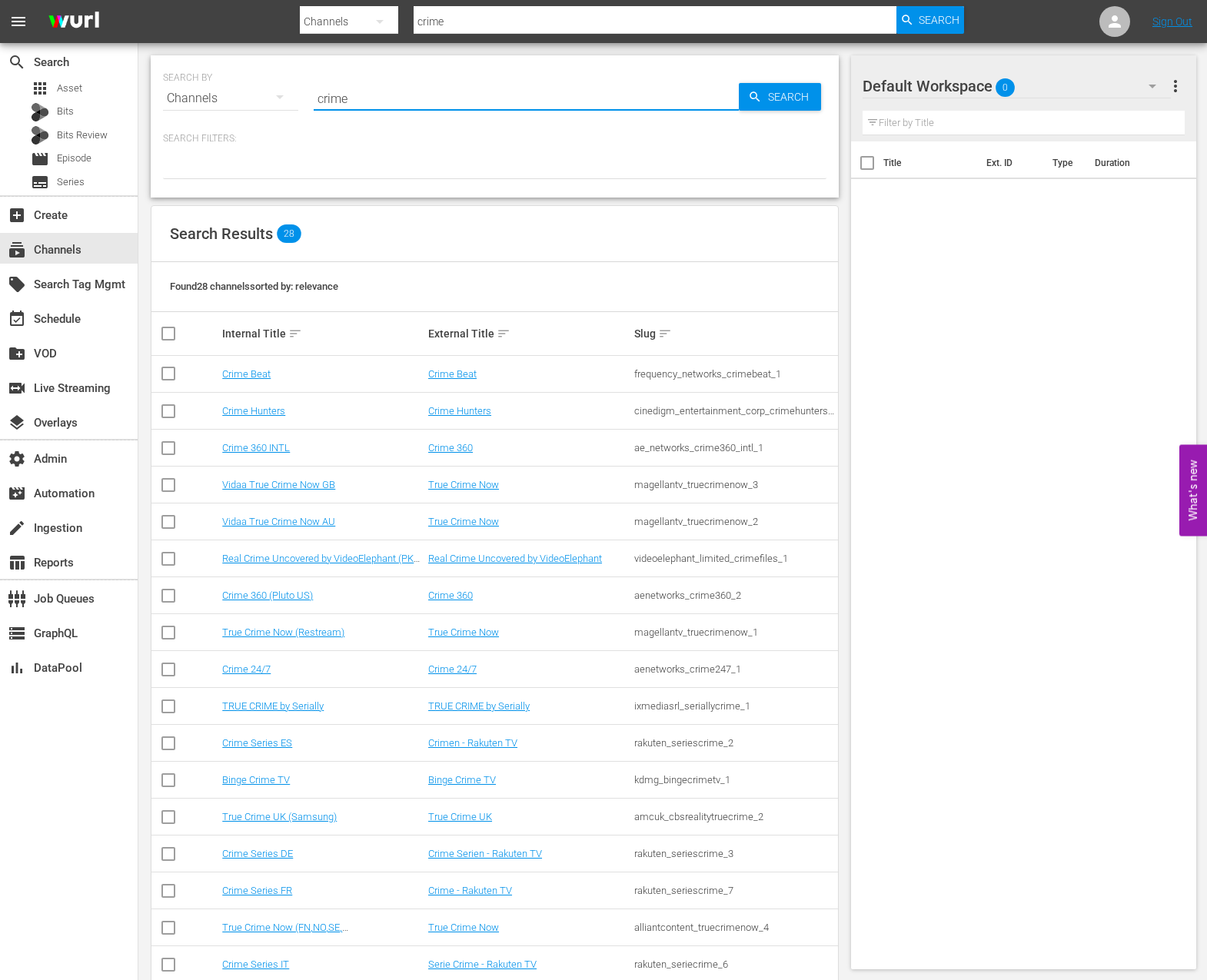
type input "crime"
click at [859, 527] on div "Title Ext. ID Type Duration" at bounding box center [1024, 552] width 346 height 822
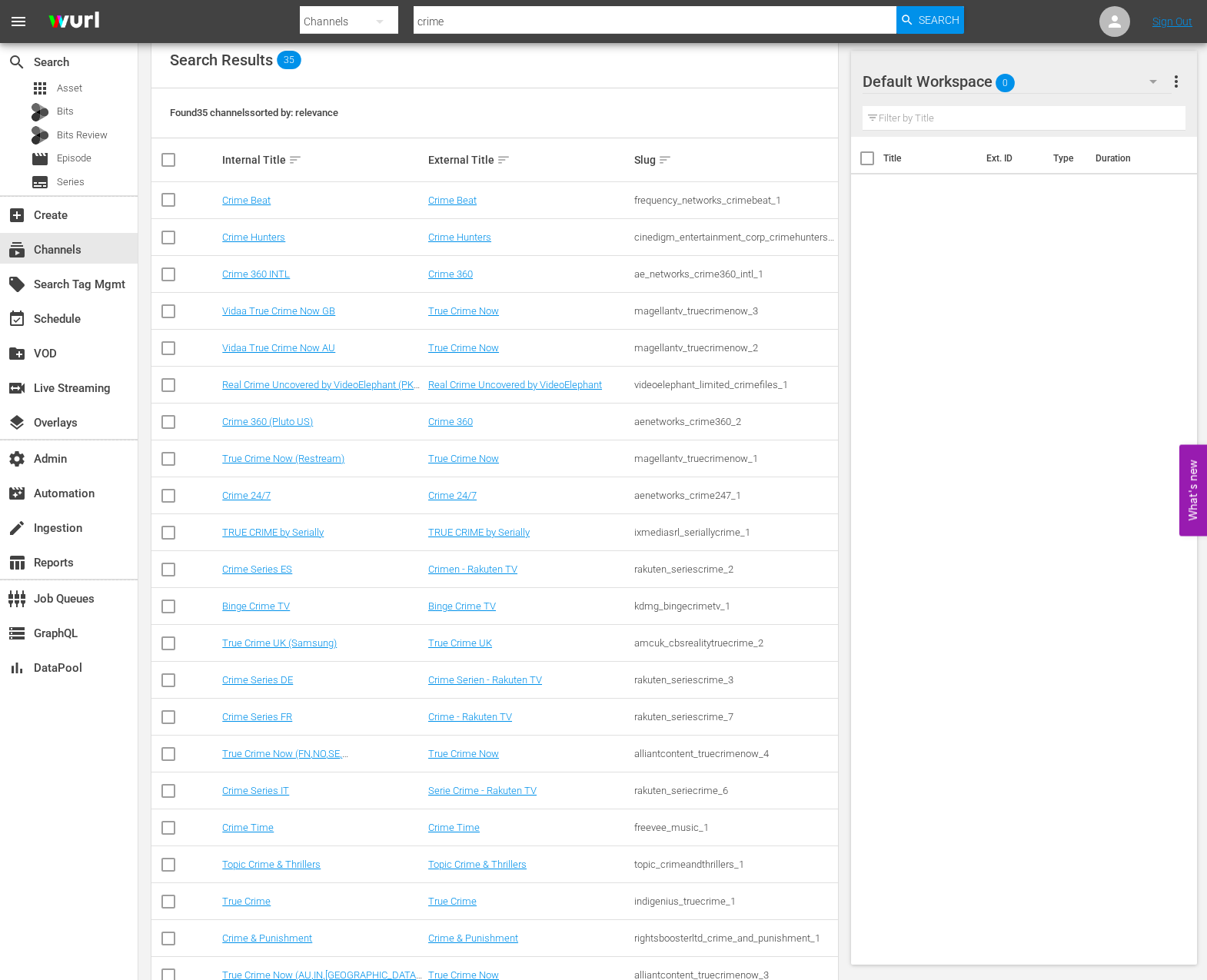
scroll to position [186, 0]
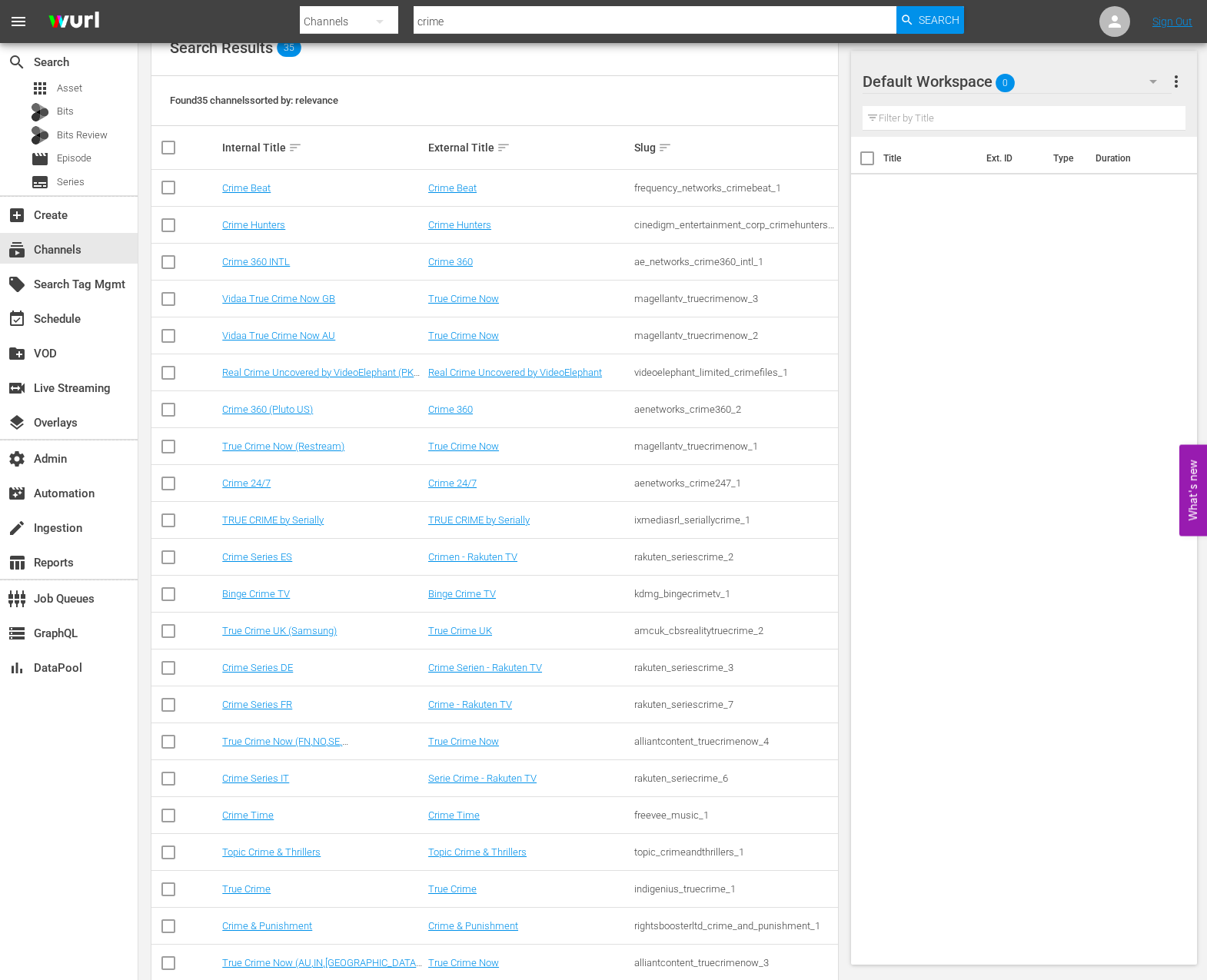
click at [543, 934] on td "Crime & Punishment" at bounding box center [529, 926] width 206 height 37
click at [504, 929] on link "Crime & Punishment" at bounding box center [473, 926] width 90 height 11
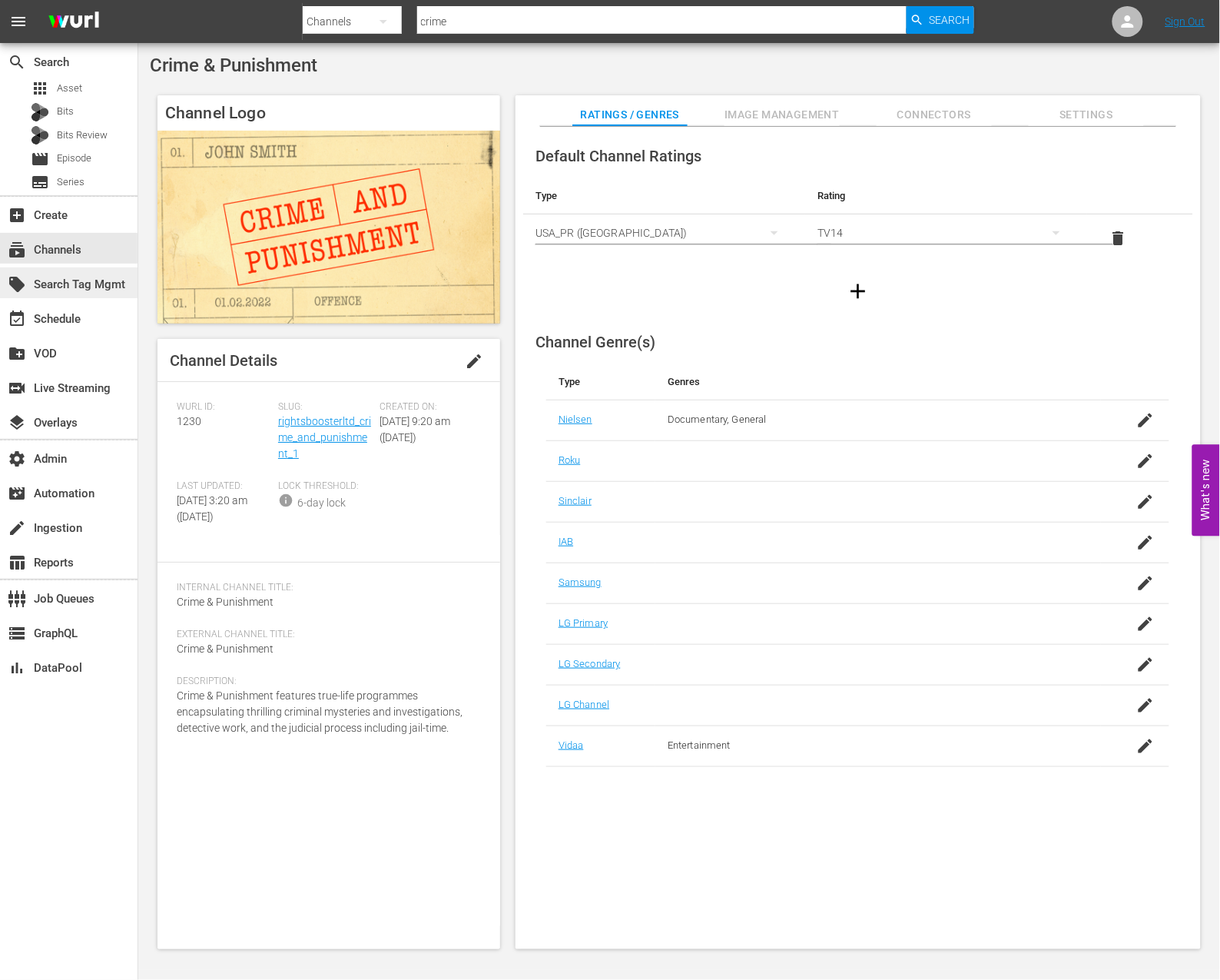
click at [82, 296] on div "local_offer Search Tag Mgmt" at bounding box center [68, 283] width 138 height 30
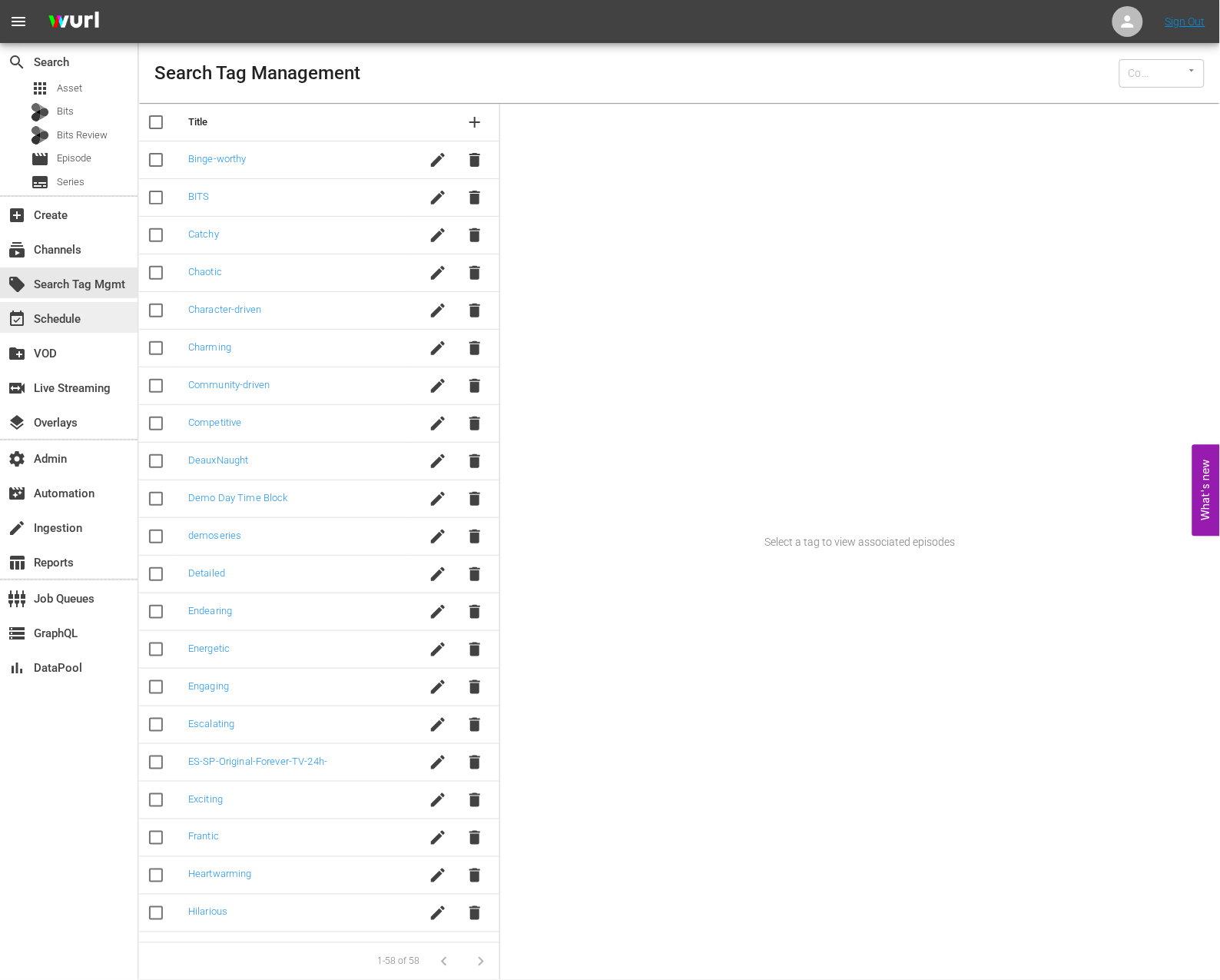
type input "[PERSON_NAME] (15)"
click at [88, 324] on div "event_available Schedule" at bounding box center [68, 317] width 138 height 30
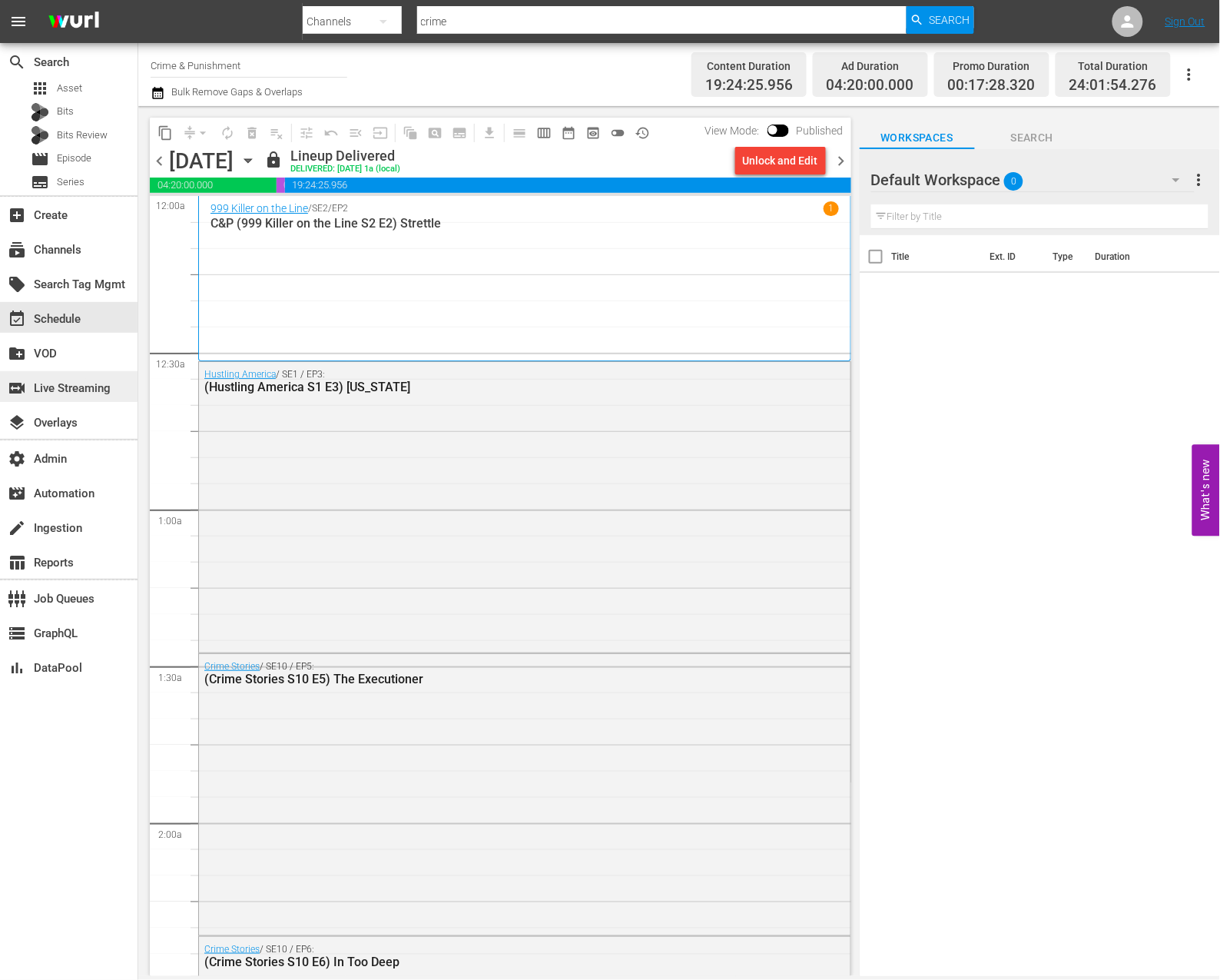
click at [86, 393] on div "switch_video Live Streaming" at bounding box center [43, 385] width 86 height 14
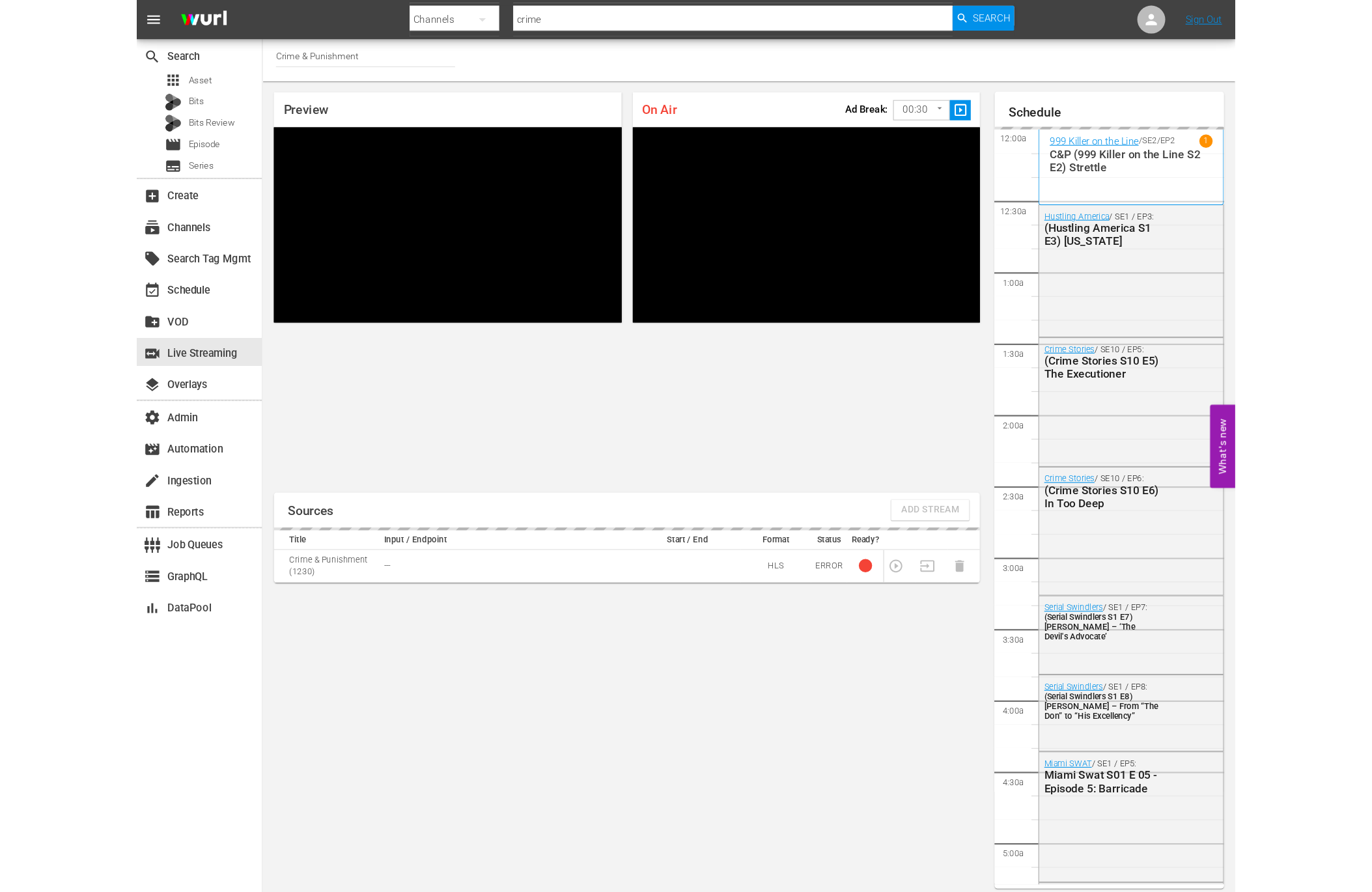
scroll to position [7, 0]
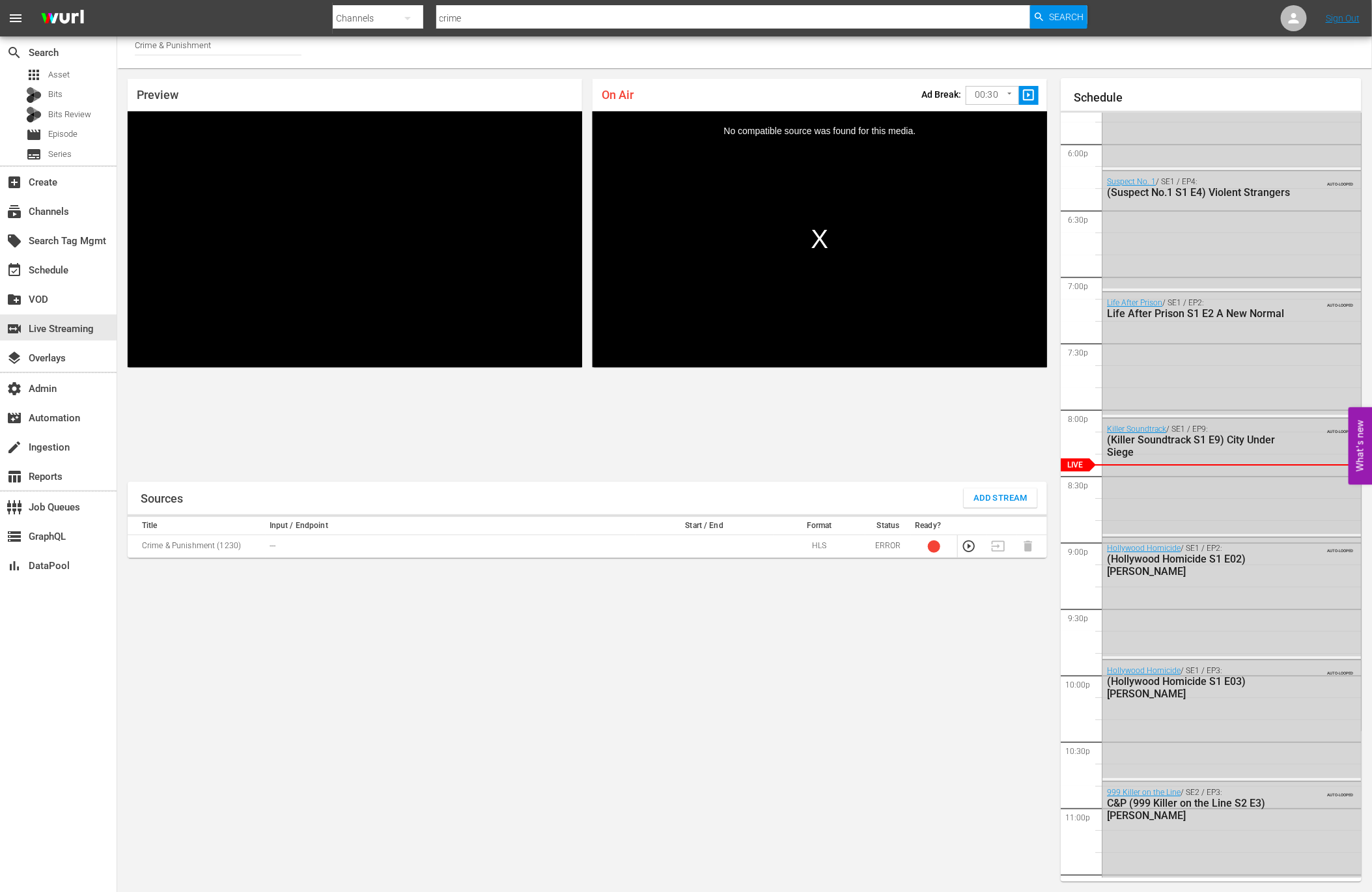
click at [1034, 451] on div "(Killer Soundtrack S1 E9) City Under Siege" at bounding box center [1201, 446] width 188 height 25
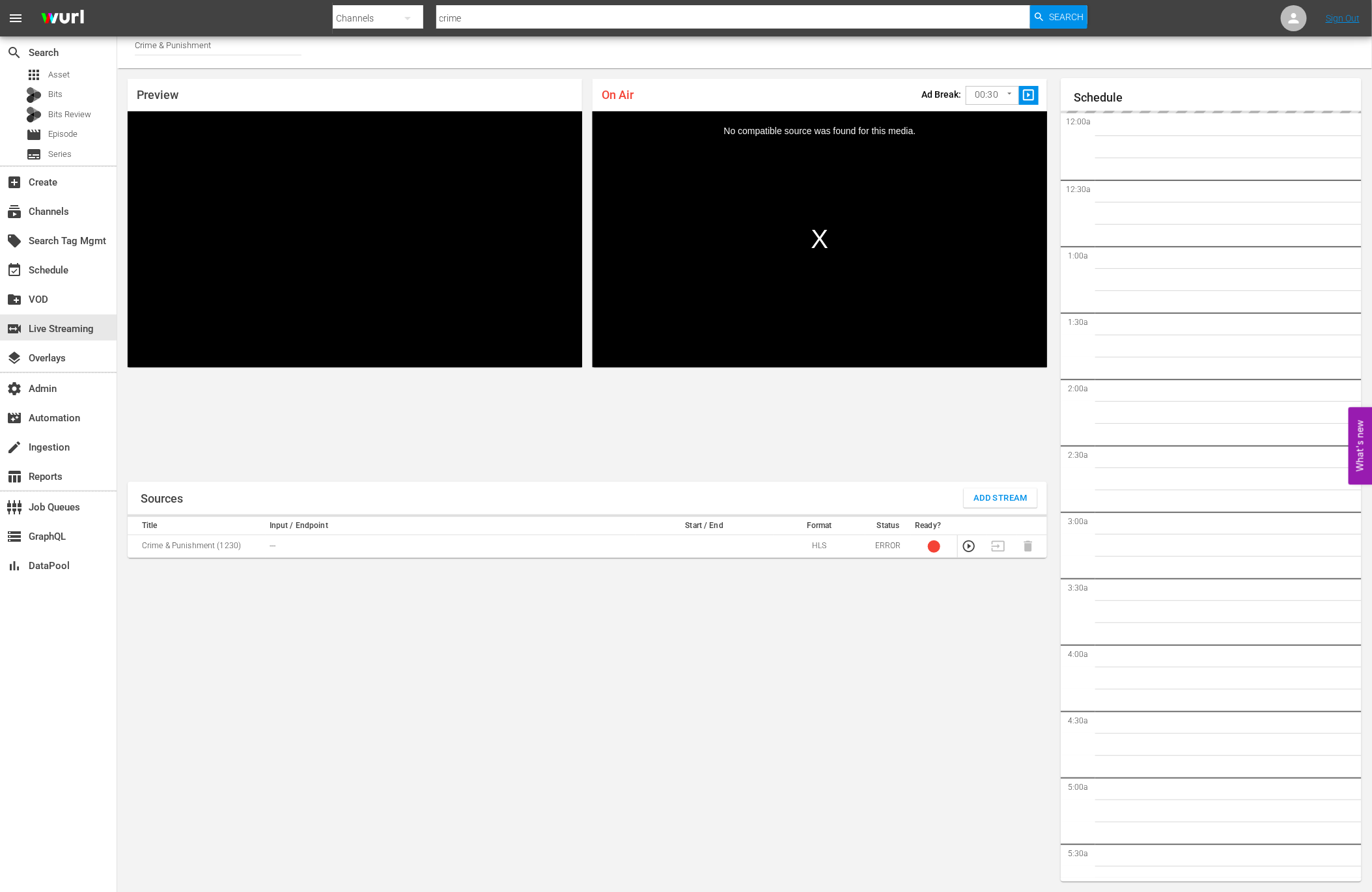
scroll to position [2329, 0]
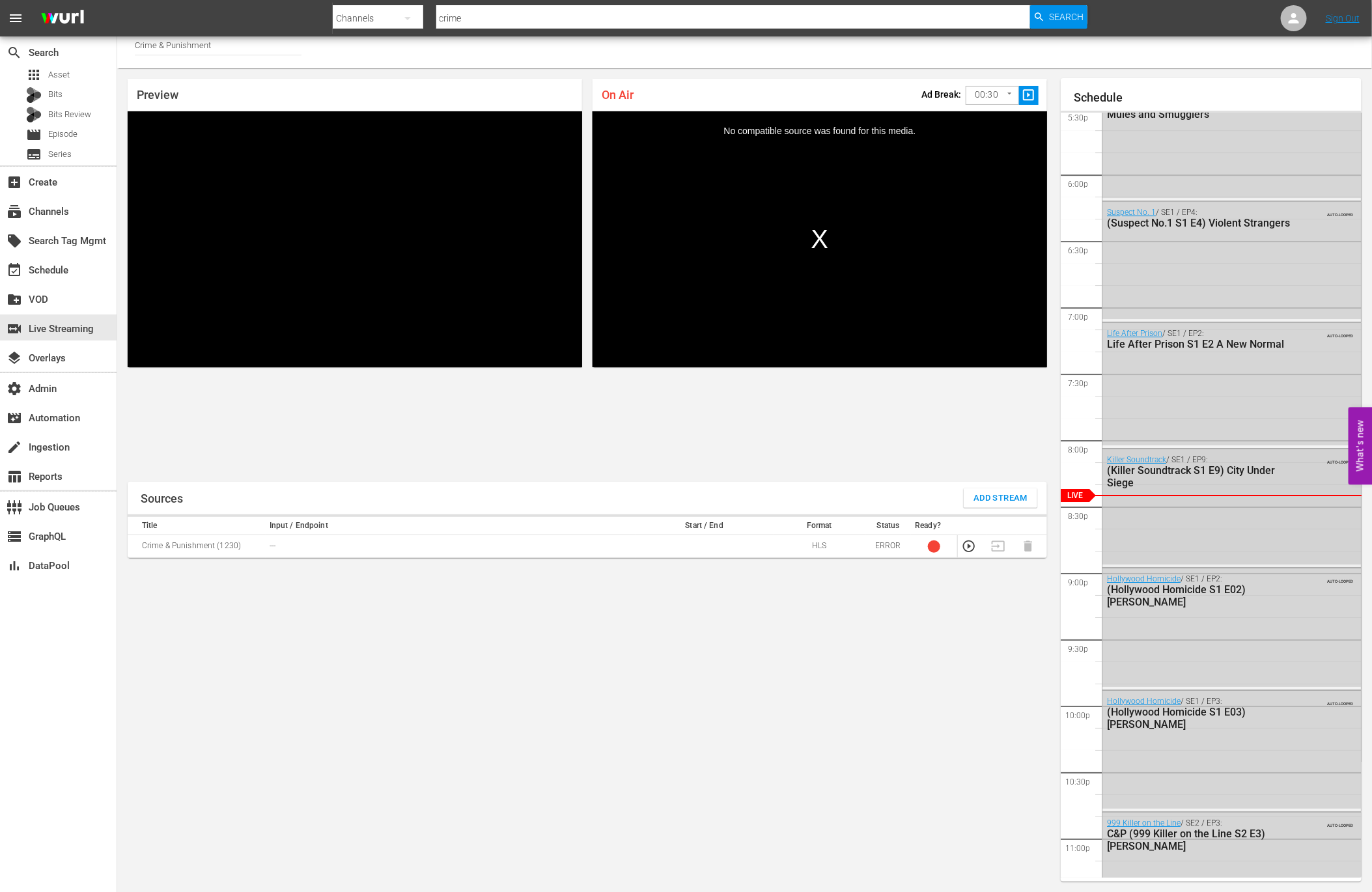
click at [1034, 514] on div "Killer Soundtrack / SE1 / EP9: (Killer Soundtrack S1 E9) City Under Siege AUTO-…" at bounding box center [1231, 506] width 259 height 115
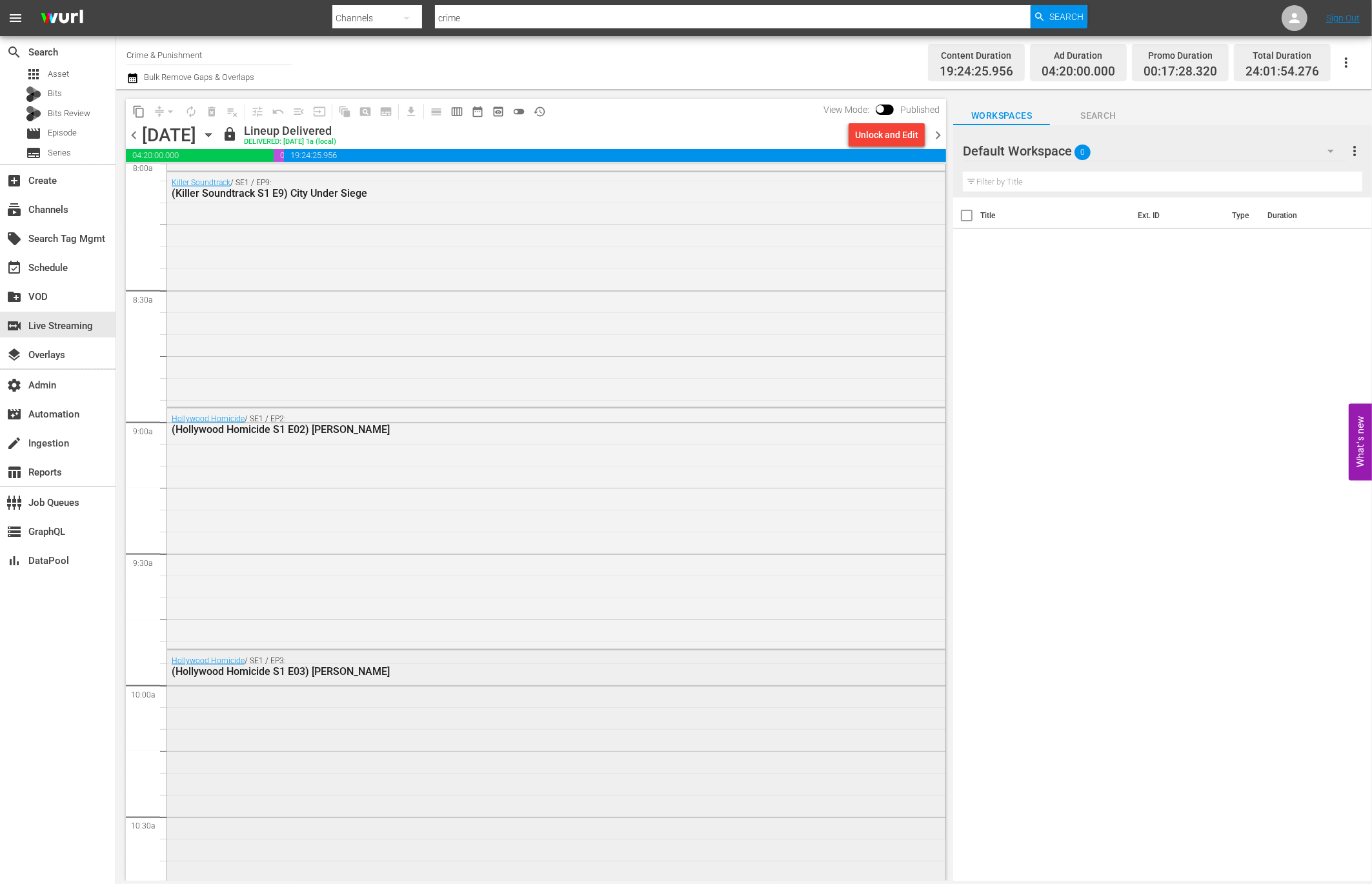
scroll to position [2091, 0]
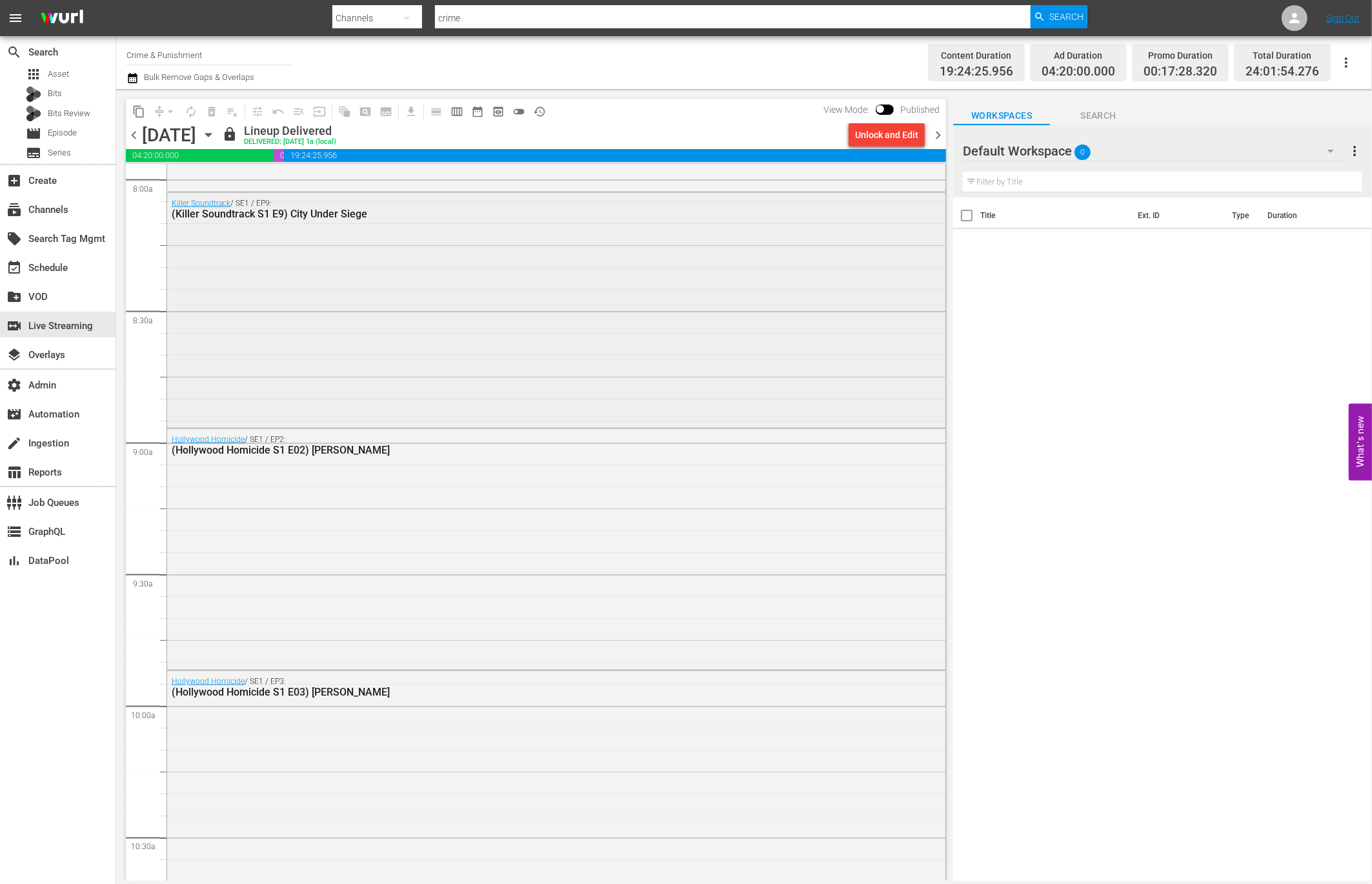
click at [362, 338] on div "Killer Soundtrack / SE1 / EP9: (Killer Soundtrack S1 E9) City Under Siege" at bounding box center [556, 309] width 778 height 233
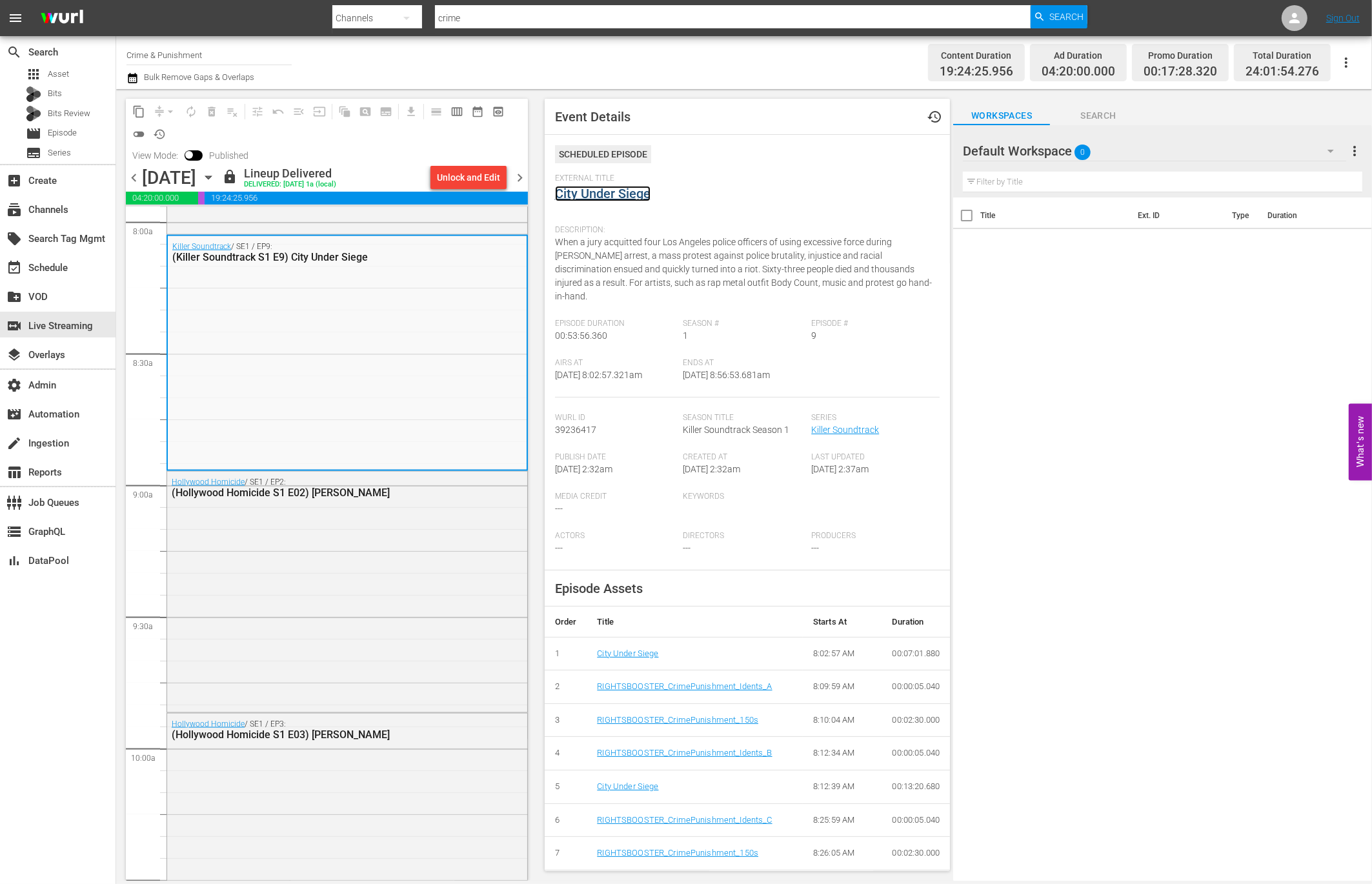
click at [603, 195] on link "City Under Siege" at bounding box center [603, 193] width 96 height 15
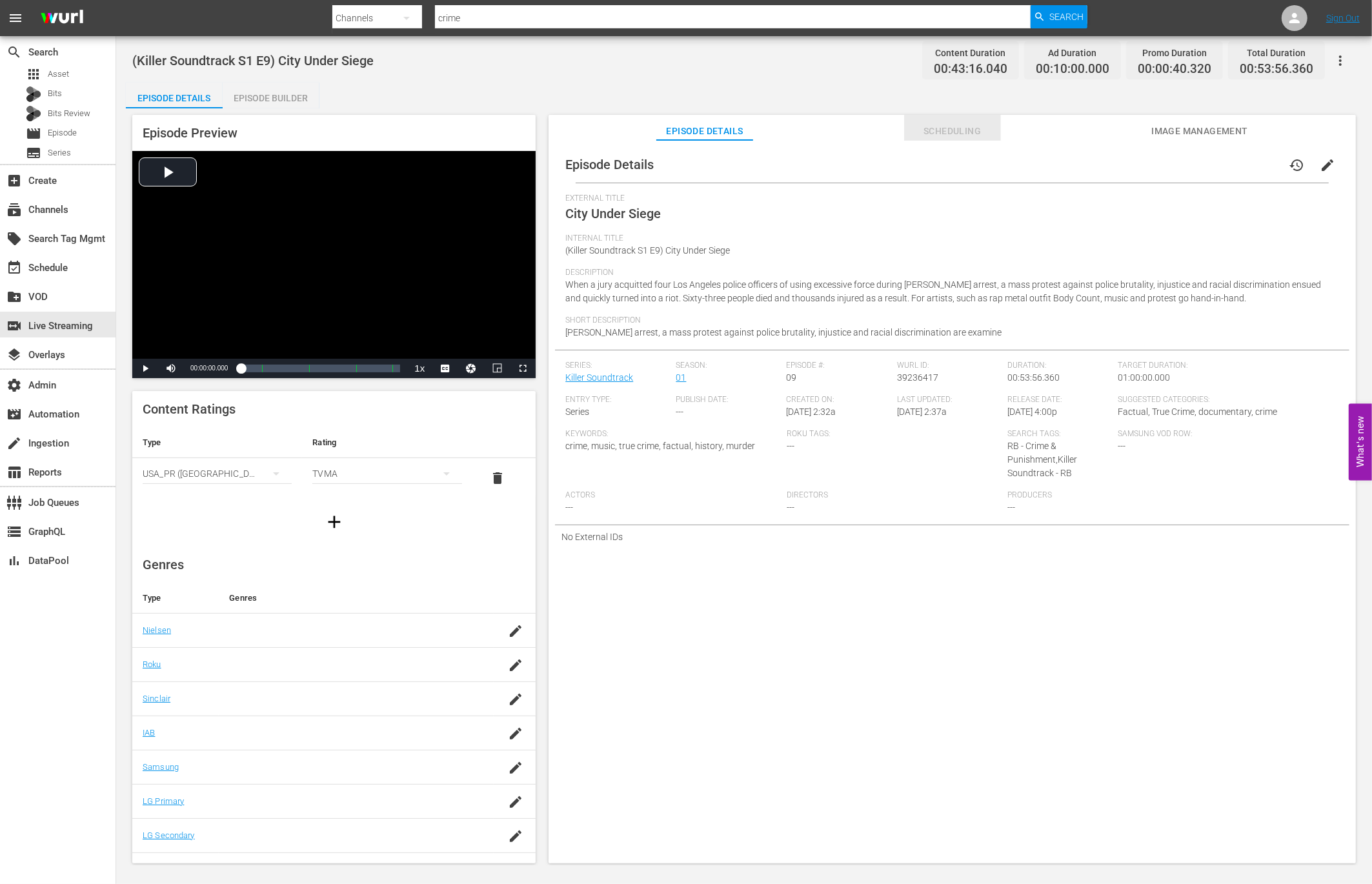
click at [957, 134] on span "Scheduling" at bounding box center [953, 131] width 97 height 16
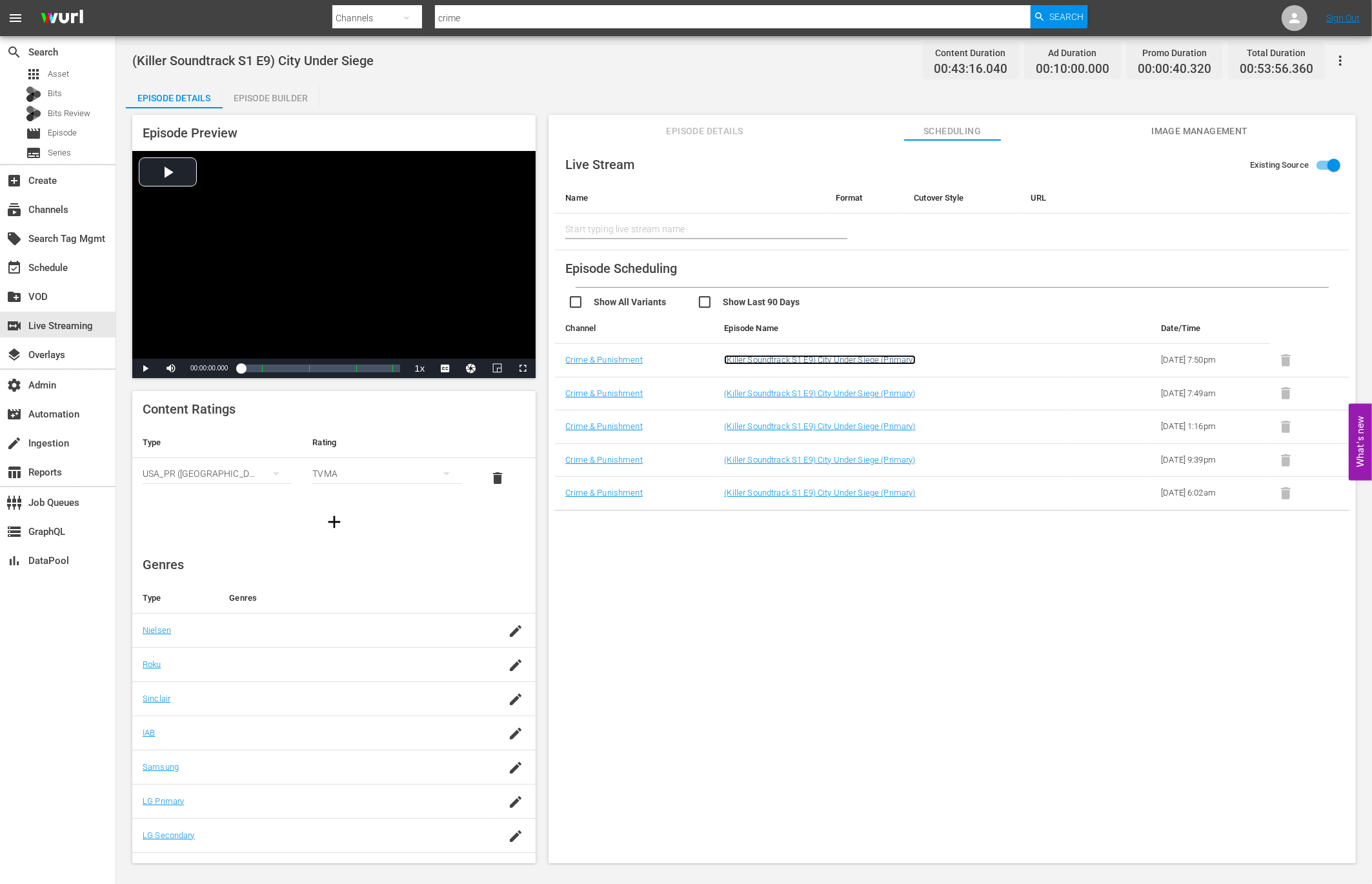
click at [902, 358] on link "(Killer Soundtrack S1 E9) City Under Siege (Primary)" at bounding box center [820, 360] width 191 height 10
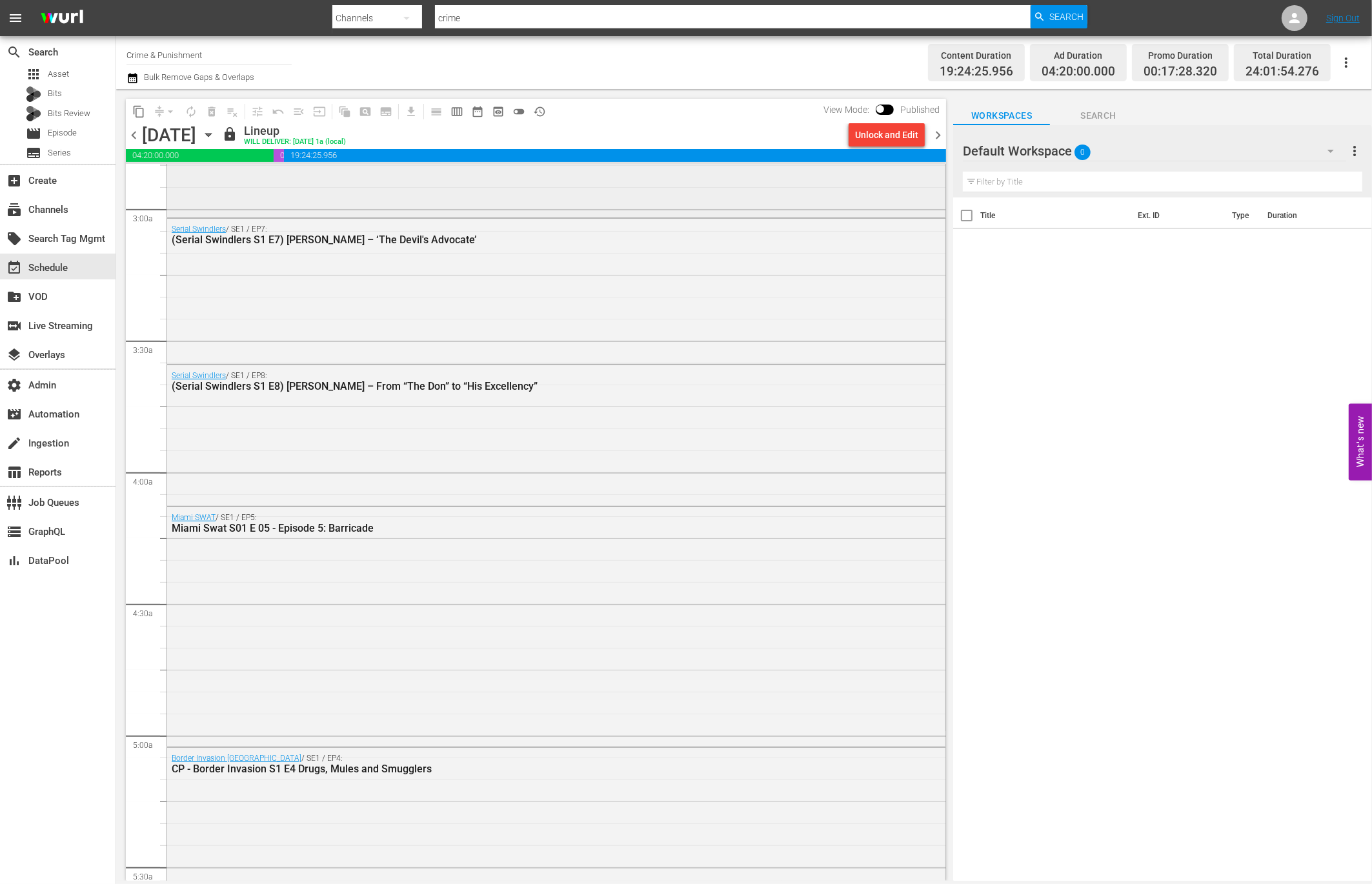
scroll to position [213, 0]
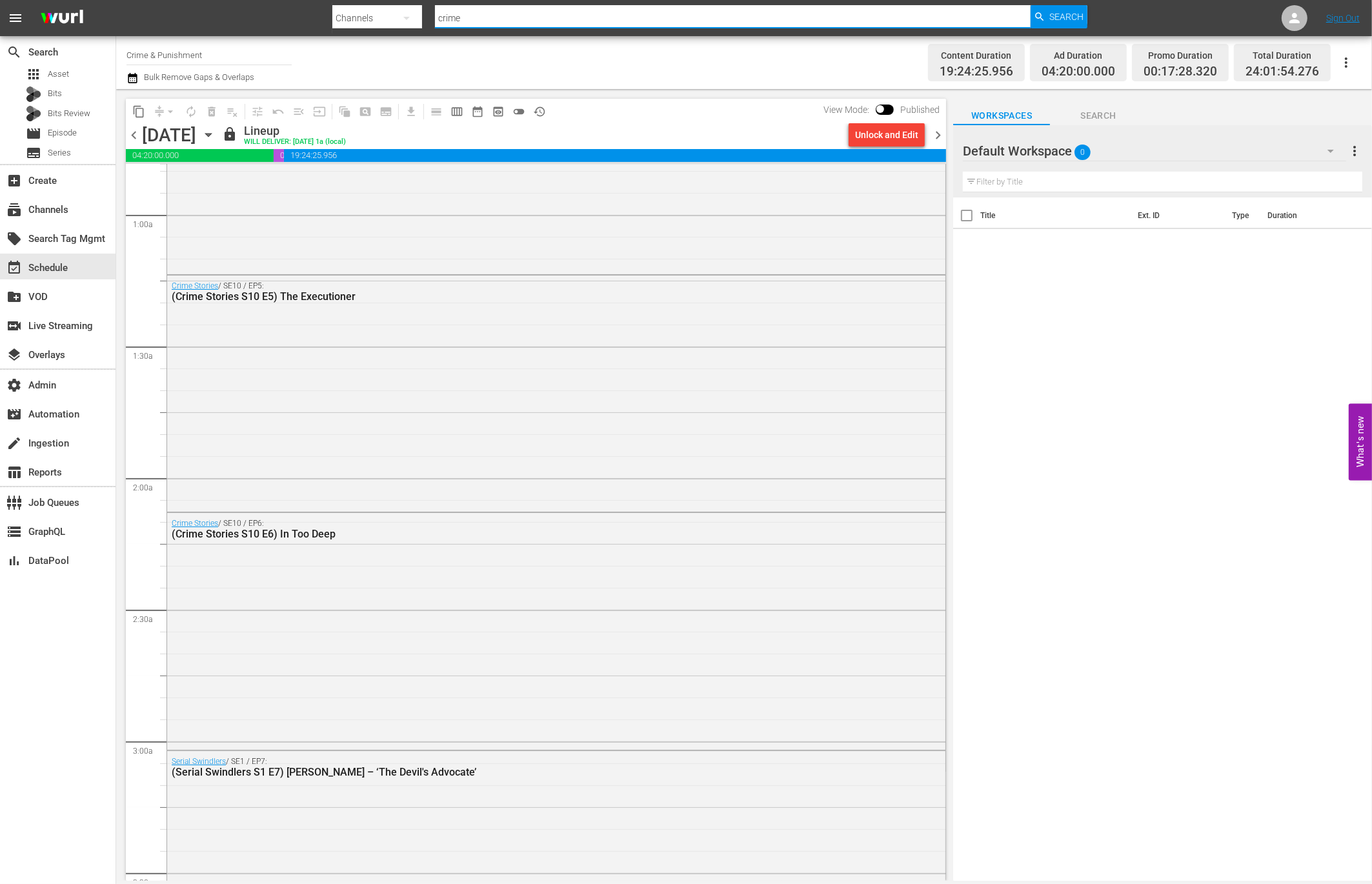
click at [528, 21] on input "crime" at bounding box center [732, 18] width 595 height 31
click at [528, 20] on input "crime" at bounding box center [732, 18] width 595 height 31
click at [76, 79] on div "apps Asset" at bounding box center [57, 74] width 116 height 18
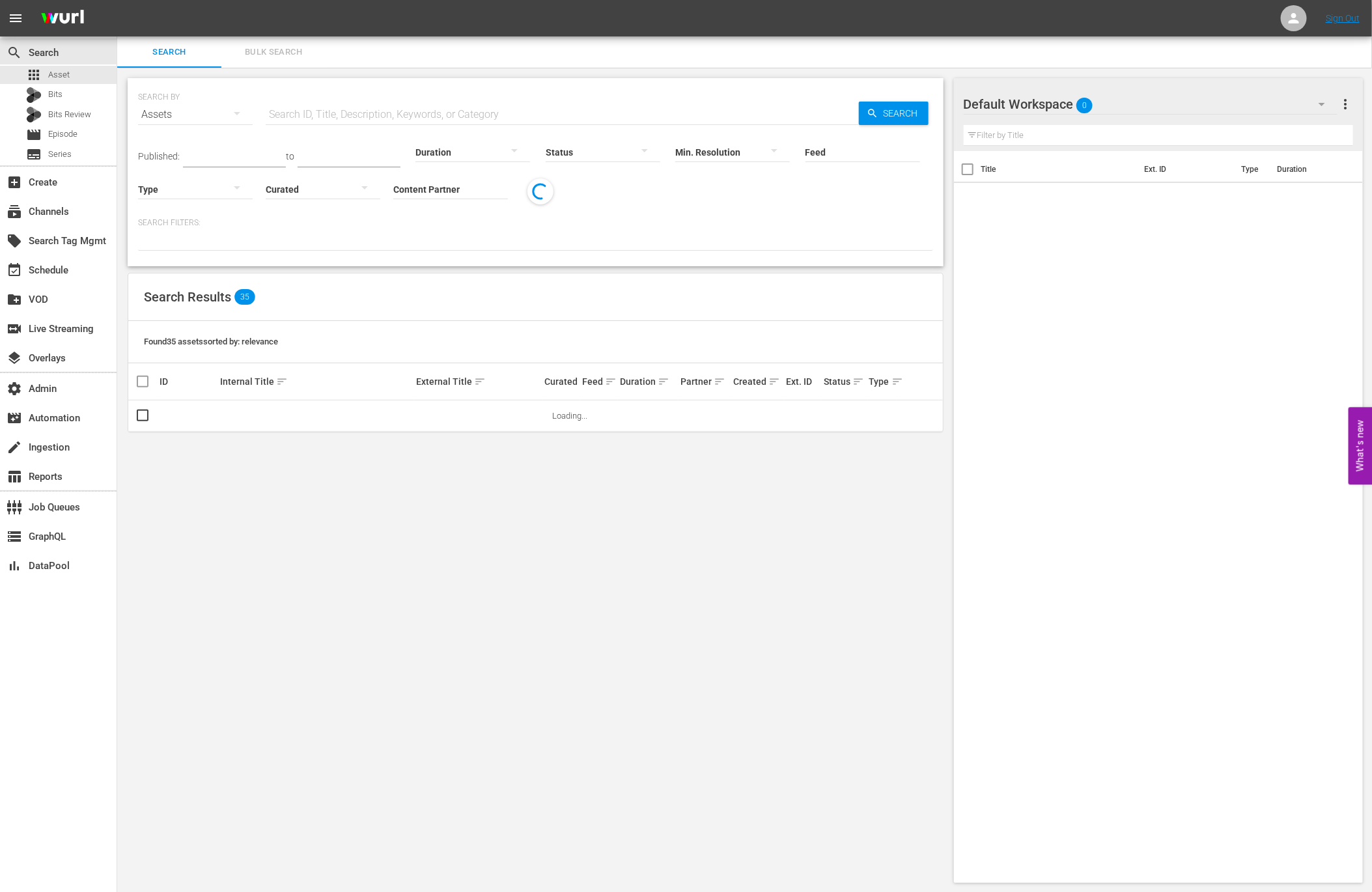
click at [437, 115] on input "text" at bounding box center [563, 114] width 593 height 31
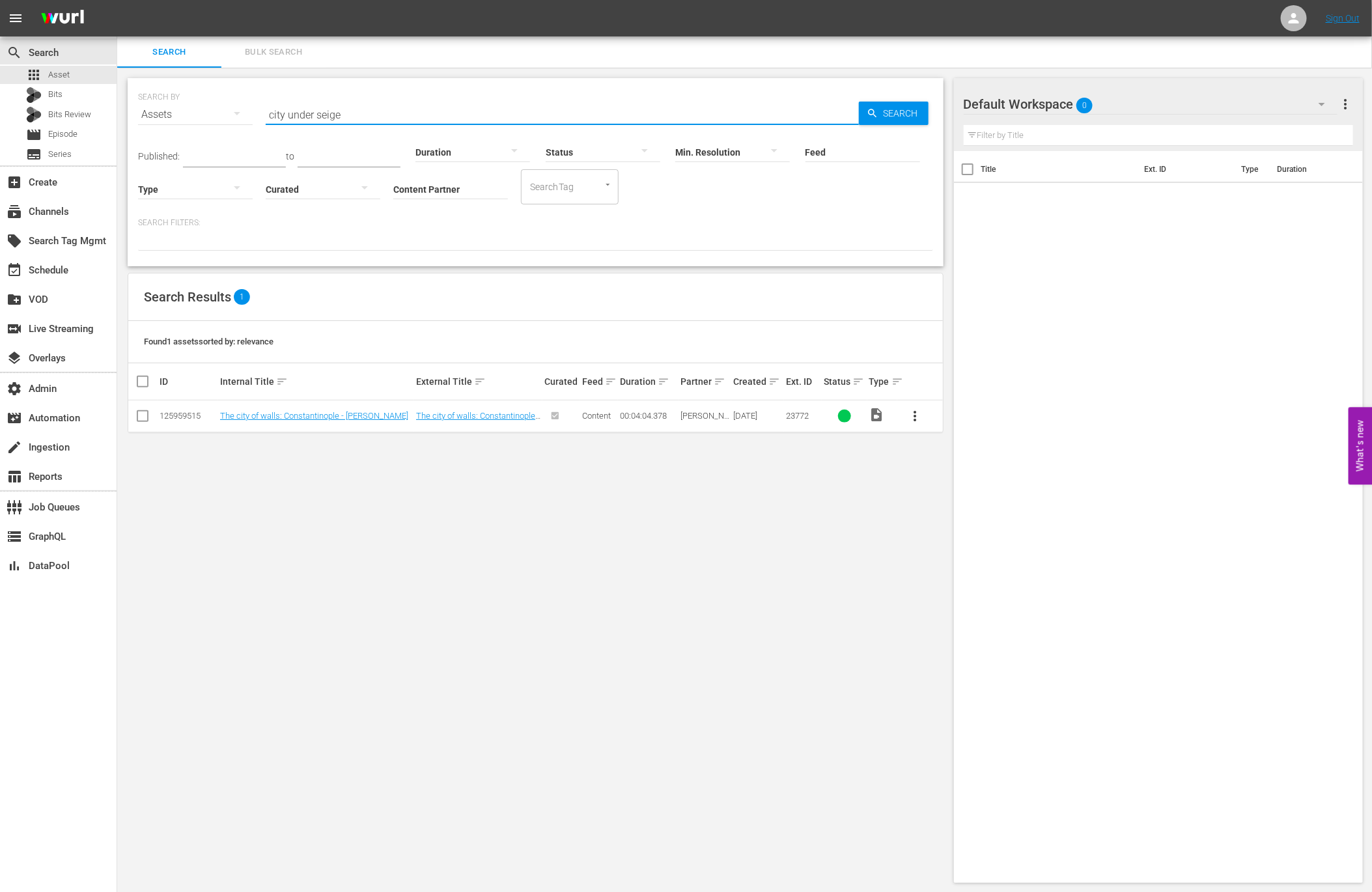
click at [320, 115] on input "city under seige" at bounding box center [563, 114] width 593 height 31
click at [316, 114] on input "city under seige" at bounding box center [563, 114] width 593 height 31
click at [285, 118] on input "city underseige" at bounding box center [563, 114] width 593 height 31
drag, startPoint x: 287, startPoint y: 118, endPoint x: 248, endPoint y: 117, distance: 39.0
click at [248, 117] on div "SEARCH BY Search By Assets Search ID, Title, Description, Keywords, or Category…" at bounding box center [535, 107] width 795 height 47
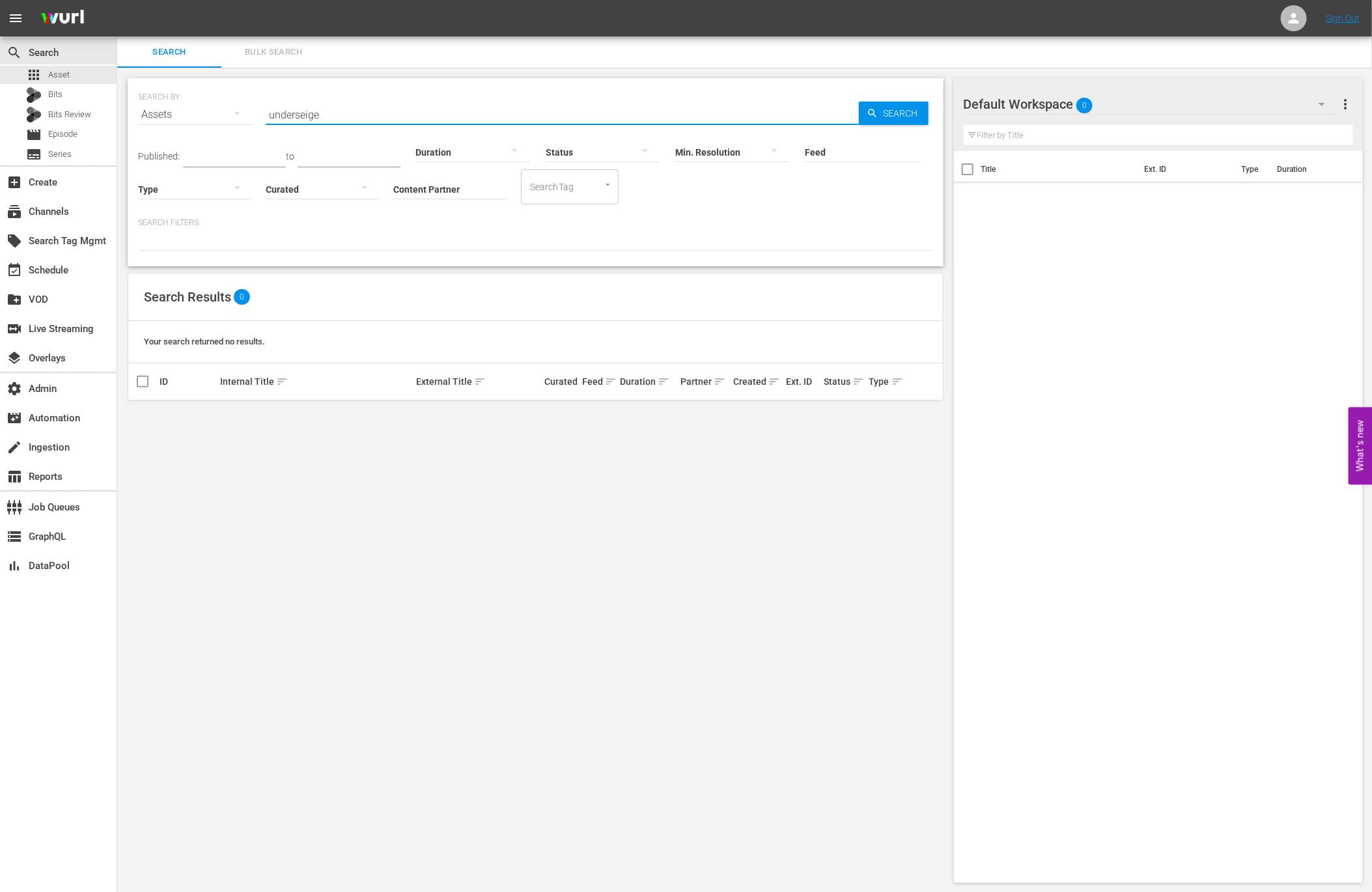
click at [358, 115] on input "underseige" at bounding box center [563, 114] width 593 height 31
click at [294, 115] on input "undersiege" at bounding box center [563, 114] width 593 height 31
click at [348, 115] on input "under siege" at bounding box center [563, 114] width 593 height 31
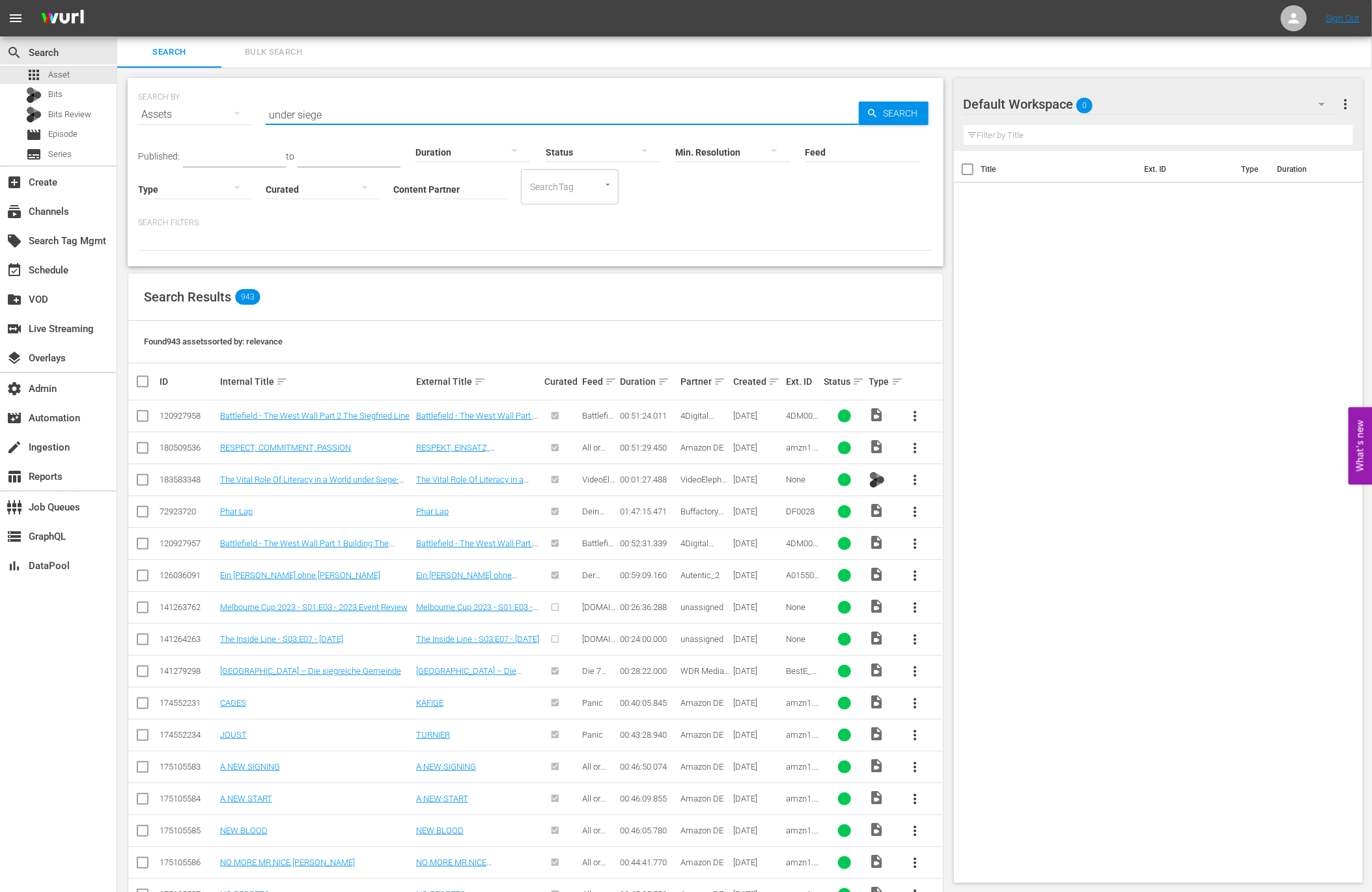
click at [416, 121] on div "Duration" at bounding box center [473, 144] width 115 height 47
click at [399, 112] on input "under siege" at bounding box center [563, 114] width 593 height 31
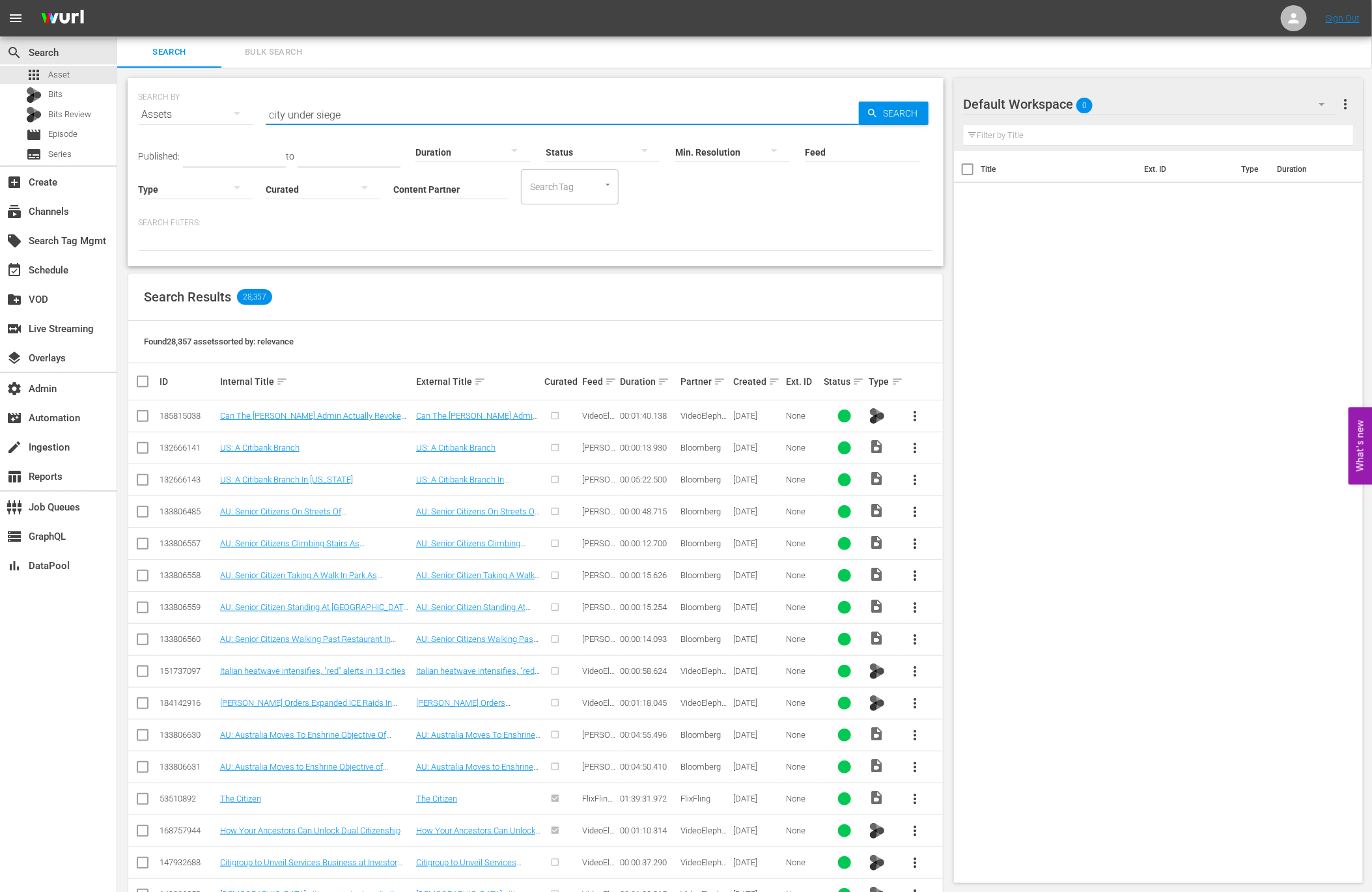
type input "city under siege"
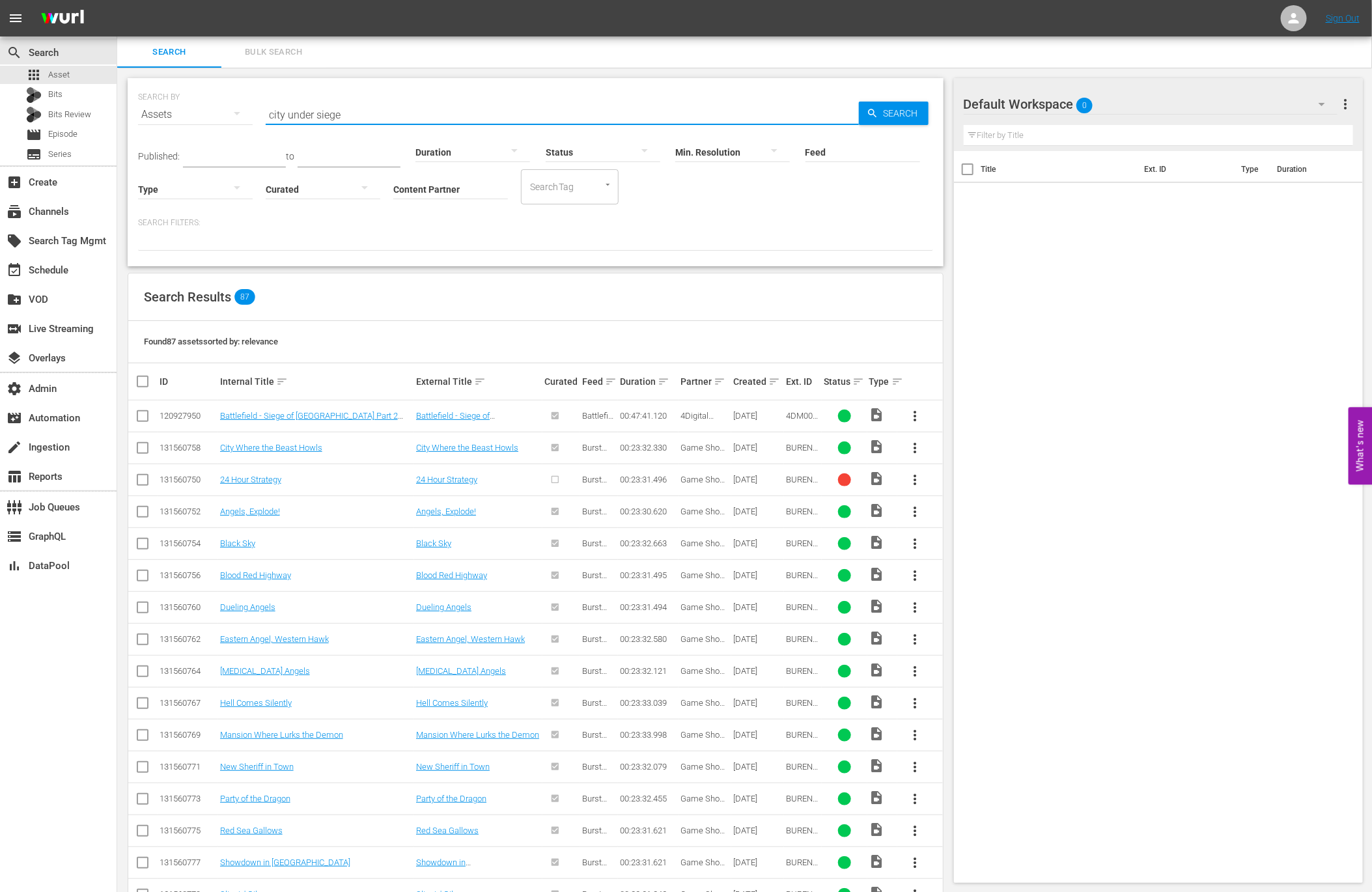
click at [464, 180] on input "Content Partner" at bounding box center [450, 190] width 115 height 47
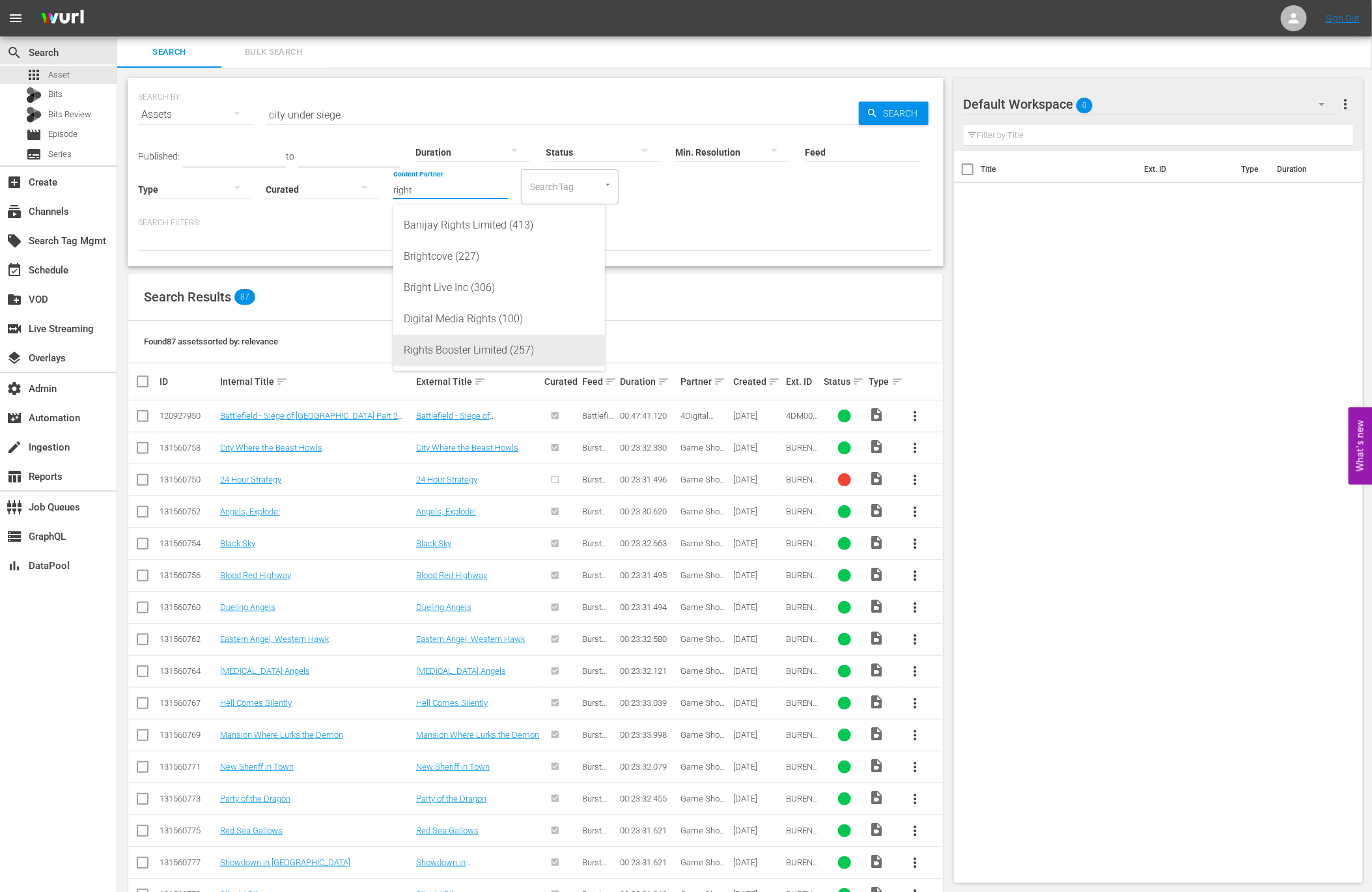
click at [470, 343] on div "Rights Booster Limited (257)" at bounding box center [498, 350] width 190 height 31
type input "Rights Booster Limited (257)"
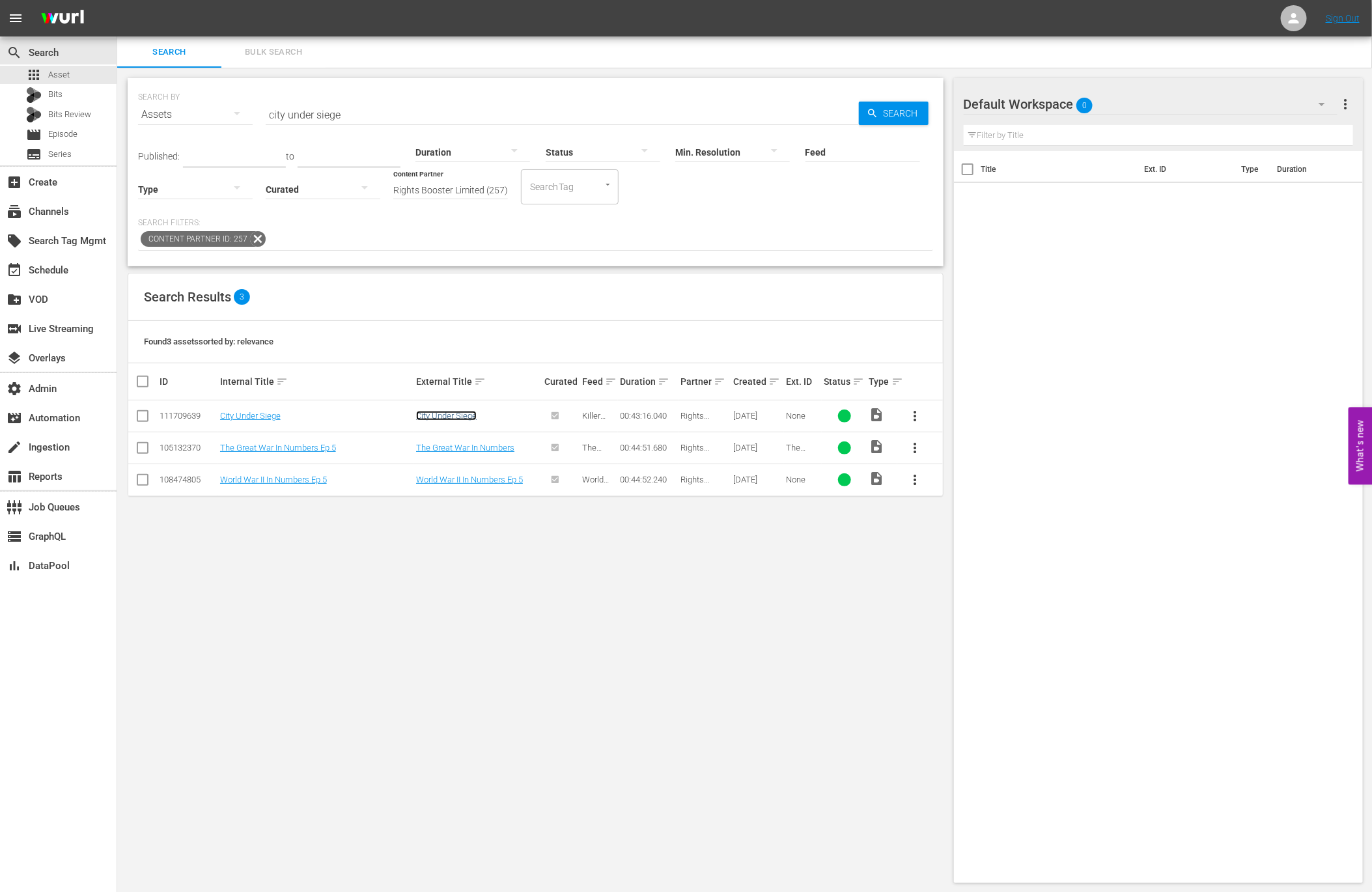
click at [425, 415] on link "City Under Siege" at bounding box center [446, 415] width 60 height 10
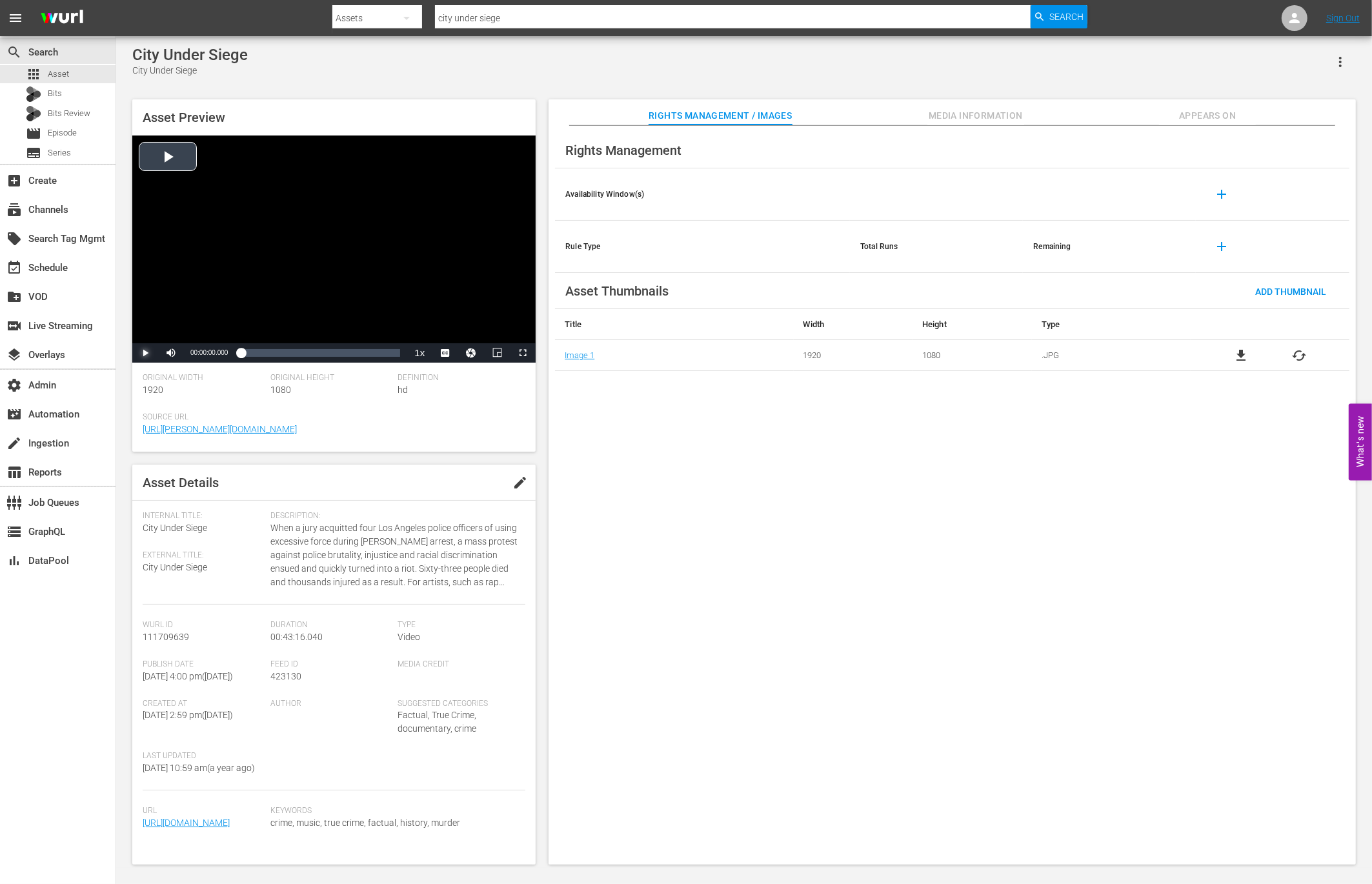
click at [145, 353] on span "Video Player" at bounding box center [145, 353] width 0 height 0
click at [194, 354] on div "32%" at bounding box center [199, 352] width 26 height 2
click at [523, 353] on span "Video Player" at bounding box center [523, 353] width 0 height 0
click at [171, 353] on span "Video Player" at bounding box center [171, 353] width 0 height 0
drag, startPoint x: 257, startPoint y: 351, endPoint x: 297, endPoint y: 352, distance: 40.0
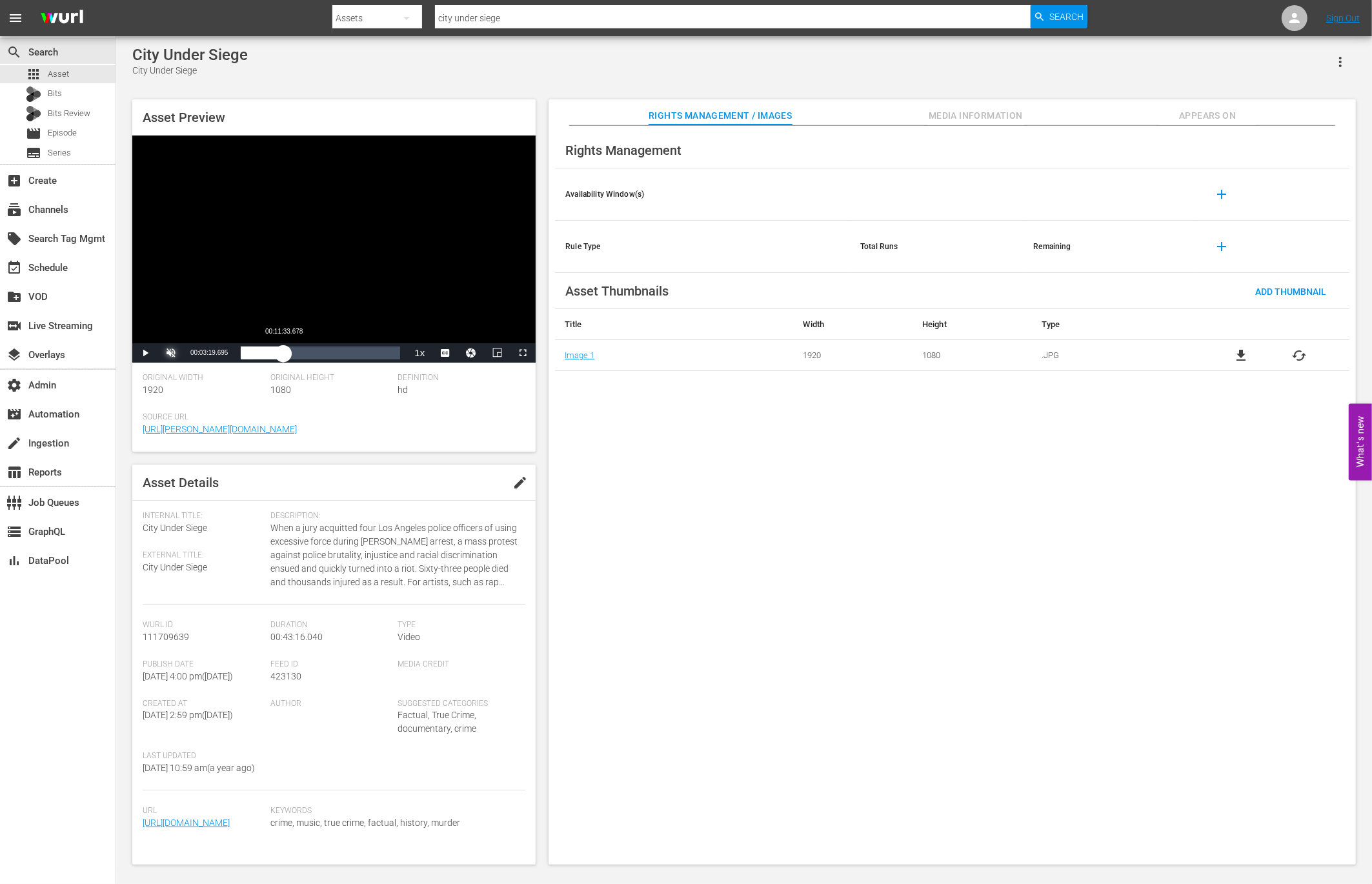
click at [284, 352] on div "00:02:11.155" at bounding box center [261, 353] width 42 height 13
drag, startPoint x: 302, startPoint y: 354, endPoint x: 316, endPoint y: 354, distance: 14.0
click at [307, 354] on div "00:15:24.904" at bounding box center [273, 353] width 66 height 13
click at [329, 355] on div "00:20:30.085" at bounding box center [284, 353] width 88 height 13
click at [335, 356] on div "00:24:12.156" at bounding box center [288, 353] width 95 height 13
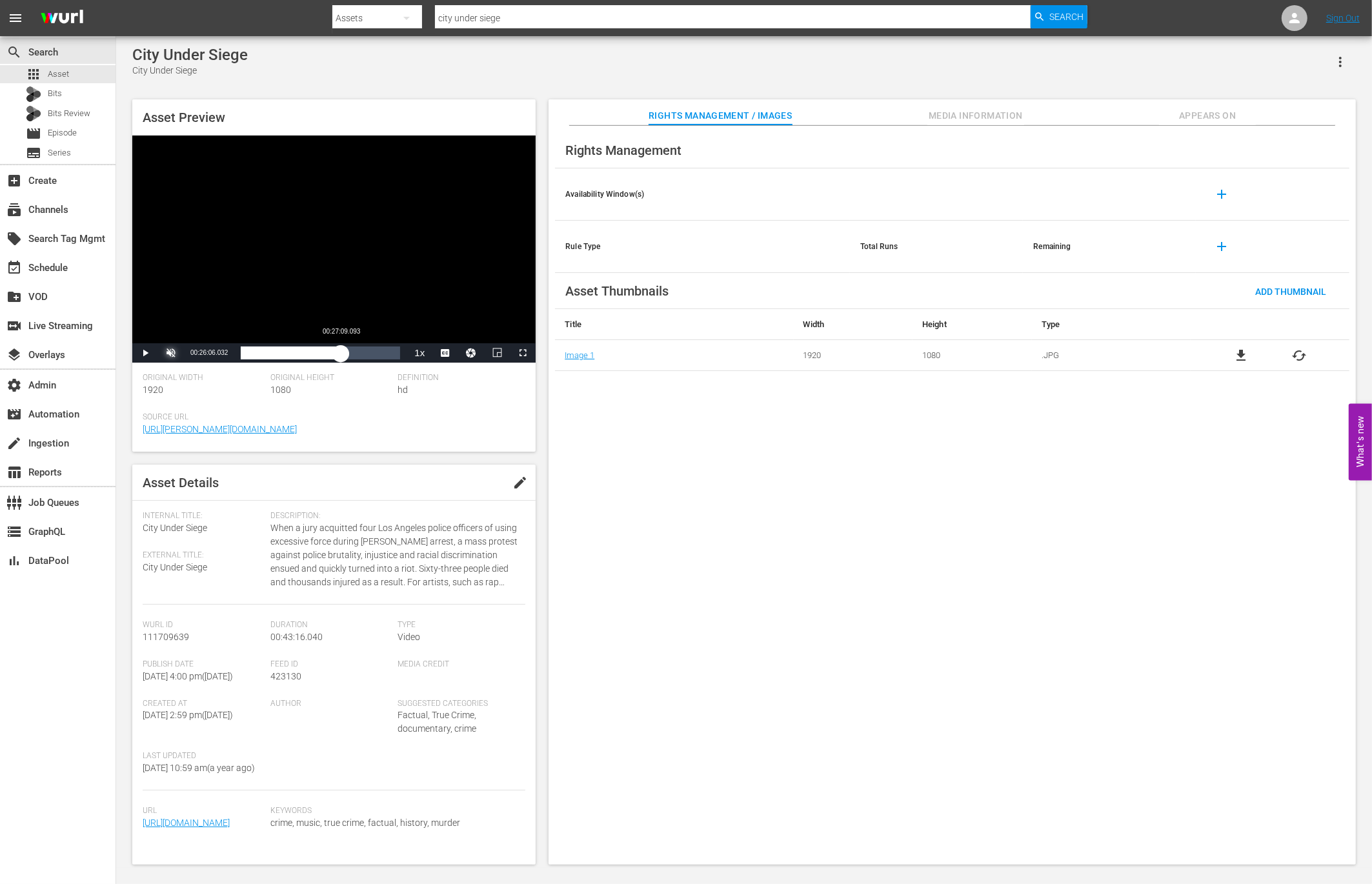
click at [341, 357] on div "00:26:06.629" at bounding box center [291, 353] width 100 height 13
click at [171, 353] on span "Video Player" at bounding box center [171, 353] width 0 height 0
click at [202, 354] on div "59%" at bounding box center [199, 352] width 26 height 2
click at [340, 359] on div "00:27:27.755" at bounding box center [290, 353] width 100 height 13
click at [336, 358] on div "00:26:59.778" at bounding box center [288, 353] width 96 height 13
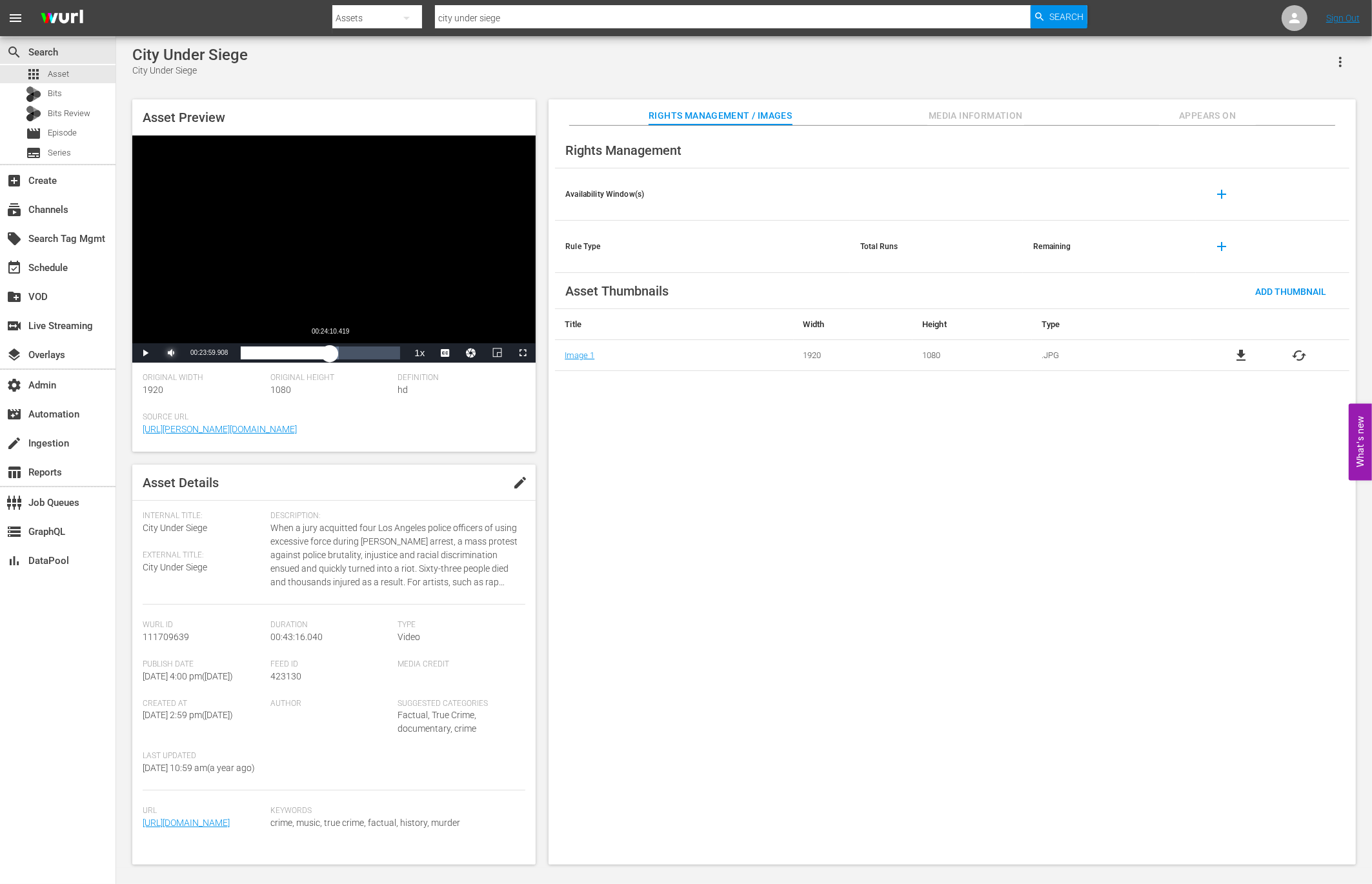
click at [330, 358] on div "00:25:56.693" at bounding box center [285, 353] width 89 height 13
click at [722, 444] on div "Rights Management Availability Window(s) add Rule Type Total Runs Remaining add…" at bounding box center [952, 495] width 807 height 739
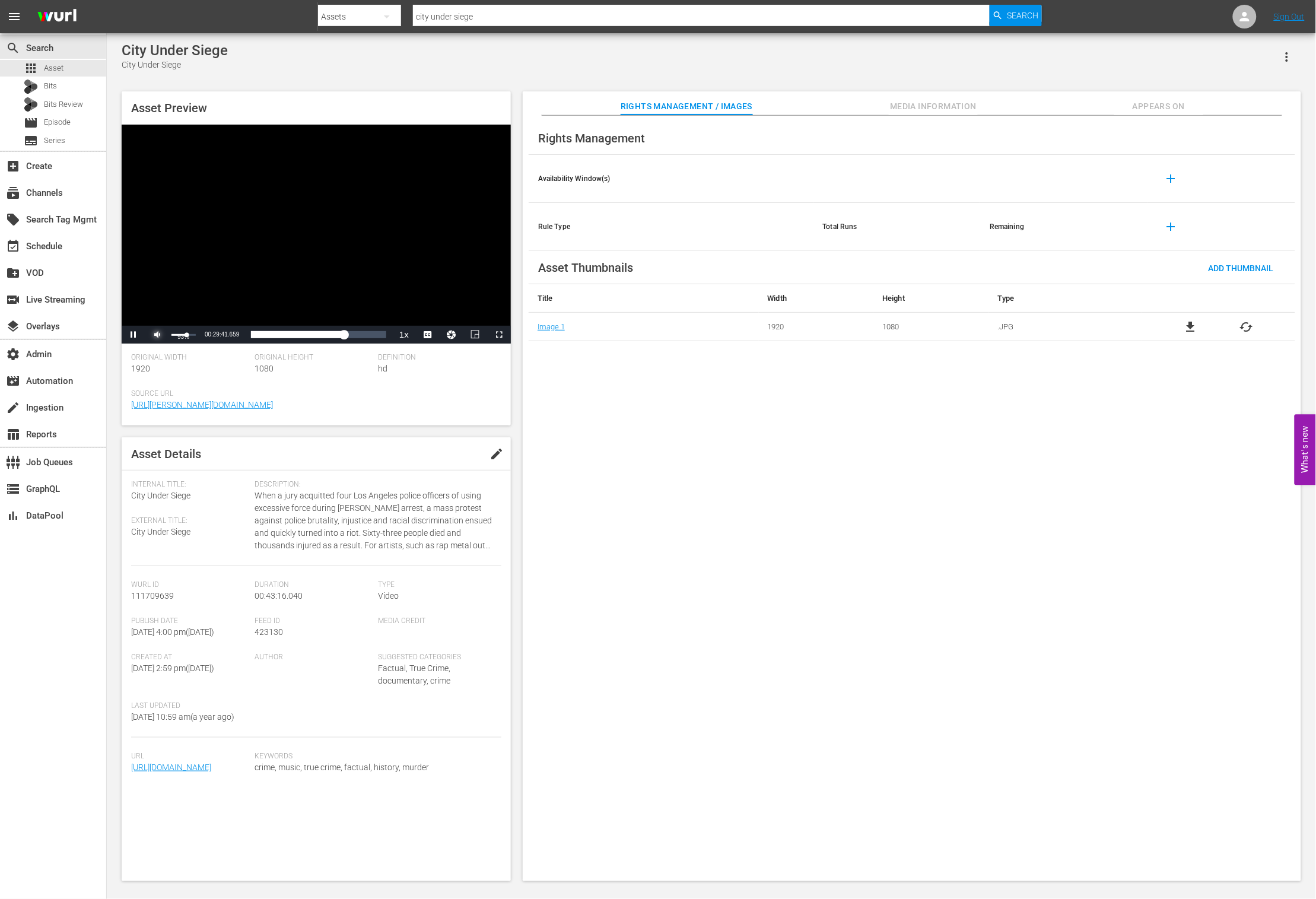
click at [157, 335] on span "Video Player" at bounding box center [157, 335] width 0 height 0
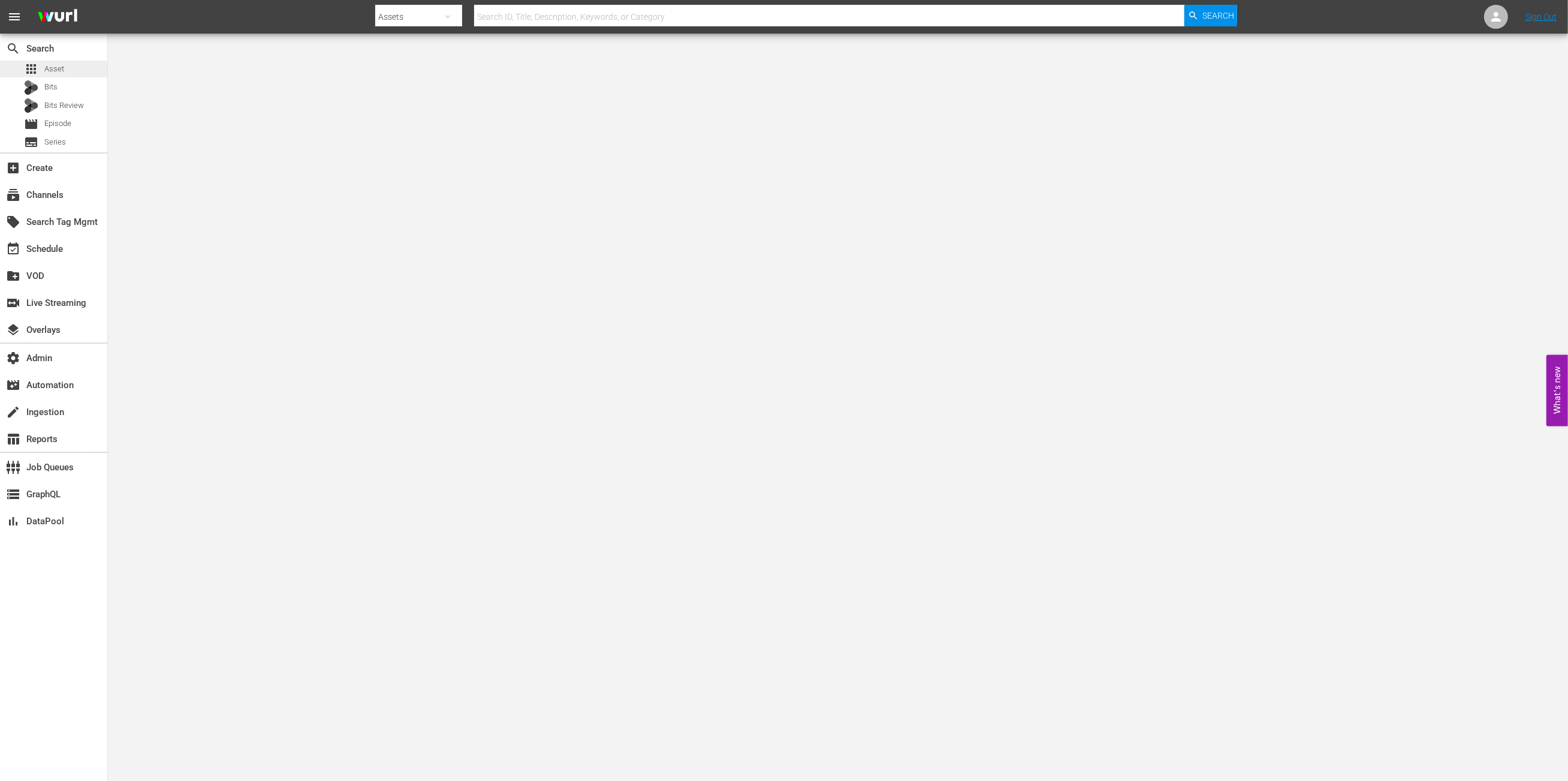
click at [78, 72] on div "apps Asset" at bounding box center [53, 69] width 107 height 17
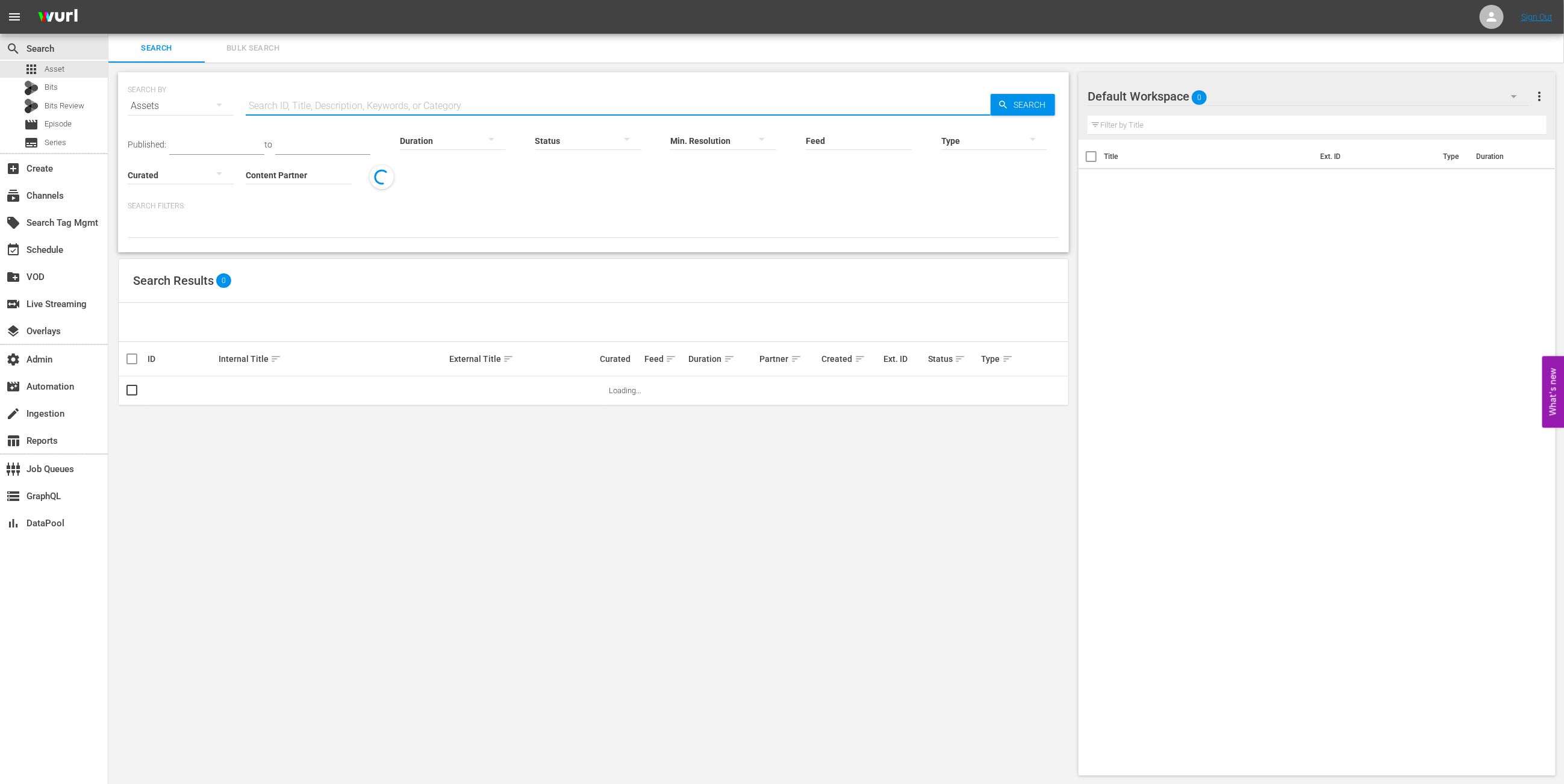
click at [368, 108] on input "text" at bounding box center [618, 106] width 745 height 29
paste input "387491"
click at [1016, 97] on span "Search" at bounding box center [1032, 104] width 46 height 22
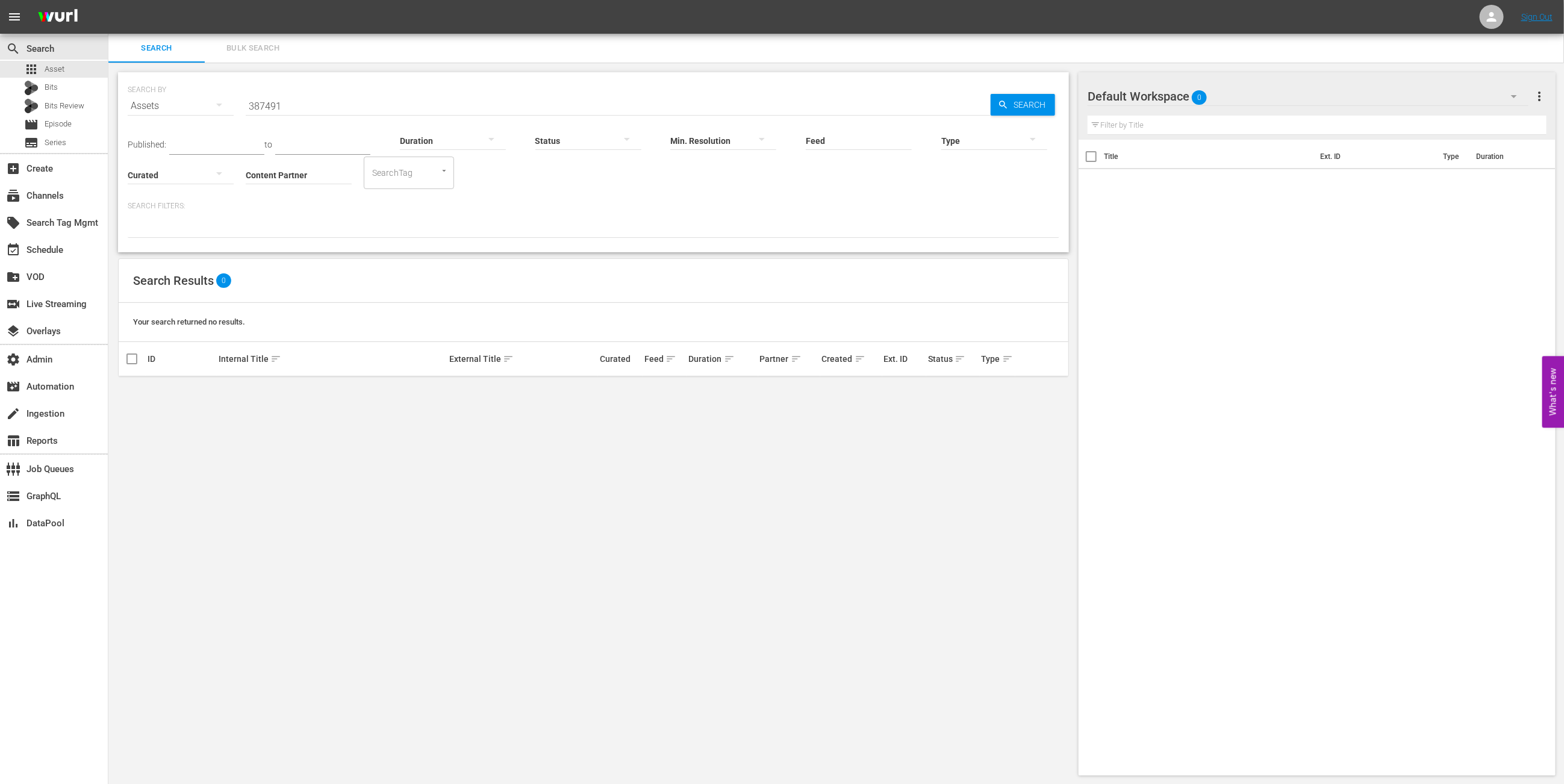
click at [348, 105] on input "387491" at bounding box center [618, 106] width 745 height 29
click at [518, 93] on input "387491" at bounding box center [618, 106] width 745 height 29
paste input "ReCom_DLS_010895_03_10_03"
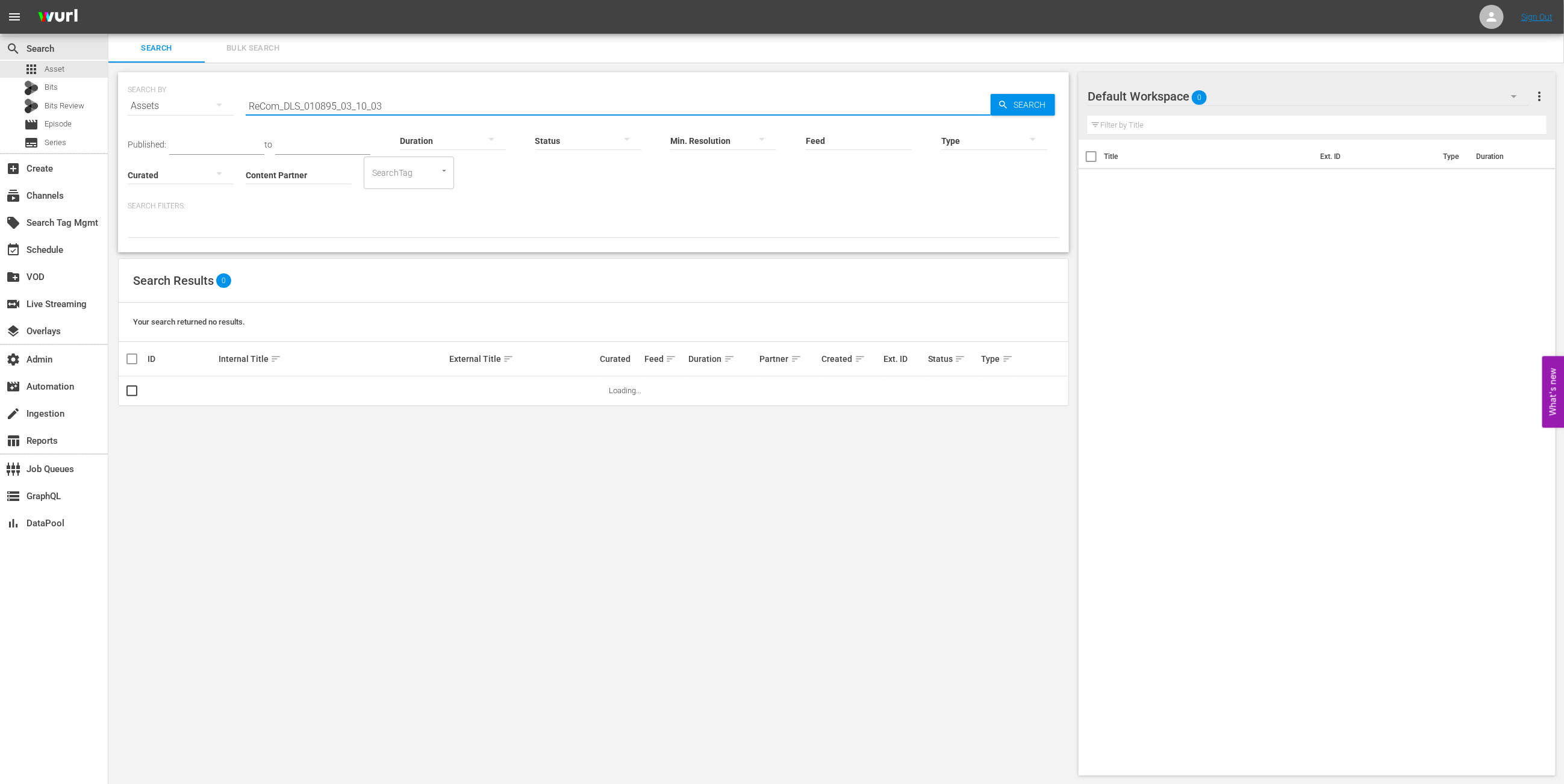
type input "ReCom_DLS_010895_03_10_03"
click at [1033, 97] on span "Search" at bounding box center [1032, 104] width 46 height 22
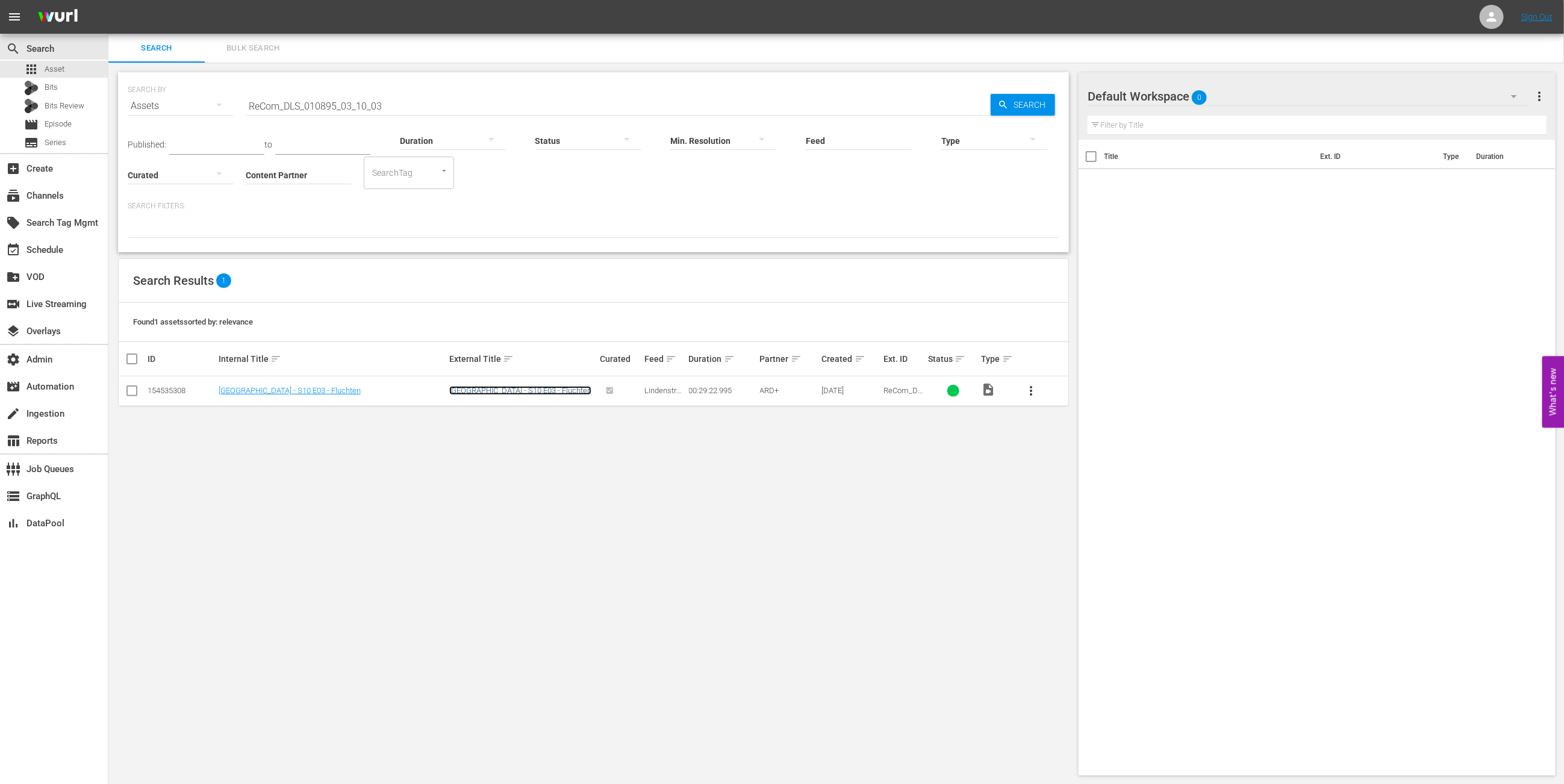
click at [549, 391] on link "[GEOGRAPHIC_DATA] - S10 E03 - Fluchten" at bounding box center [520, 390] width 142 height 9
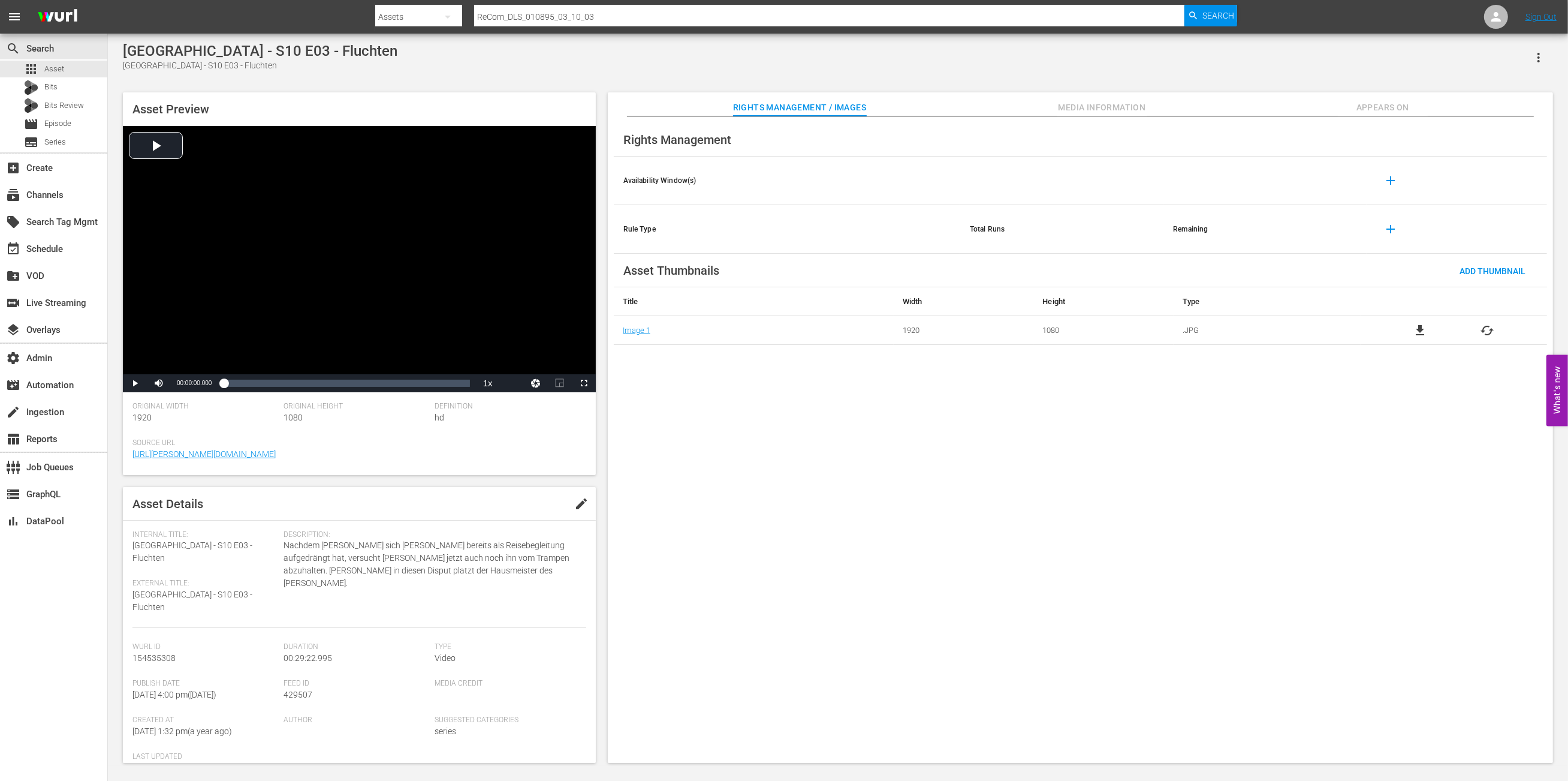
click at [1091, 109] on span "Media Information" at bounding box center [1103, 107] width 90 height 15
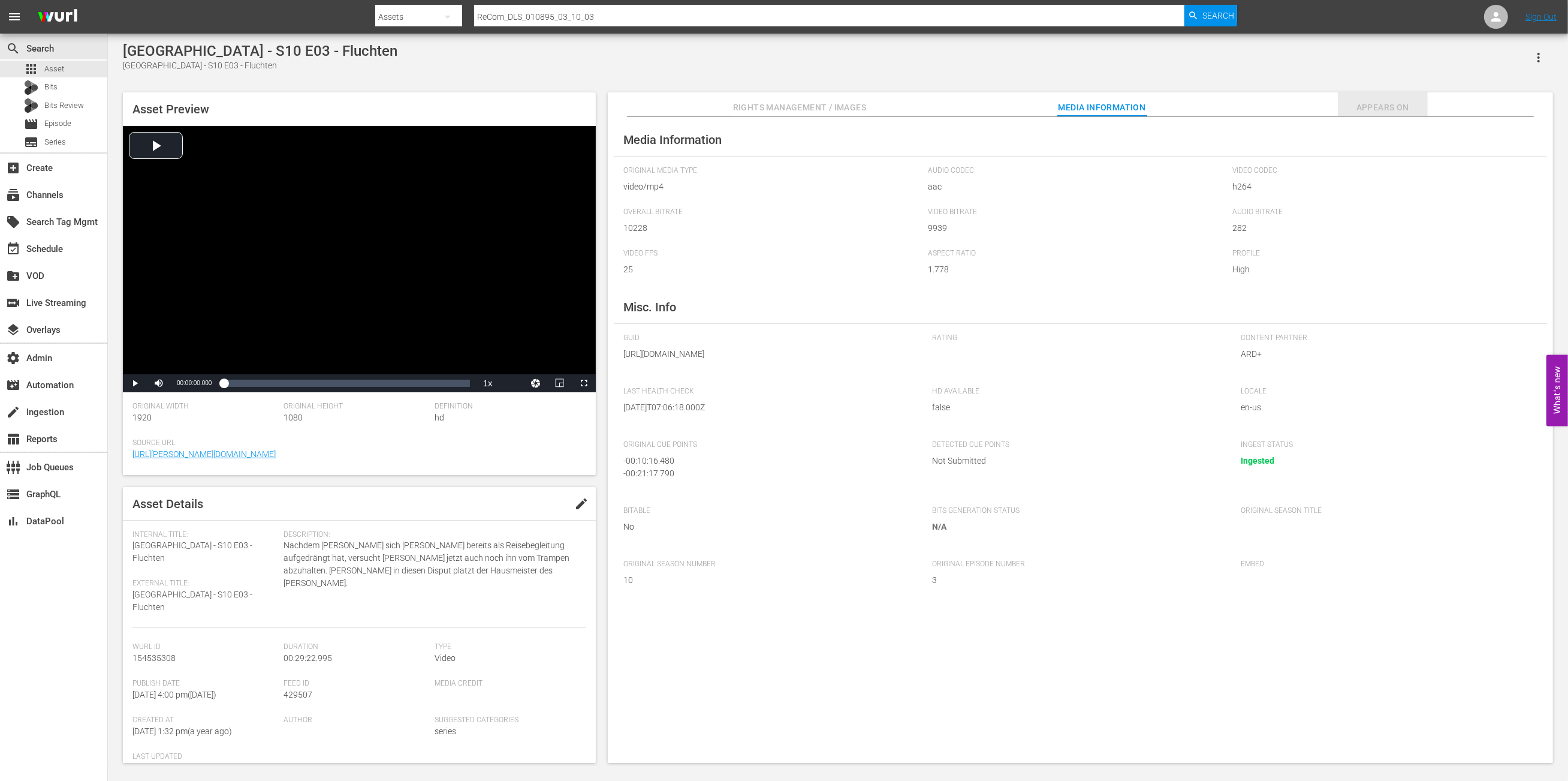
click at [1365, 115] on button "Appears On" at bounding box center [1383, 104] width 90 height 24
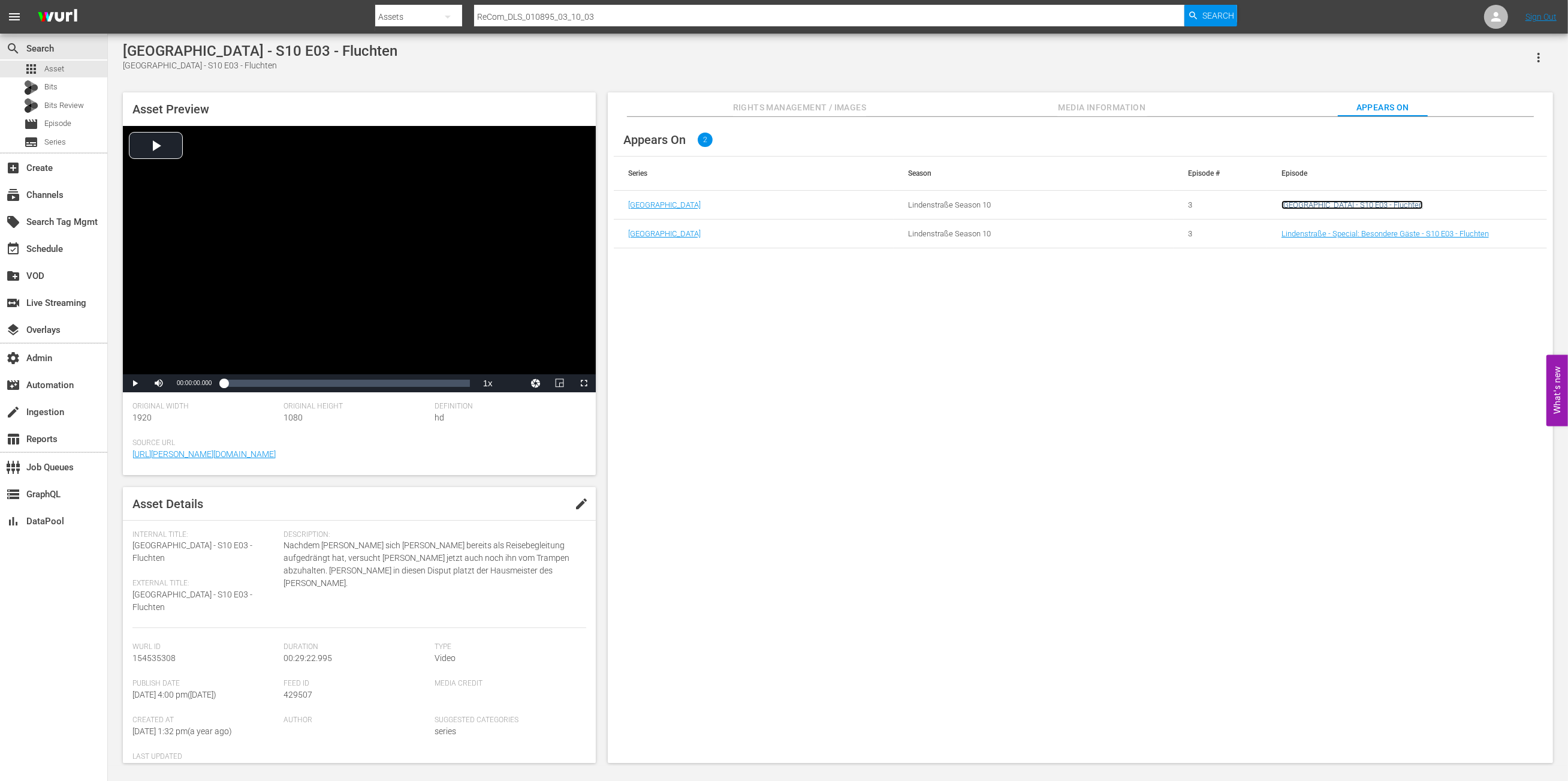
click at [1345, 204] on link "[GEOGRAPHIC_DATA] - S10 E03 - Fluchten" at bounding box center [1352, 205] width 141 height 9
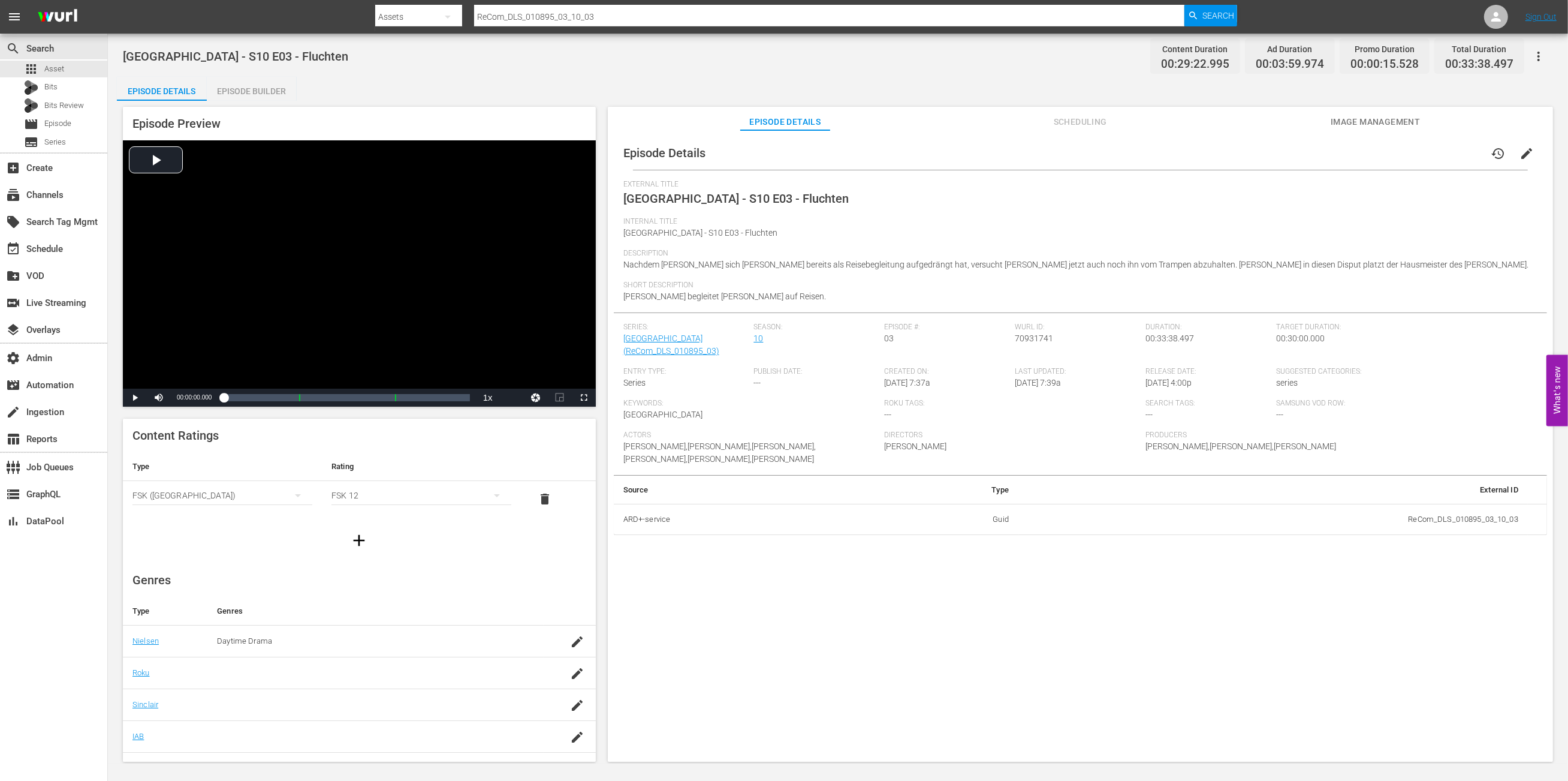
scroll to position [87, 0]
click at [1071, 125] on span "Scheduling" at bounding box center [1080, 122] width 90 height 15
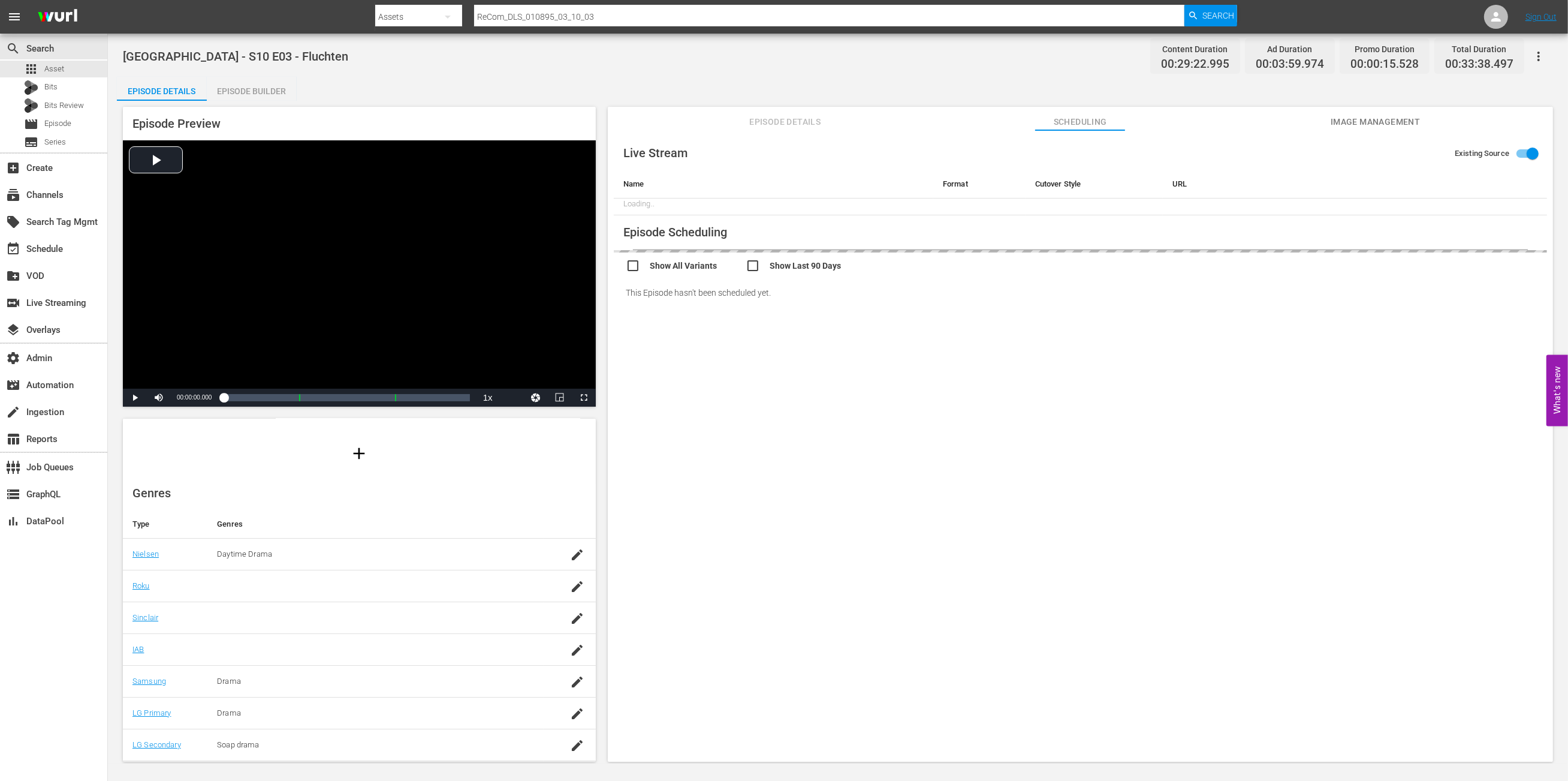
click at [1359, 121] on span "Image Management" at bounding box center [1376, 122] width 90 height 15
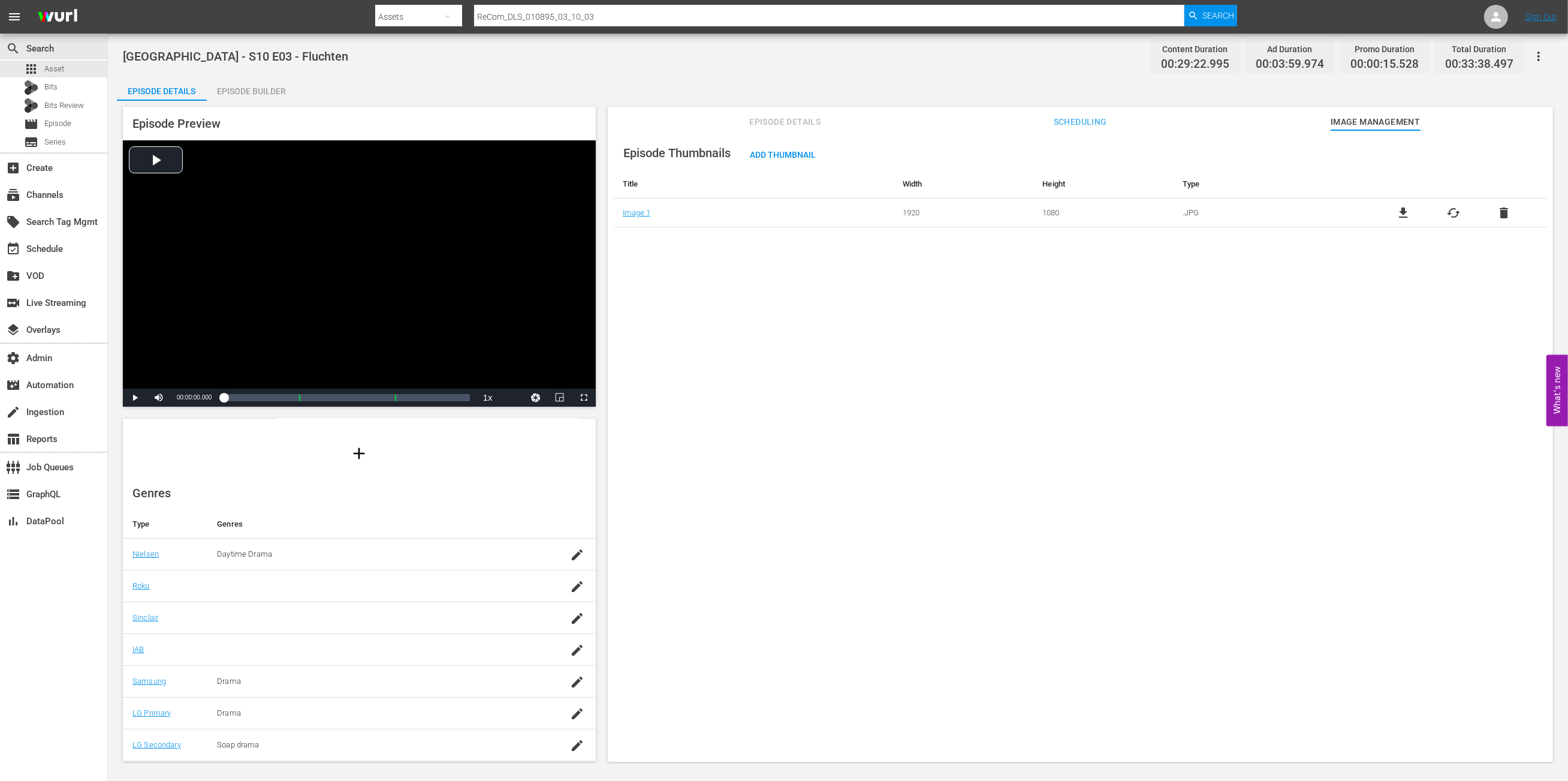
click at [793, 121] on span "Episode Details" at bounding box center [785, 122] width 90 height 15
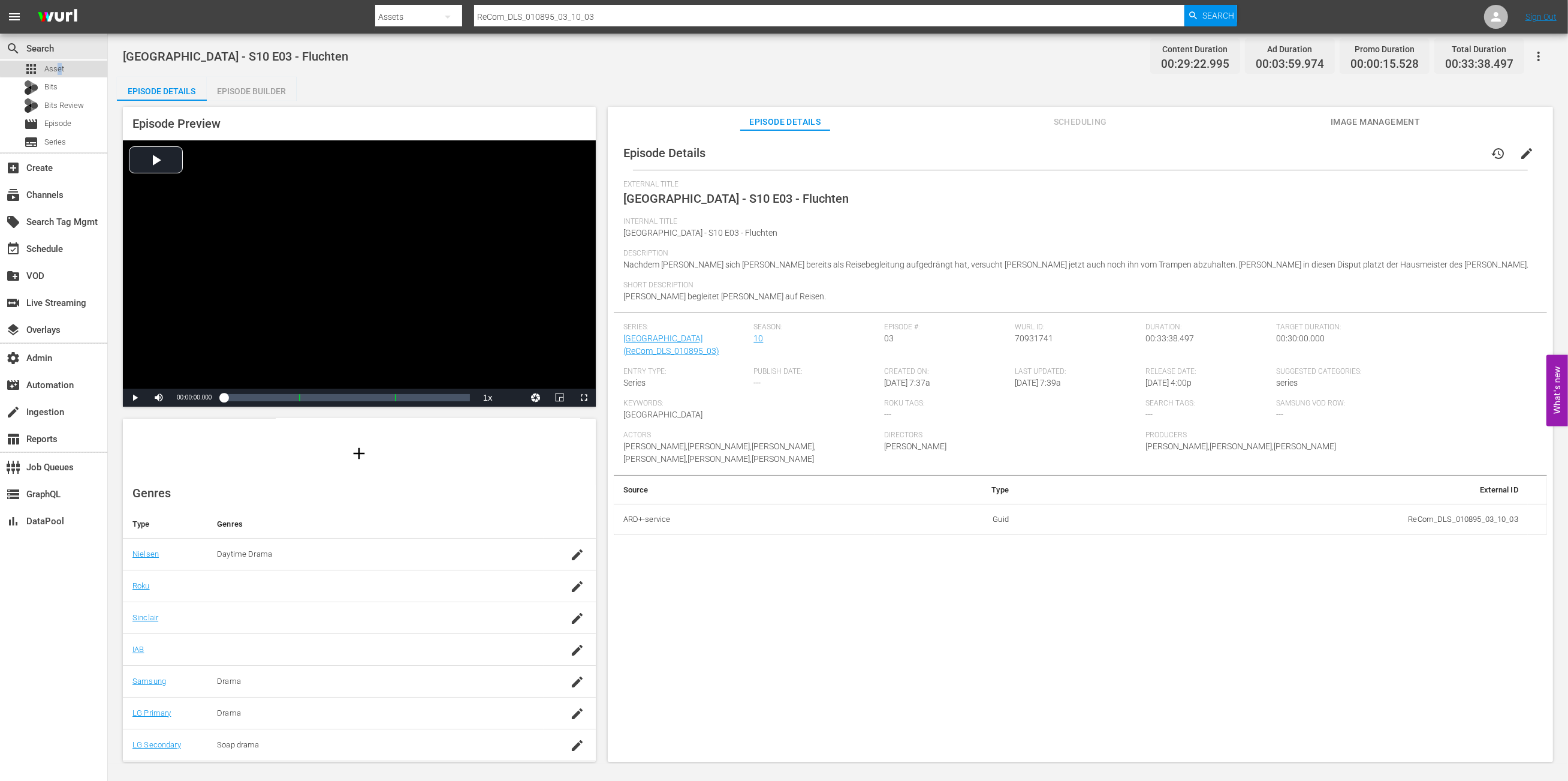
click at [58, 67] on span "Asset" at bounding box center [54, 69] width 20 height 12
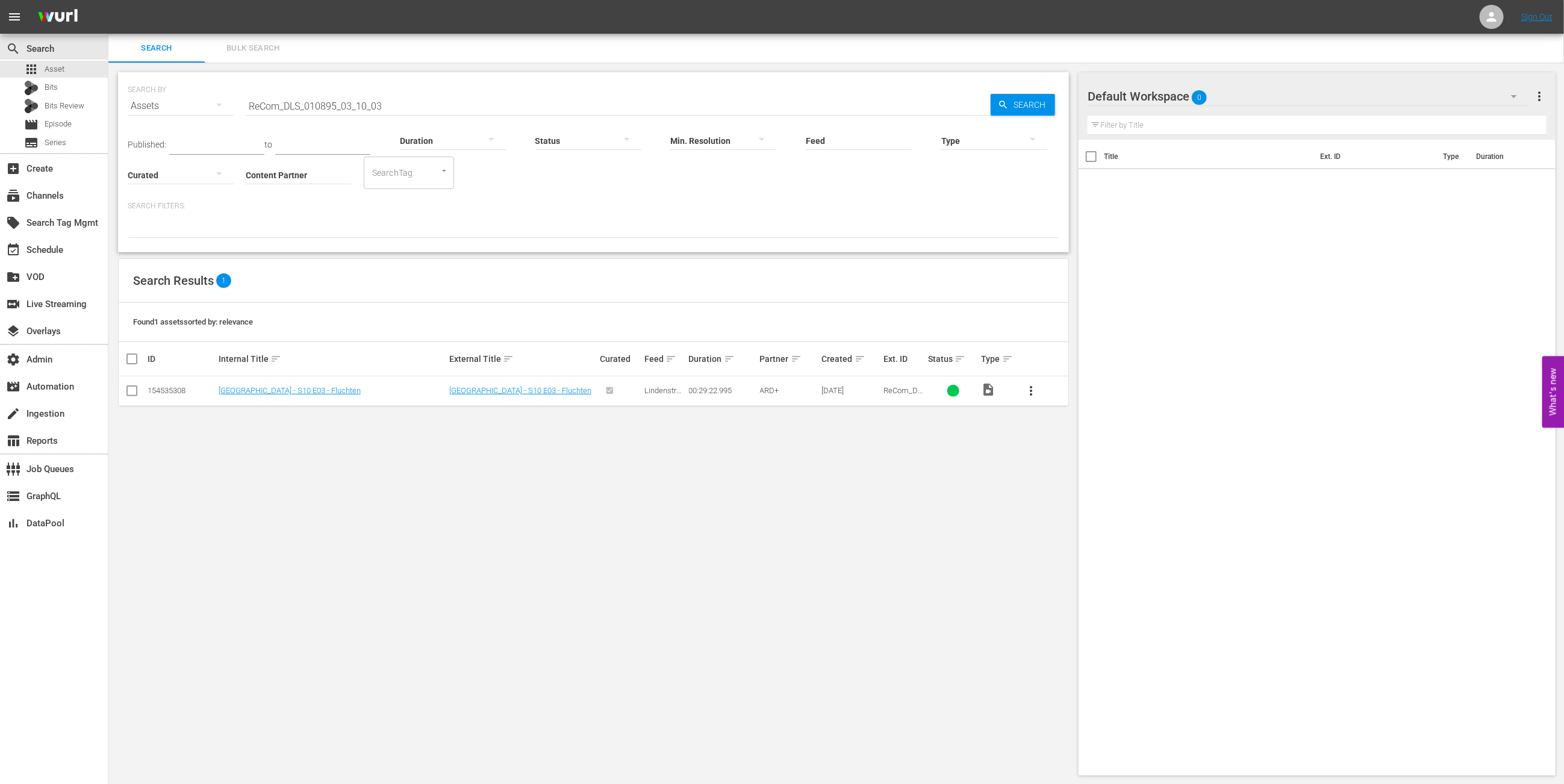
click at [417, 98] on input "ReCom_DLS_010895_03_10_03" at bounding box center [618, 106] width 745 height 29
paste input "5"
type input "ReCom_DLS_010895_03_10_05"
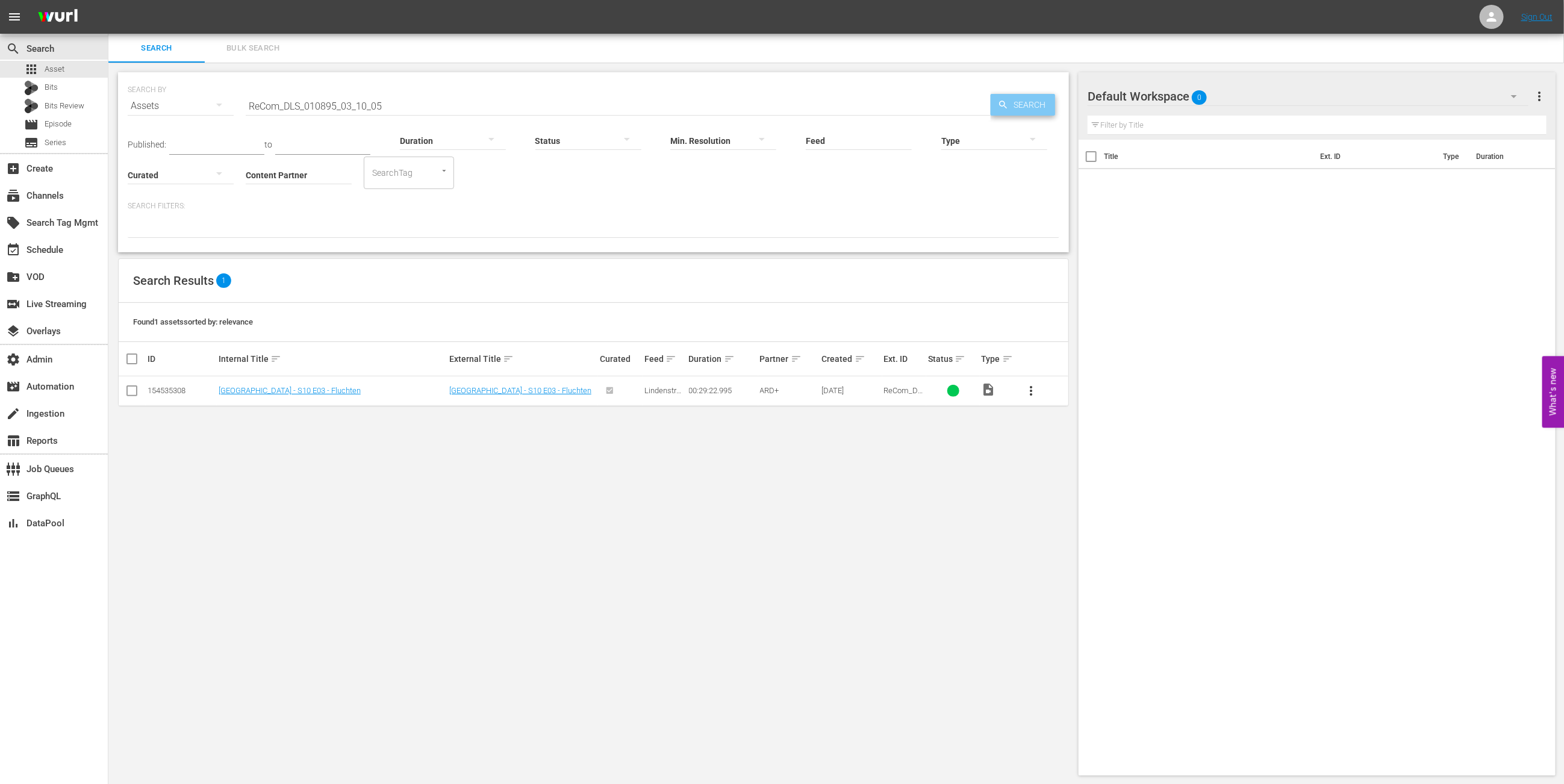
click at [1032, 105] on span "Search" at bounding box center [1032, 104] width 46 height 22
click at [321, 390] on link "[GEOGRAPHIC_DATA] - S10 E05 - Schöne Bescherung" at bounding box center [309, 390] width 181 height 9
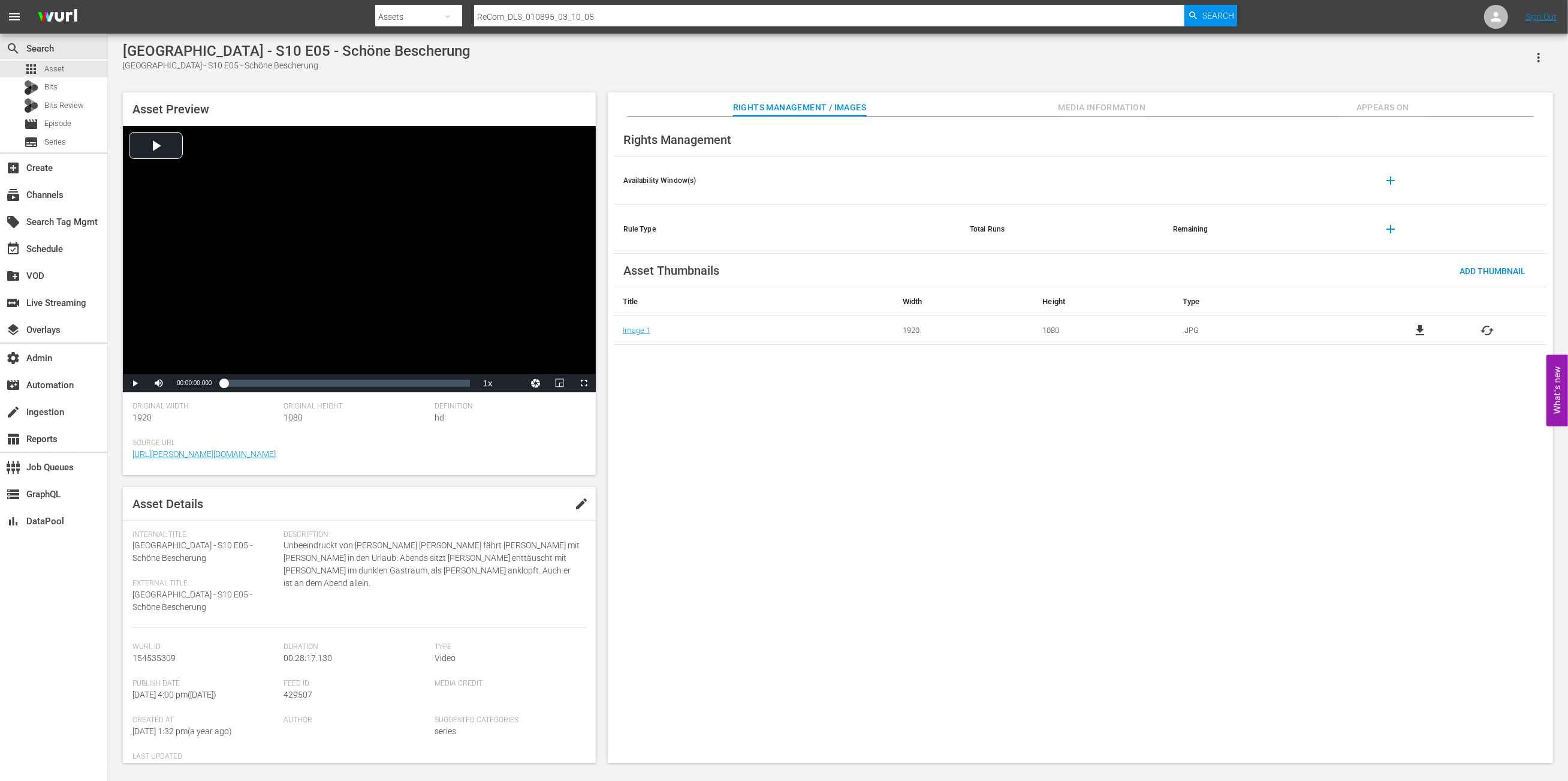
click at [1399, 109] on span "Appears On" at bounding box center [1383, 107] width 90 height 15
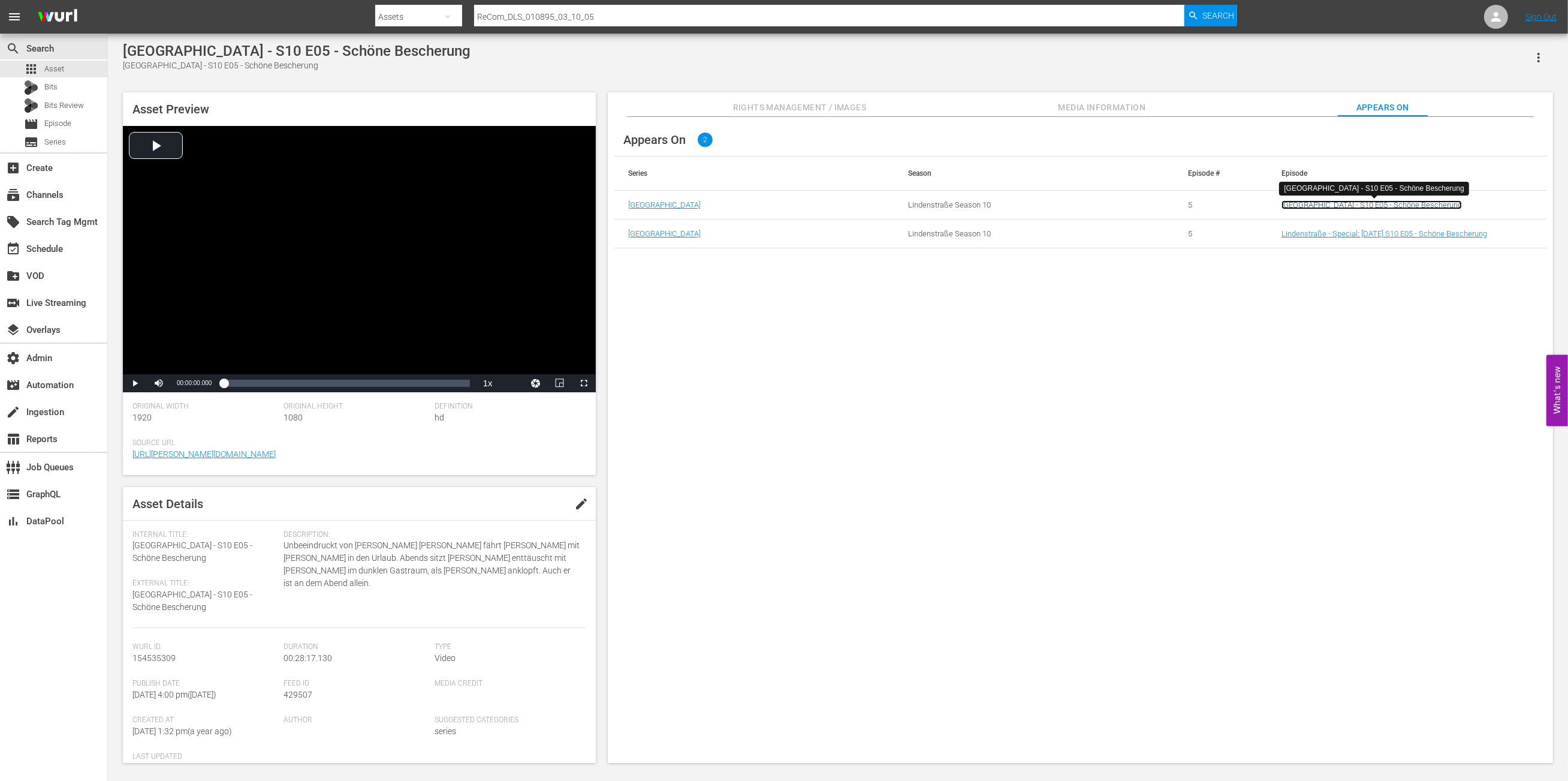
click at [1370, 201] on link "[GEOGRAPHIC_DATA] - S10 E05 - Schöne Bescherung" at bounding box center [1372, 205] width 181 height 9
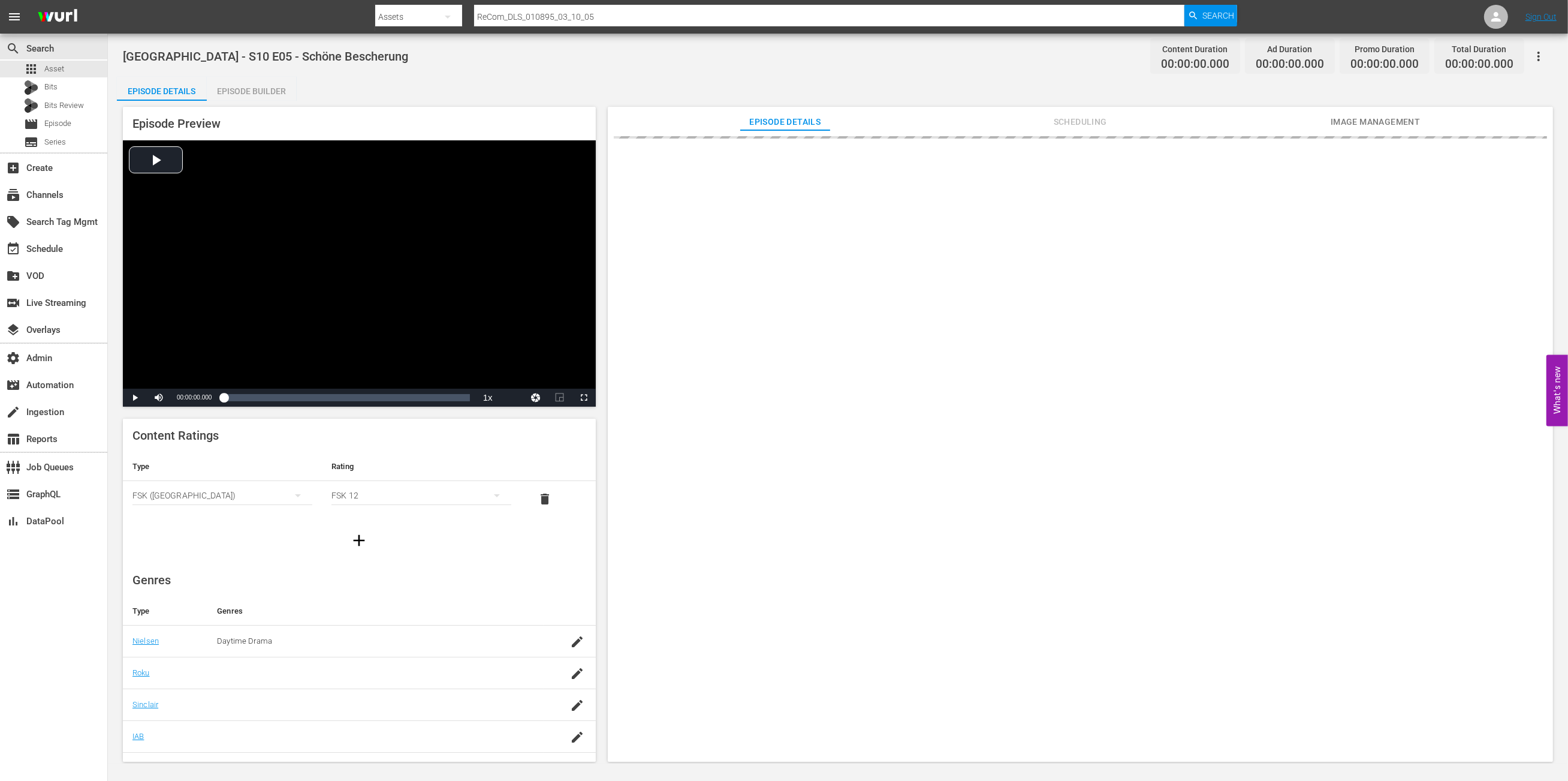
scroll to position [87, 0]
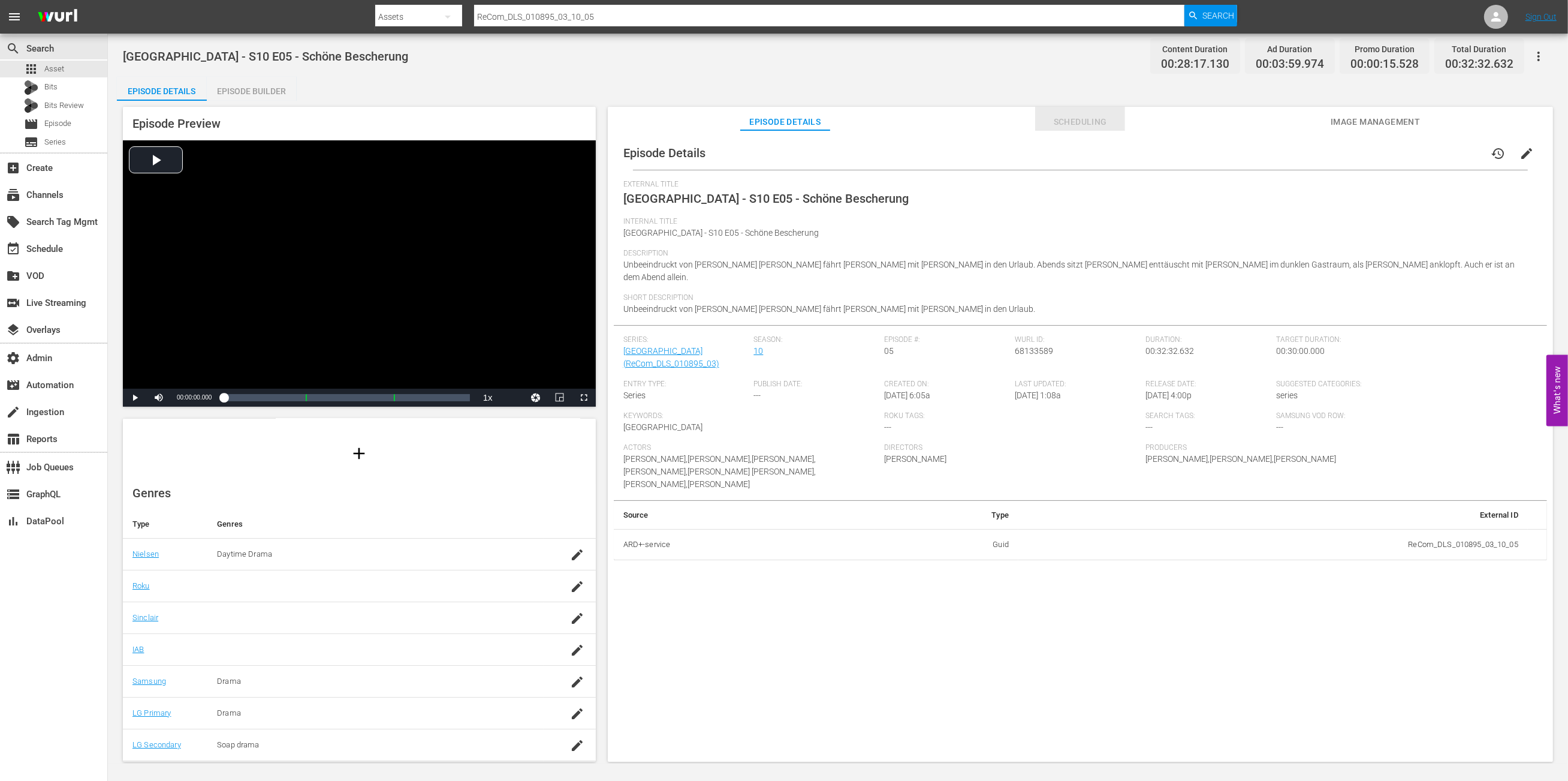
click at [1111, 112] on button "Scheduling" at bounding box center [1080, 118] width 90 height 24
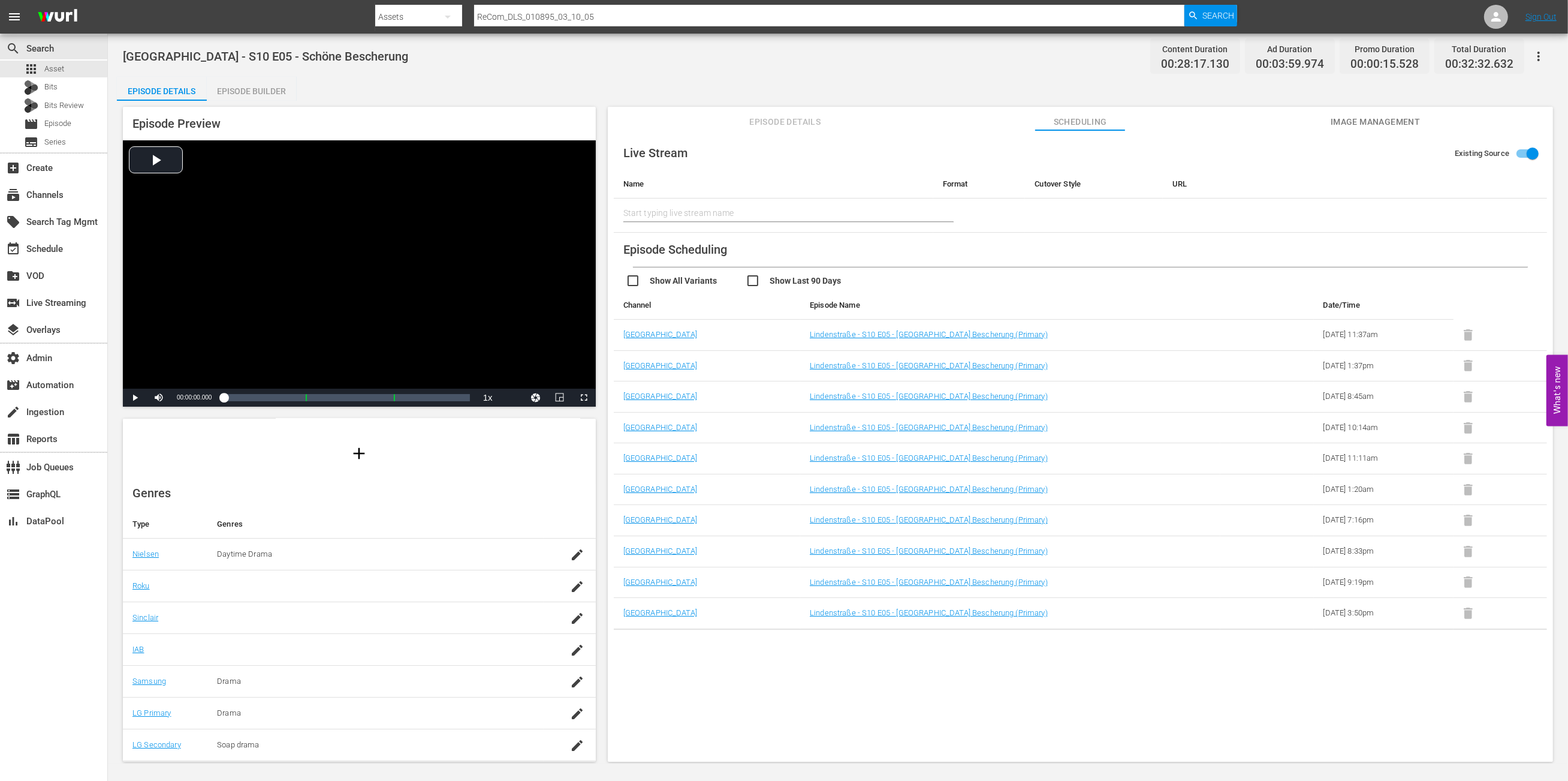
click at [807, 121] on span "Episode Details" at bounding box center [785, 122] width 90 height 15
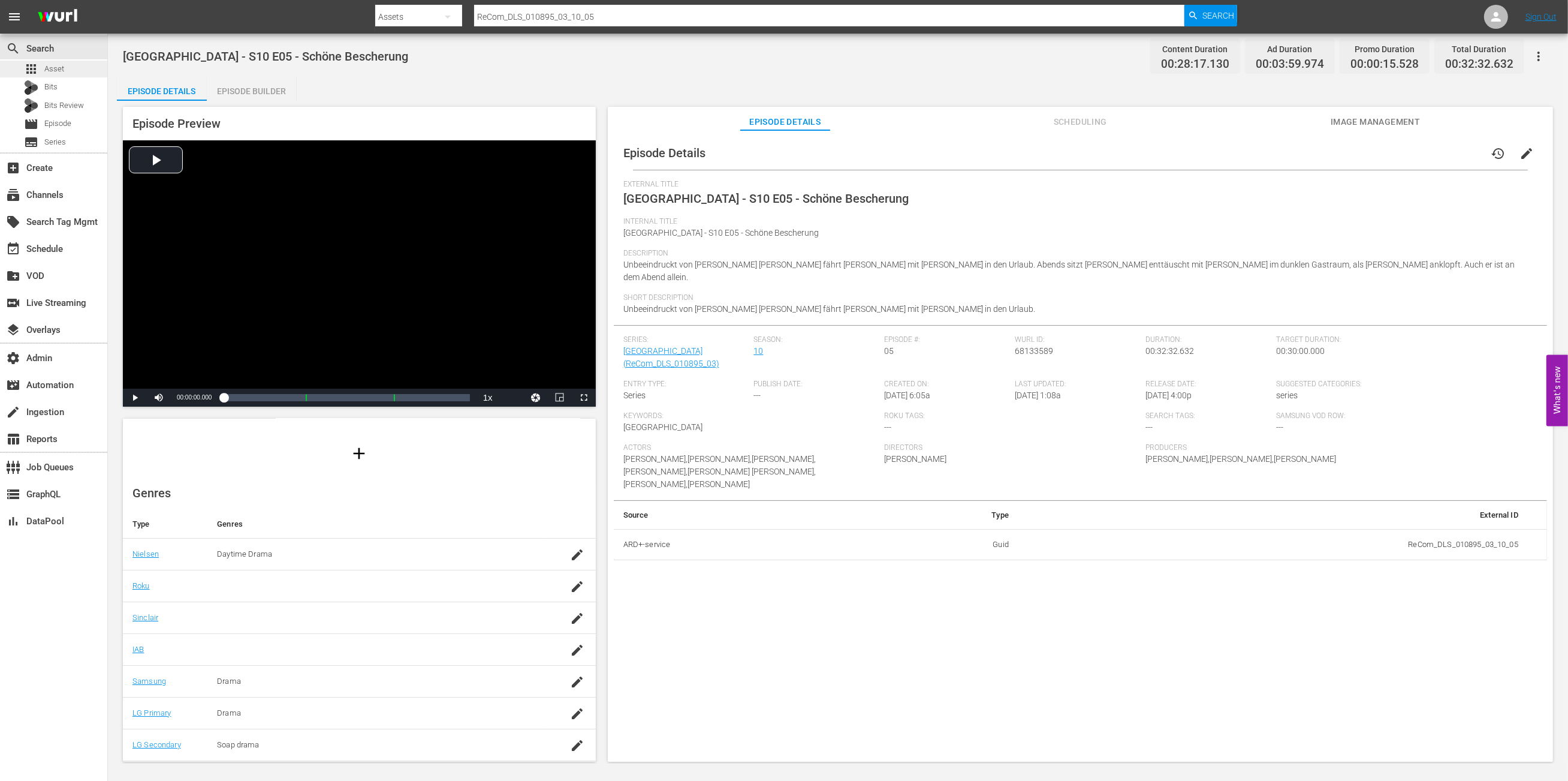
click at [61, 71] on span "Asset" at bounding box center [54, 69] width 20 height 12
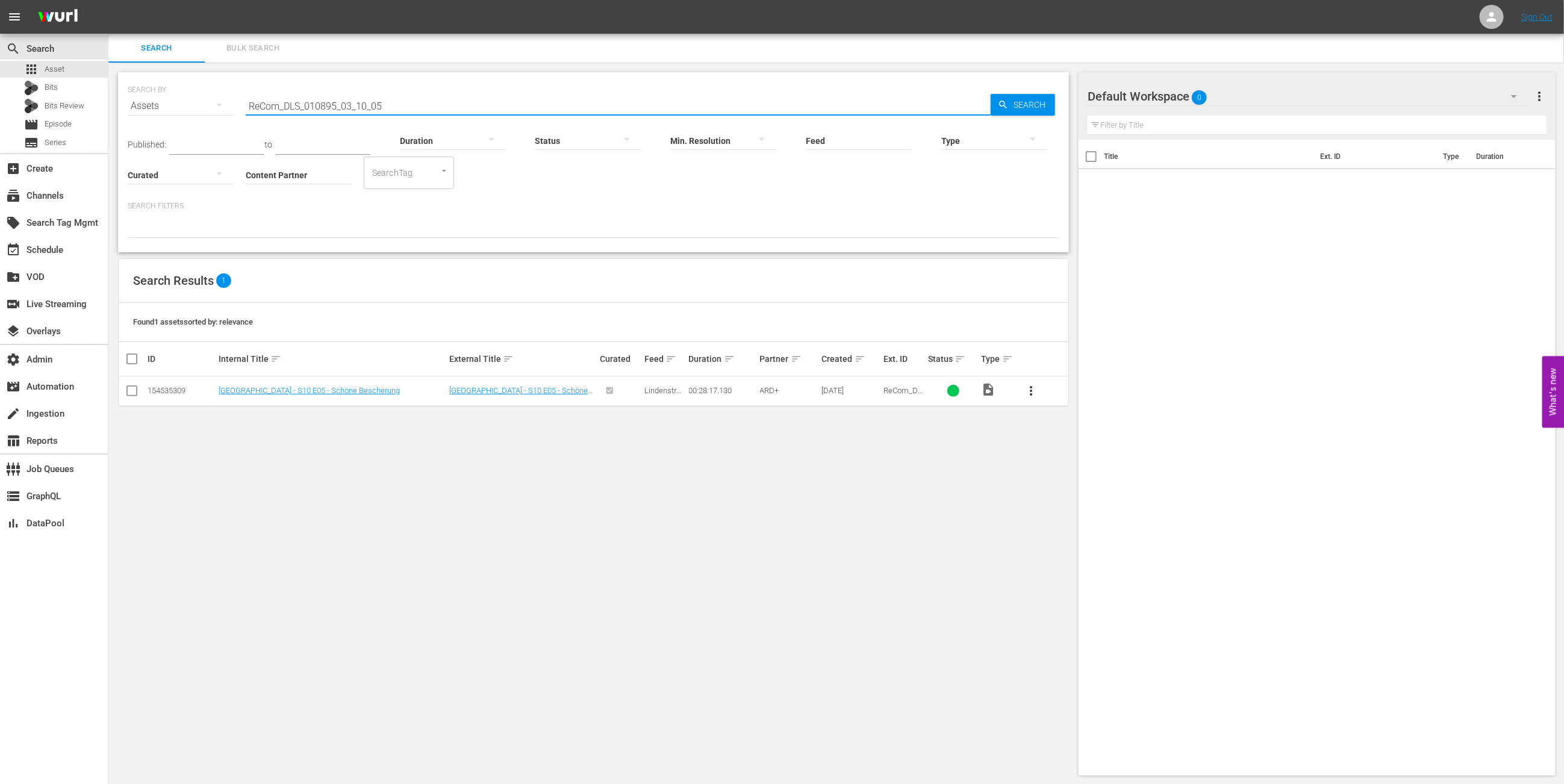
click at [400, 98] on input "ReCom_DLS_010895_03_10_05" at bounding box center [618, 106] width 745 height 29
click at [399, 98] on input "ReCom_DLS_010895_03_10_05" at bounding box center [618, 106] width 745 height 29
paste input "28_46"
type input "ReCom_DLS_010895_03_28_46"
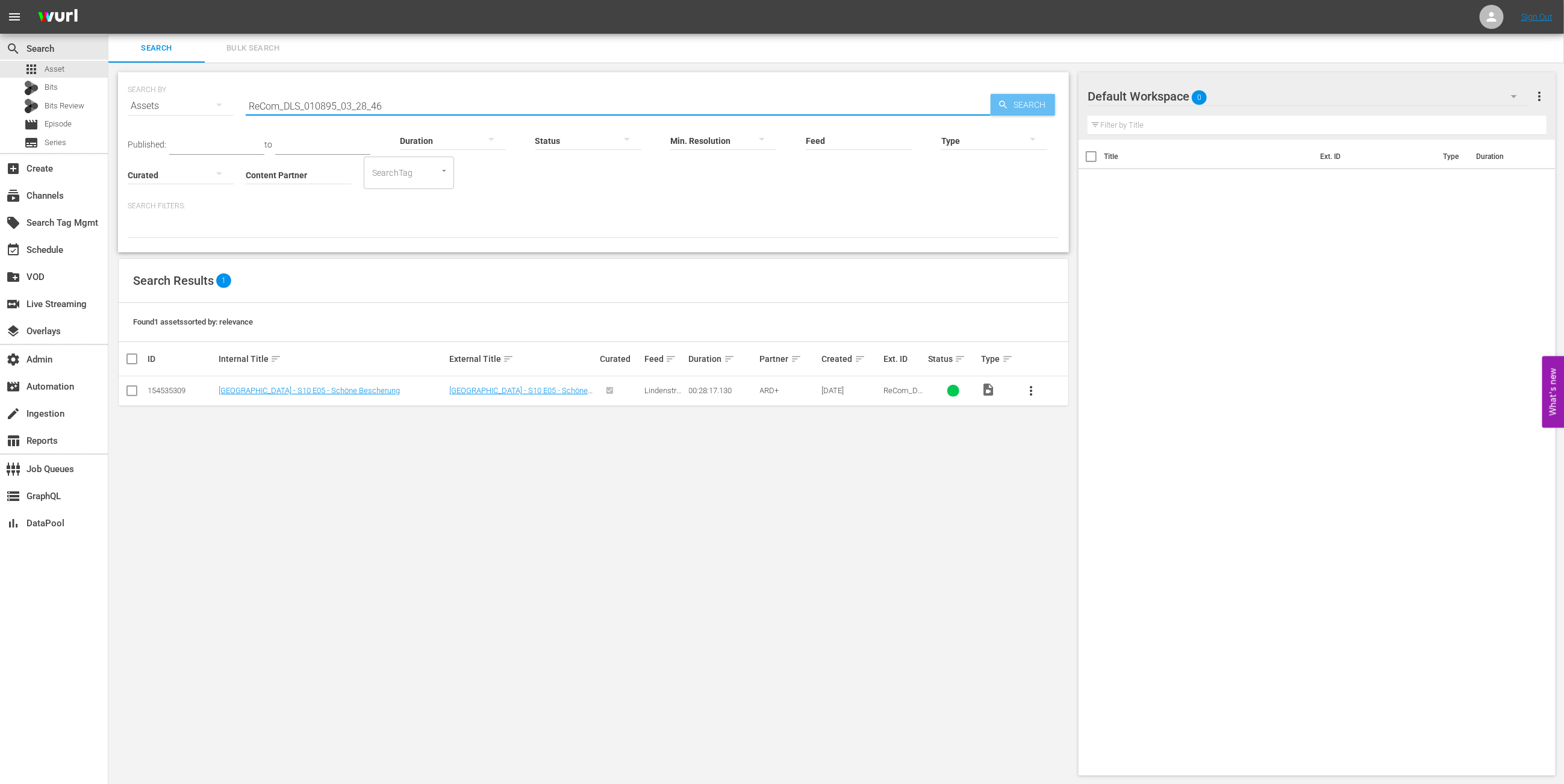
click at [1017, 103] on span "Search" at bounding box center [1032, 104] width 46 height 22
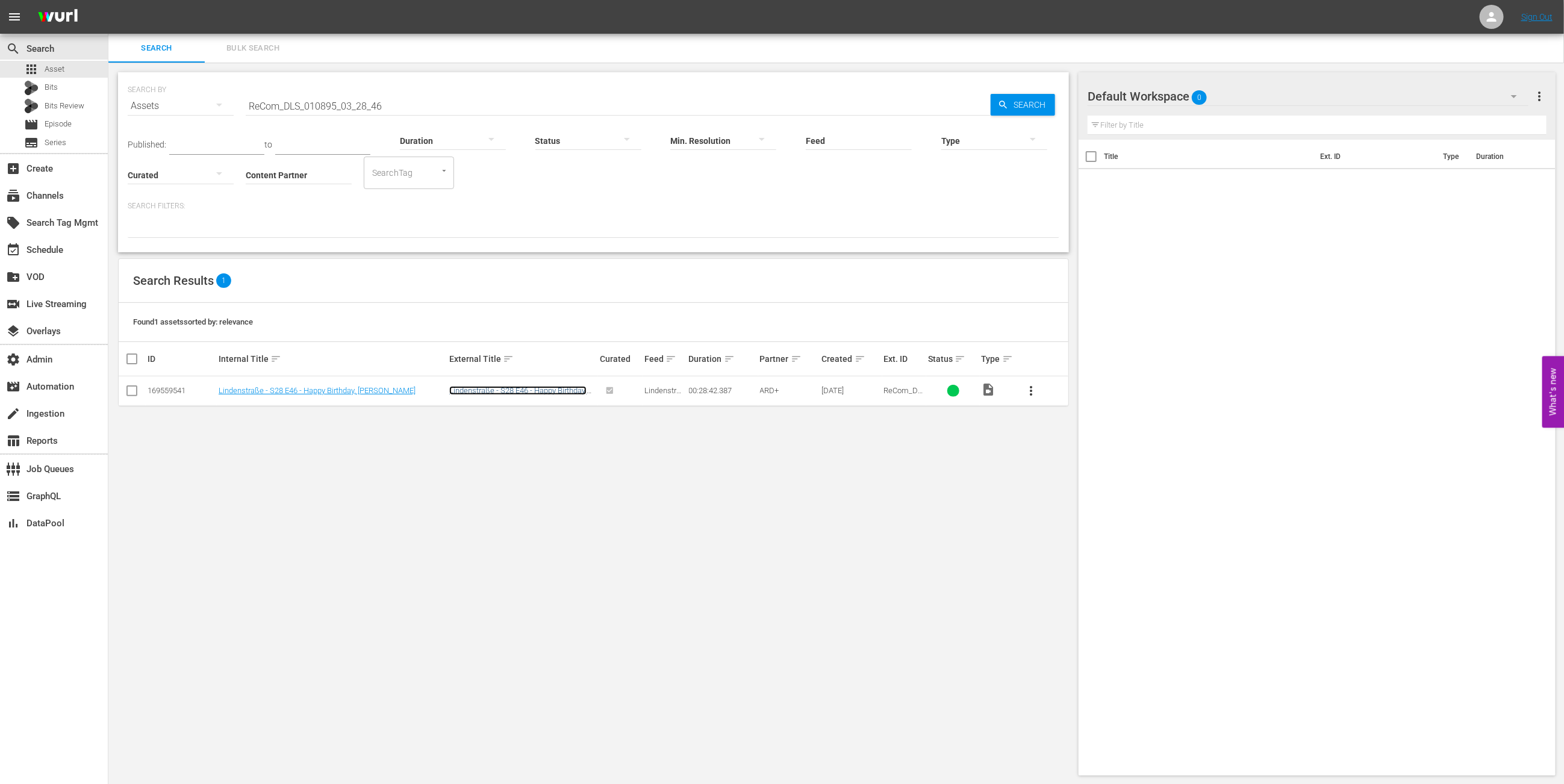
click at [541, 390] on link "Lindenstraße - S28 E46 - Happy Birthday, [PERSON_NAME]" at bounding box center [517, 395] width 138 height 18
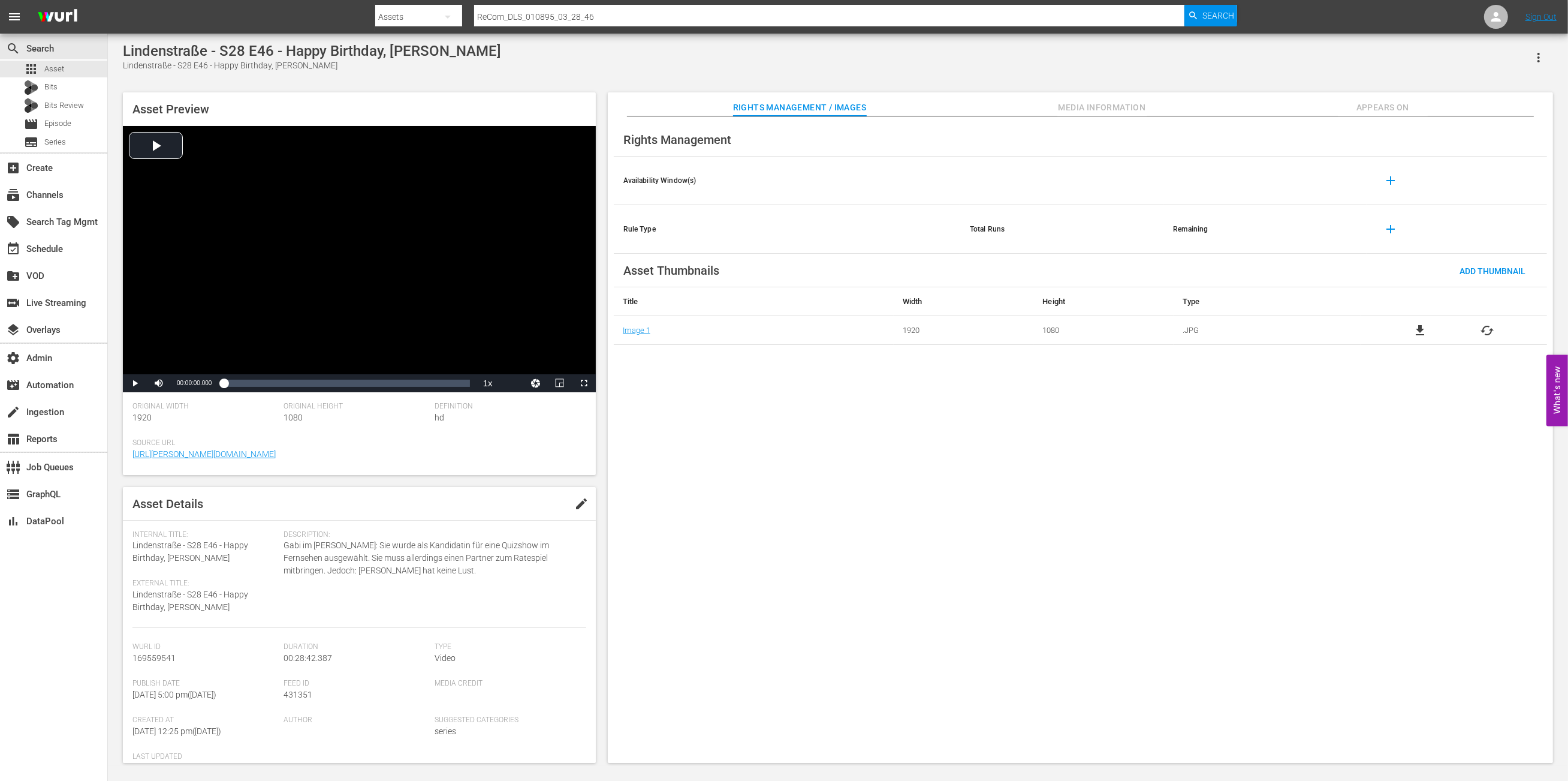
click at [1132, 117] on div "Rights Management Availability Window(s) add Rule Type Total Runs Remaining add…" at bounding box center [1080, 440] width 945 height 646
drag, startPoint x: 1130, startPoint y: 107, endPoint x: 1142, endPoint y: 115, distance: 14.4
click at [1130, 107] on span "Media Information" at bounding box center [1103, 107] width 90 height 15
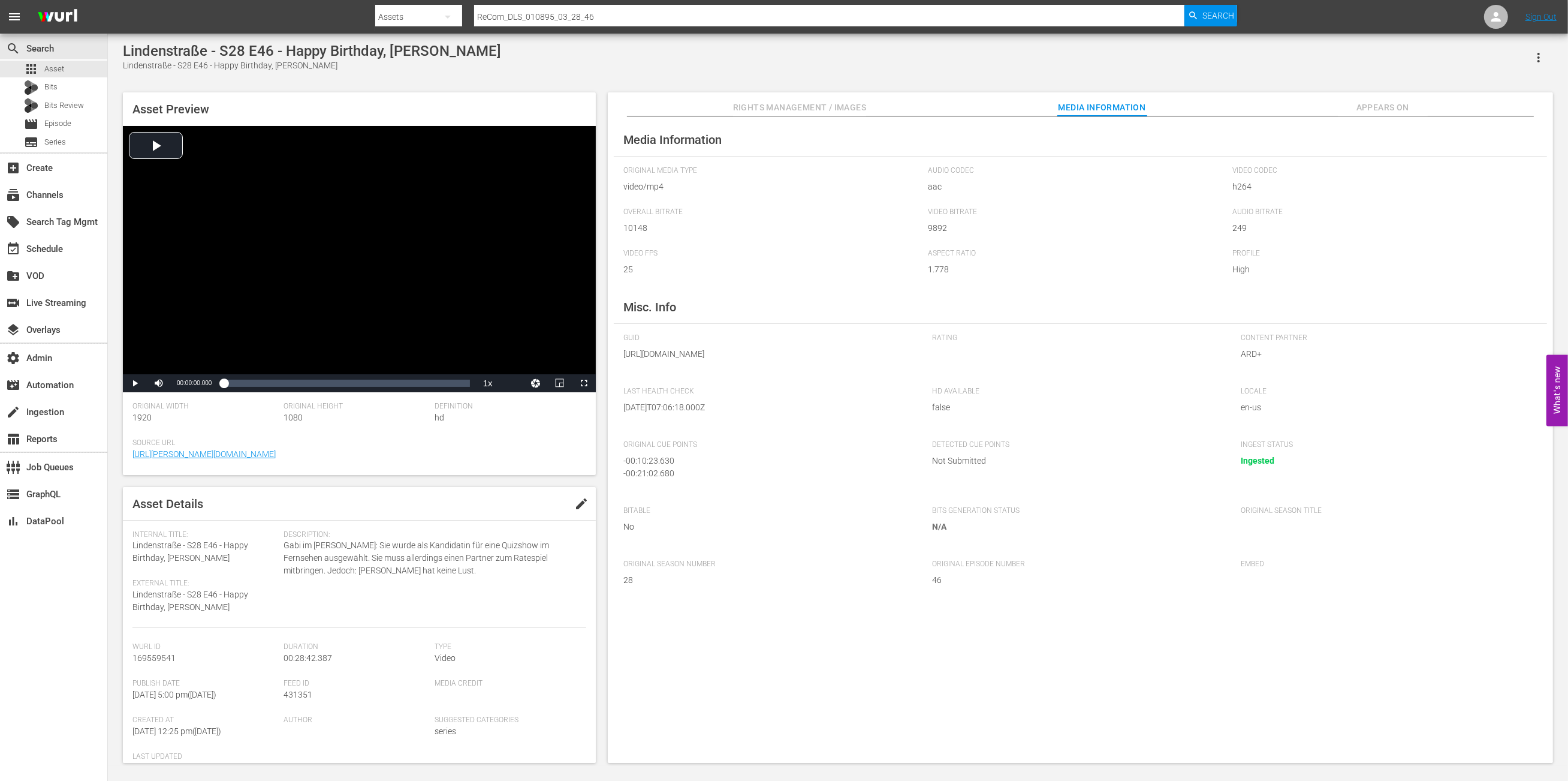
click at [1385, 107] on span "Appears On" at bounding box center [1383, 107] width 90 height 15
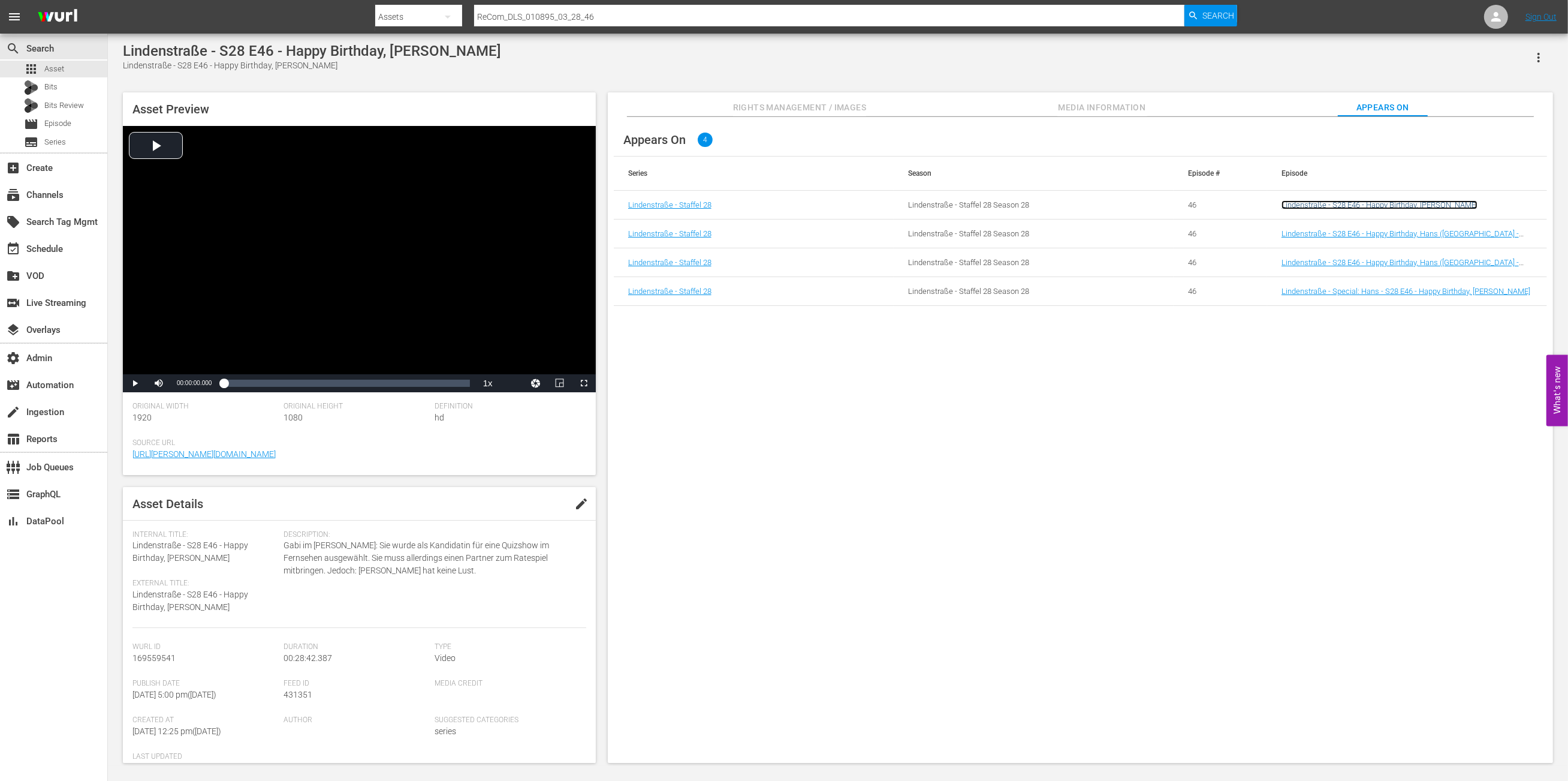
click at [1382, 204] on link "Lindenstraße - S28 E46 - Happy Birthday, [PERSON_NAME]" at bounding box center [1379, 205] width 196 height 9
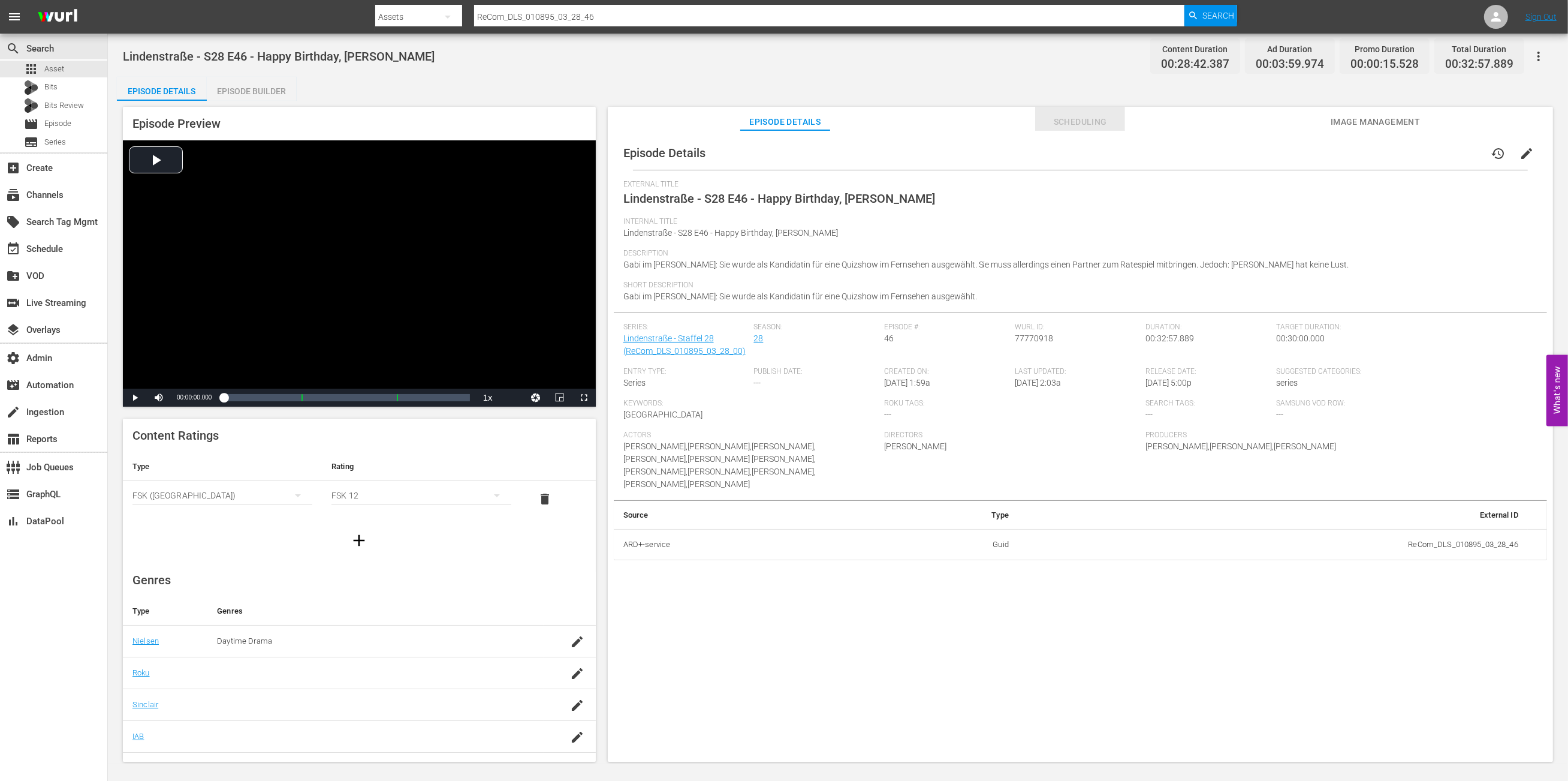
click at [1097, 124] on span "Scheduling" at bounding box center [1080, 122] width 90 height 15
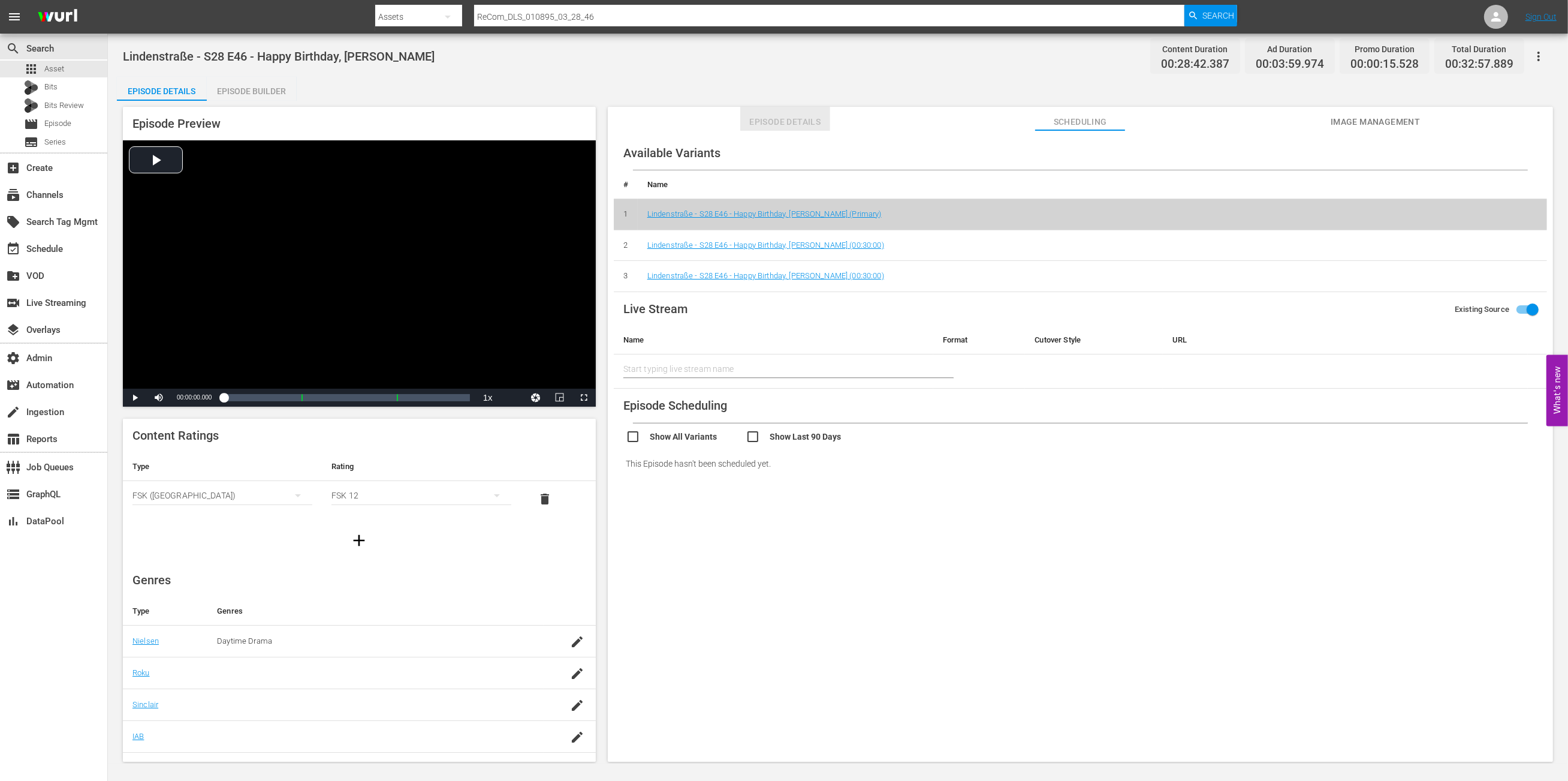
click at [811, 124] on span "Episode Details" at bounding box center [785, 122] width 90 height 15
